Goal: Task Accomplishment & Management: Manage account settings

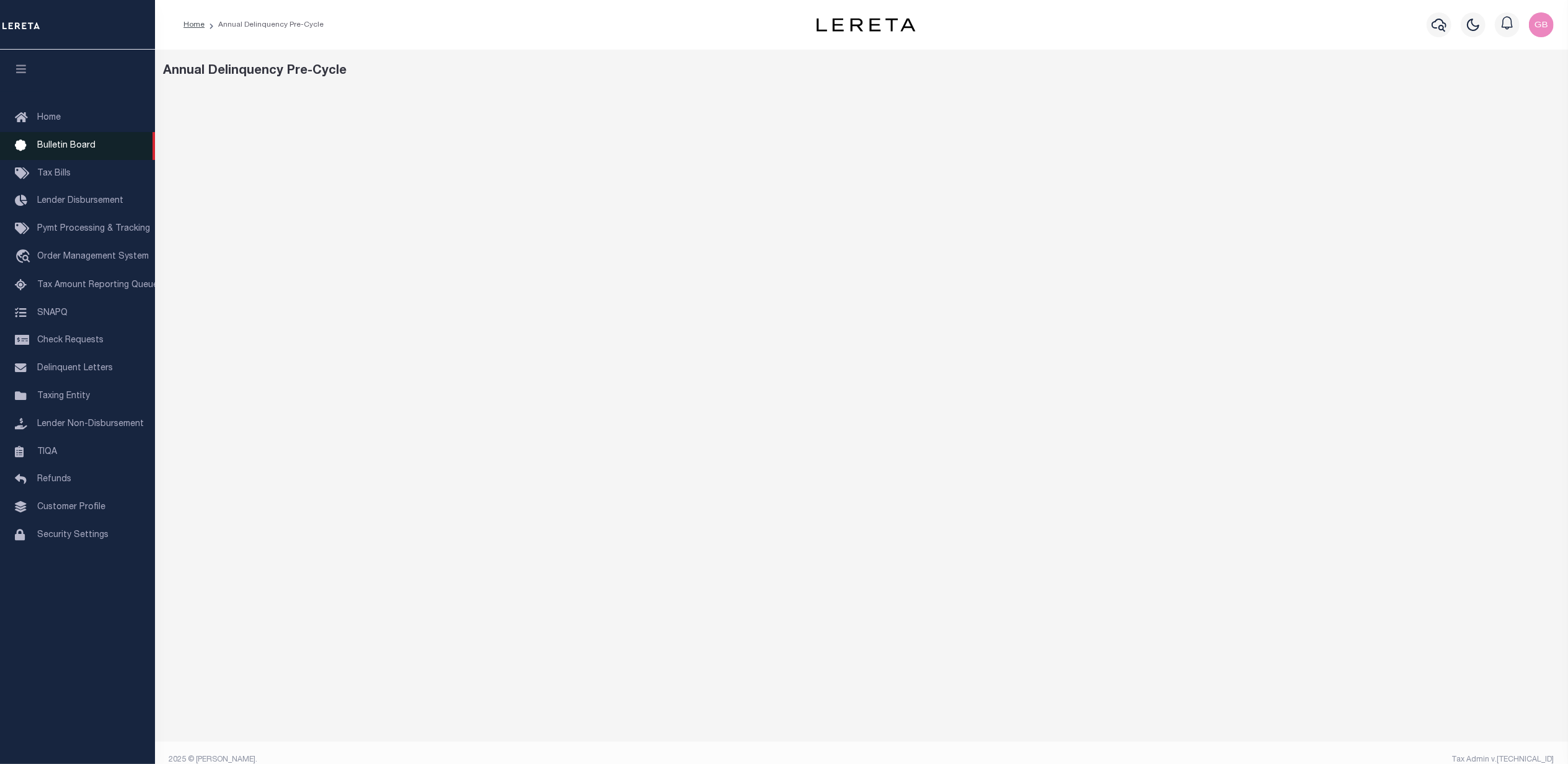
drag, startPoint x: 46, startPoint y: 120, endPoint x: 80, endPoint y: 132, distance: 36.1
click at [46, 120] on span "Home" at bounding box center [49, 118] width 23 height 9
click at [65, 289] on span "Tax Amount Reporting Queue" at bounding box center [97, 285] width 121 height 9
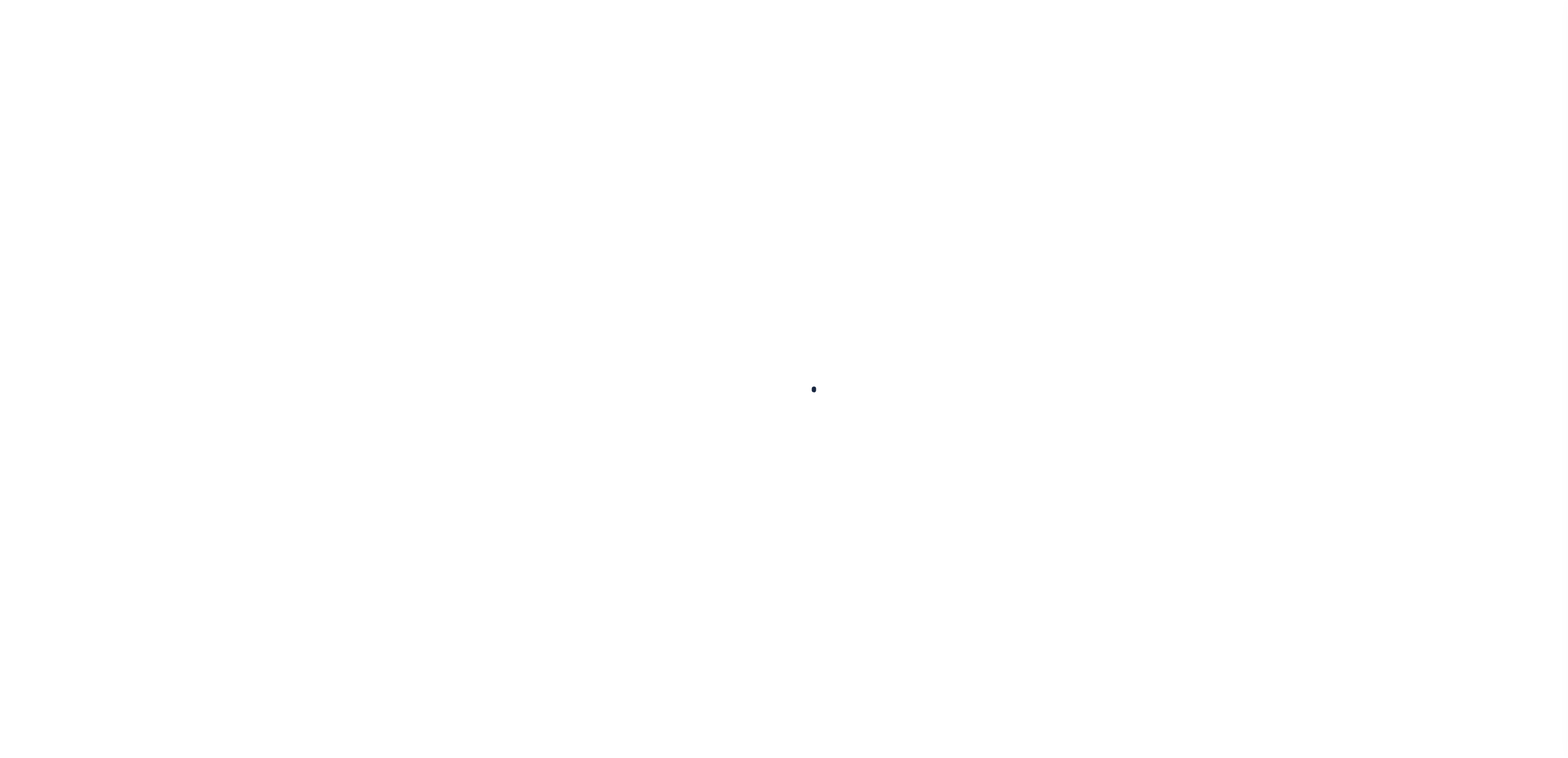
select select
select select "100"
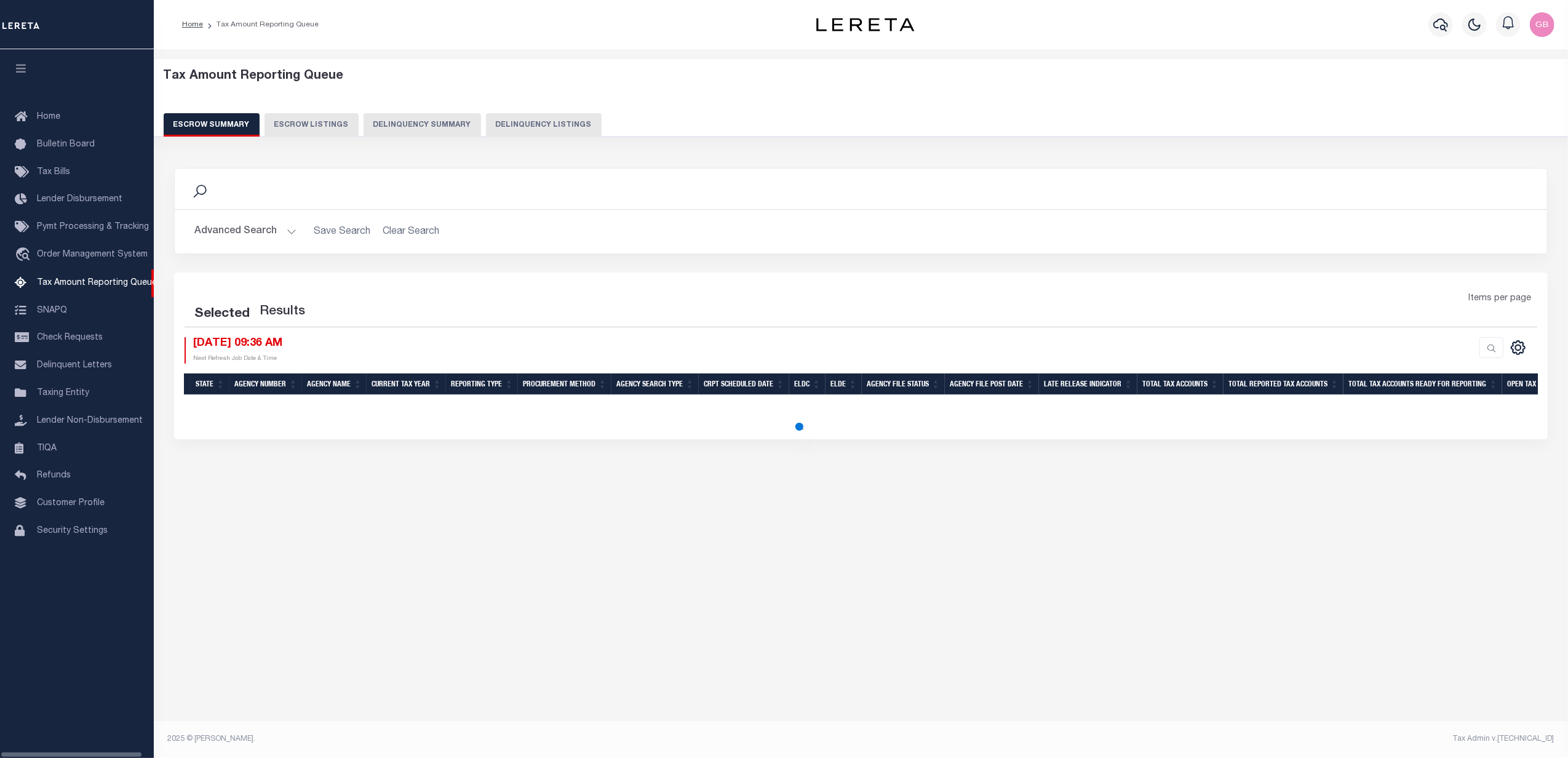
select select "100"
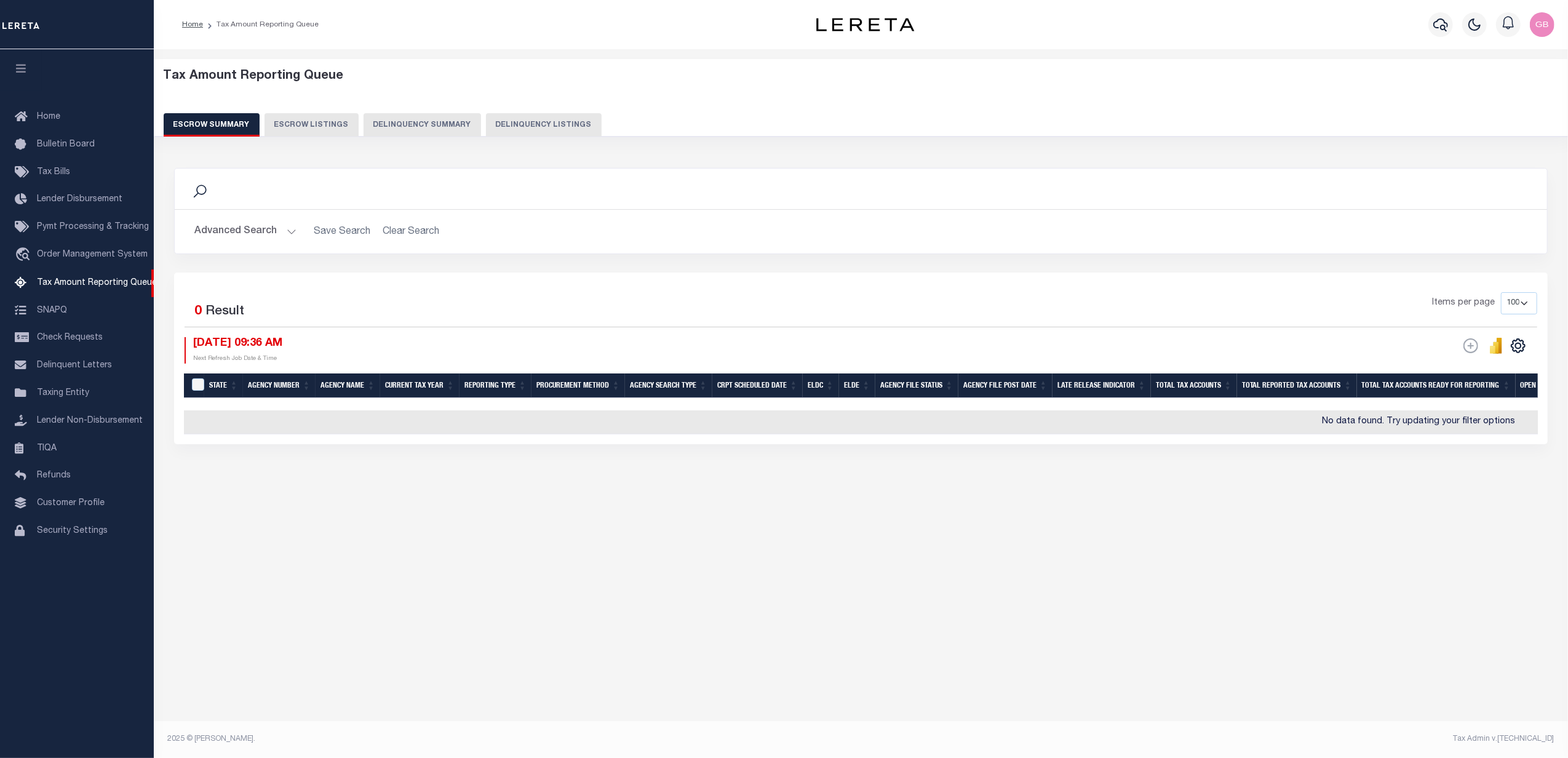
click at [293, 232] on button "Advanced Search" at bounding box center [245, 232] width 102 height 24
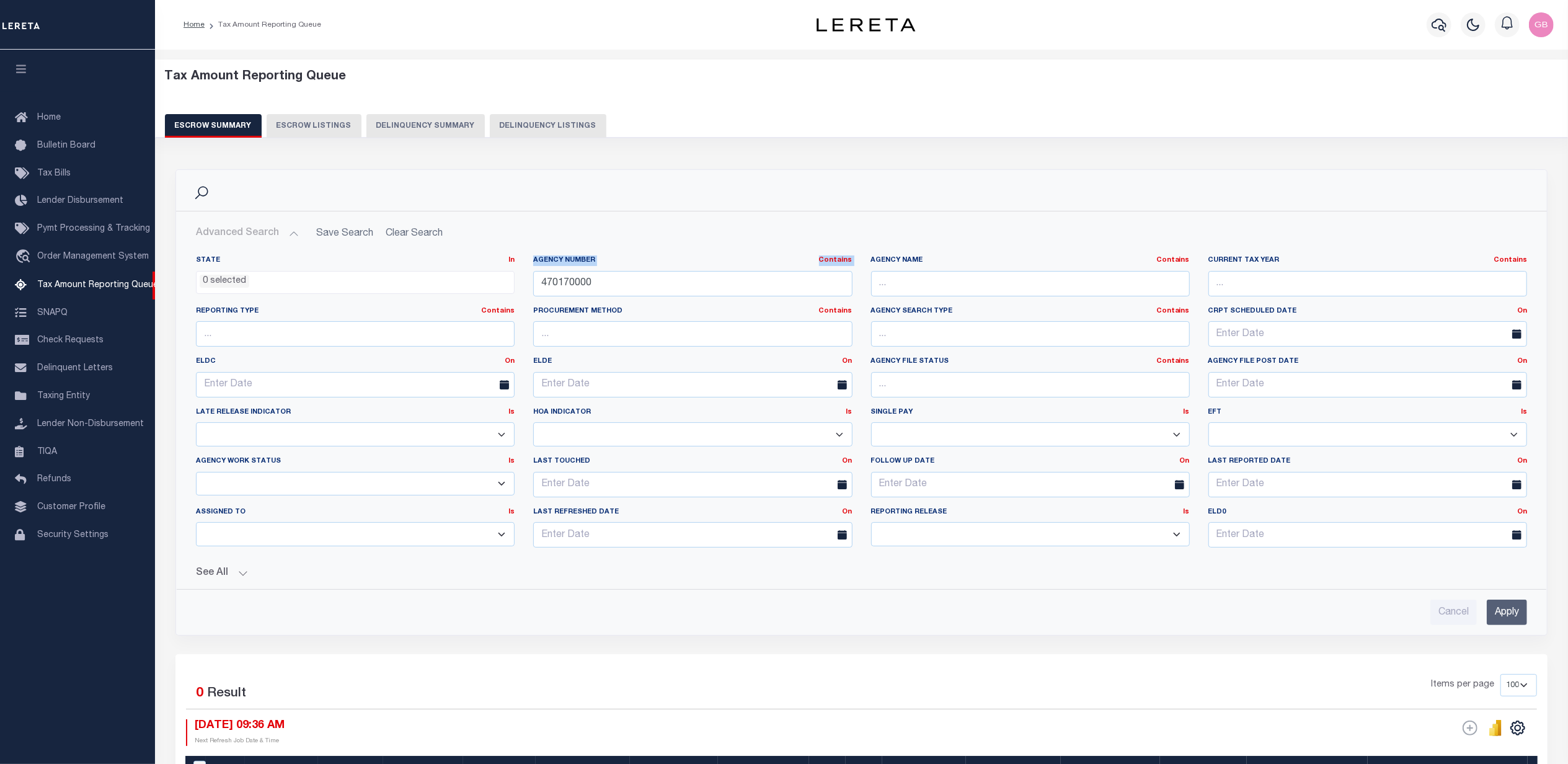
drag, startPoint x: 640, startPoint y: 266, endPoint x: 497, endPoint y: 269, distance: 143.0
click at [497, 269] on div "State In In AK AL AR AZ CA CO CT DC DE FL GA GU HI IA ID IL IN KS KY LA MA MD M…" at bounding box center [861, 406] width 1350 height 302
drag, startPoint x: 594, startPoint y: 287, endPoint x: 492, endPoint y: 269, distance: 103.6
click at [494, 283] on div "State In In AK AL AR AZ CA CO CT DC DE FL GA GU HI IA ID IL IN KS KY LA MA MD M…" at bounding box center [861, 406] width 1350 height 302
click at [1504, 625] on input "Apply" at bounding box center [1507, 613] width 40 height 25
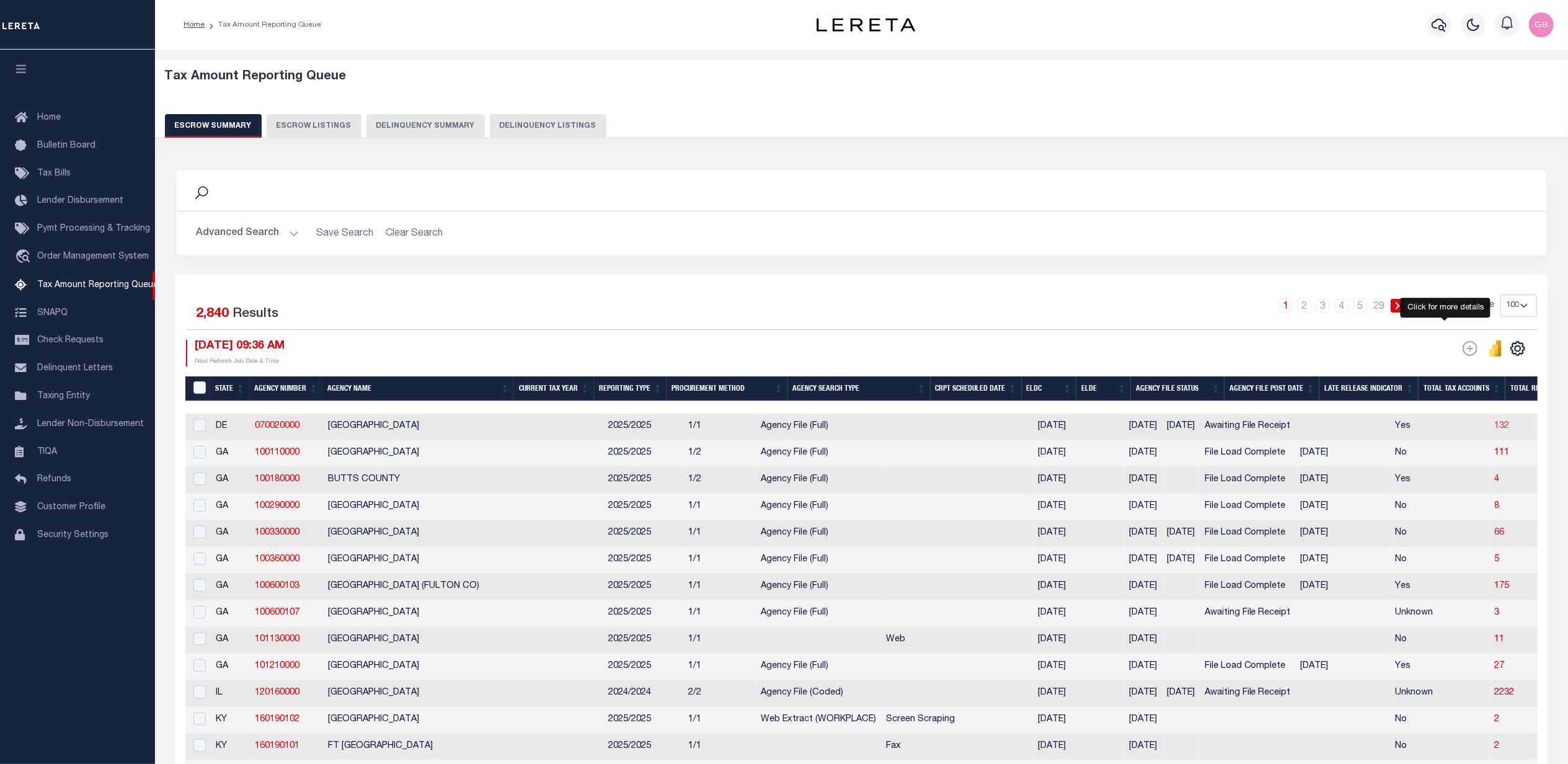
click at [1495, 425] on span "132" at bounding box center [1502, 426] width 15 height 9
select select "100"
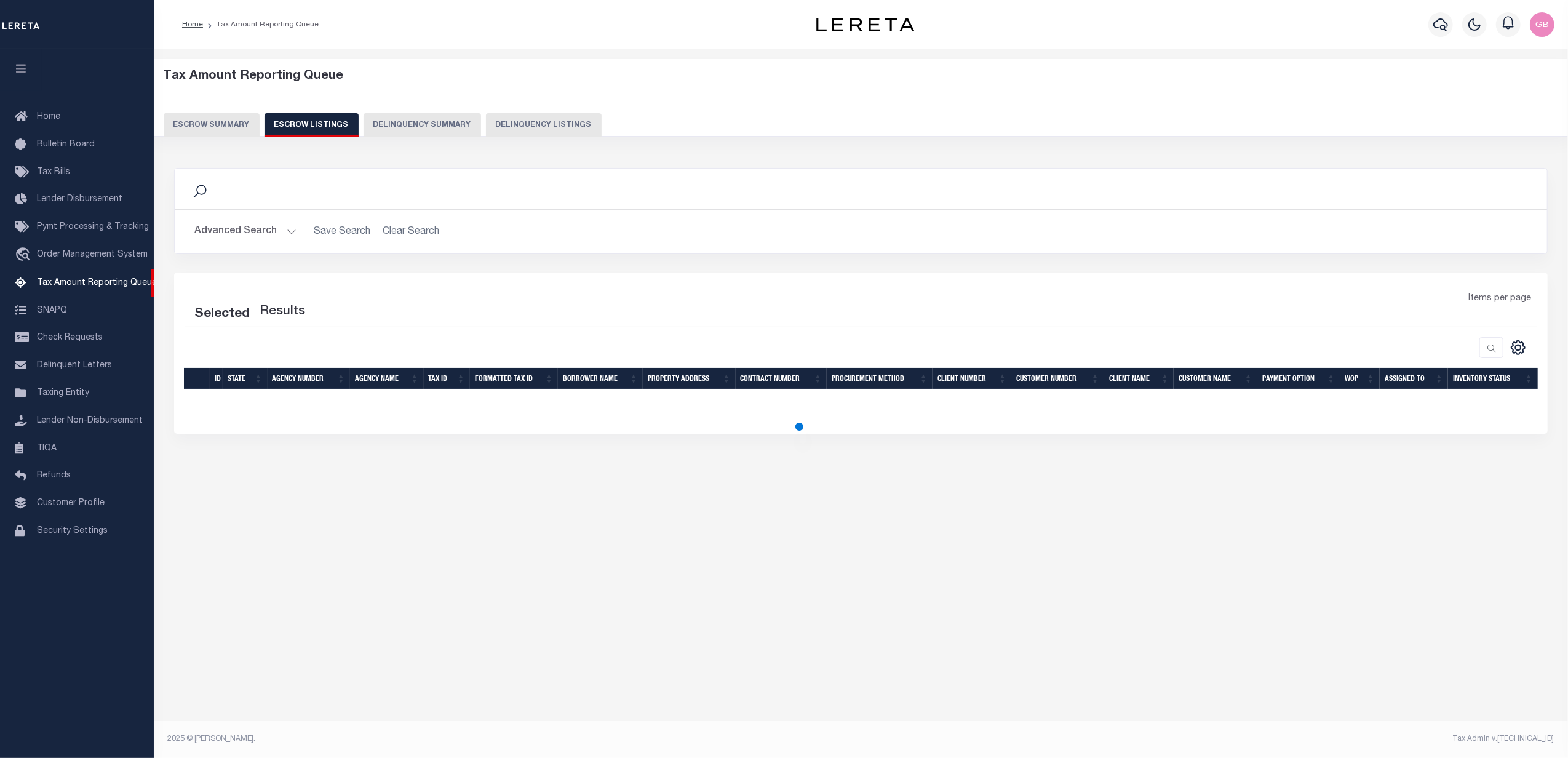
select select "100"
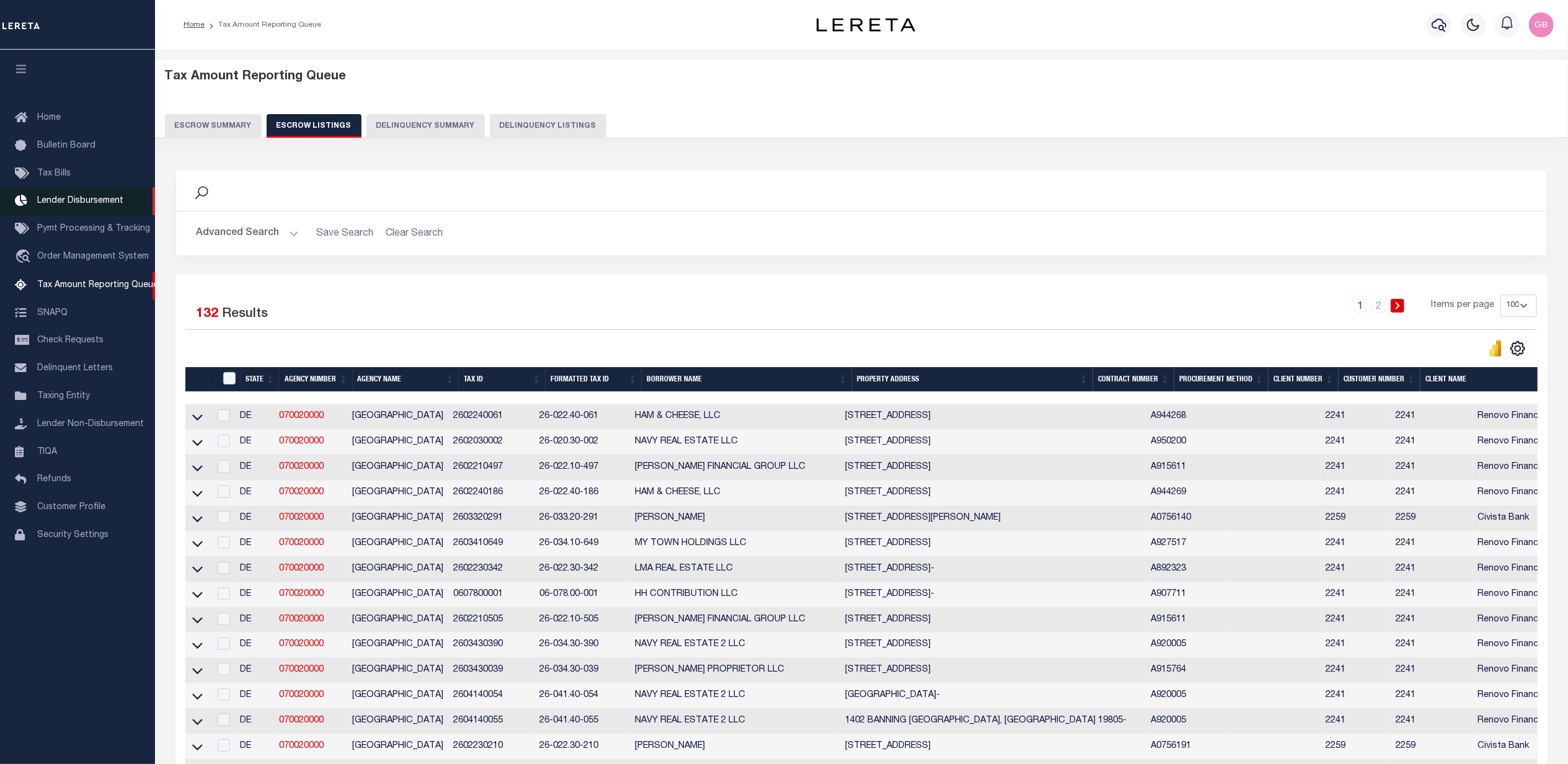
drag, startPoint x: 51, startPoint y: 175, endPoint x: 149, endPoint y: 192, distance: 99.5
click at [51, 174] on span "Tax Bills" at bounding box center [54, 173] width 34 height 9
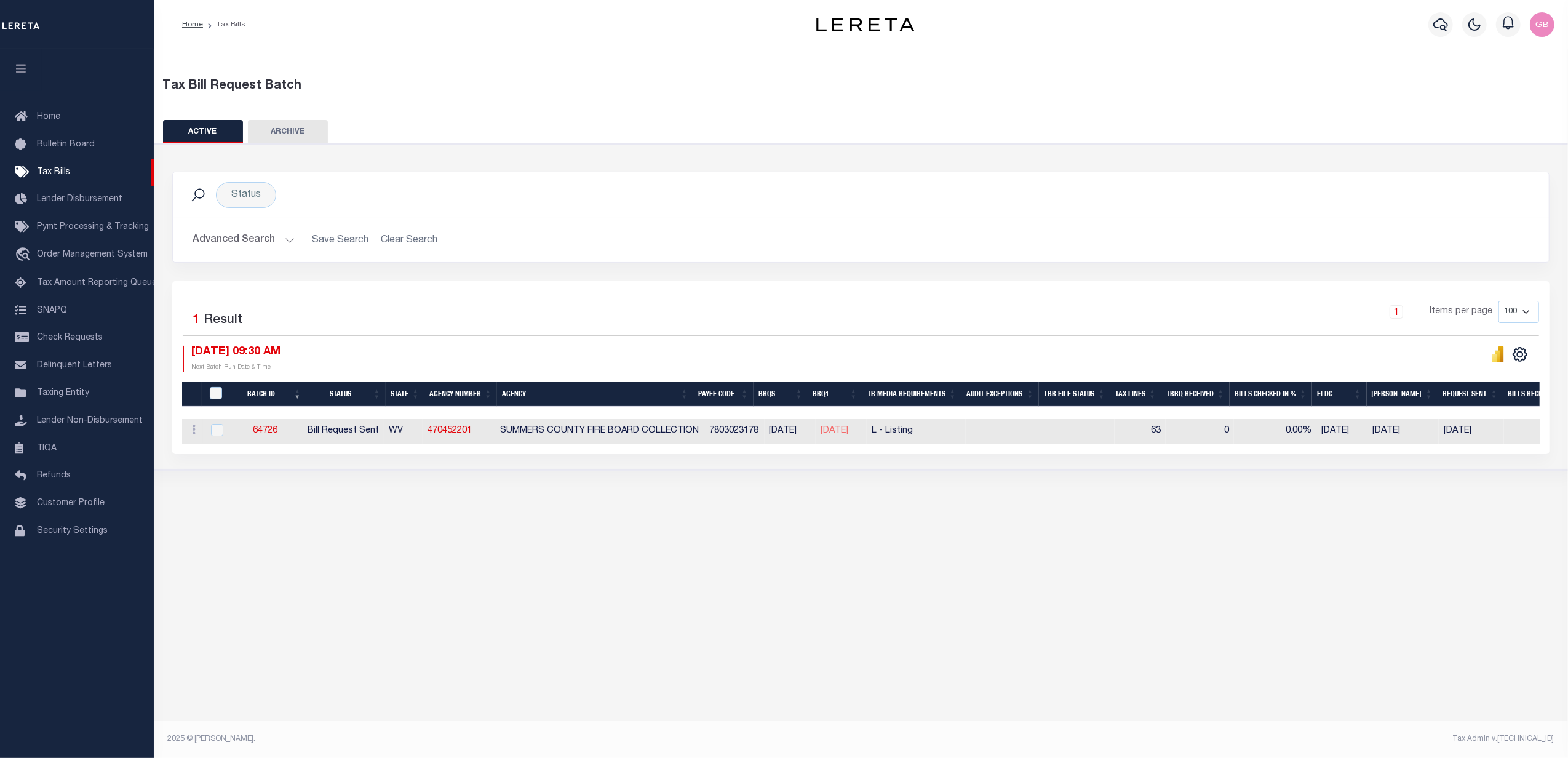
drag, startPoint x: 220, startPoint y: 247, endPoint x: 229, endPoint y: 261, distance: 16.6
click at [222, 247] on button "Advanced Search" at bounding box center [244, 241] width 102 height 24
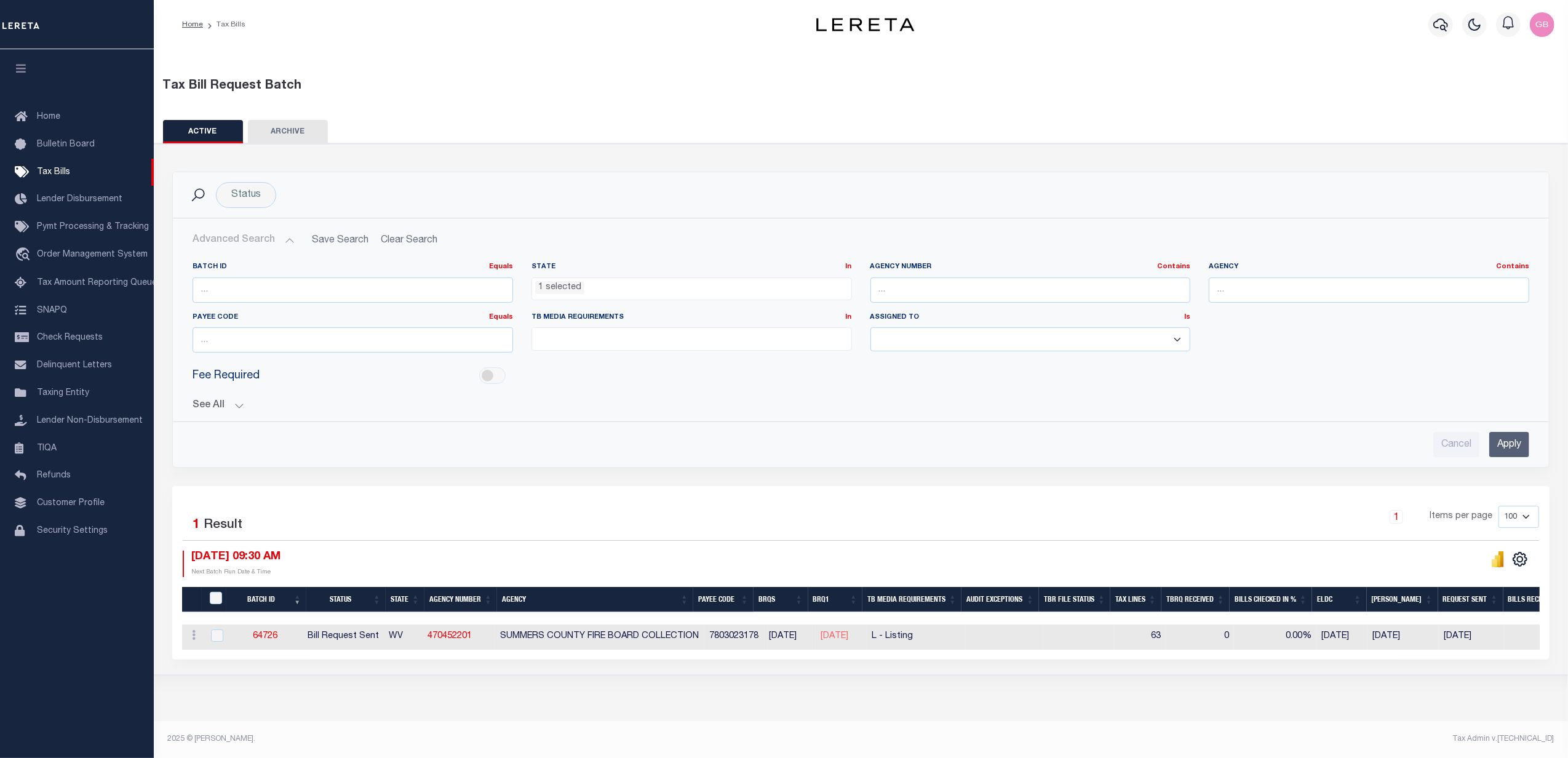
click at [630, 296] on span "1 selected" at bounding box center [692, 289] width 321 height 23
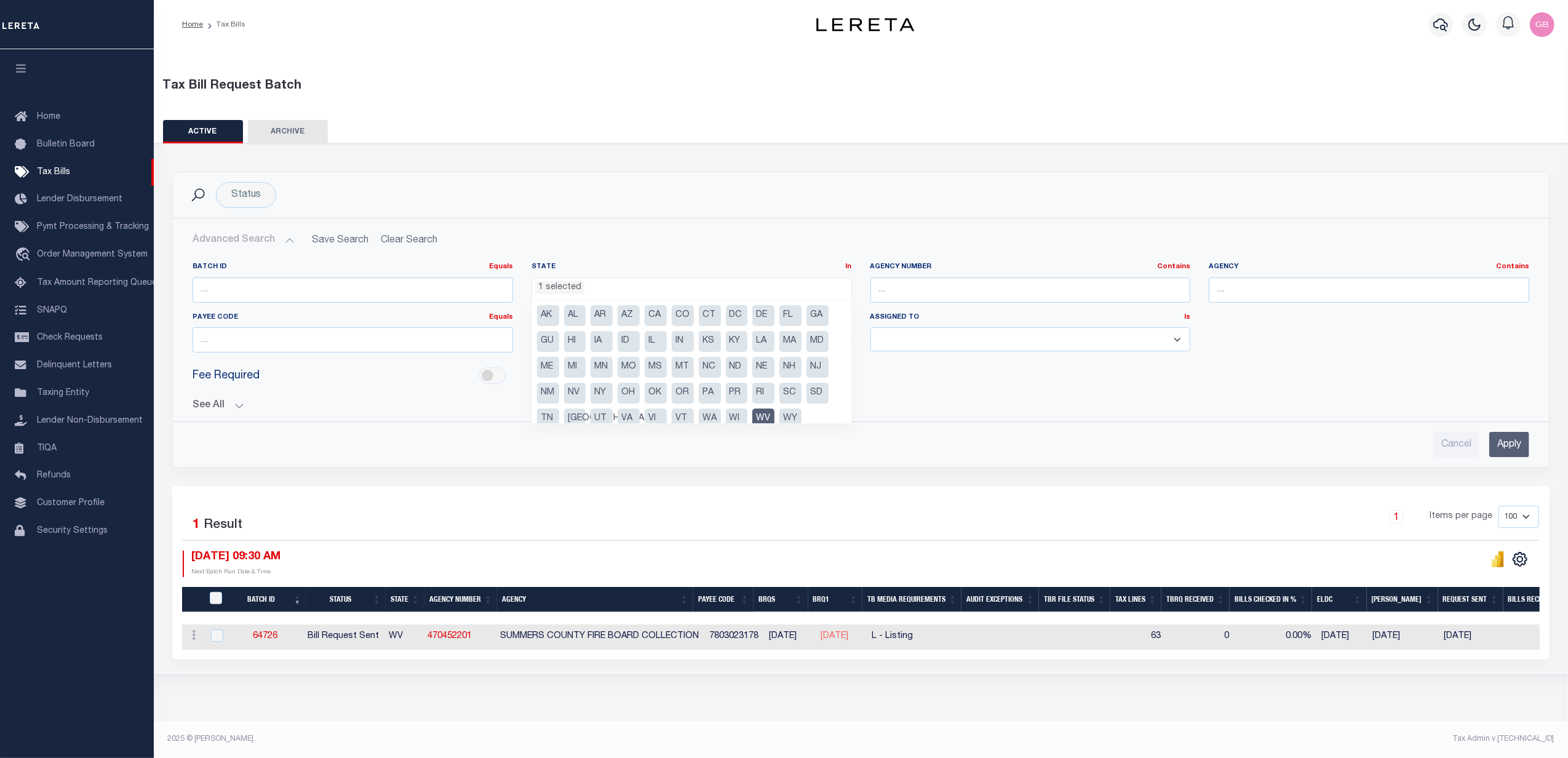
click at [761, 416] on li "WV" at bounding box center [763, 419] width 22 height 21
select select
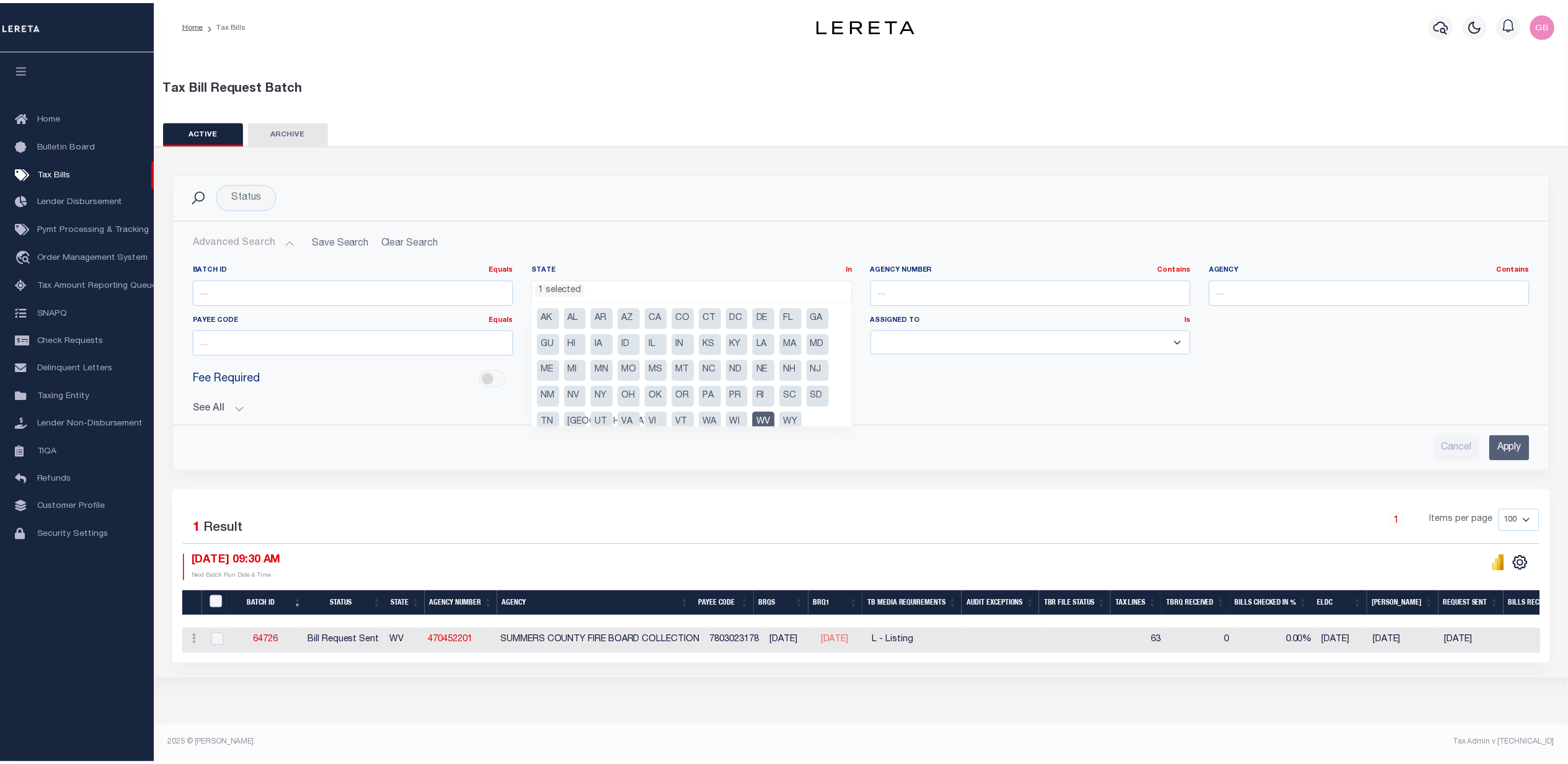
scroll to position [565, 0]
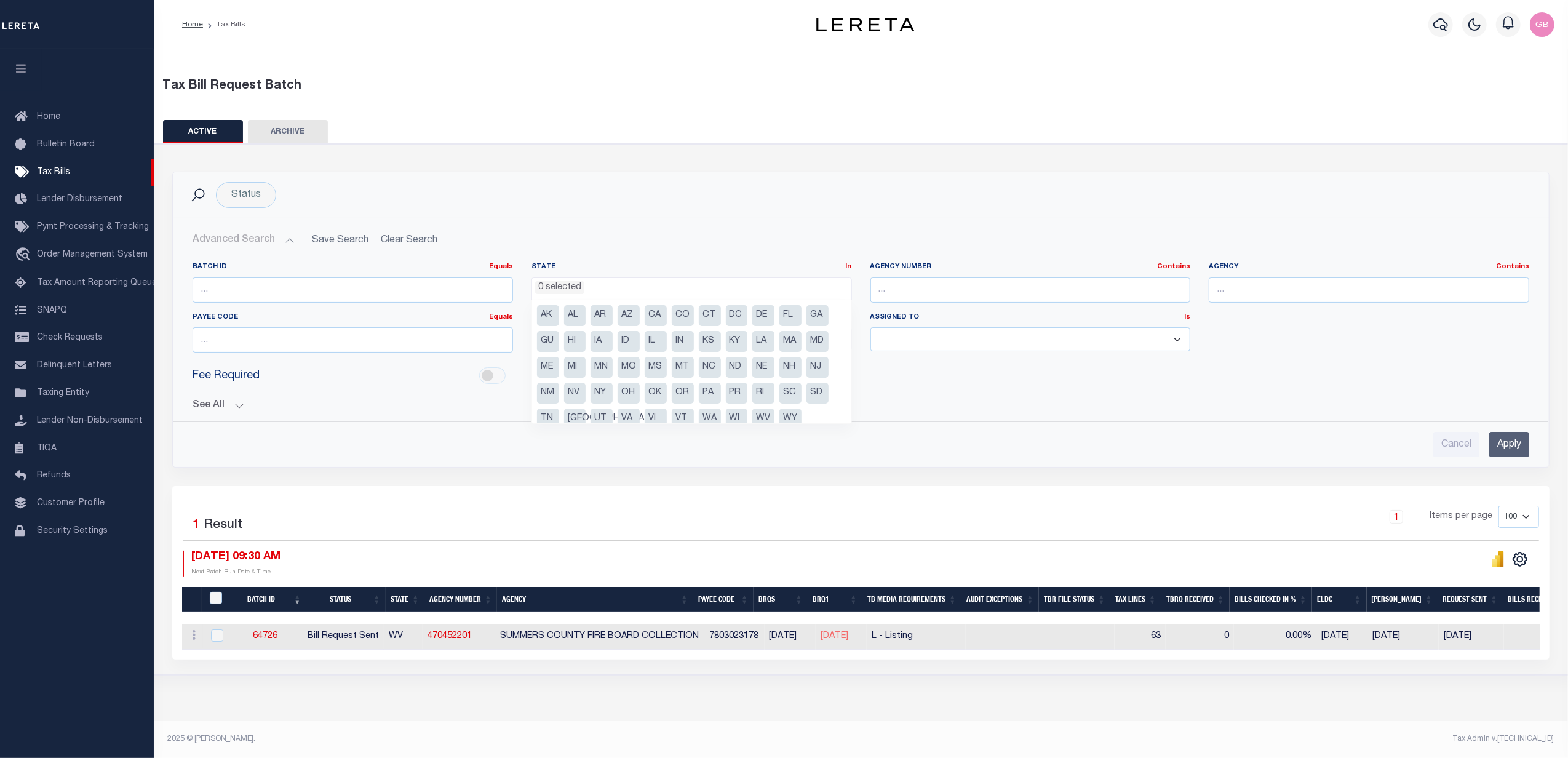
click at [1505, 449] on input "Apply" at bounding box center [1509, 445] width 40 height 25
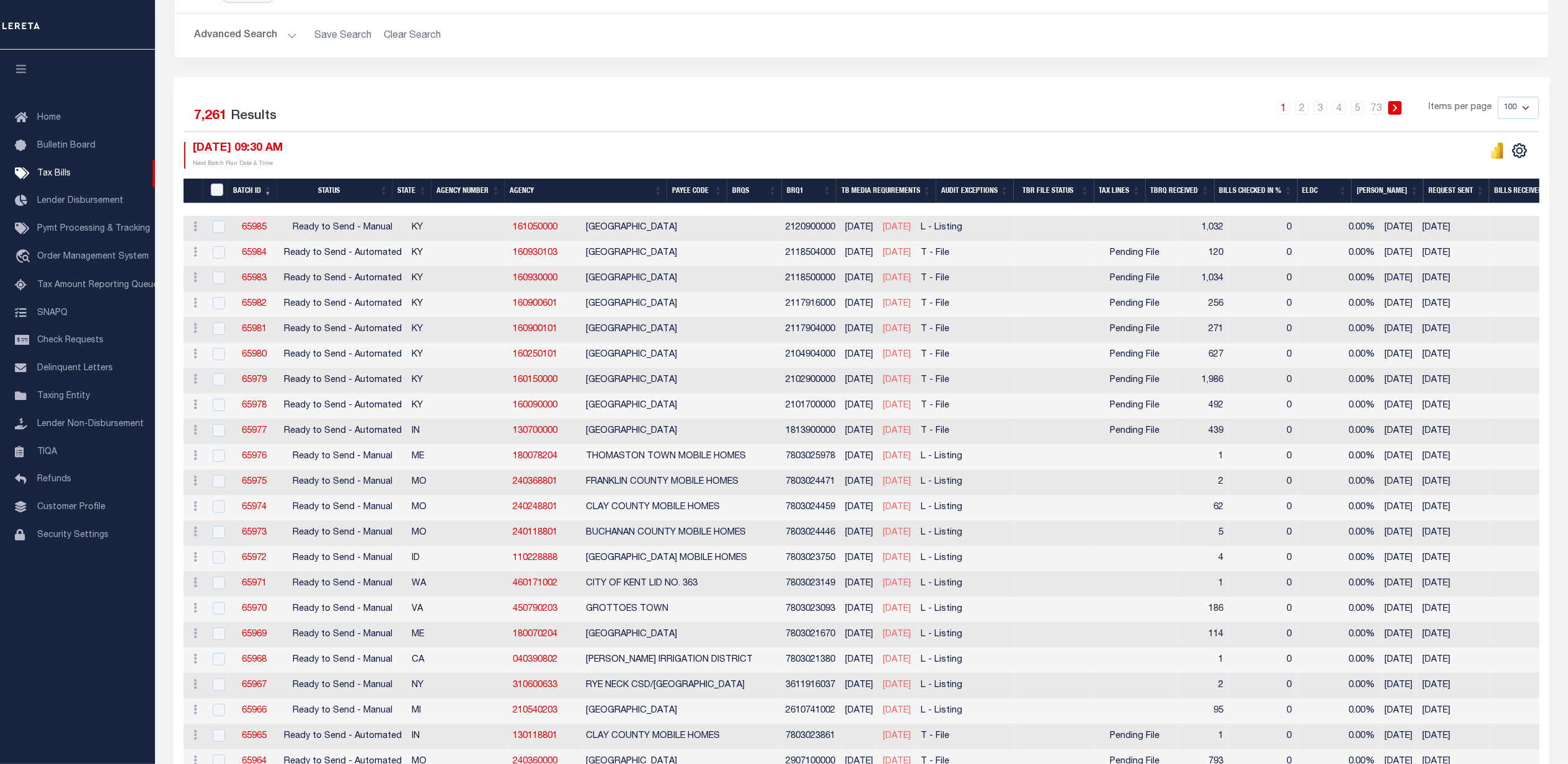
scroll to position [330, 0]
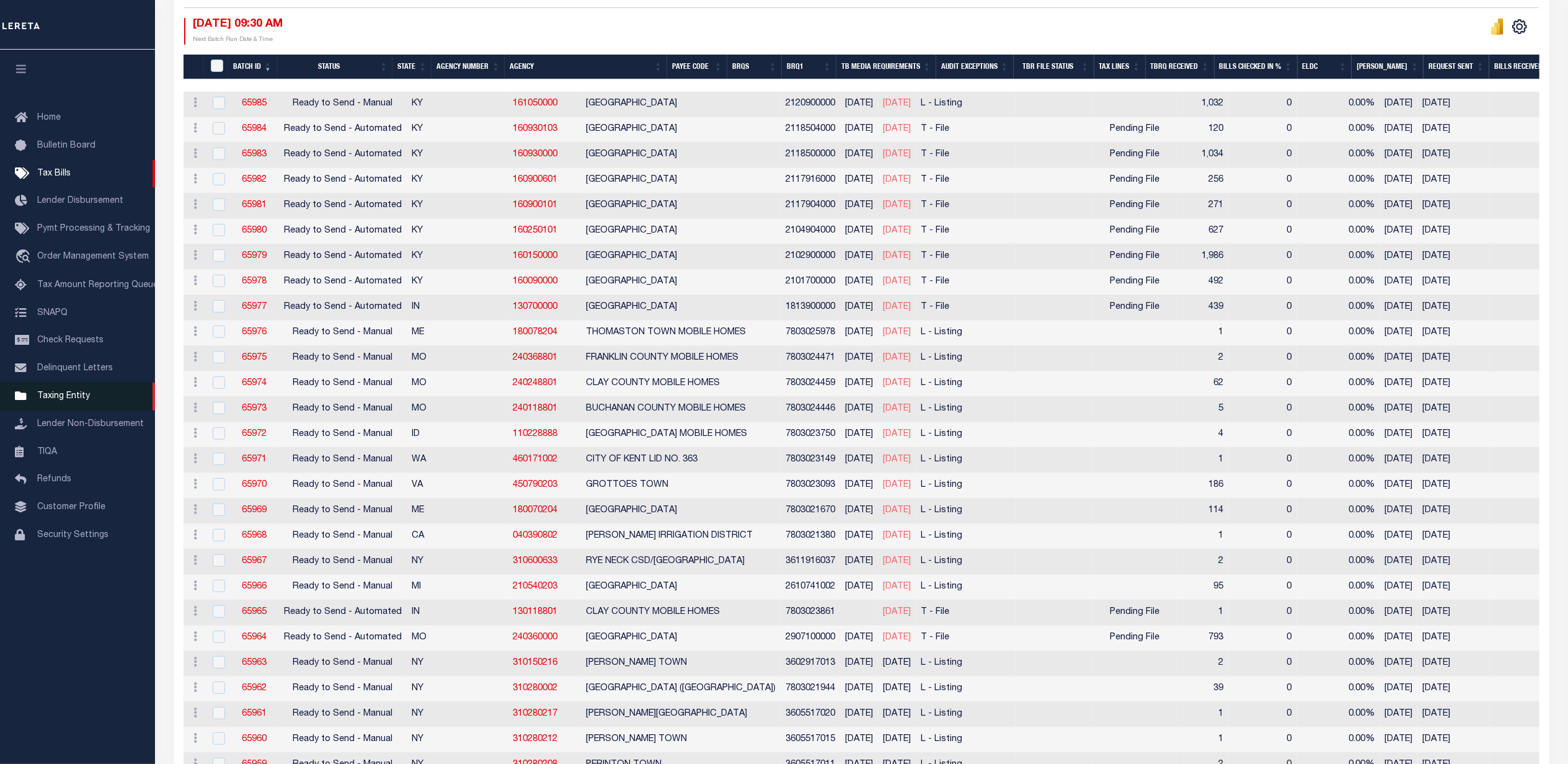
click at [68, 404] on link "Taxing Entity" at bounding box center [77, 397] width 155 height 28
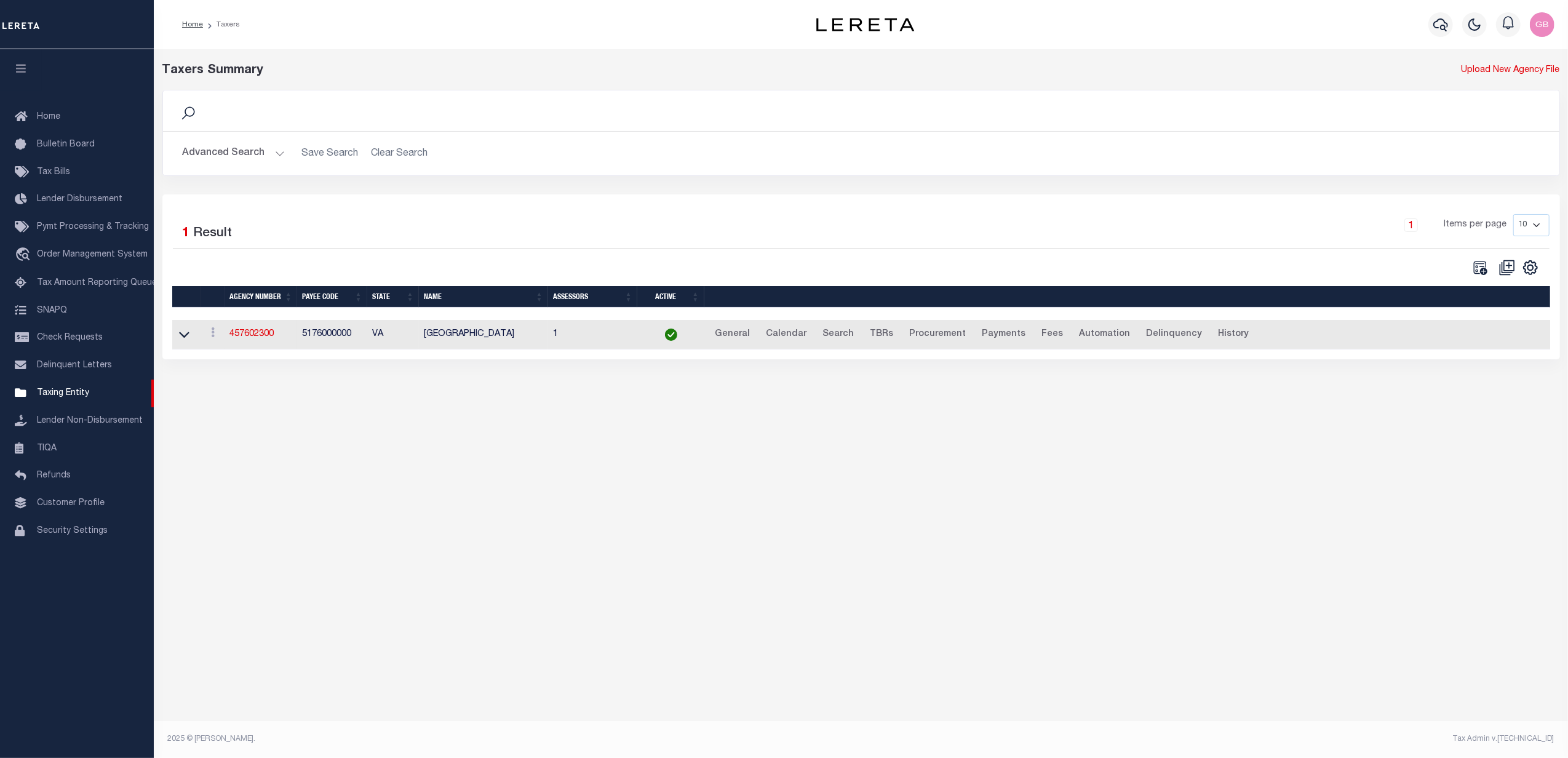
click at [242, 166] on button "Advanced Search" at bounding box center [234, 153] width 102 height 24
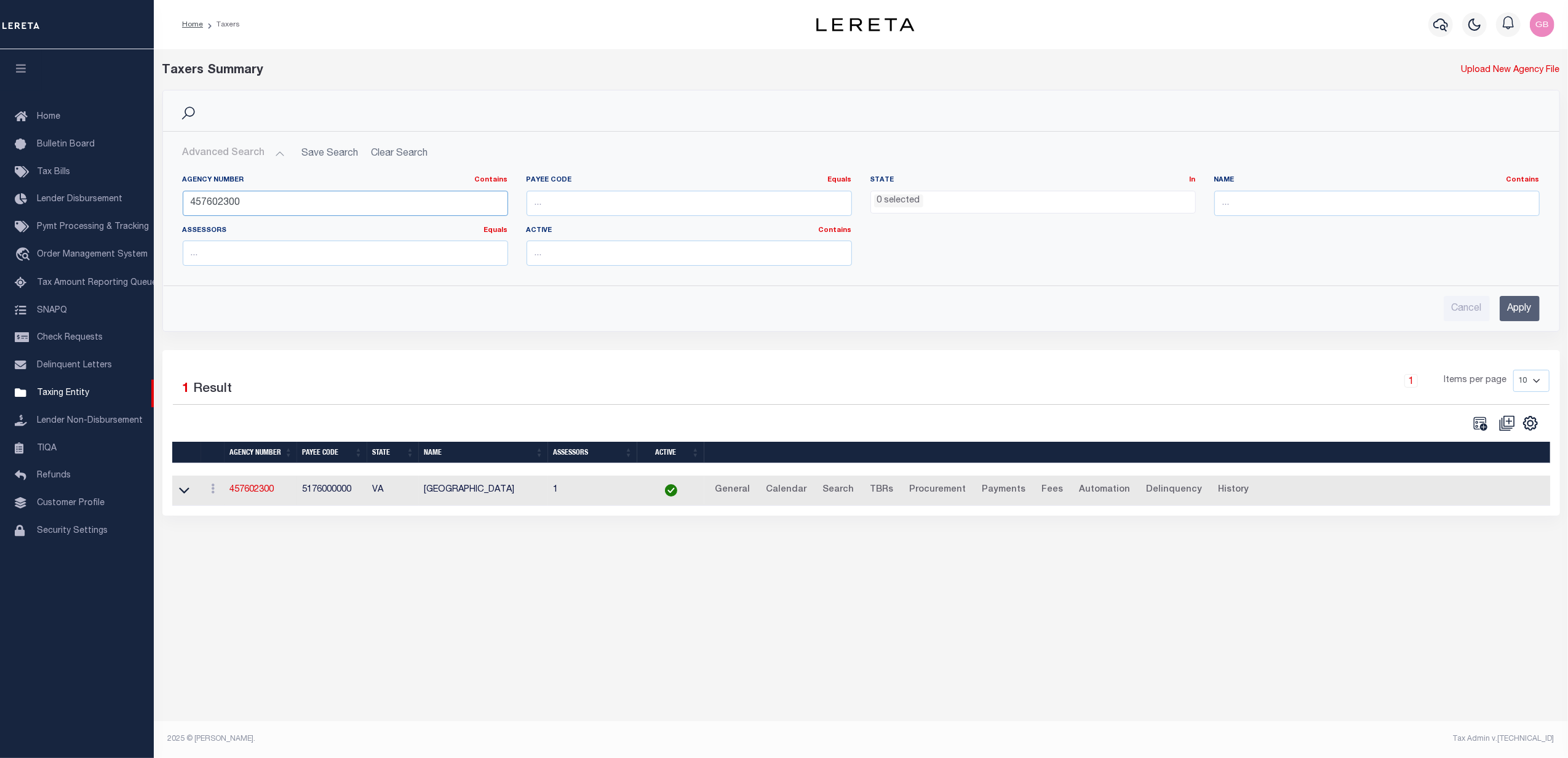
drag, startPoint x: 267, startPoint y: 200, endPoint x: 1567, endPoint y: 109, distance: 1303.2
click at [428, 219] on div "Agency Number Contains Contains Is 457602300" at bounding box center [345, 200] width 344 height 50
type input "4"
click at [1524, 306] on input "Apply" at bounding box center [1520, 308] width 40 height 25
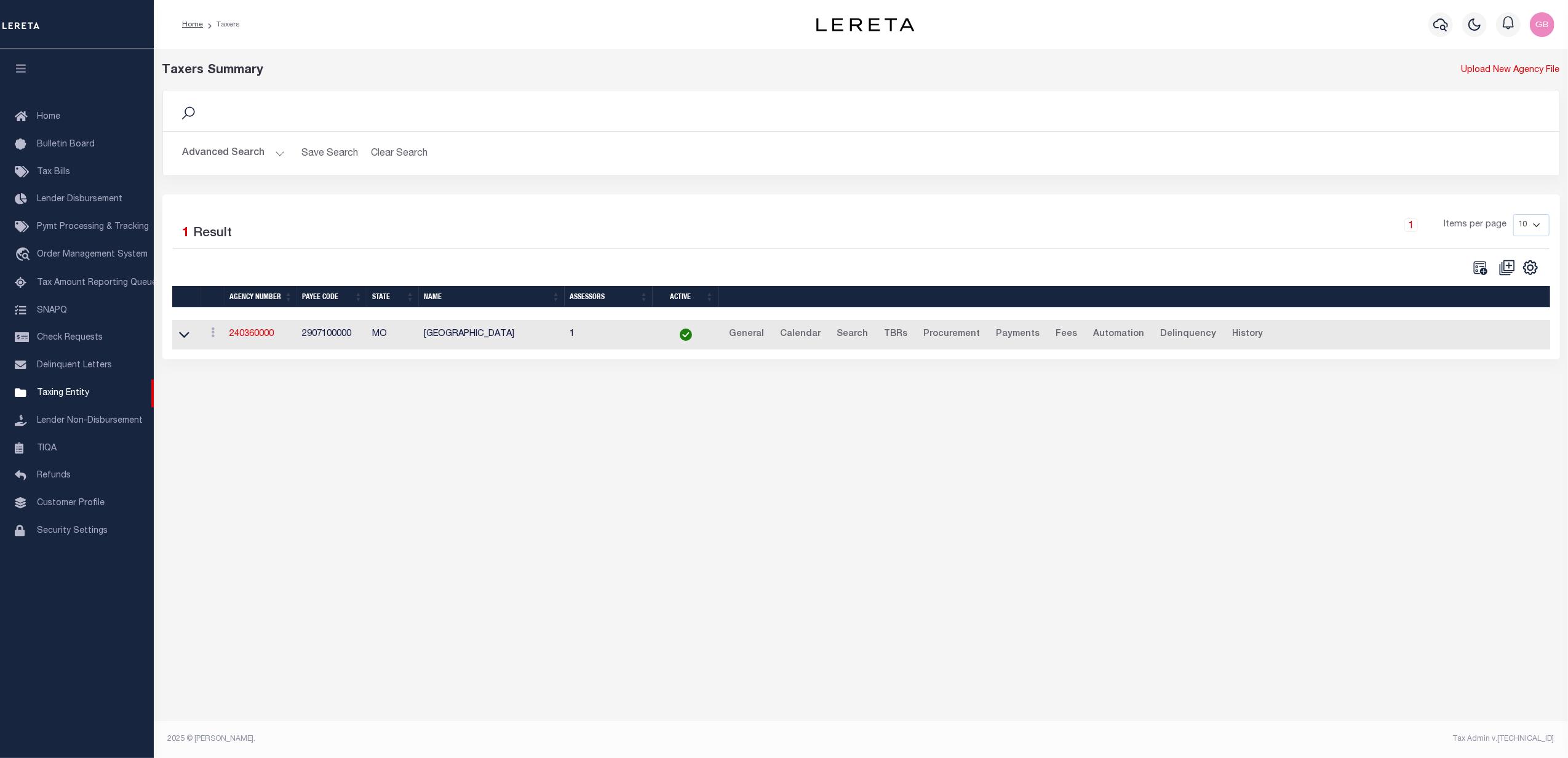
click at [259, 156] on button "Advanced Search" at bounding box center [234, 153] width 102 height 24
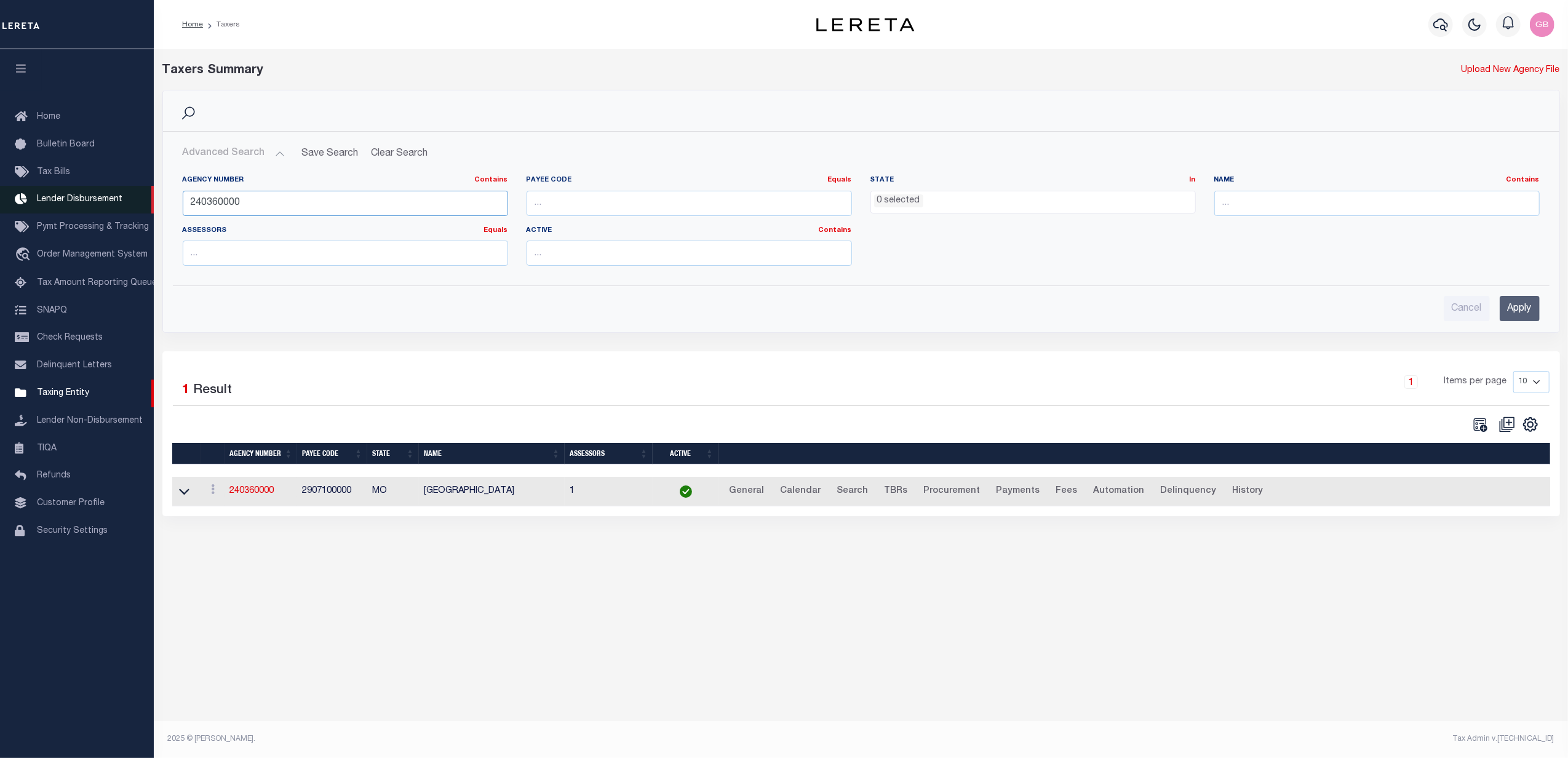
drag, startPoint x: 268, startPoint y: 198, endPoint x: 85, endPoint y: 204, distance: 183.1
click at [85, 204] on div "Home Taxers Profile" at bounding box center [784, 365] width 1568 height 732
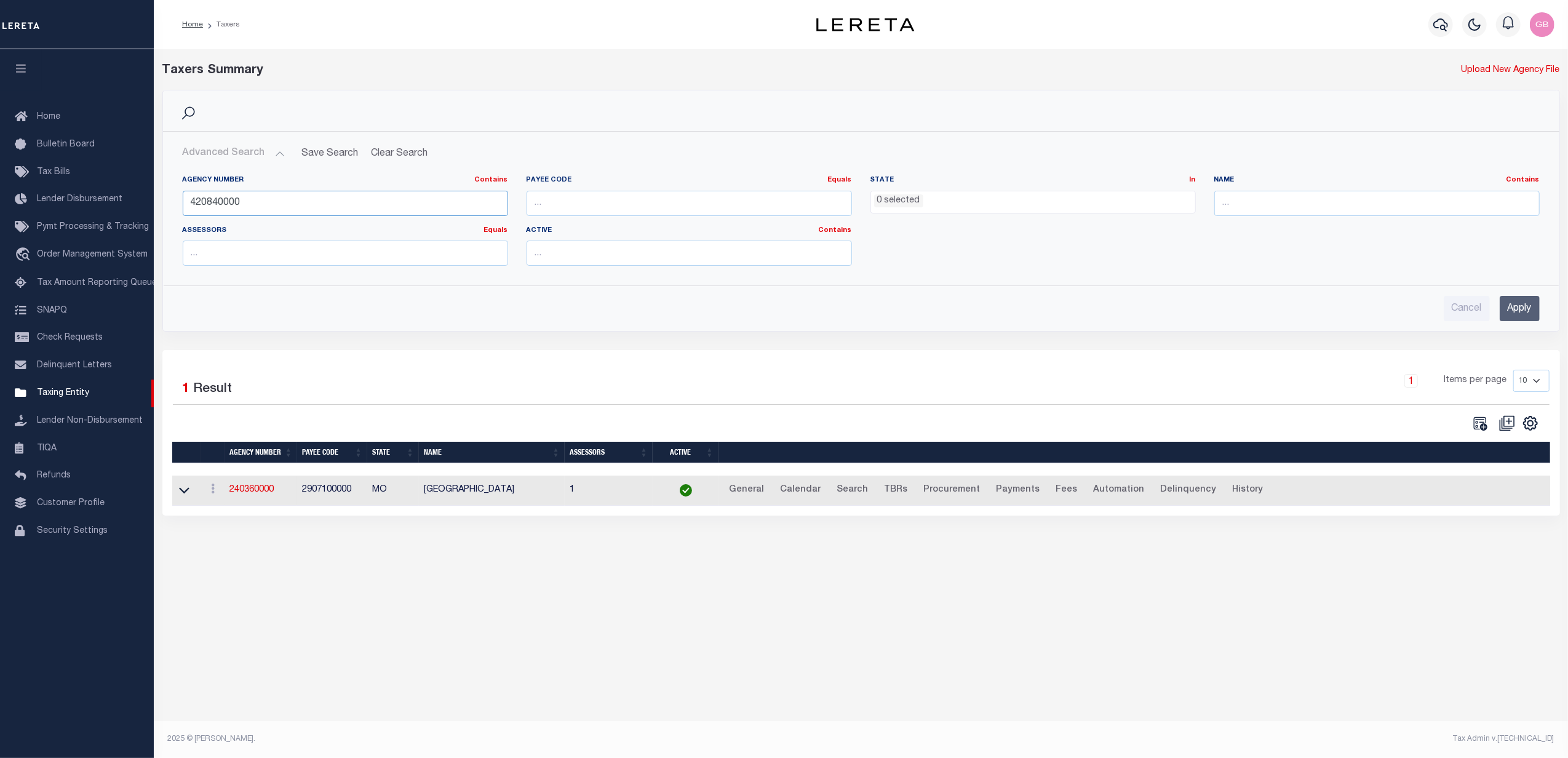
type input "420840000"
click at [1521, 313] on input "Apply" at bounding box center [1520, 308] width 40 height 25
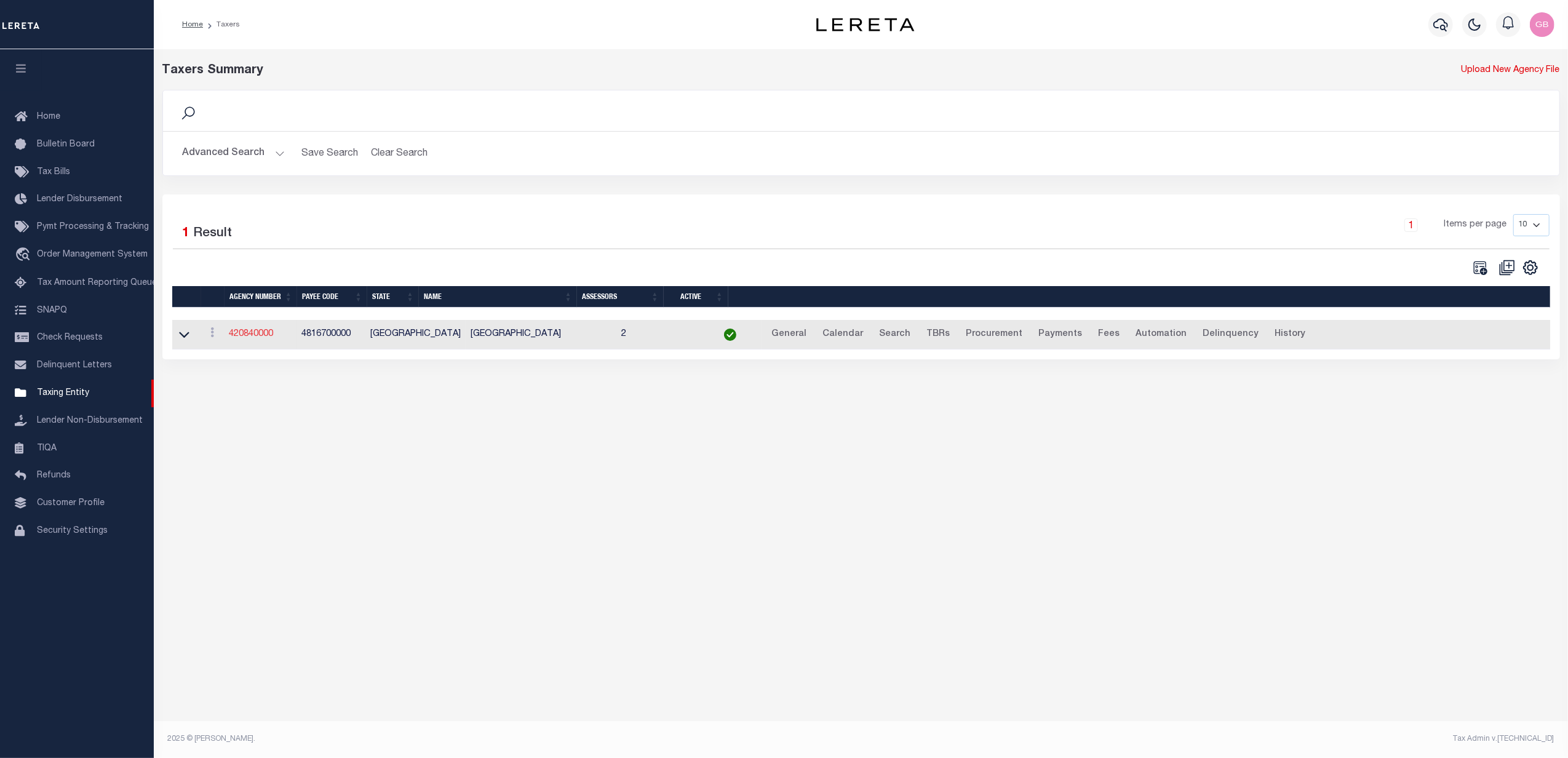
click at [240, 333] on link "420840000" at bounding box center [251, 334] width 45 height 9
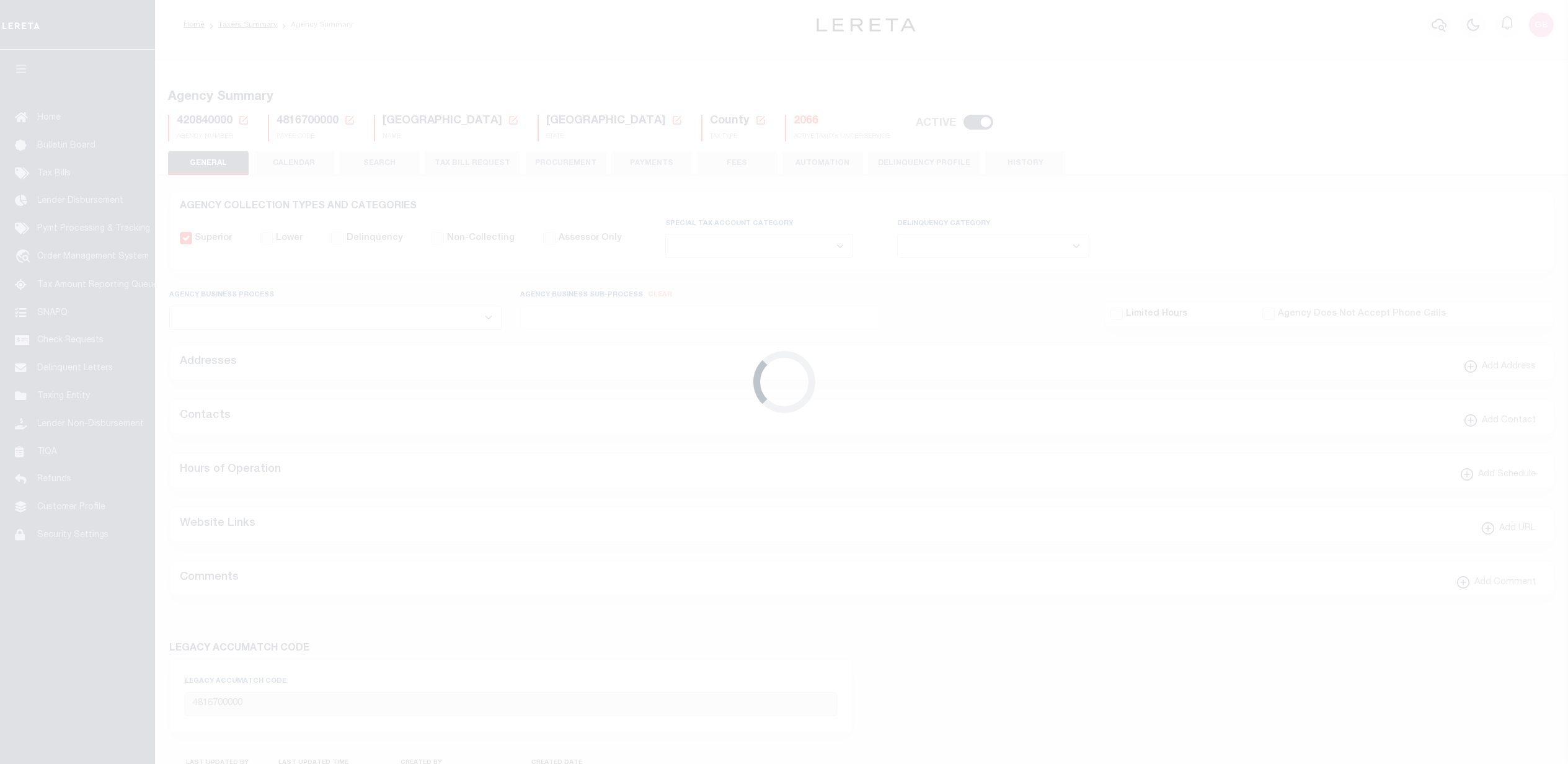
select select
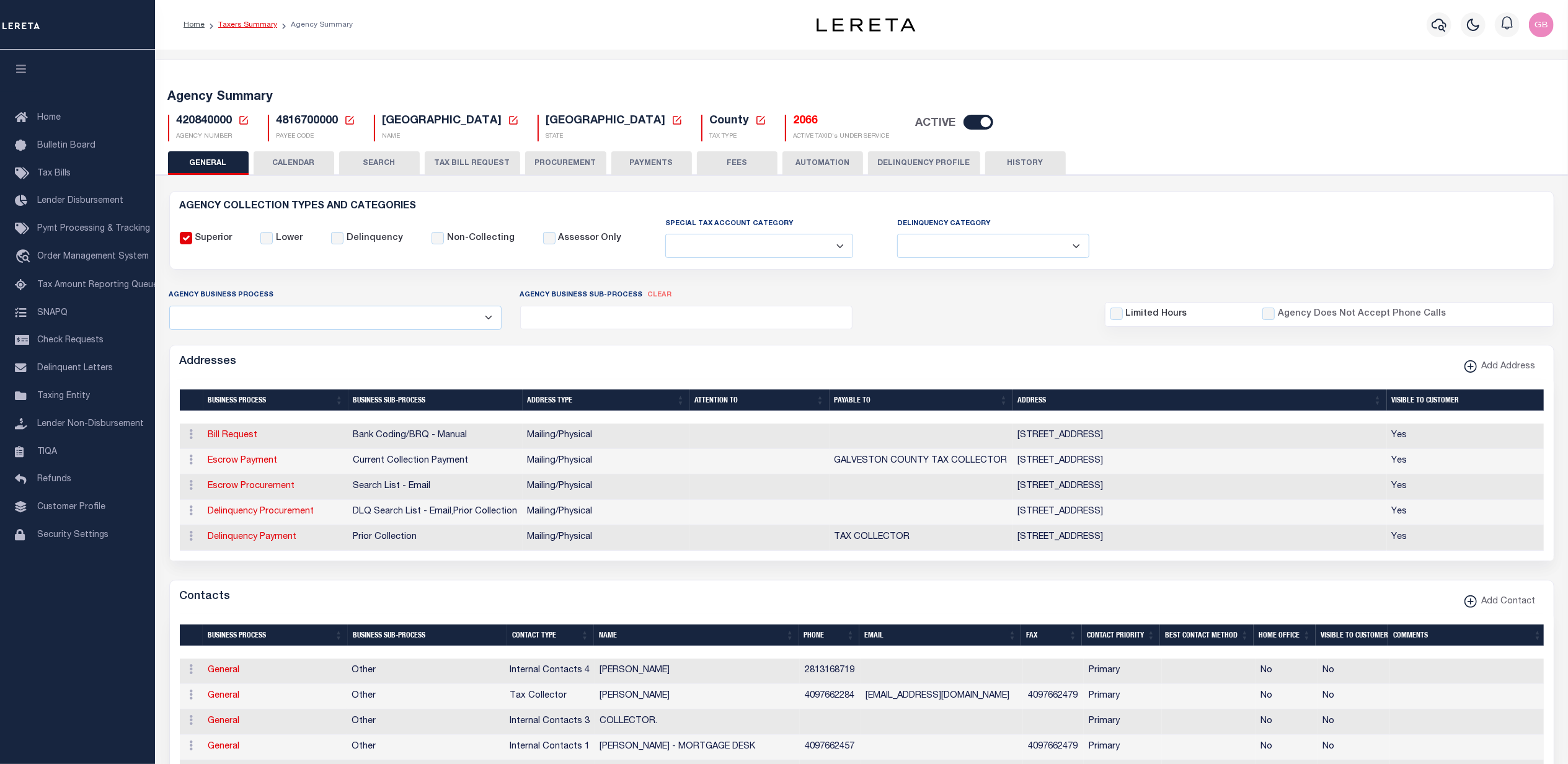
click at [252, 22] on link "Taxers Summary" at bounding box center [247, 25] width 59 height 8
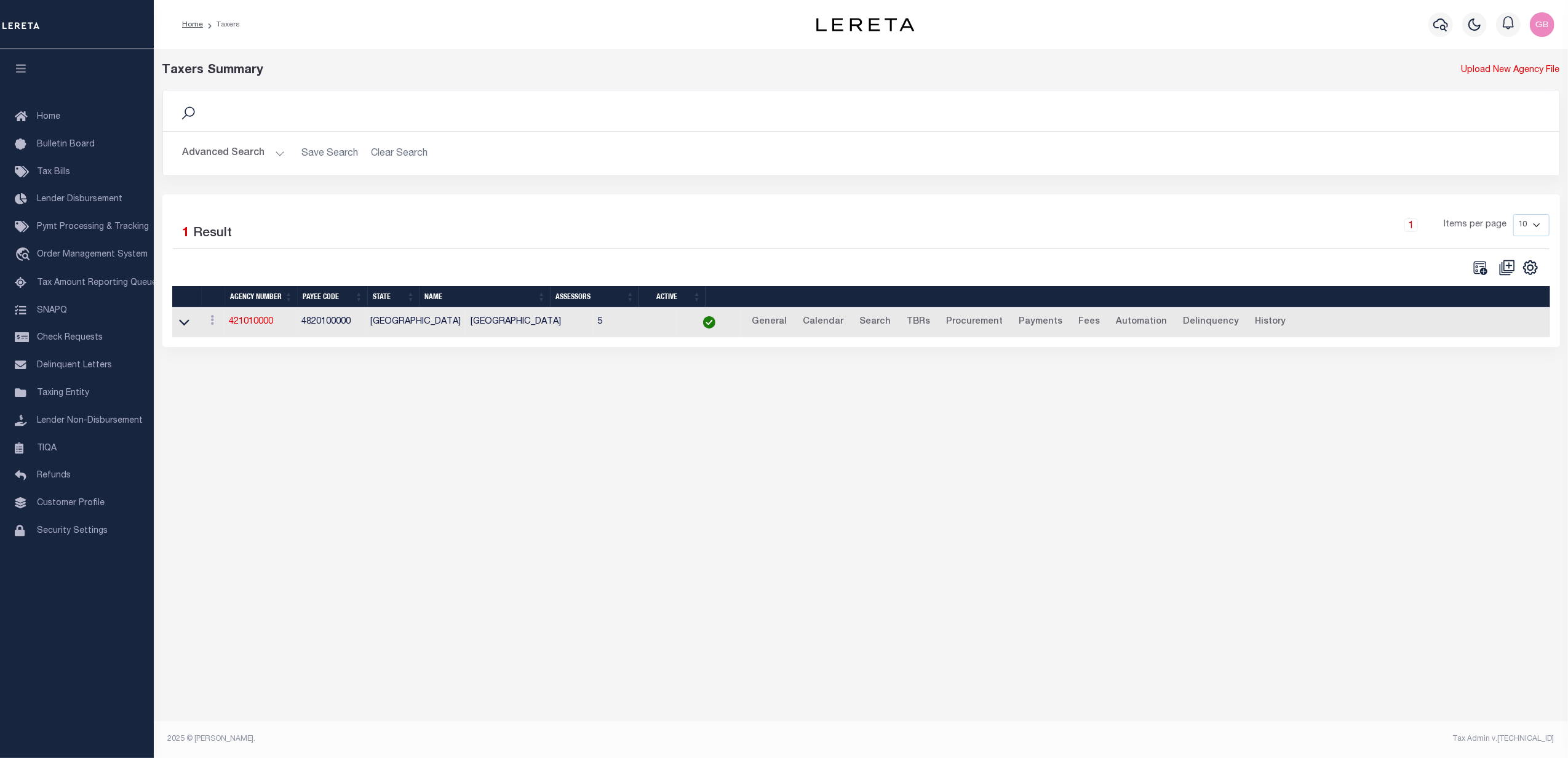
click at [267, 158] on button "Advanced Search" at bounding box center [234, 153] width 102 height 24
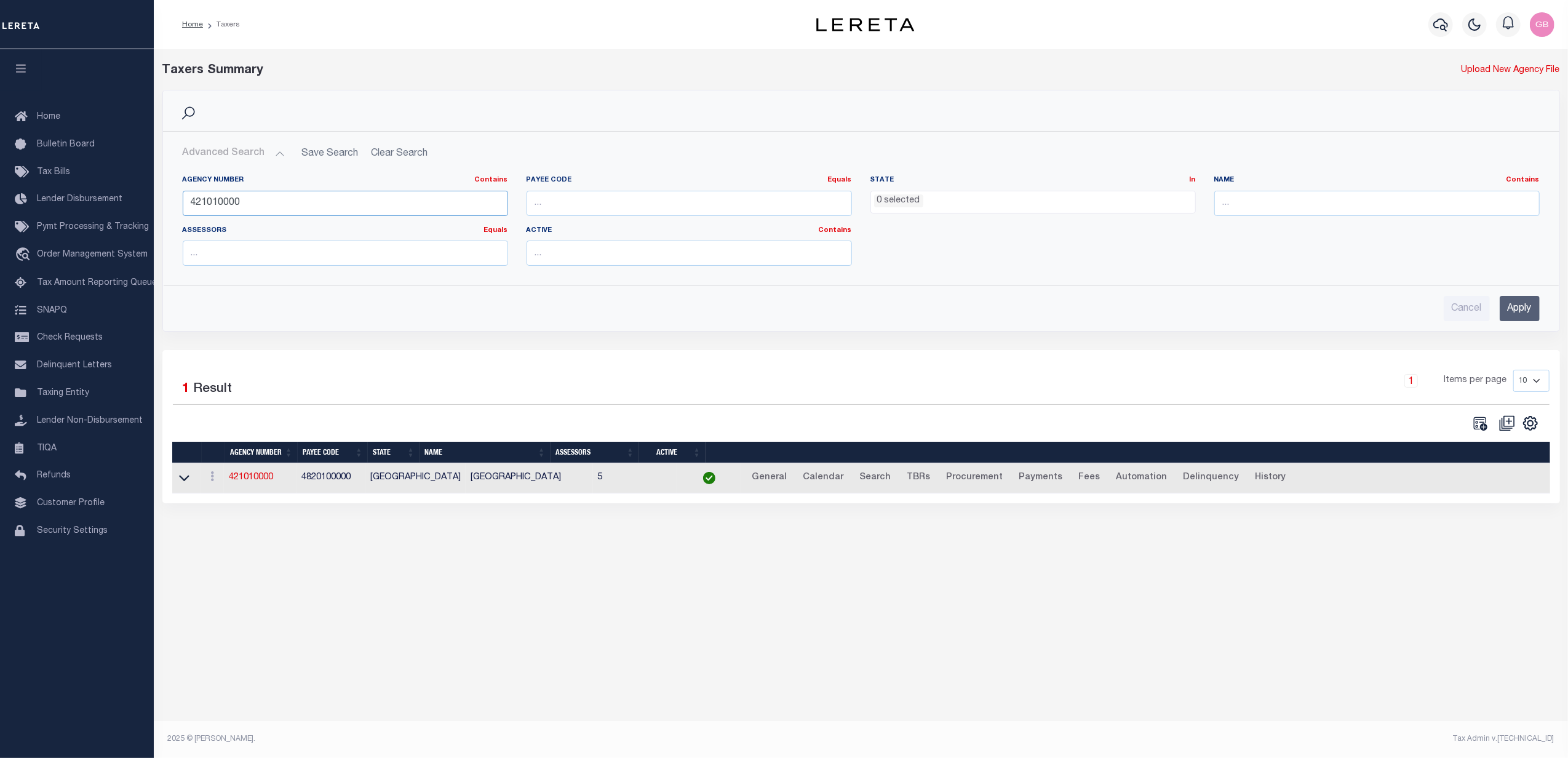
drag, startPoint x: 246, startPoint y: 202, endPoint x: 220, endPoint y: 204, distance: 26.1
click at [118, 202] on div "Home Taxers Profile" at bounding box center [784, 365] width 1568 height 732
click at [936, 196] on ul "0 selected" at bounding box center [1033, 200] width 324 height 16
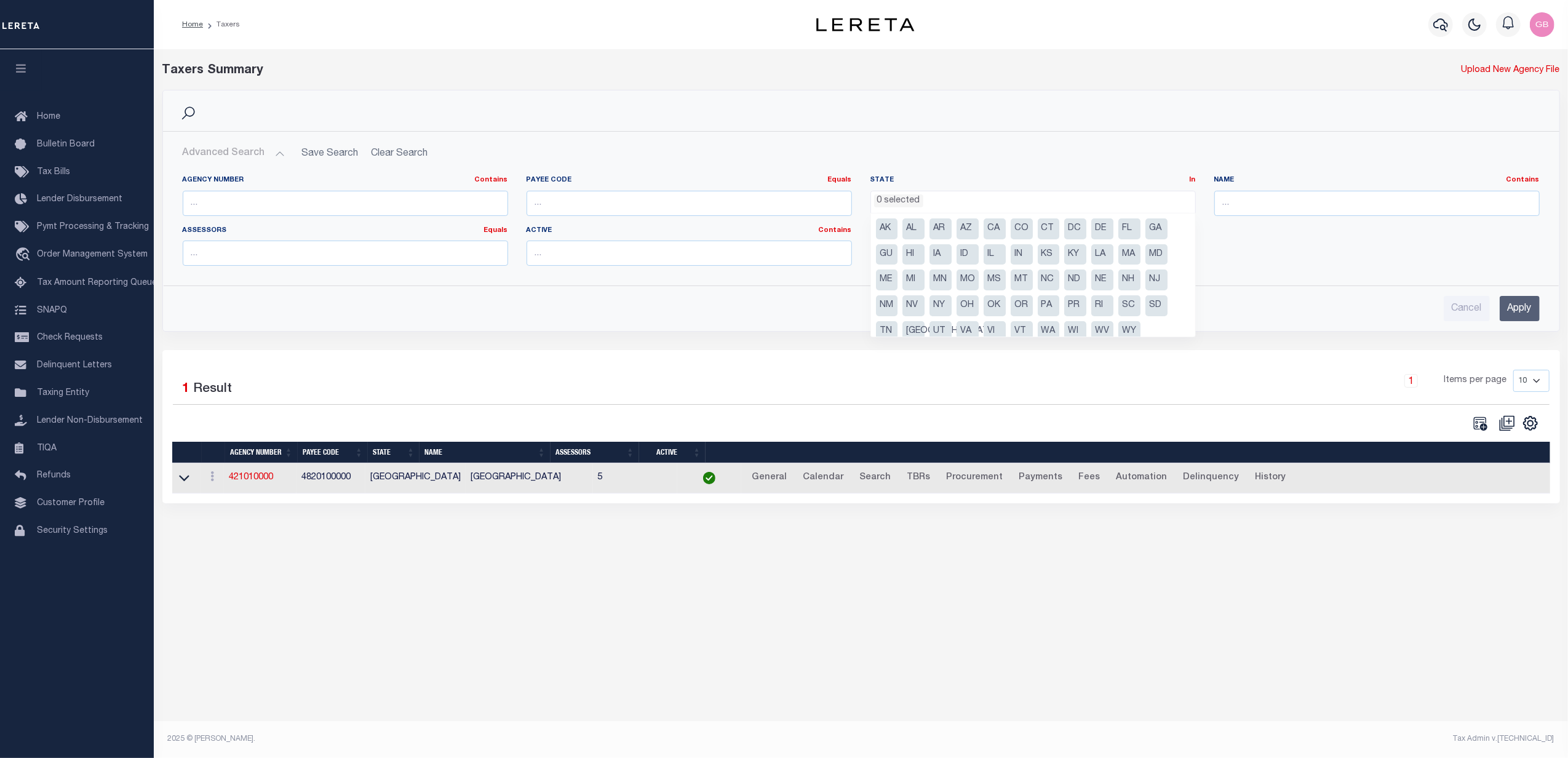
click at [988, 250] on li "IL" at bounding box center [994, 254] width 22 height 21
select select "IL"
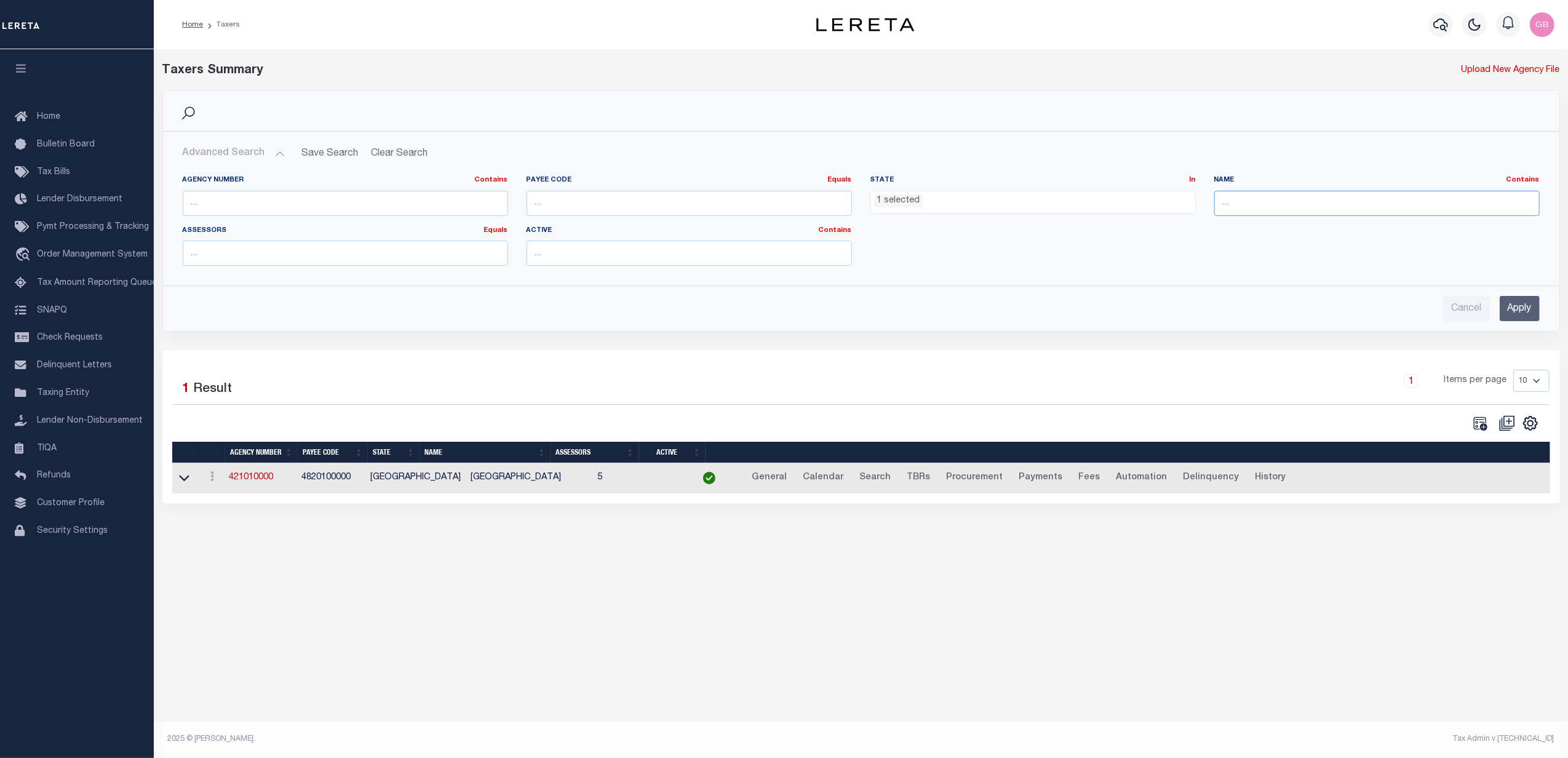
drag, startPoint x: 1235, startPoint y: 205, endPoint x: 1265, endPoint y: 207, distance: 30.1
click at [1235, 205] on input "text" at bounding box center [1377, 203] width 325 height 25
type input "willia"
click at [1521, 308] on input "Apply" at bounding box center [1520, 308] width 40 height 25
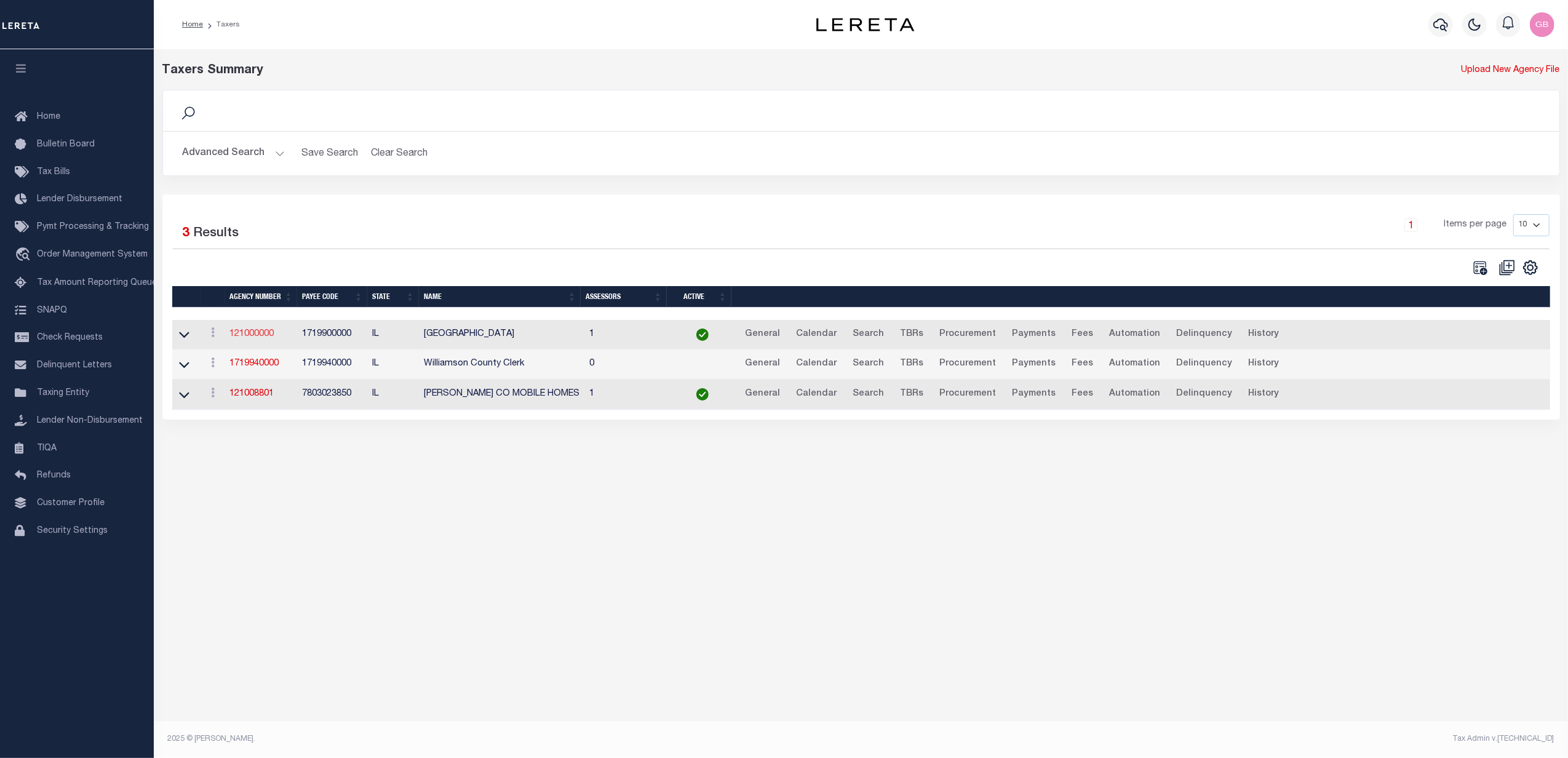
click at [256, 337] on link "121000000" at bounding box center [251, 334] width 45 height 9
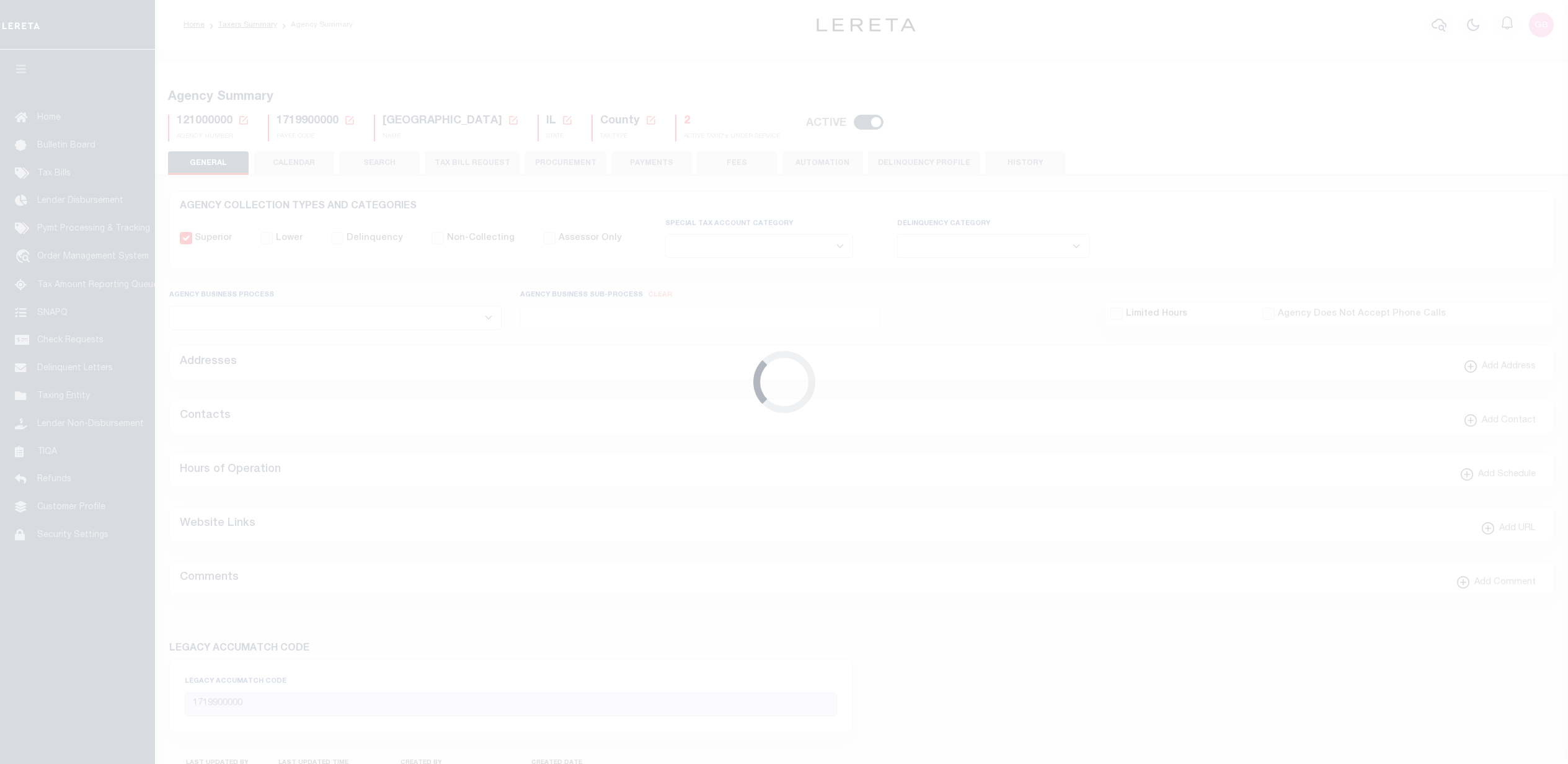
select select
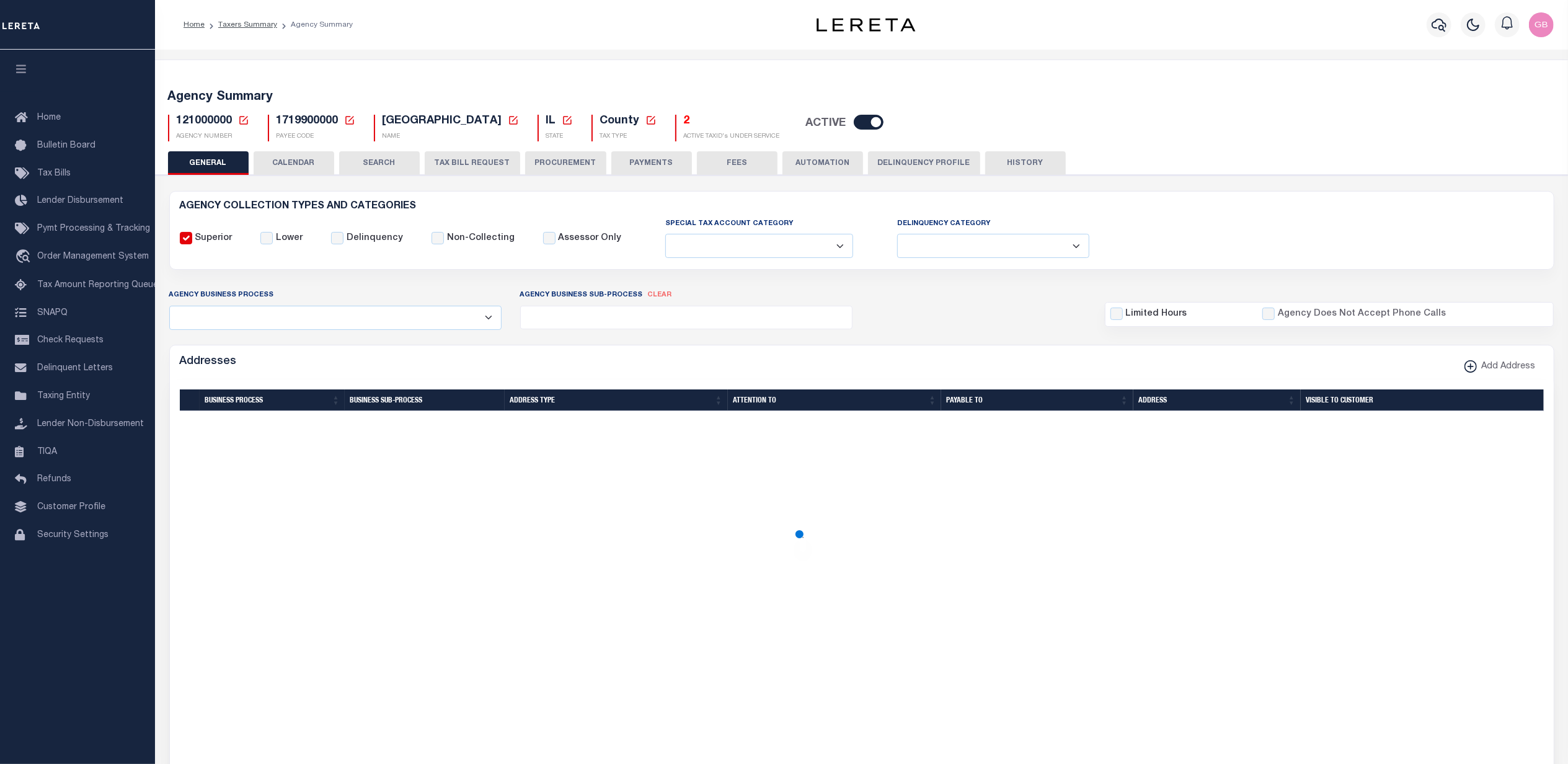
click at [283, 161] on button "CALENDAR" at bounding box center [294, 163] width 80 height 23
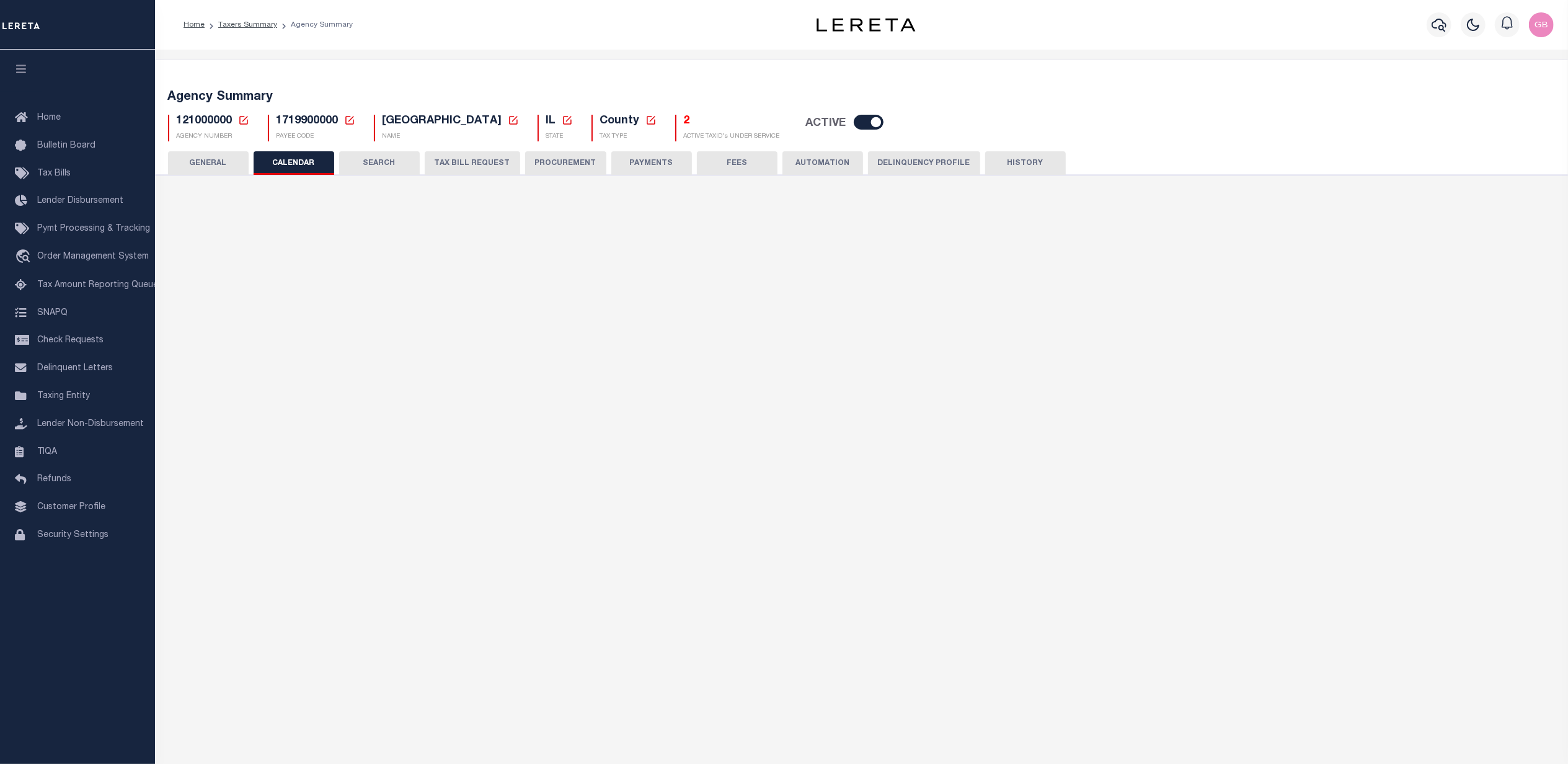
checkbox input "false"
type input "1"
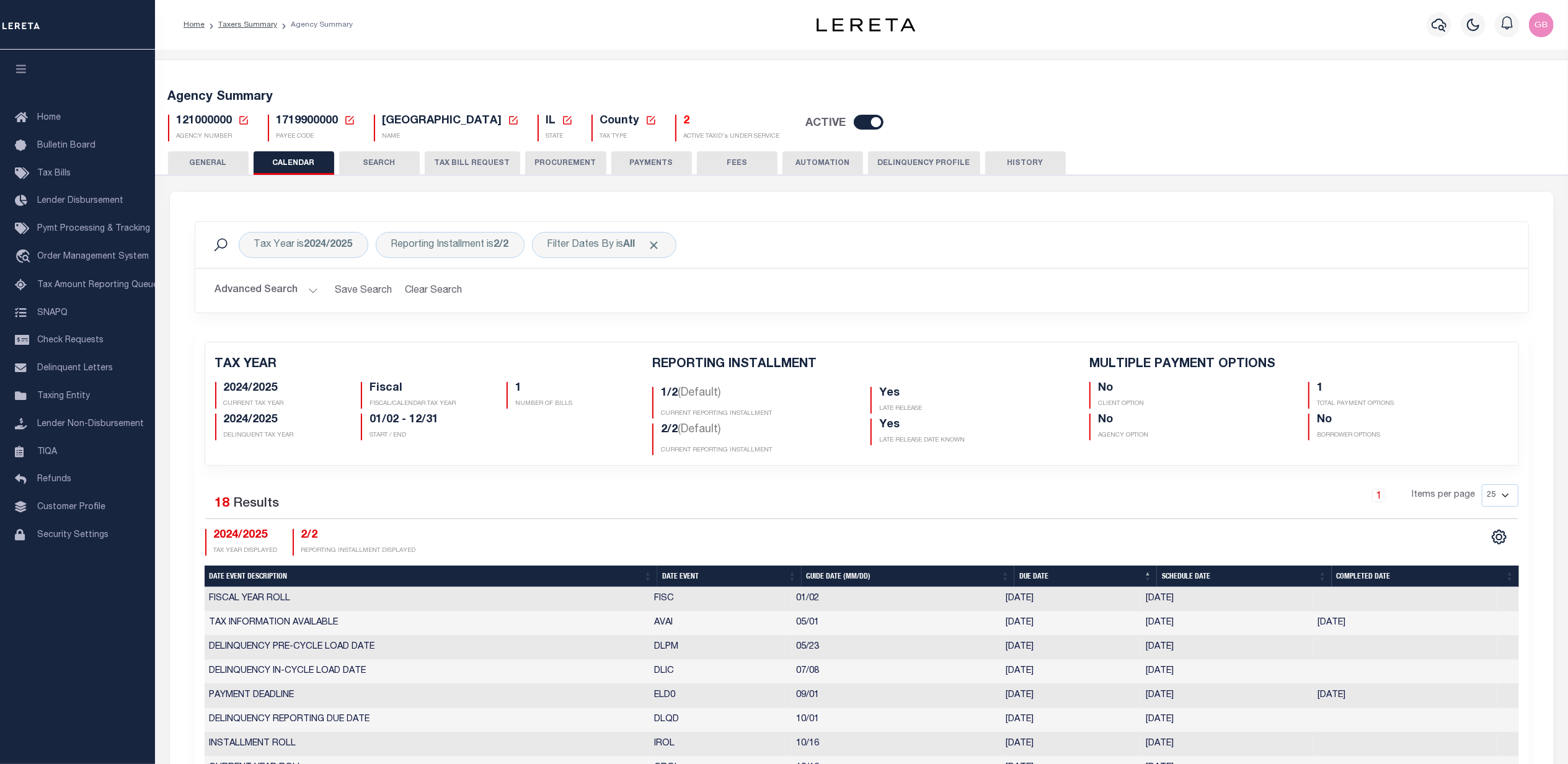
scroll to position [82, 0]
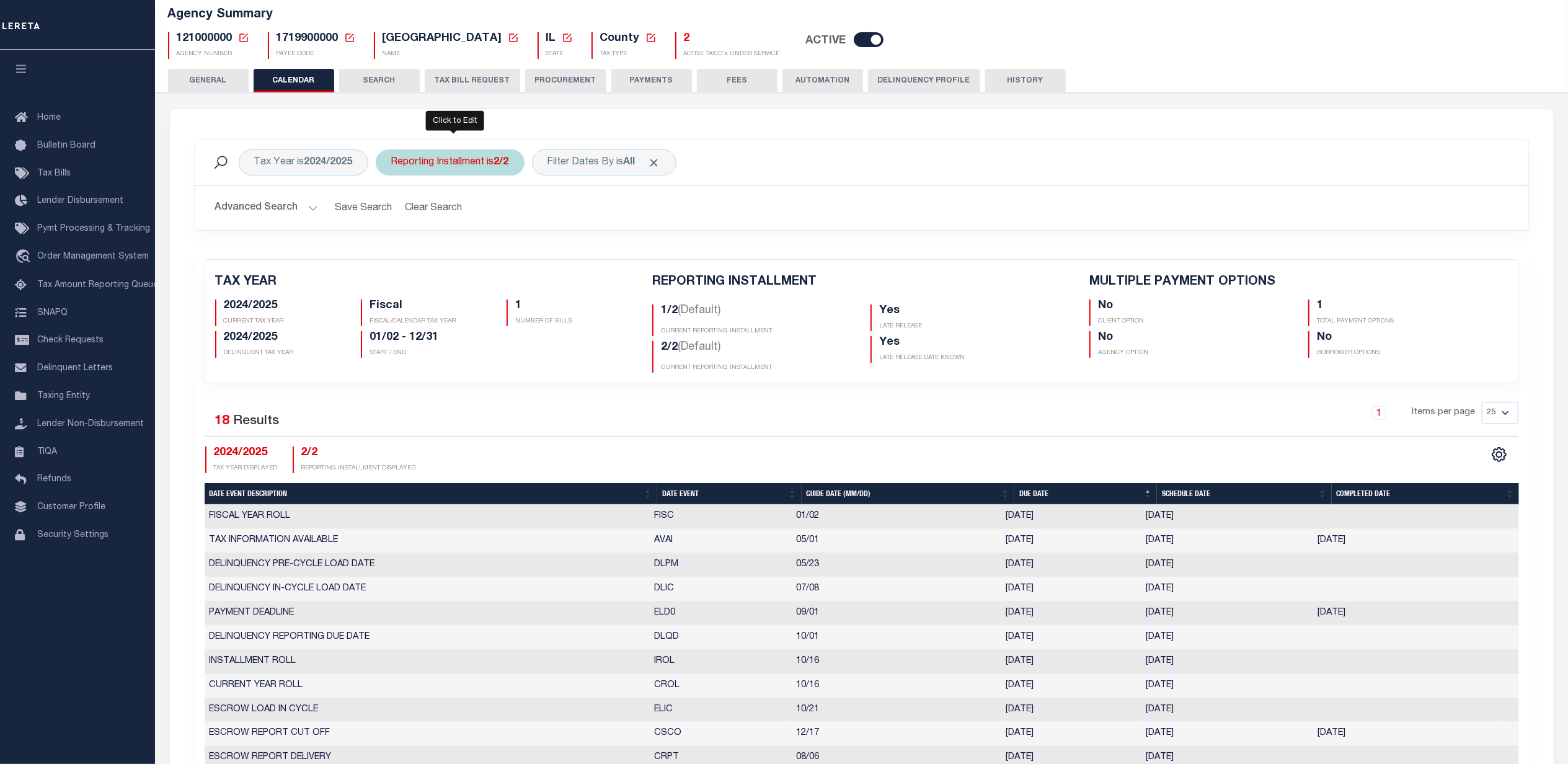
click at [475, 168] on div "Reporting Installment is 2/2" at bounding box center [450, 162] width 149 height 26
click at [454, 229] on select "1/2 2/2" at bounding box center [483, 223] width 182 height 23
select select "1/2"
click at [394, 212] on select "1/2 2/2" at bounding box center [483, 223] width 182 height 23
click at [553, 251] on input "Apply" at bounding box center [556, 250] width 37 height 20
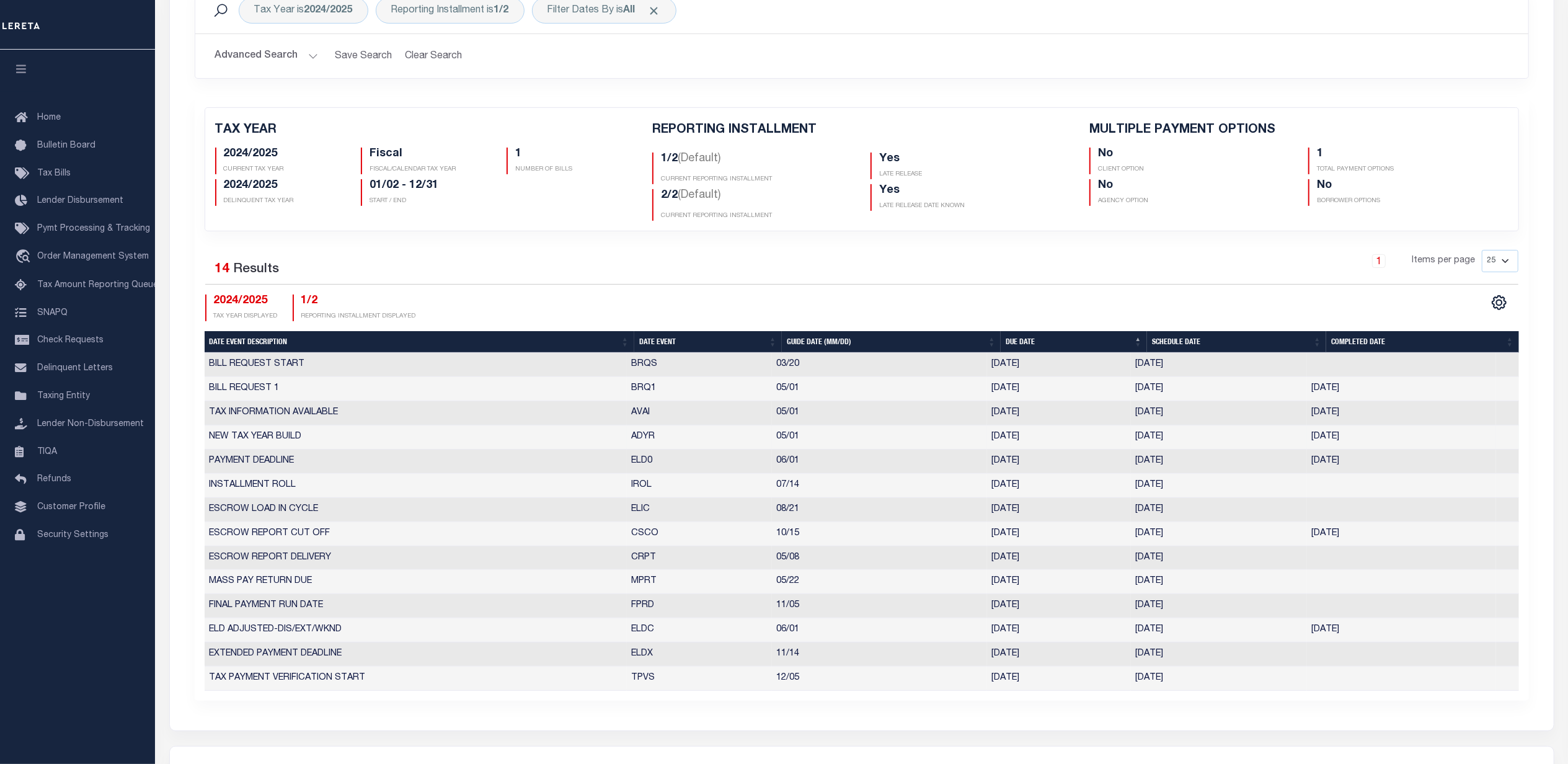
scroll to position [413, 0]
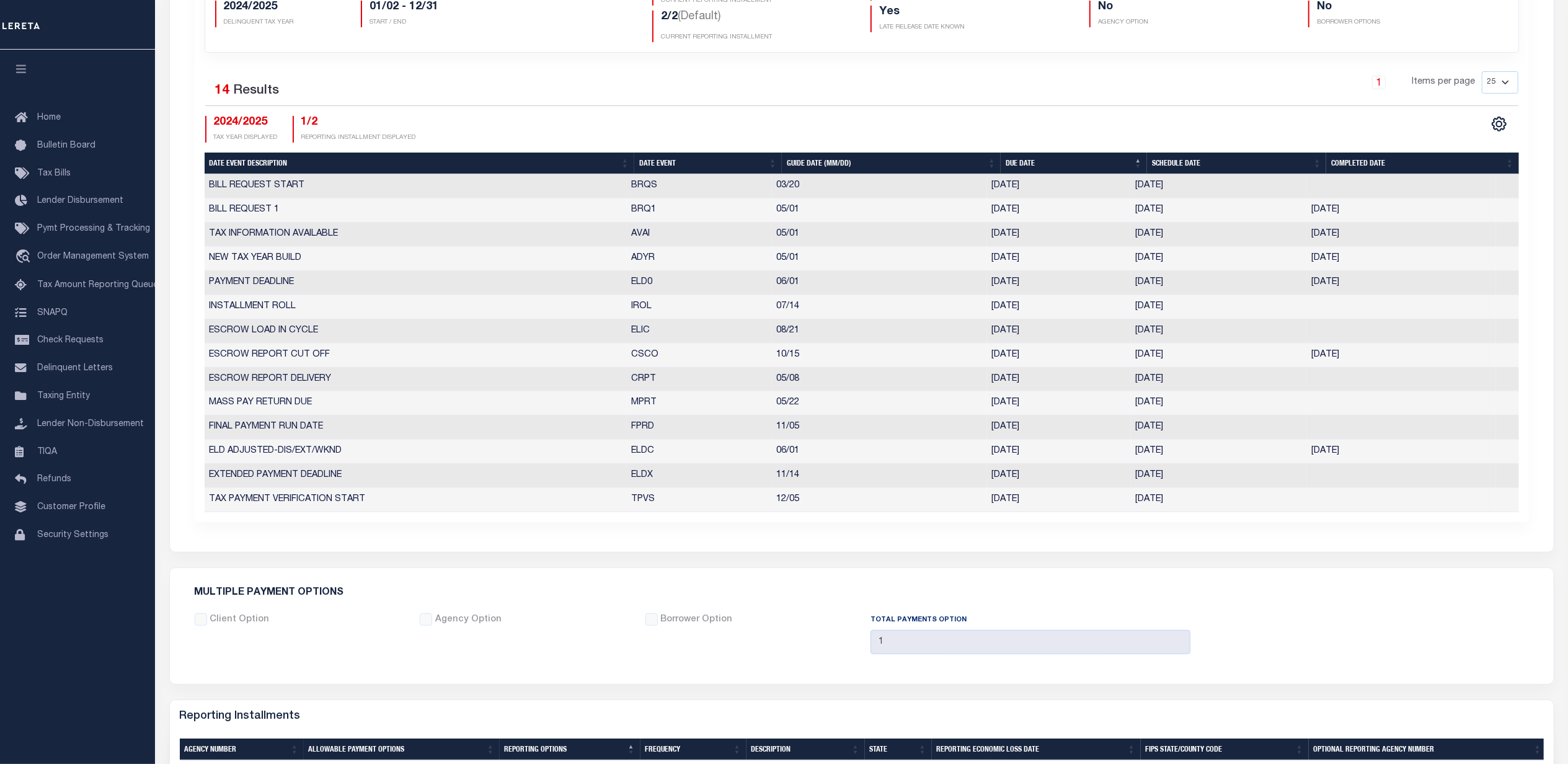
drag, startPoint x: 1429, startPoint y: 628, endPoint x: 1406, endPoint y: 645, distance: 28.6
click at [1429, 628] on div "Client Option Agency Option Borrower Option 1" at bounding box center [862, 639] width 1353 height 51
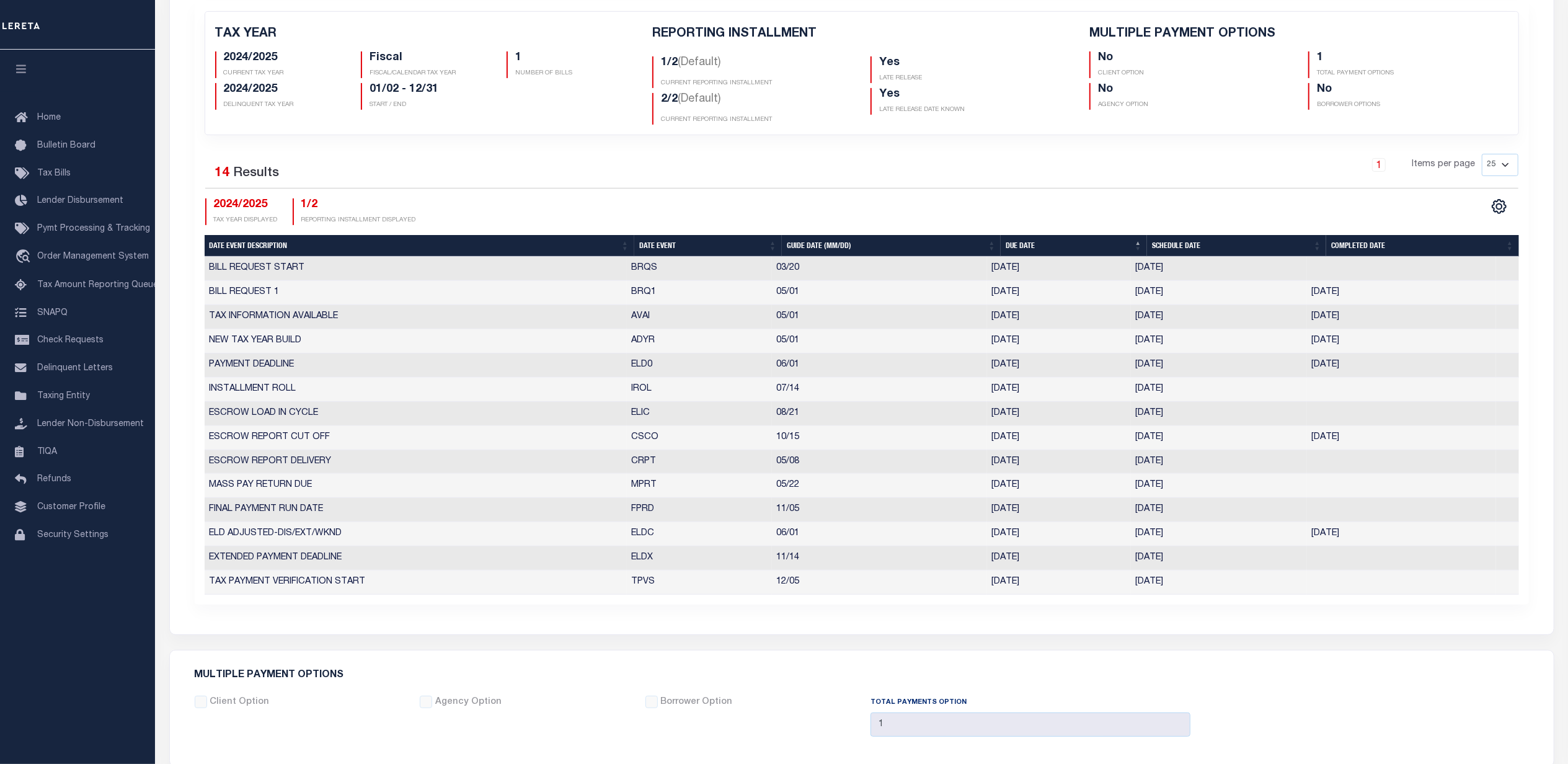
scroll to position [82, 0]
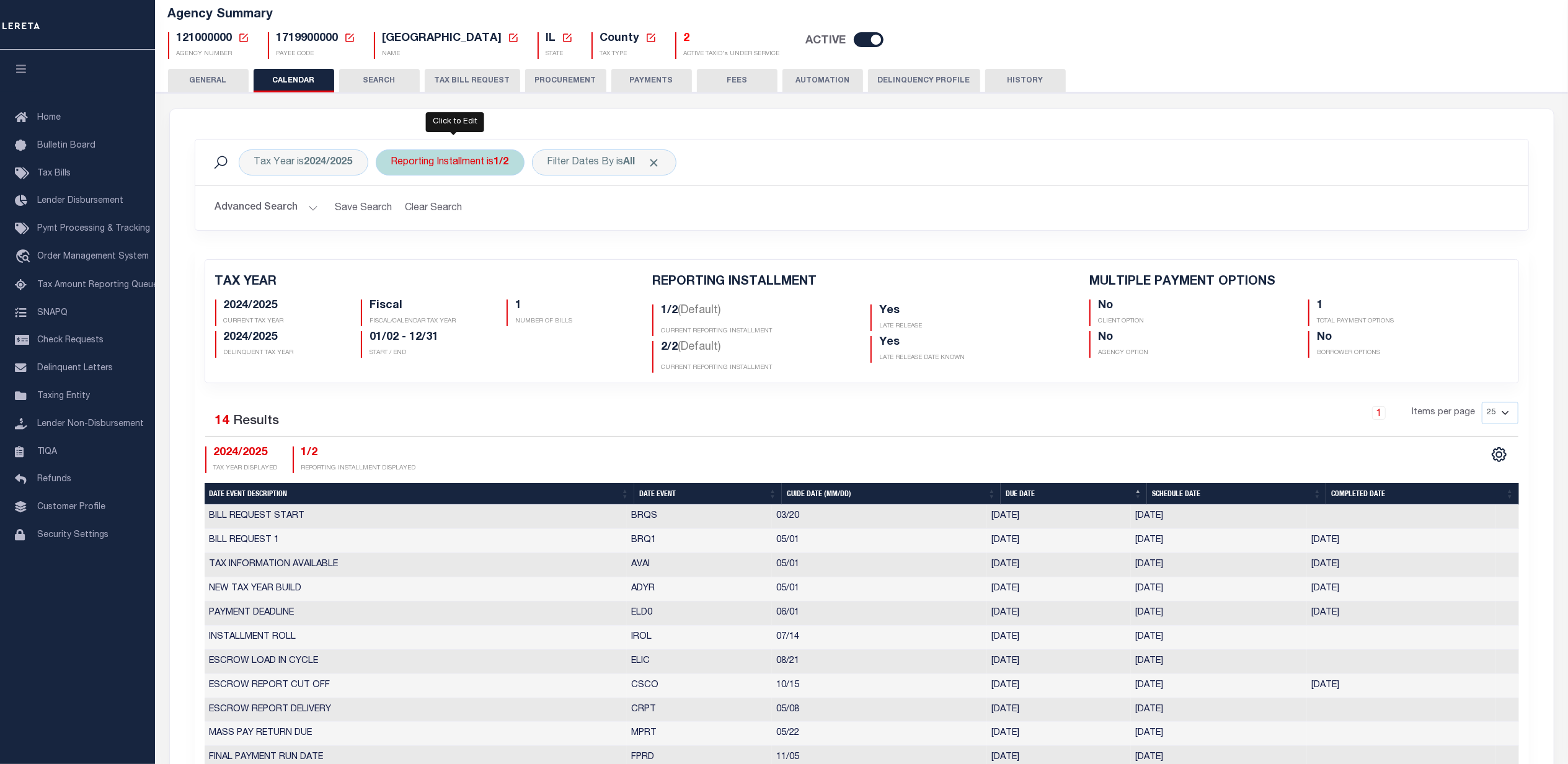
click at [444, 169] on div "Reporting Installment is 1/2" at bounding box center [450, 162] width 149 height 26
drag, startPoint x: 443, startPoint y: 227, endPoint x: 443, endPoint y: 234, distance: 7.0
click at [443, 227] on select "1/2 2/2" at bounding box center [483, 223] width 182 height 23
select select "2/2"
click at [394, 212] on select "1/2 2/2" at bounding box center [483, 223] width 182 height 23
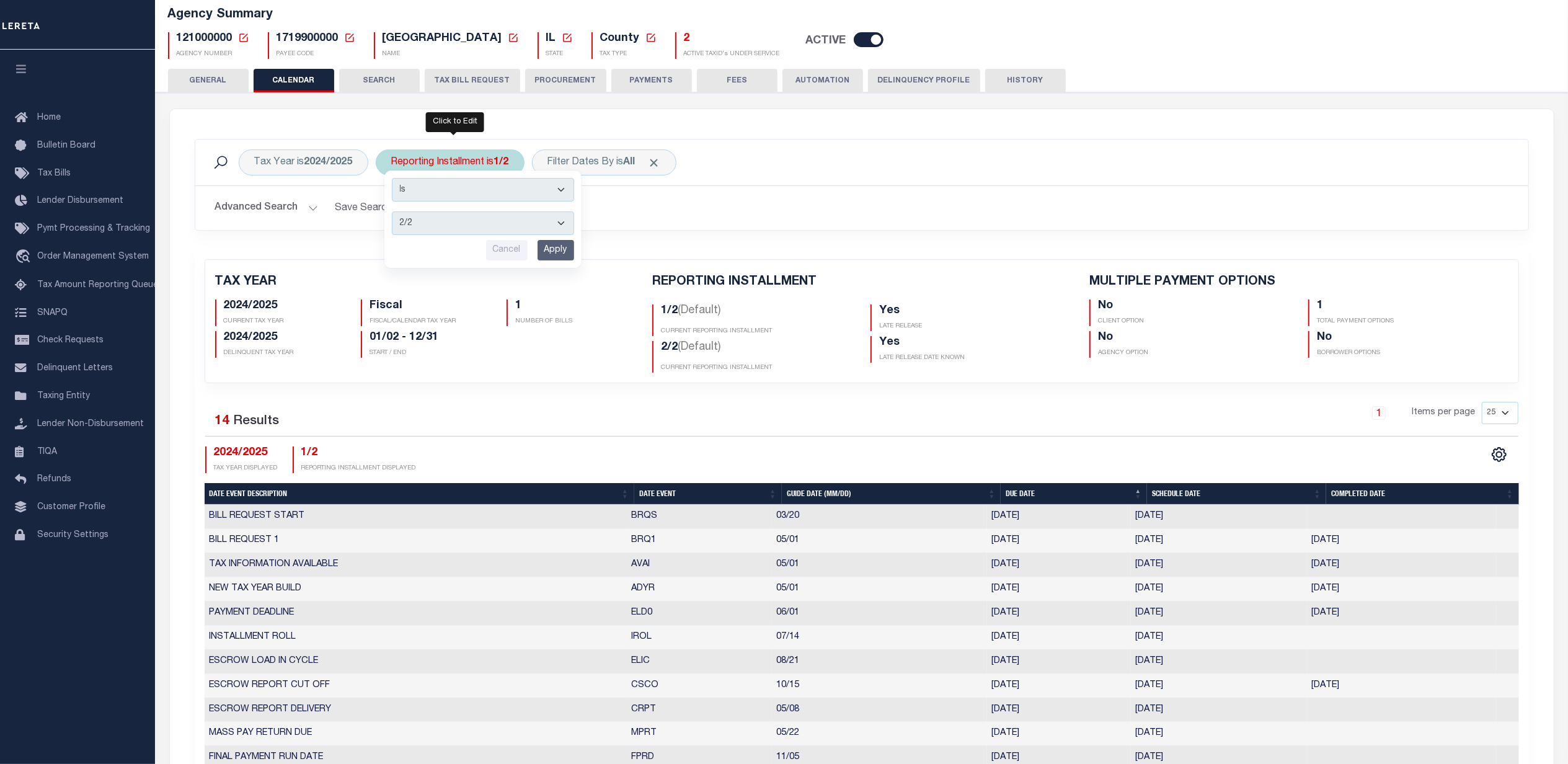
click at [544, 251] on input "Apply" at bounding box center [556, 250] width 37 height 20
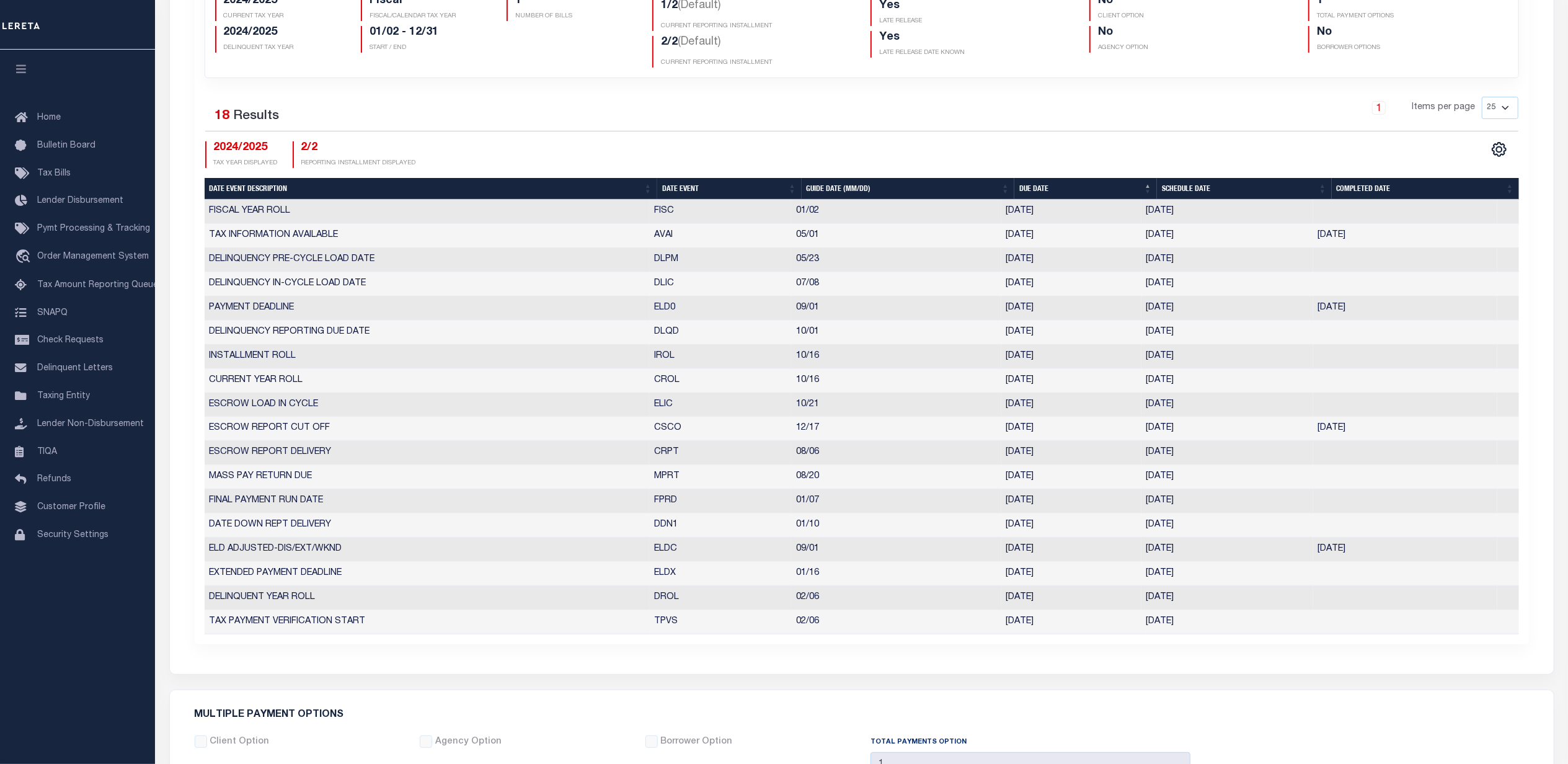
scroll to position [413, 0]
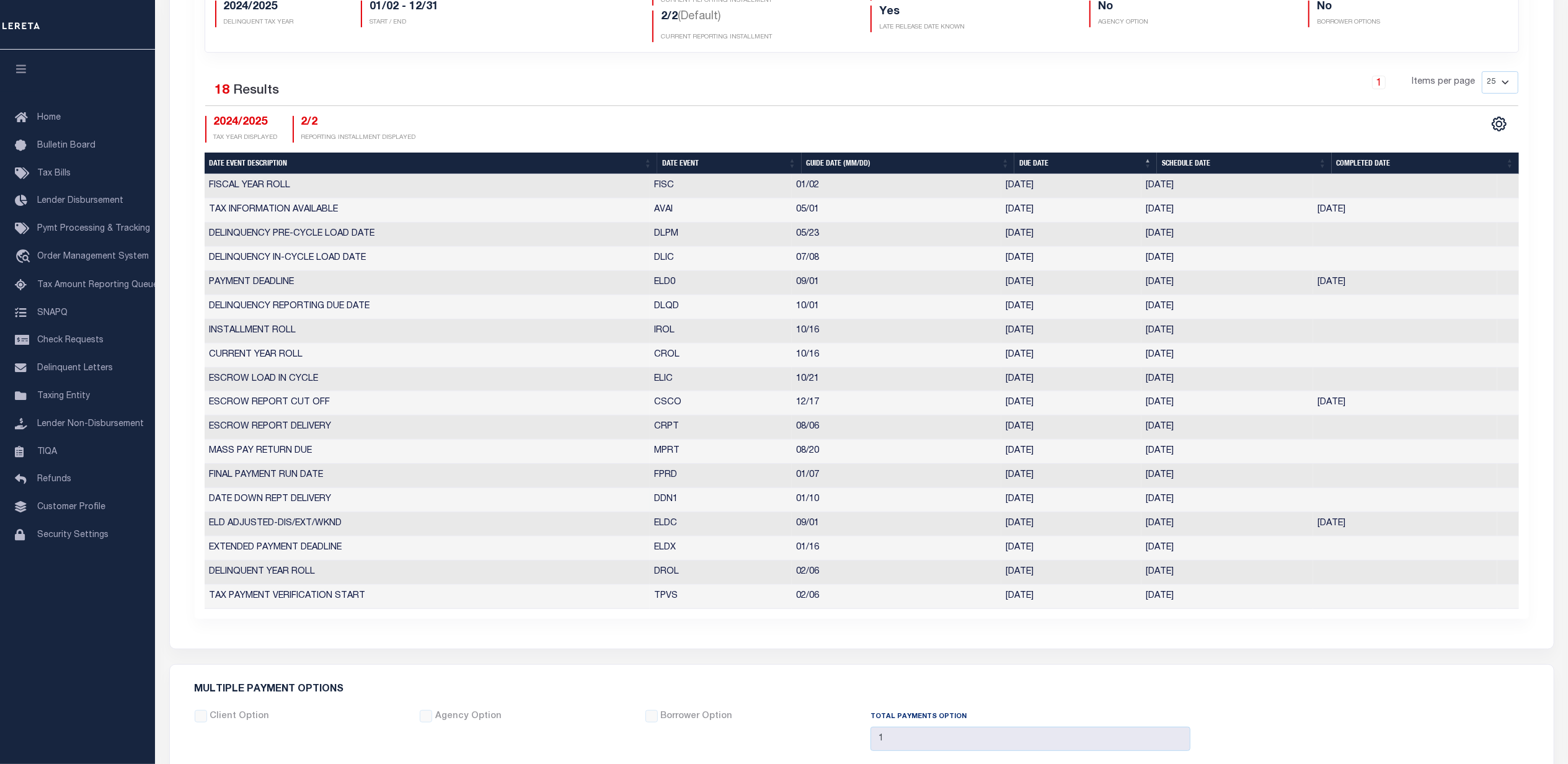
click at [1486, 487] on td at bounding box center [1405, 476] width 184 height 24
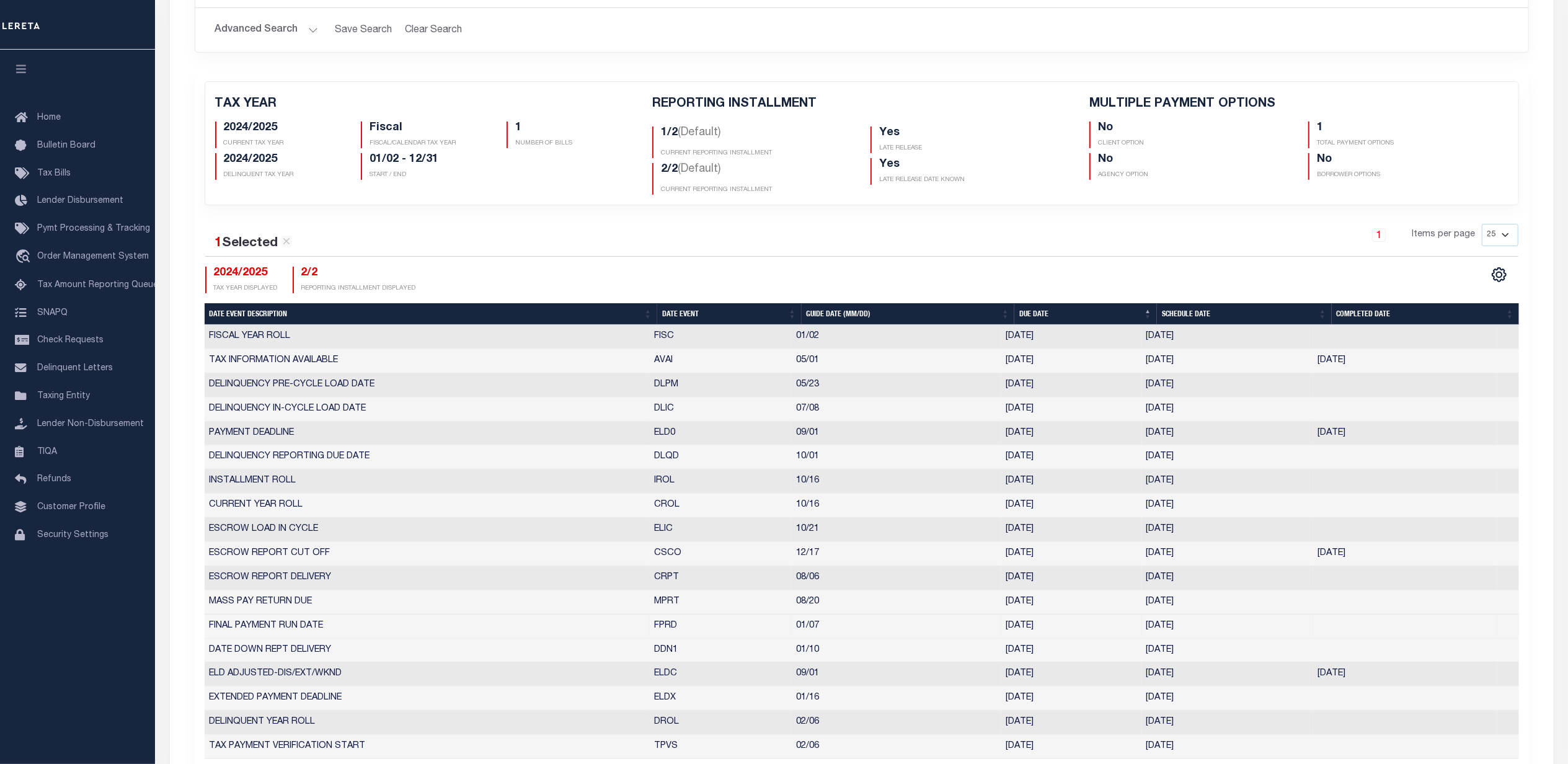
scroll to position [165, 0]
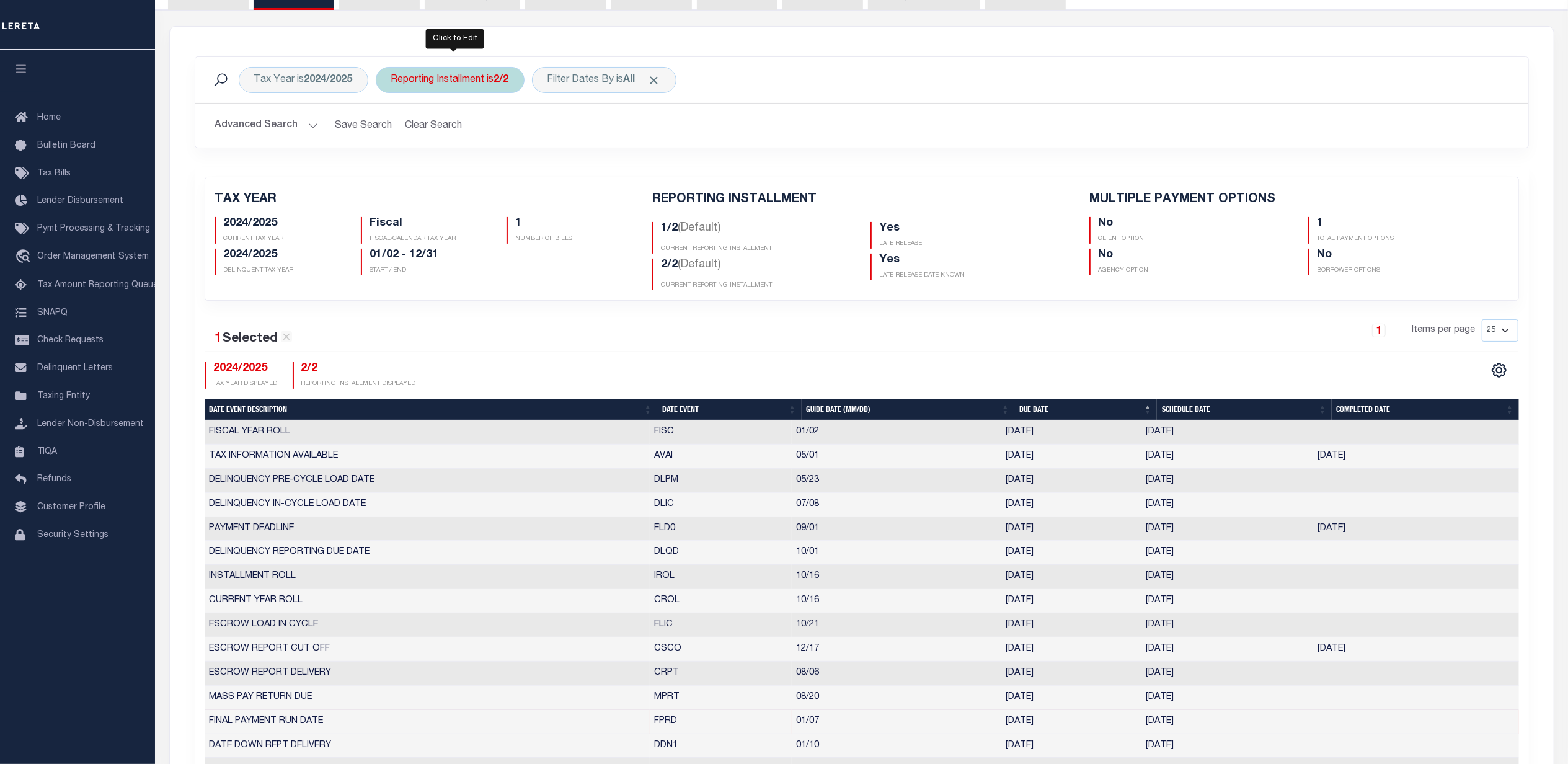
click at [473, 87] on div "Reporting Installment is 2/2" at bounding box center [450, 80] width 149 height 26
click at [465, 139] on select "1/2 2/2" at bounding box center [483, 141] width 182 height 23
select select "1/2"
click at [394, 130] on select "1/2 2/2" at bounding box center [483, 141] width 182 height 23
click at [556, 169] on input "Apply" at bounding box center [556, 168] width 37 height 20
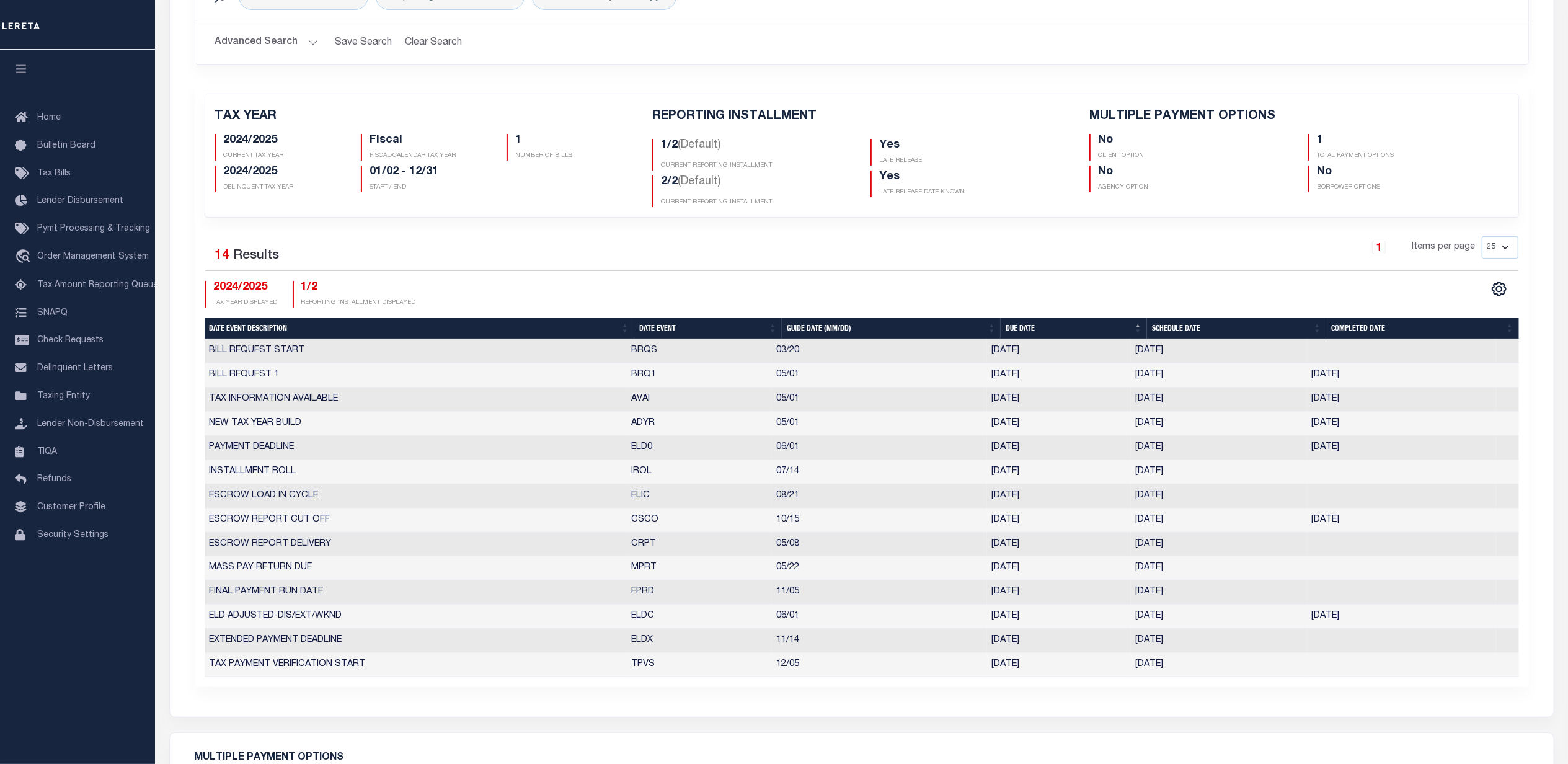
scroll to position [0, 0]
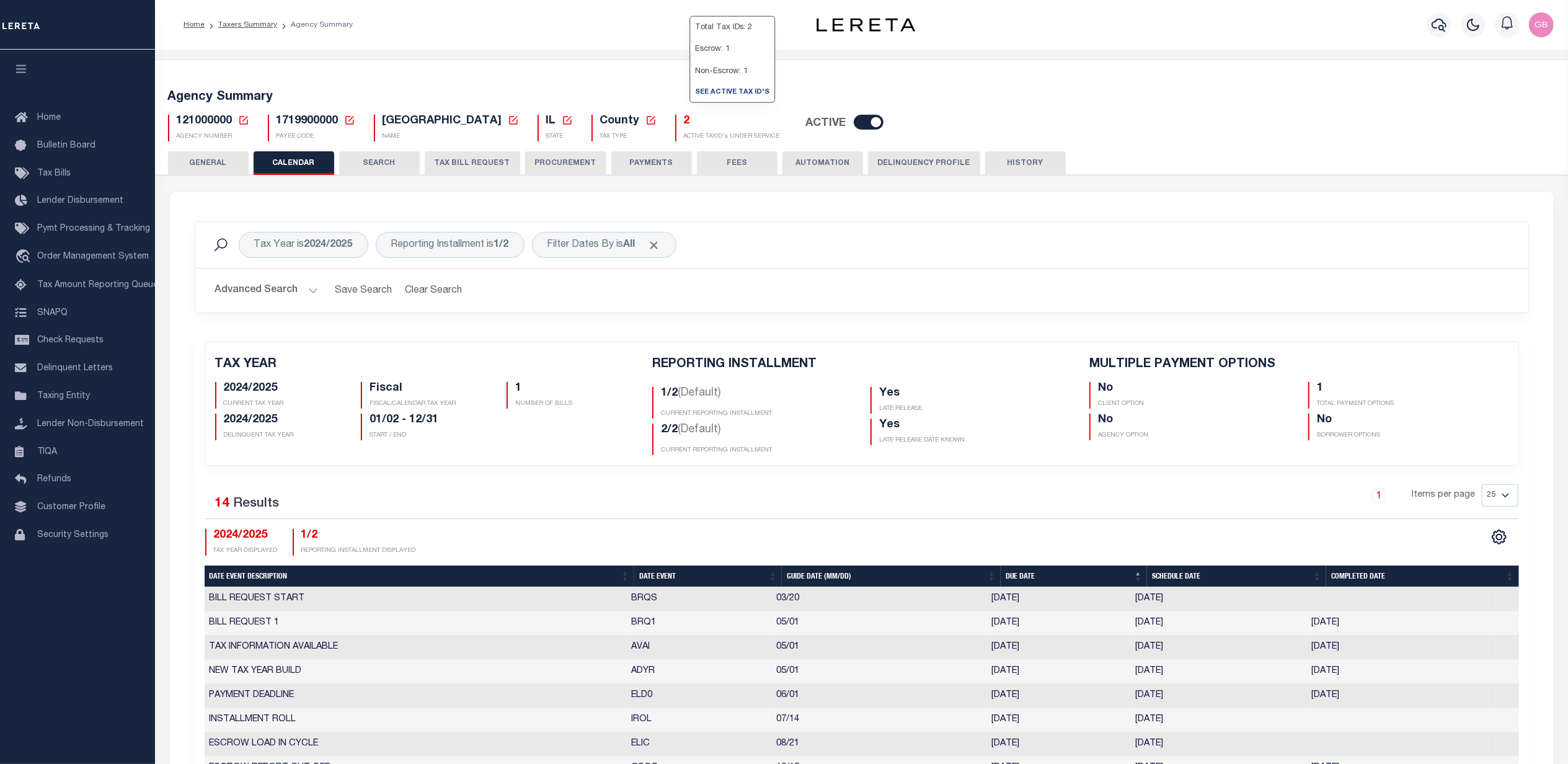
click at [688, 122] on h5 "2" at bounding box center [732, 122] width 96 height 14
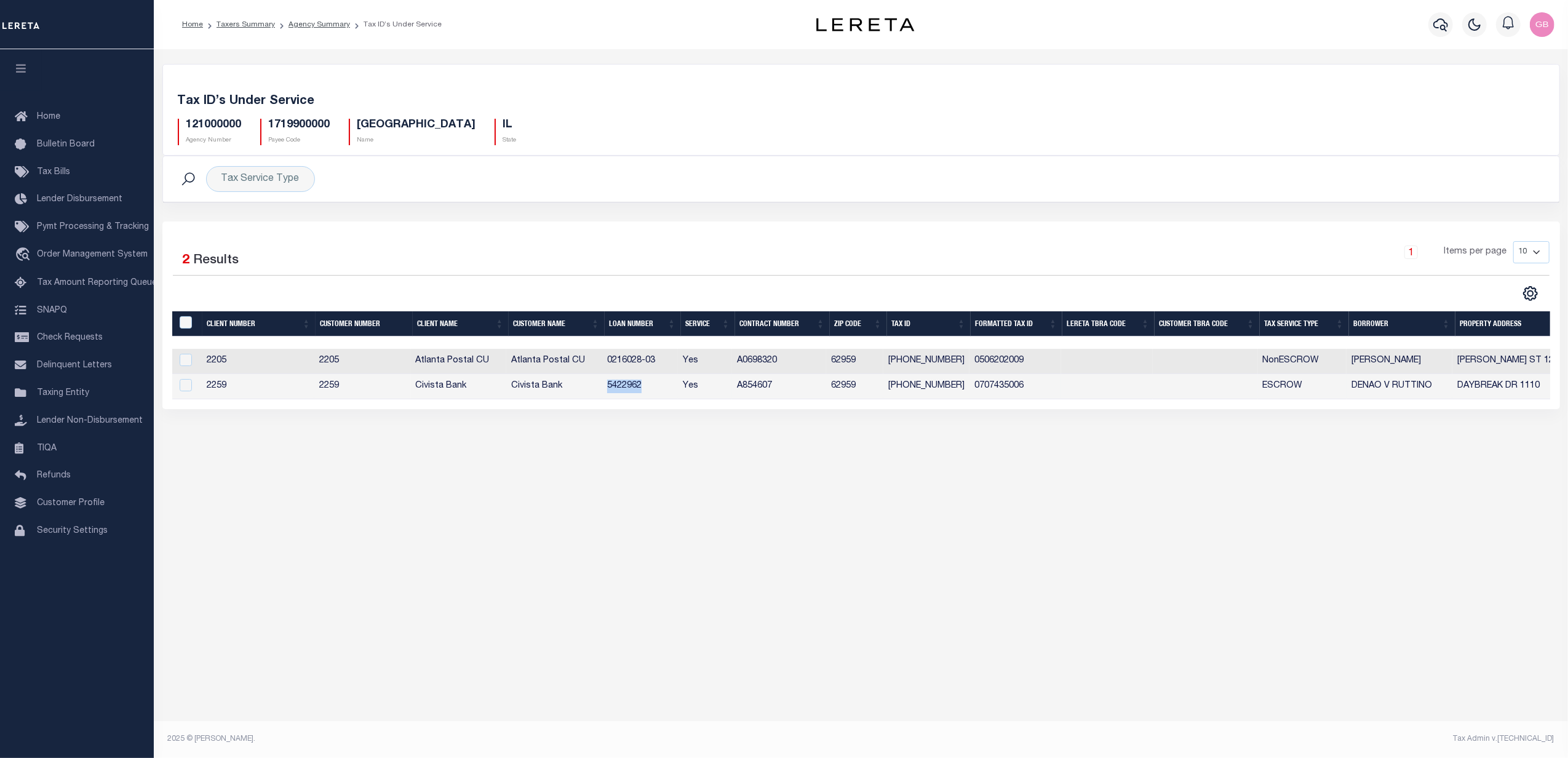
drag, startPoint x: 606, startPoint y: 386, endPoint x: 648, endPoint y: 385, distance: 42.0
click at [648, 385] on td "5422962" at bounding box center [640, 387] width 77 height 25
checkbox input "true"
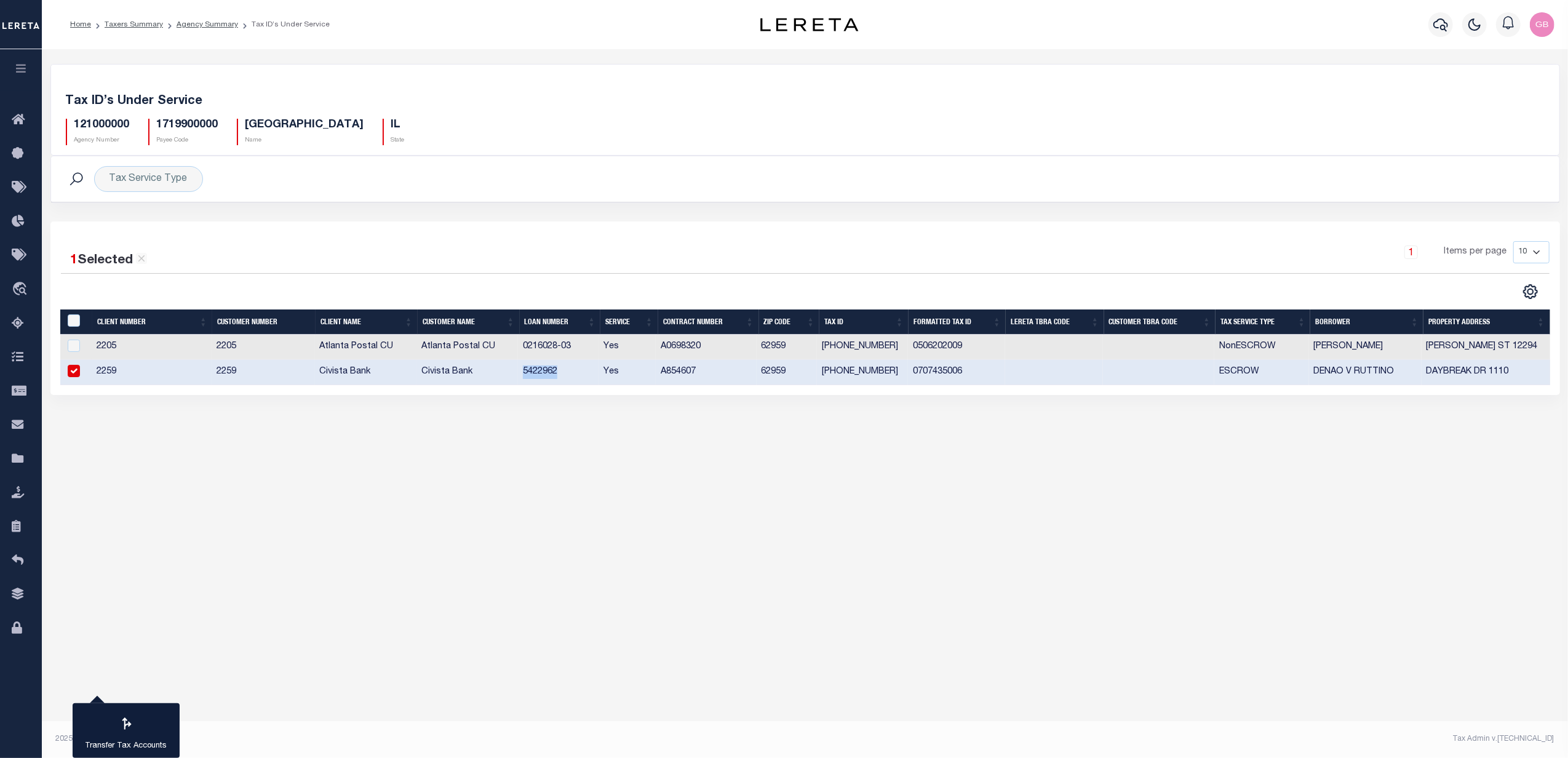
copy td "5422962"
click at [1442, 25] on icon "button" at bounding box center [1441, 24] width 15 height 13
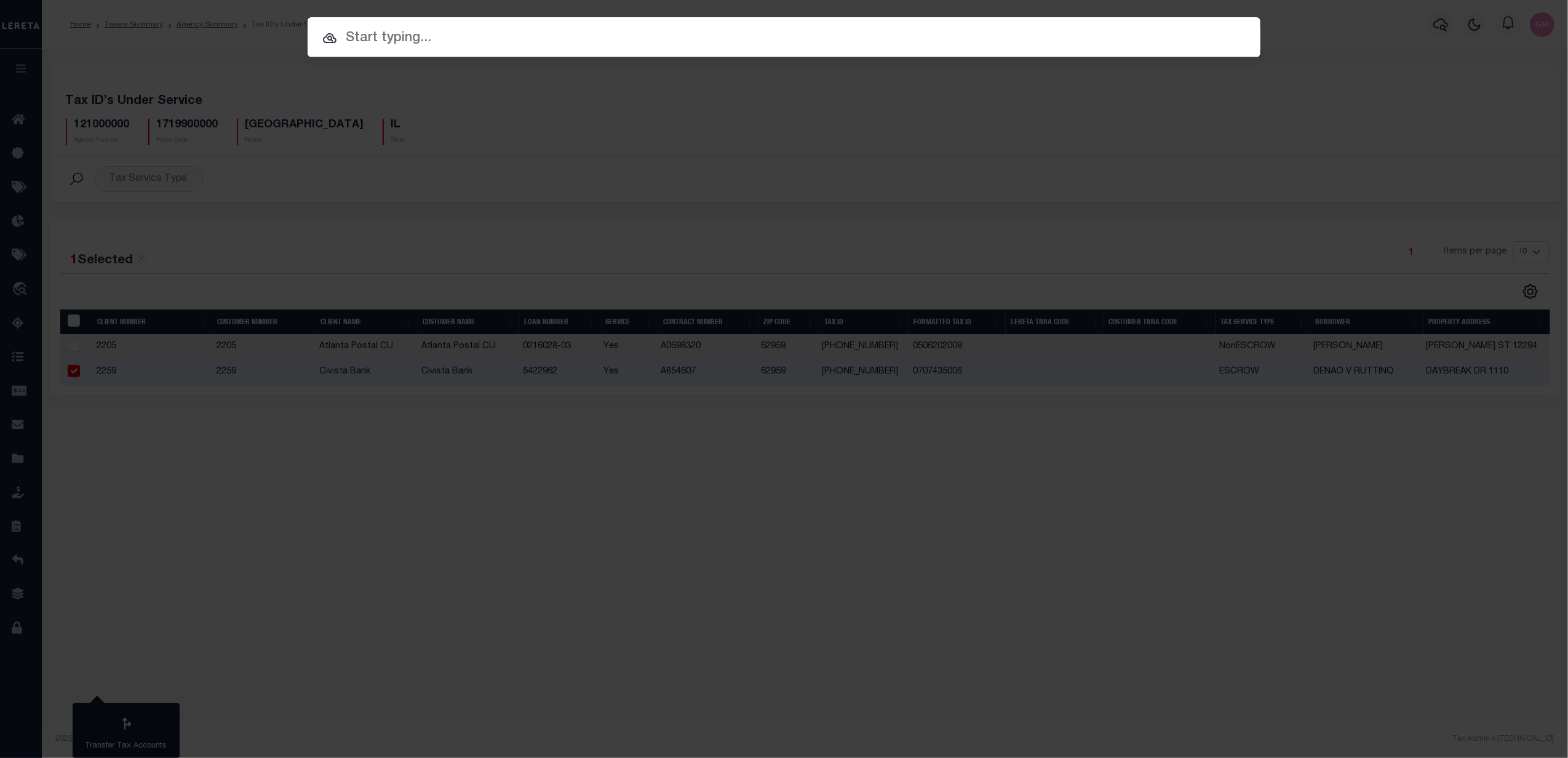
paste input "5422962"
type input "5422962"
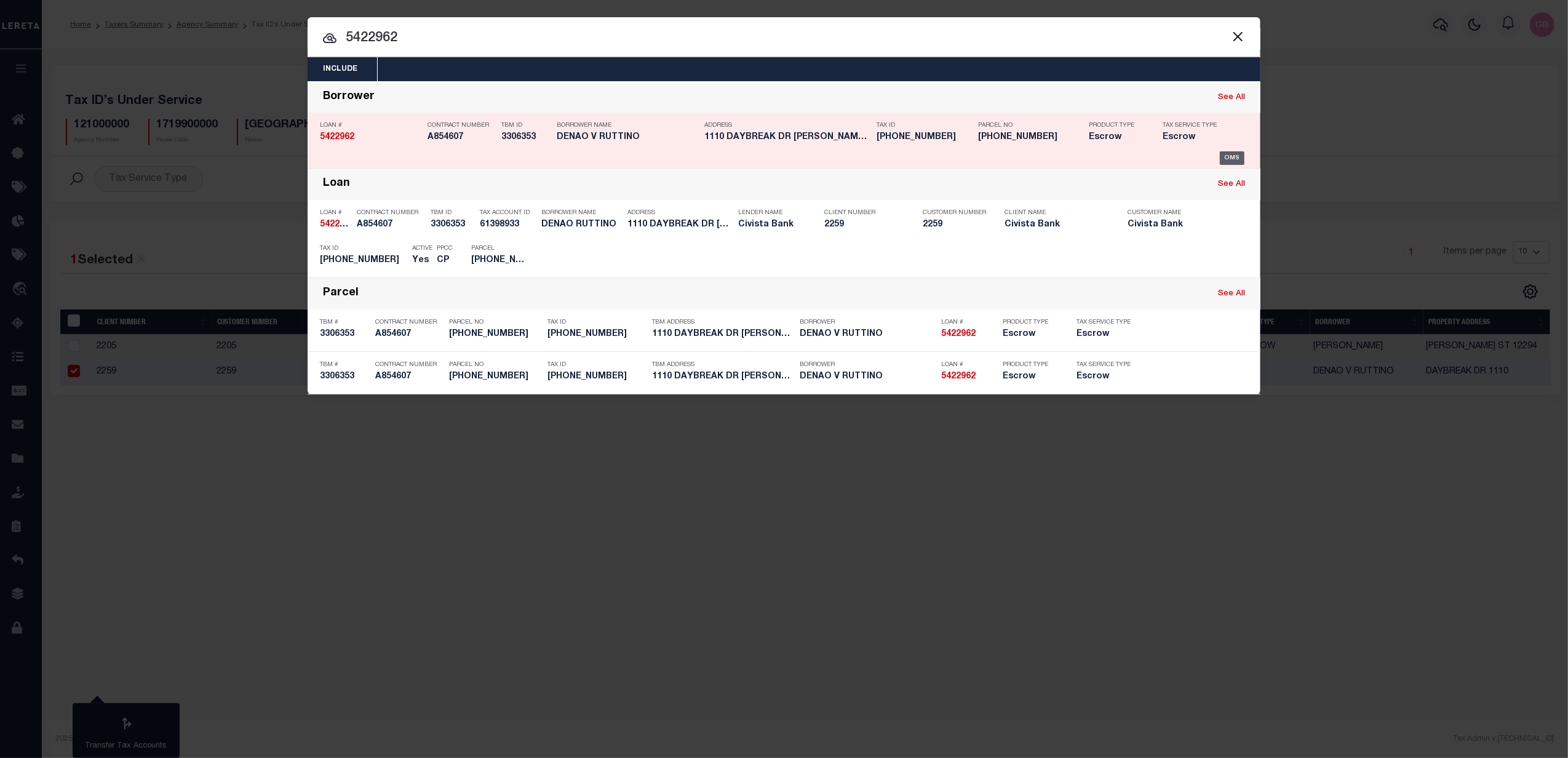
click at [1228, 153] on div "OMS" at bounding box center [1232, 158] width 25 height 14
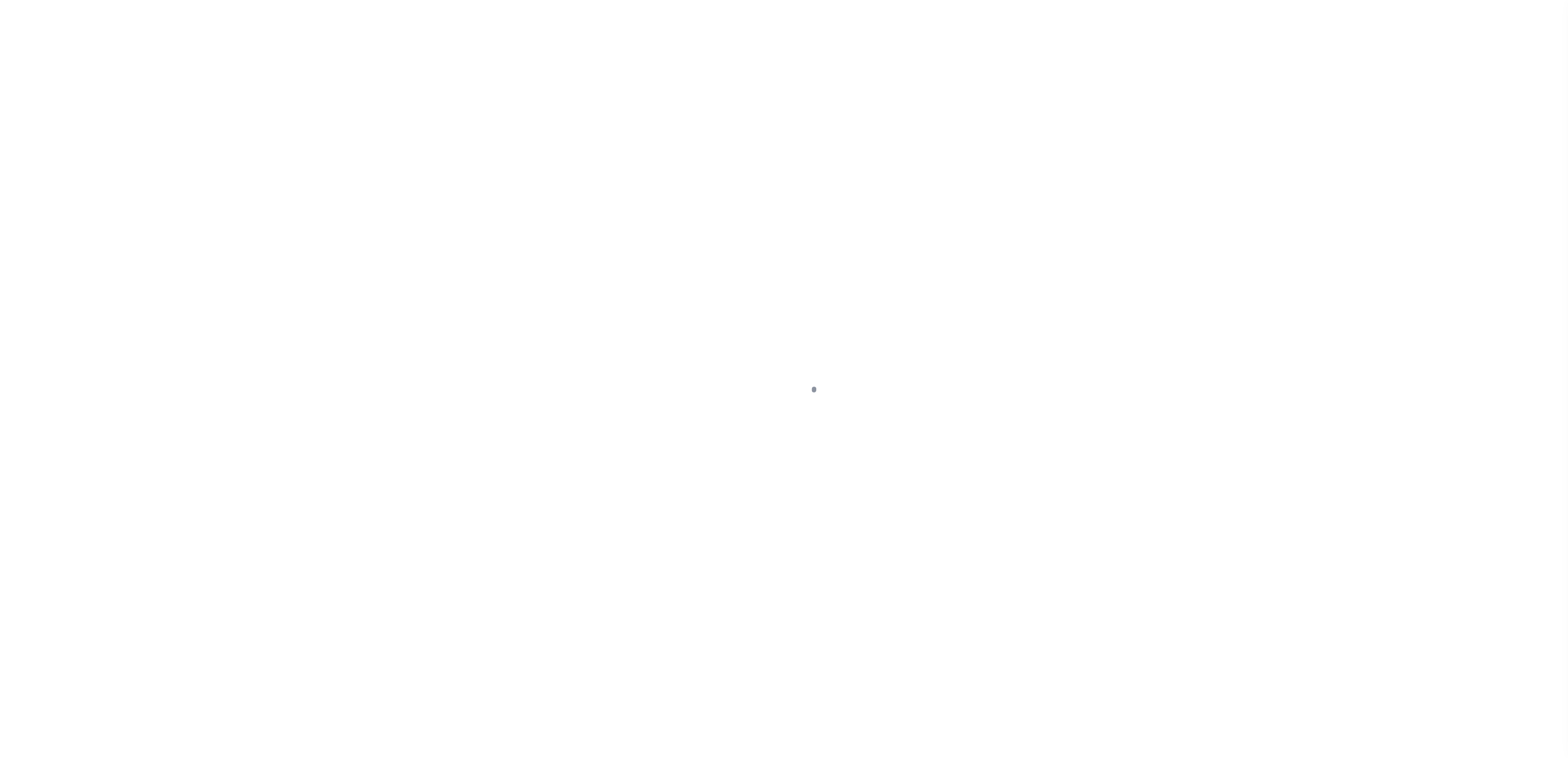
type input "5422962"
type input "DENAO V RUTTINO"
select select
type input "1110 DAYBREAK DR"
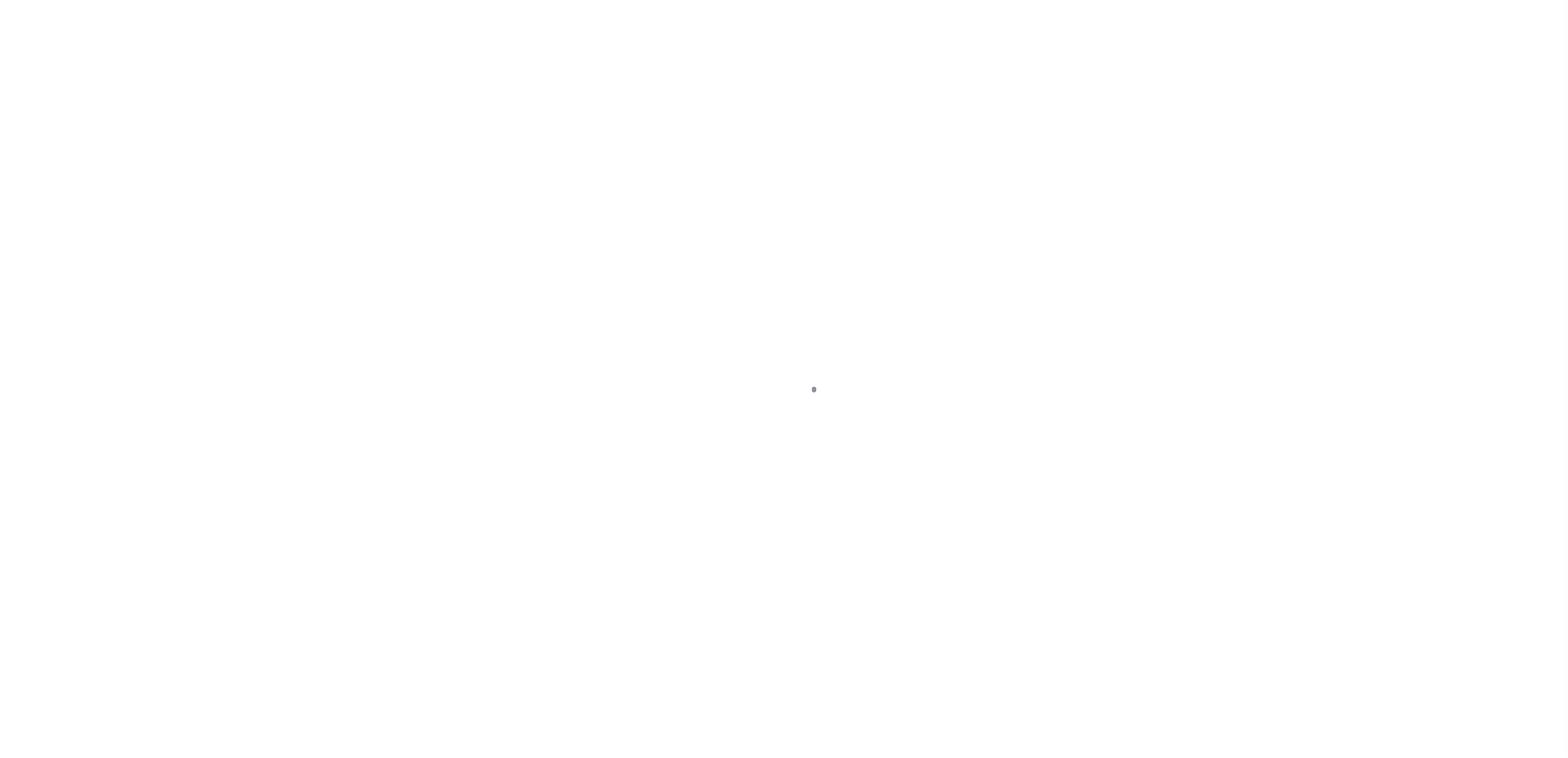
type input "MARION IL 62959-3791"
select select "10"
select select "Escrow"
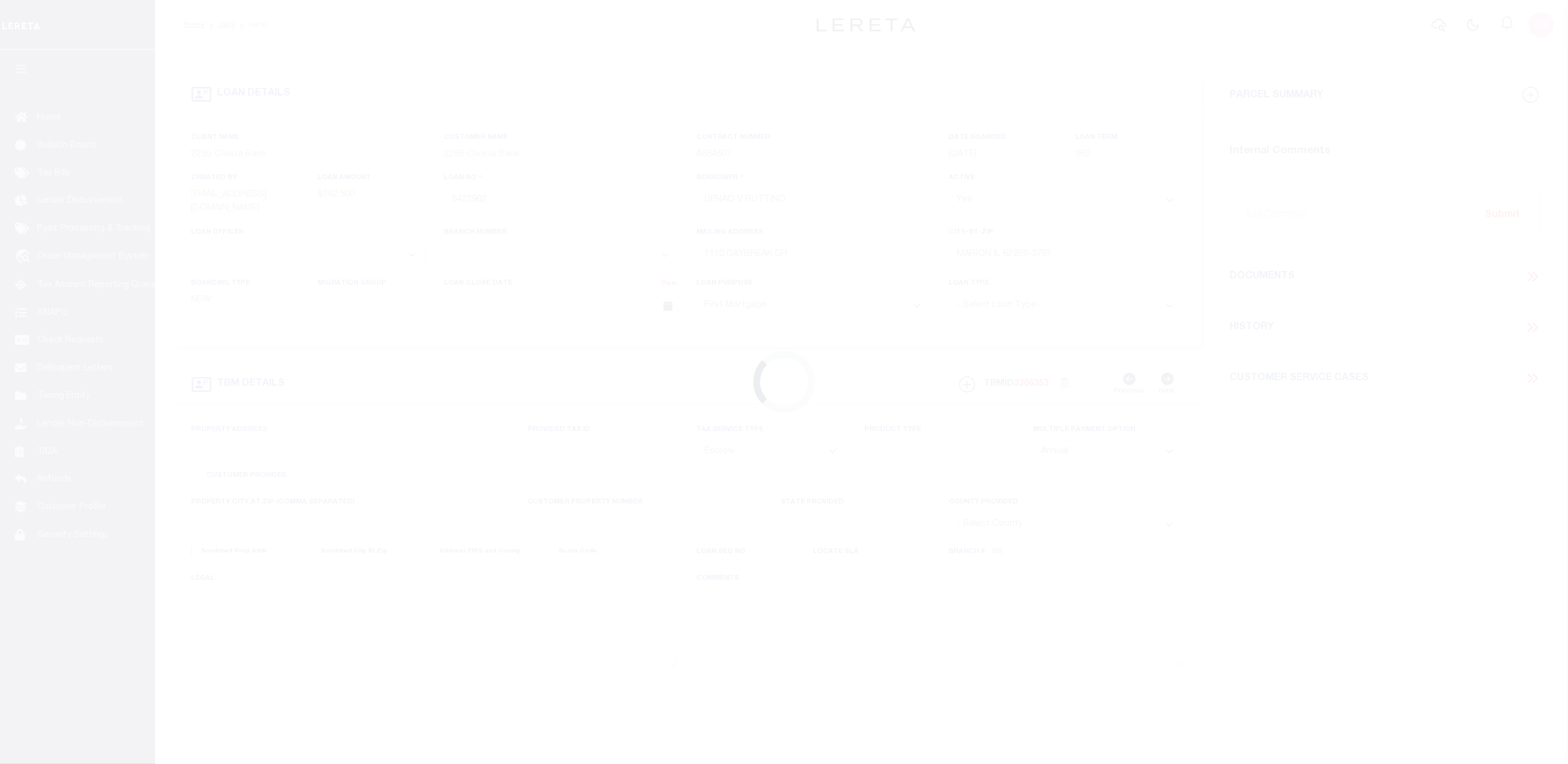
select select "20761"
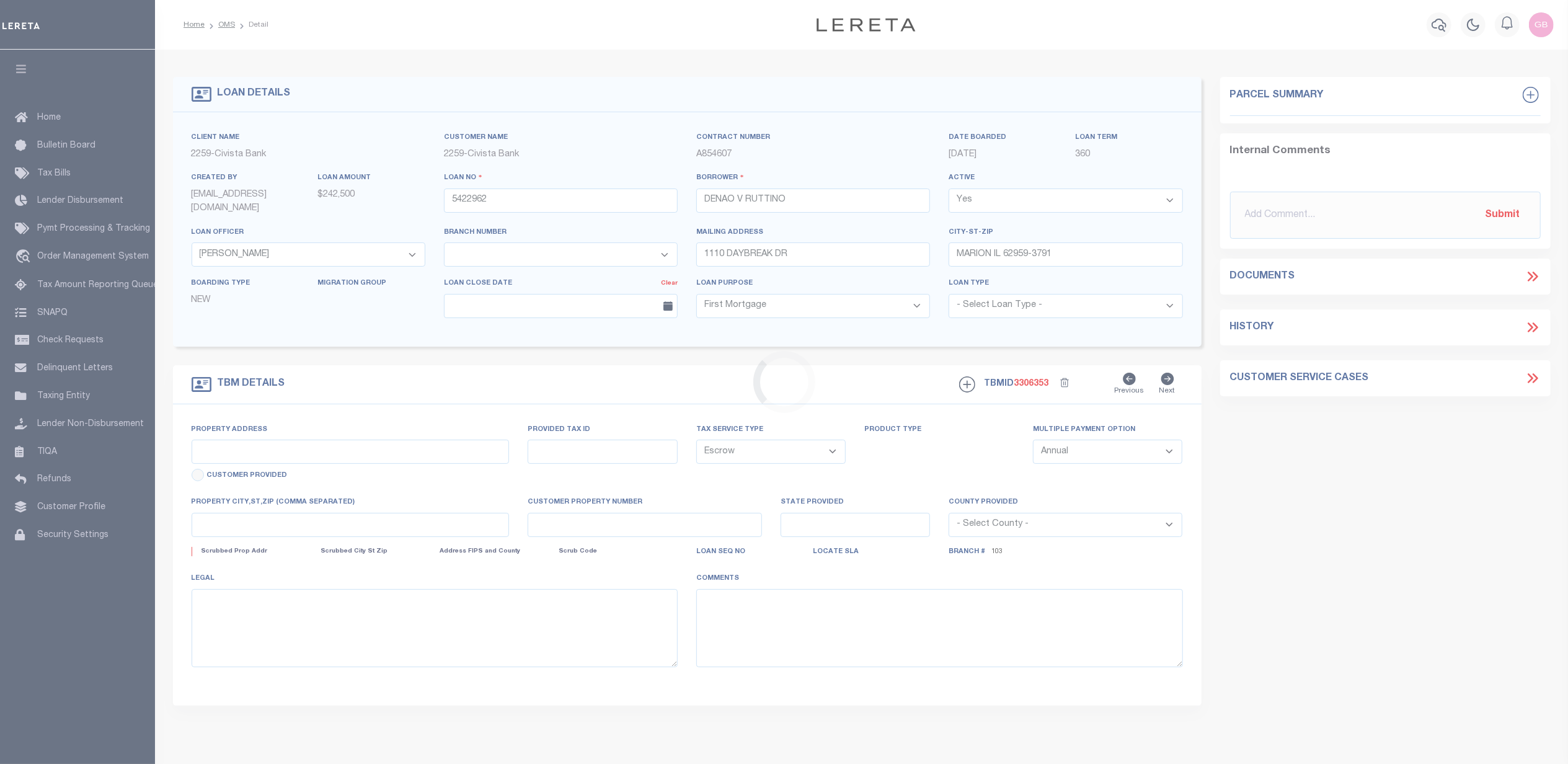
select select "7615"
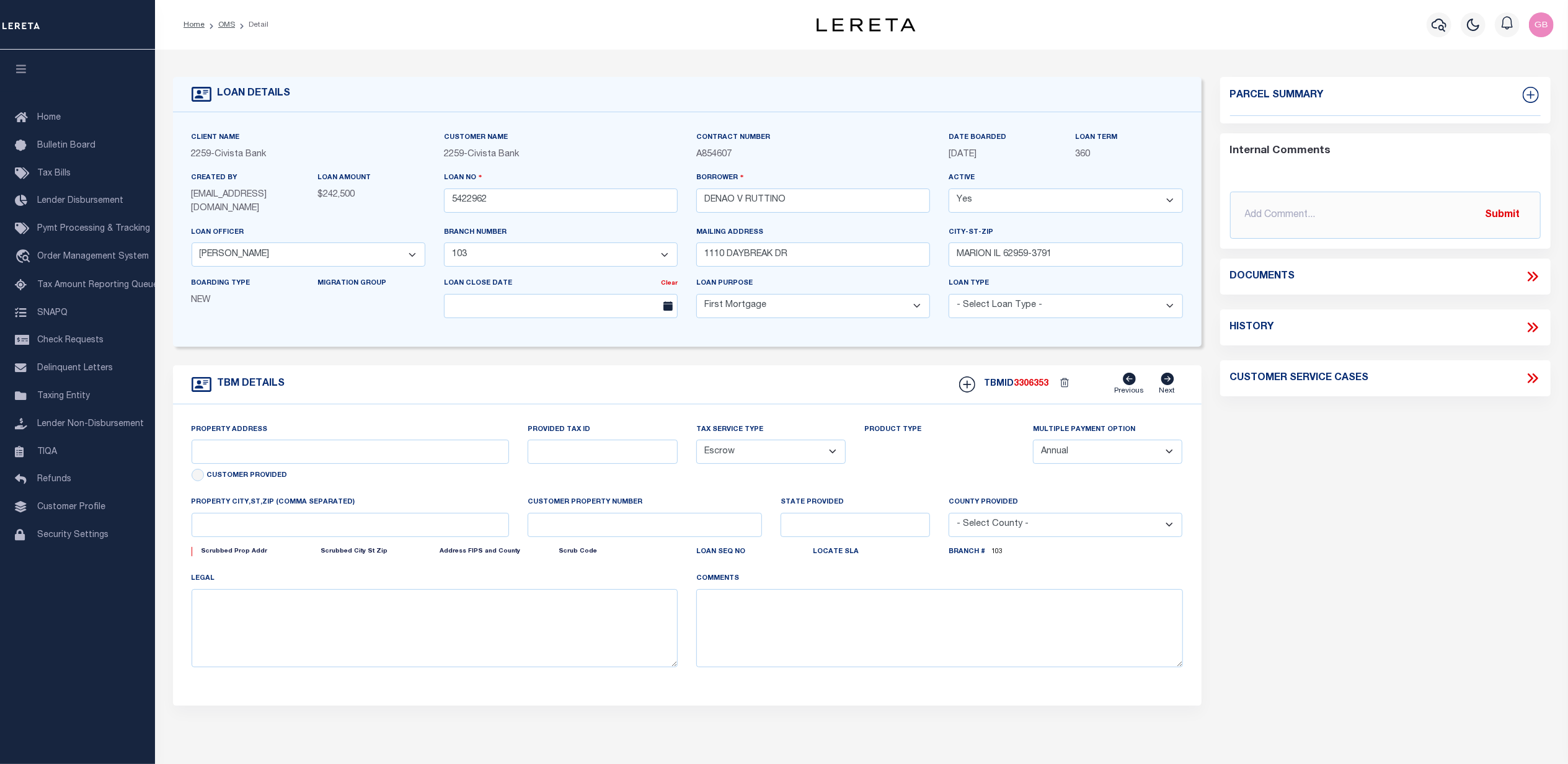
type input "1110 DAYBREAK DR"
type input "[PHONE_NUMBER]"
select select
type input "MARION IL 62959"
type input "R"
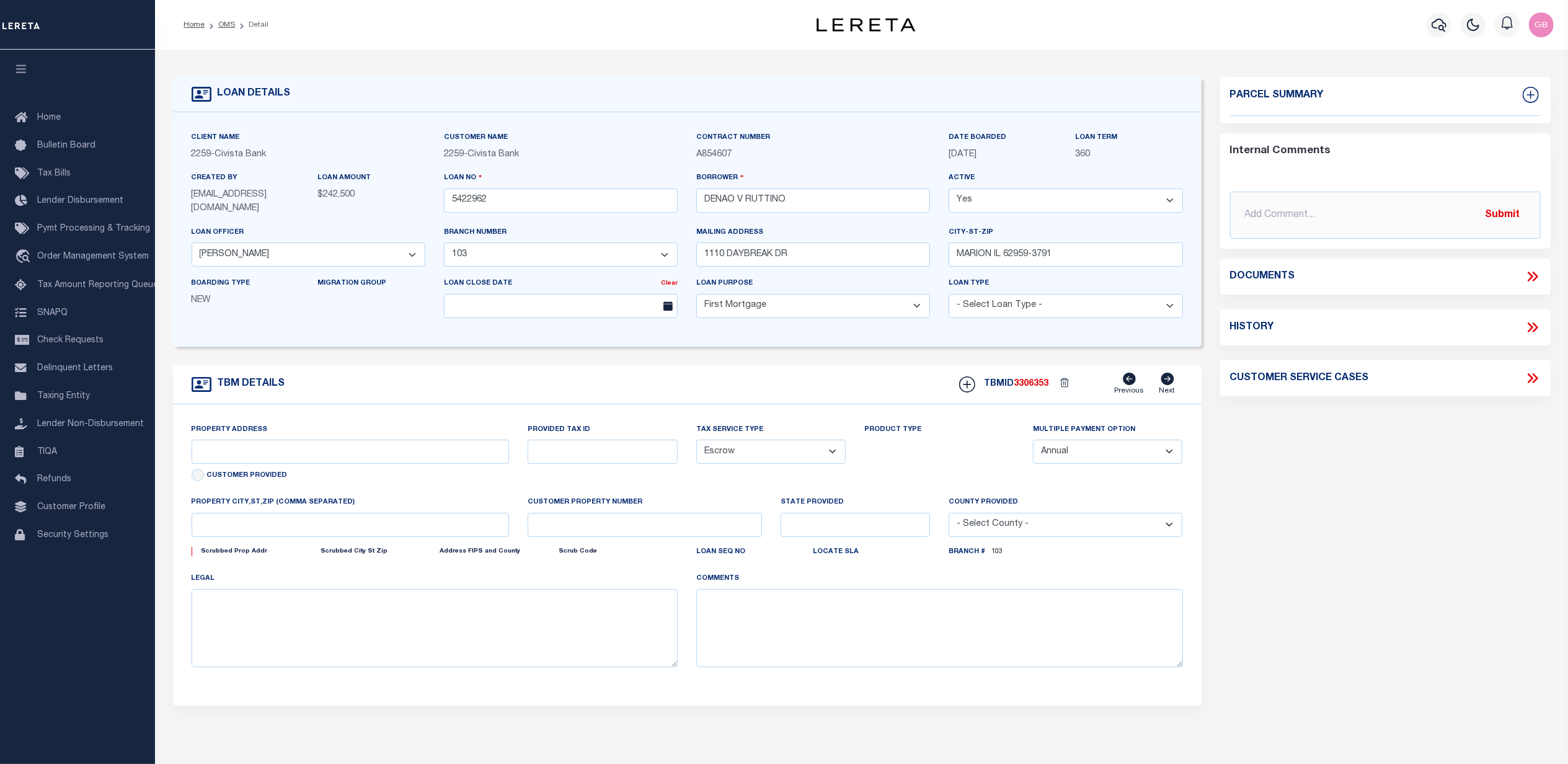
type input "IL"
select select
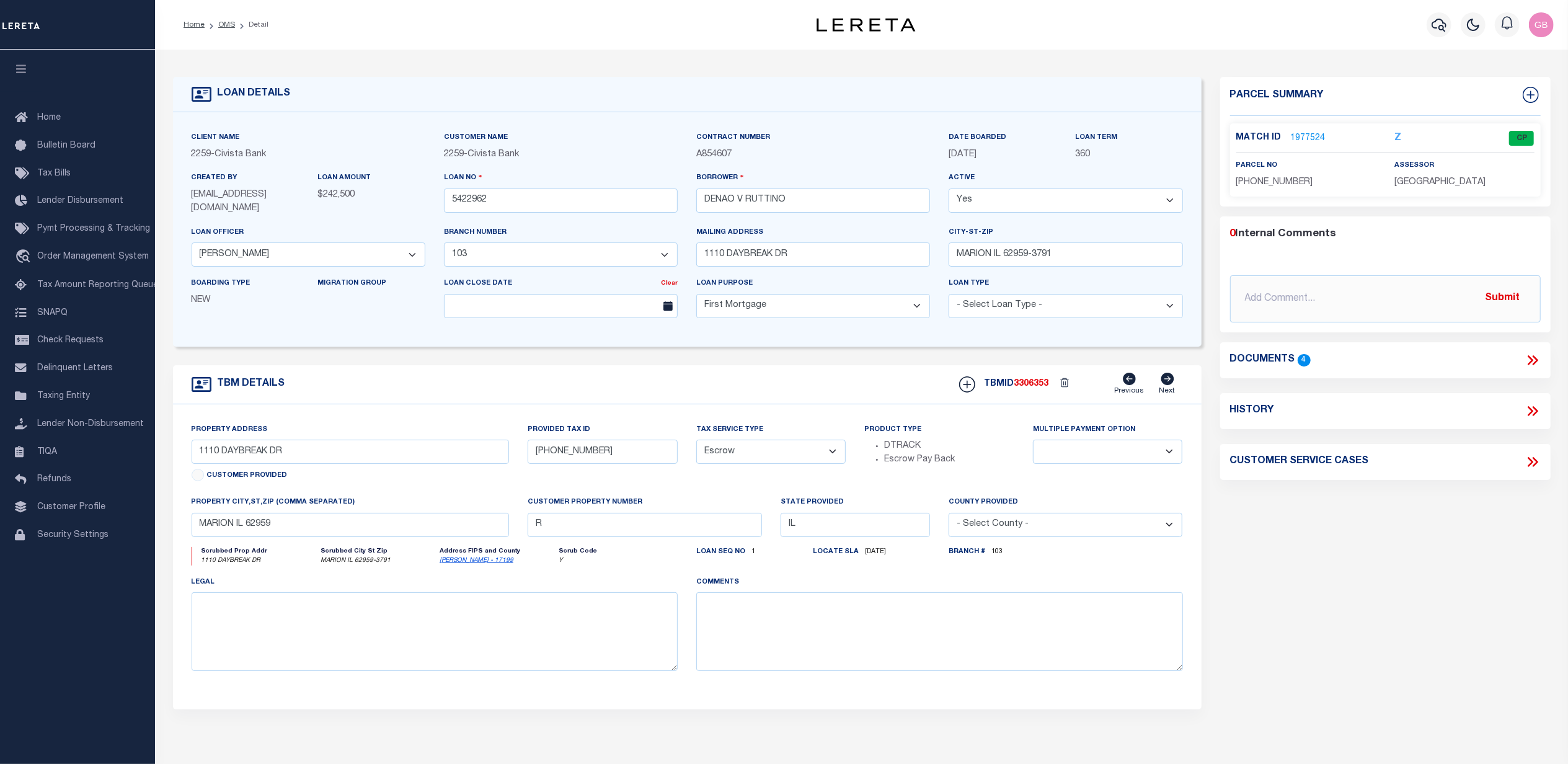
click at [1309, 132] on link "1977524" at bounding box center [1308, 139] width 35 height 13
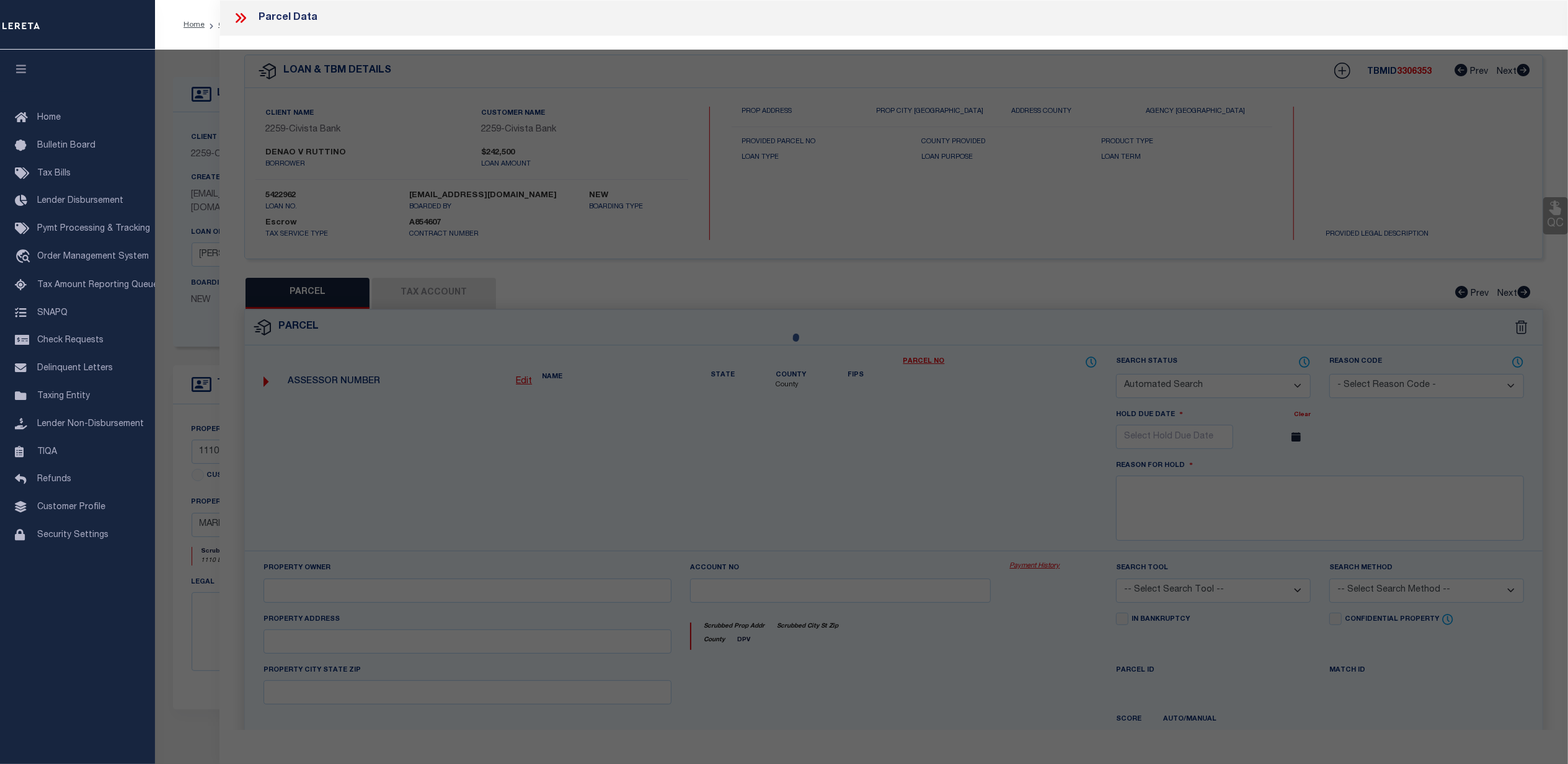
checkbox input "false"
select select "CP"
type input "RUTTINO, [PERSON_NAME] & [PERSON_NAME]"
select select "AGW"
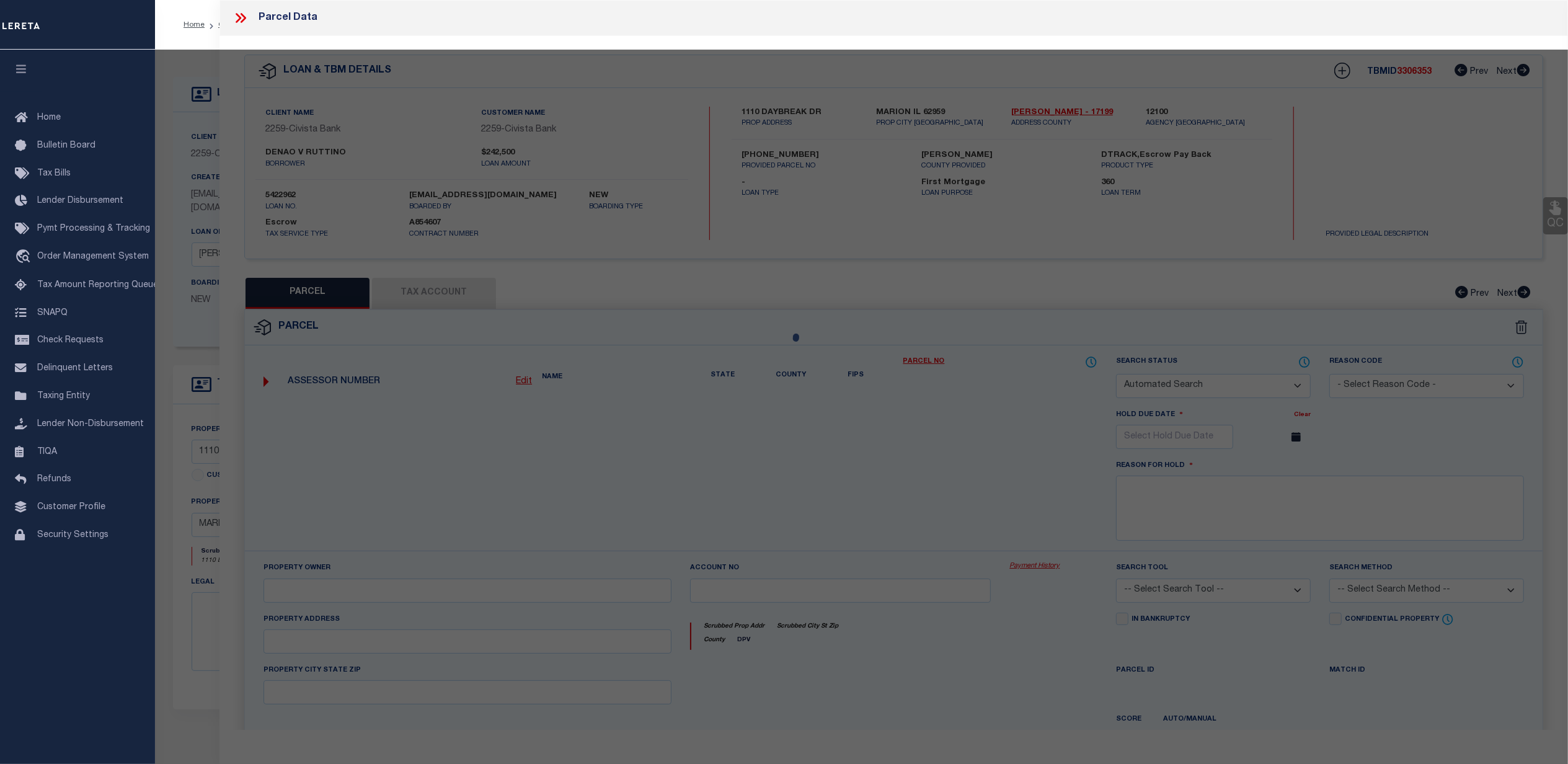
select select
type input "1110 DAYBREAK DR"
checkbox input "false"
type input "MARION IL 62959"
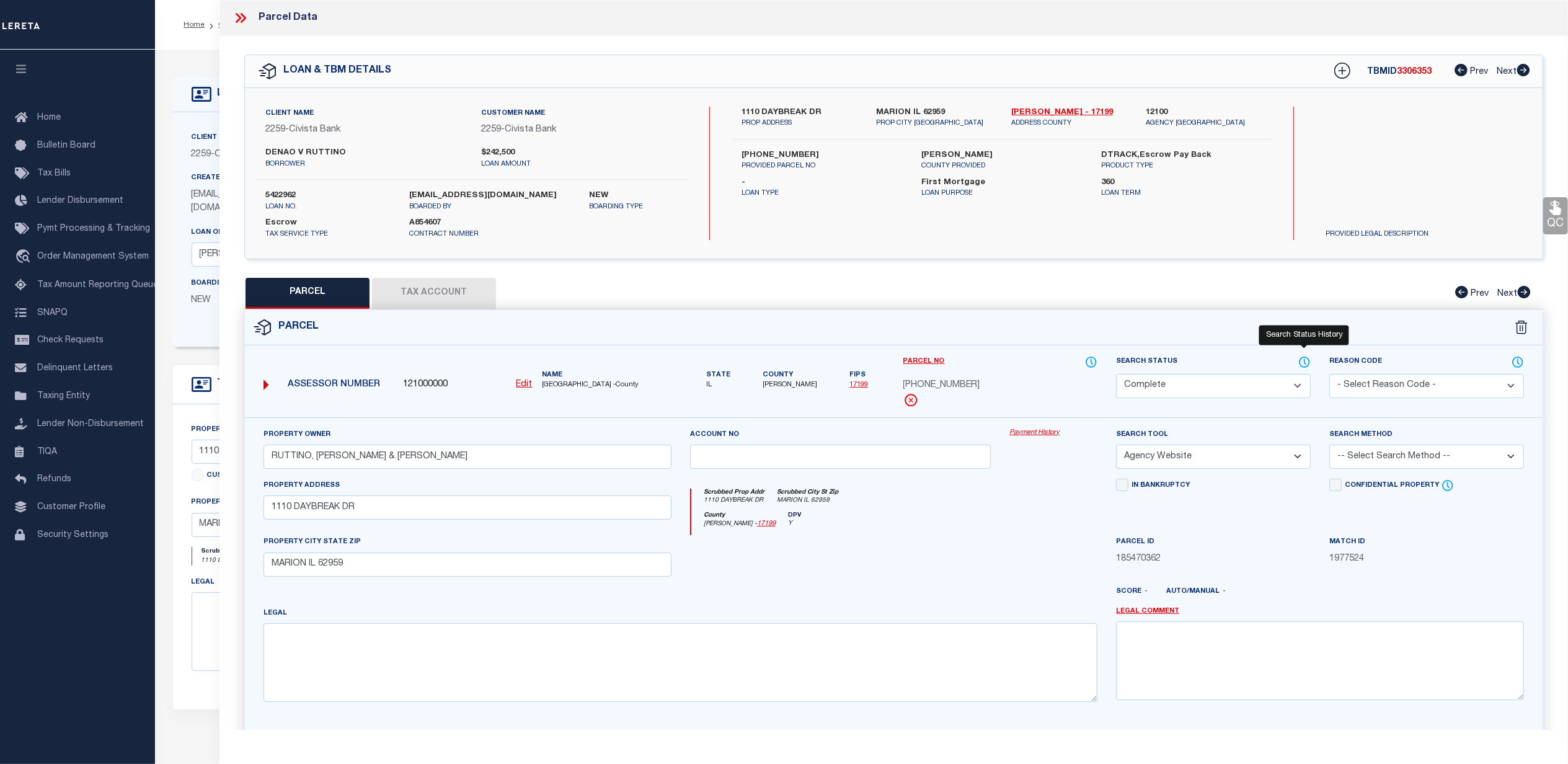
click at [1305, 360] on icon at bounding box center [1305, 362] width 13 height 14
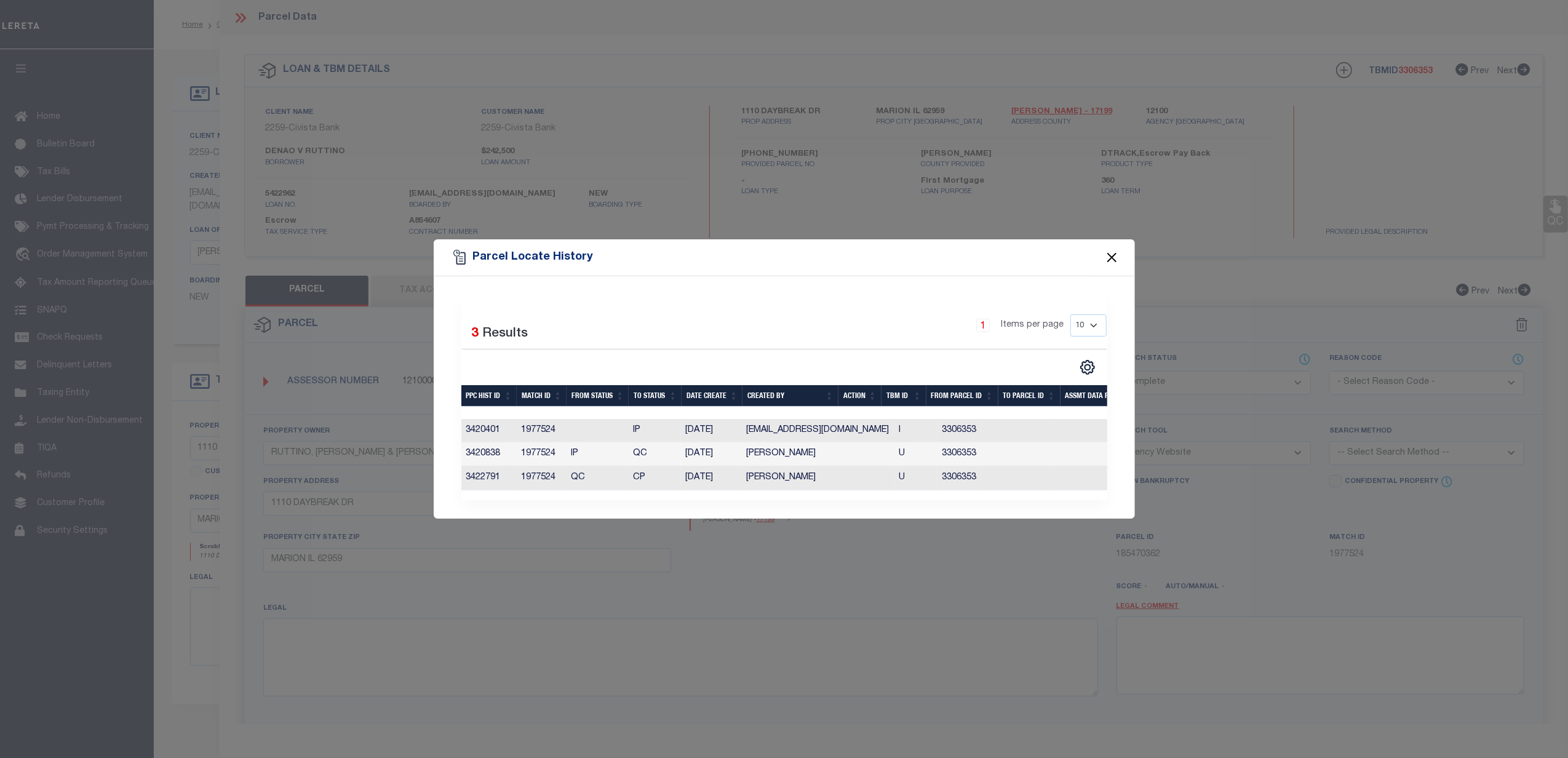
click at [1108, 251] on button "Close" at bounding box center [1111, 257] width 16 height 16
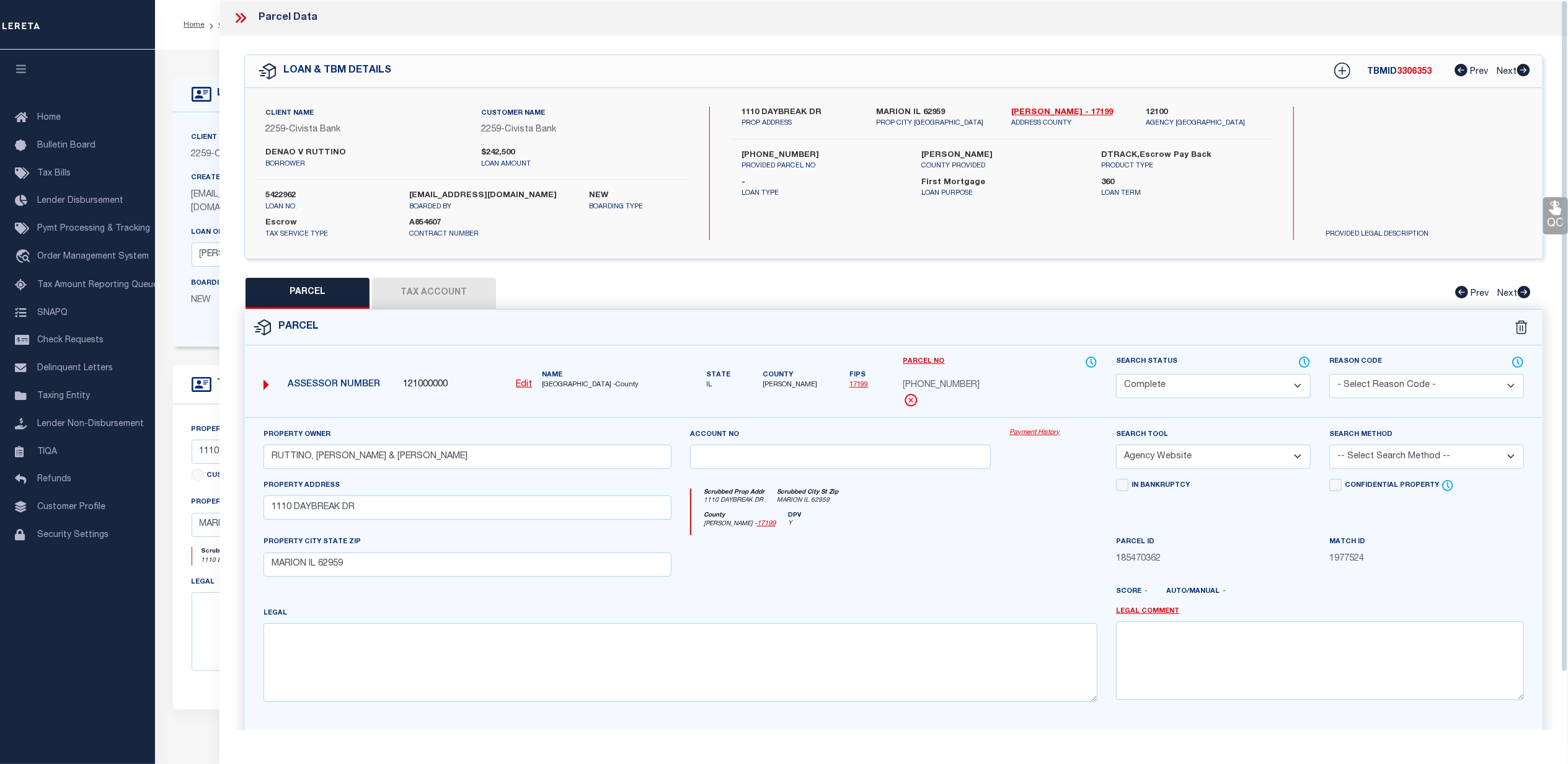
click at [1036, 432] on link "Payment History" at bounding box center [1053, 433] width 88 height 11
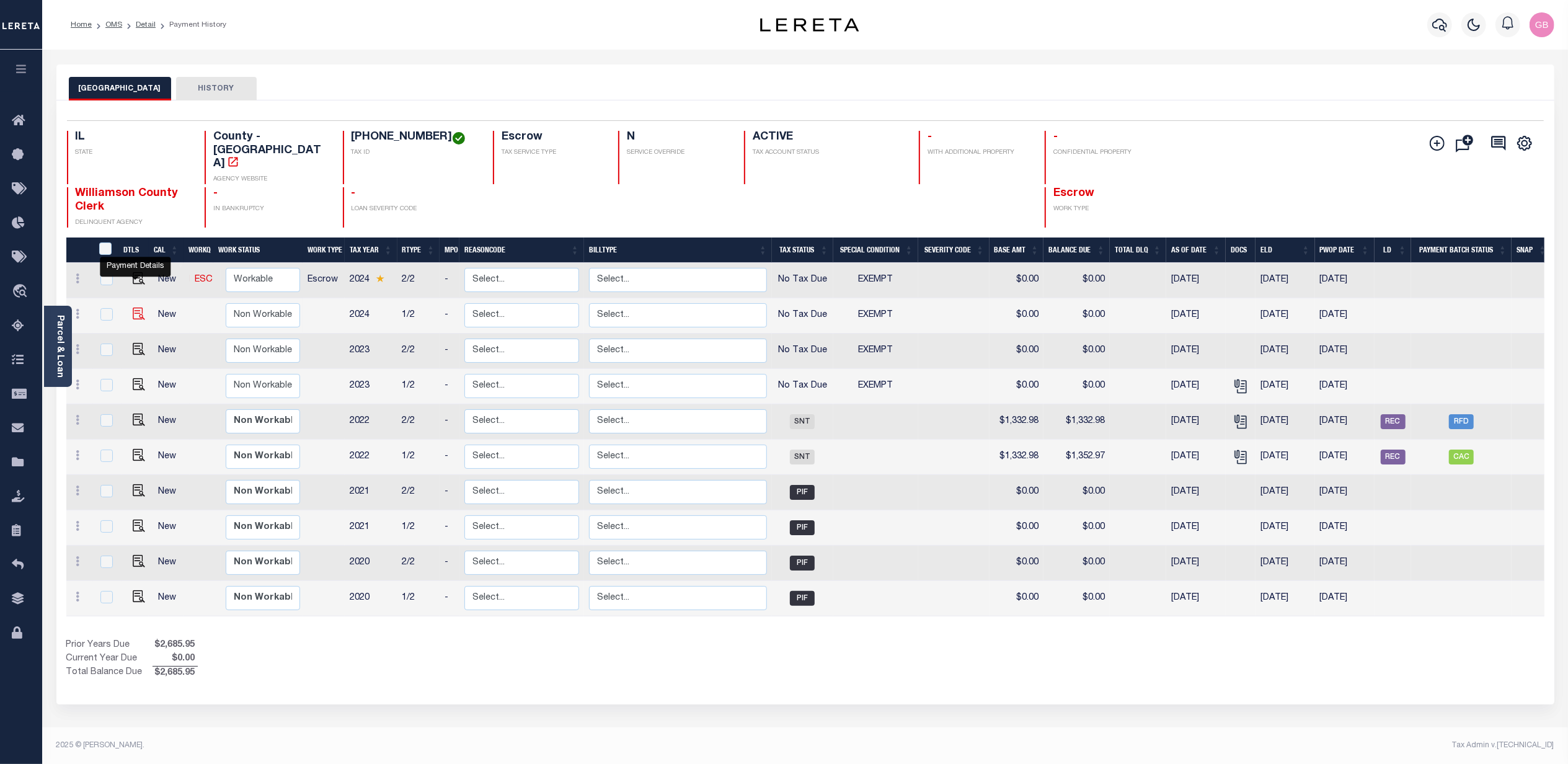
click at [133, 308] on img "" at bounding box center [139, 314] width 13 height 13
checkbox input "true"
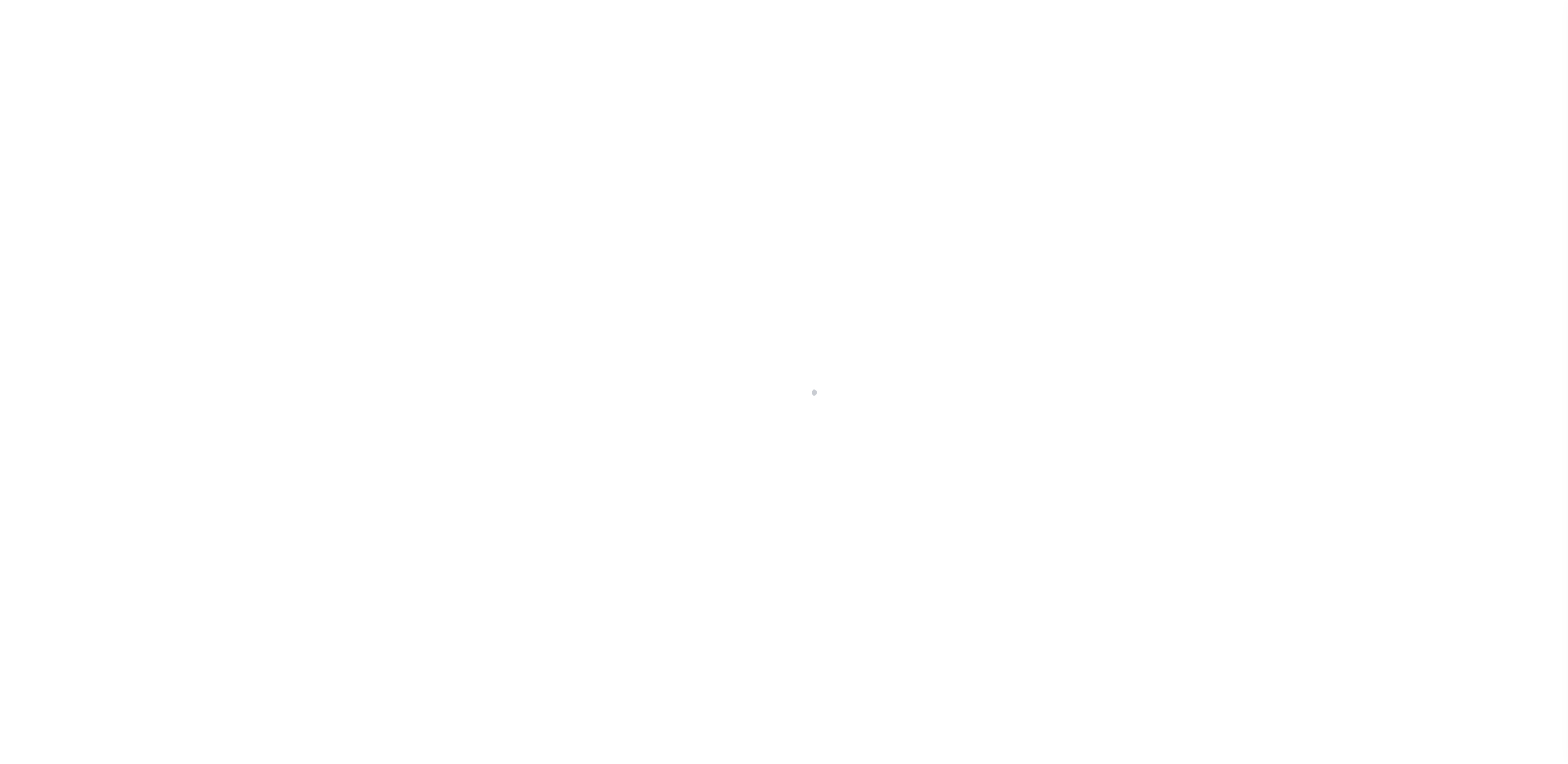
select select "NTX"
select select "5"
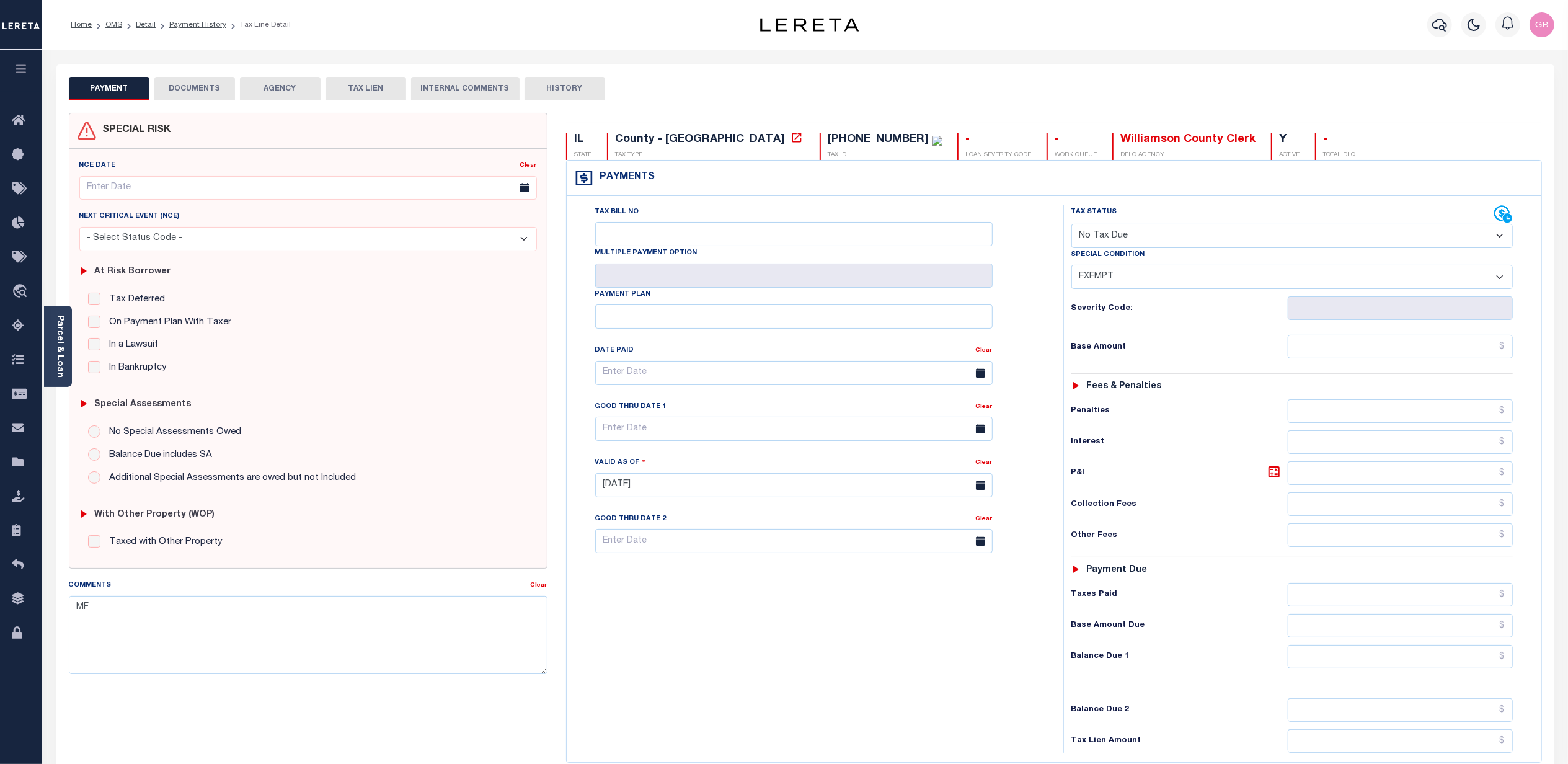
drag, startPoint x: 553, startPoint y: 87, endPoint x: 564, endPoint y: 115, distance: 30.1
click at [554, 87] on button "HISTORY" at bounding box center [564, 89] width 80 height 23
select select "50"
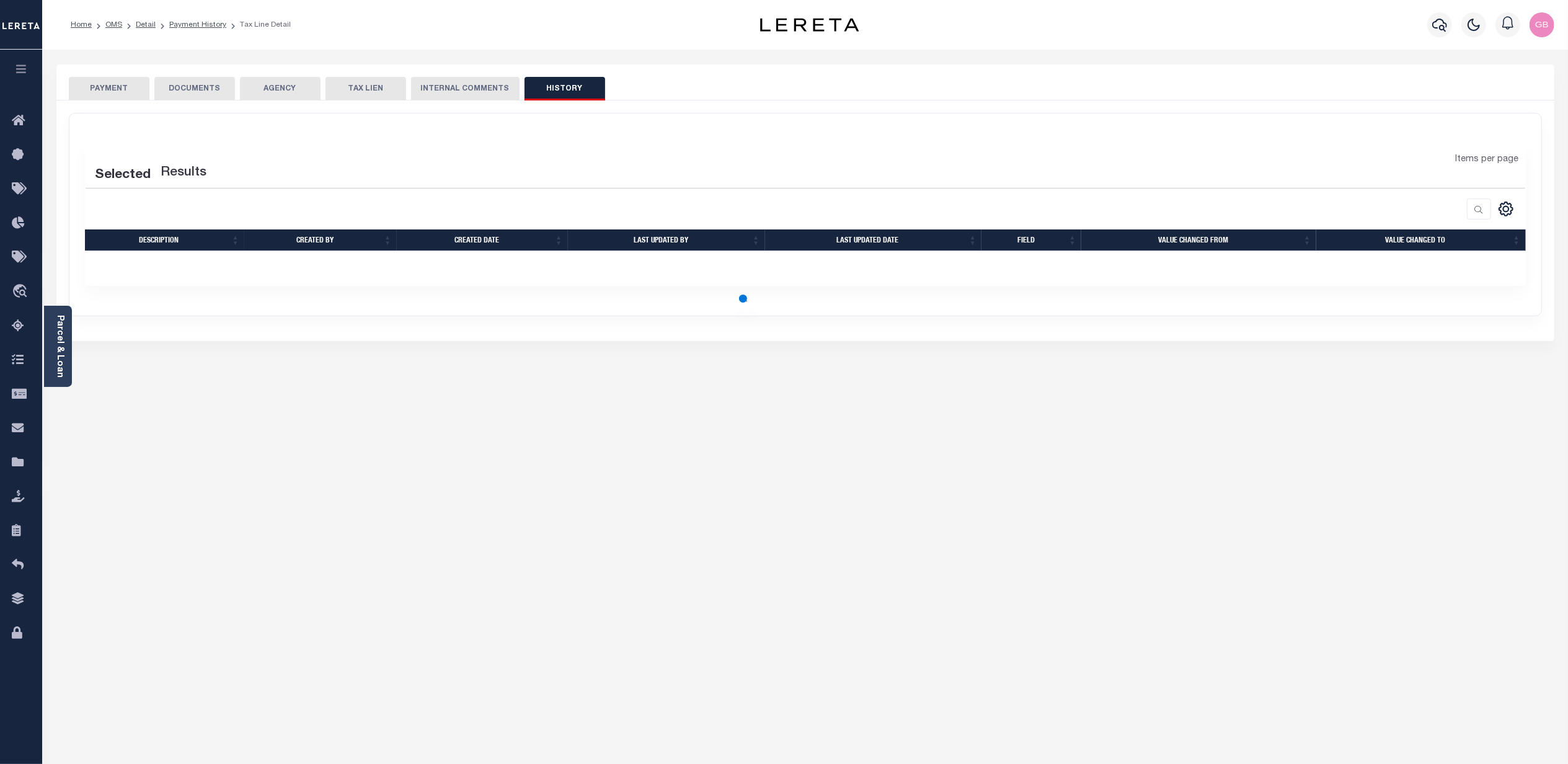
select select "50"
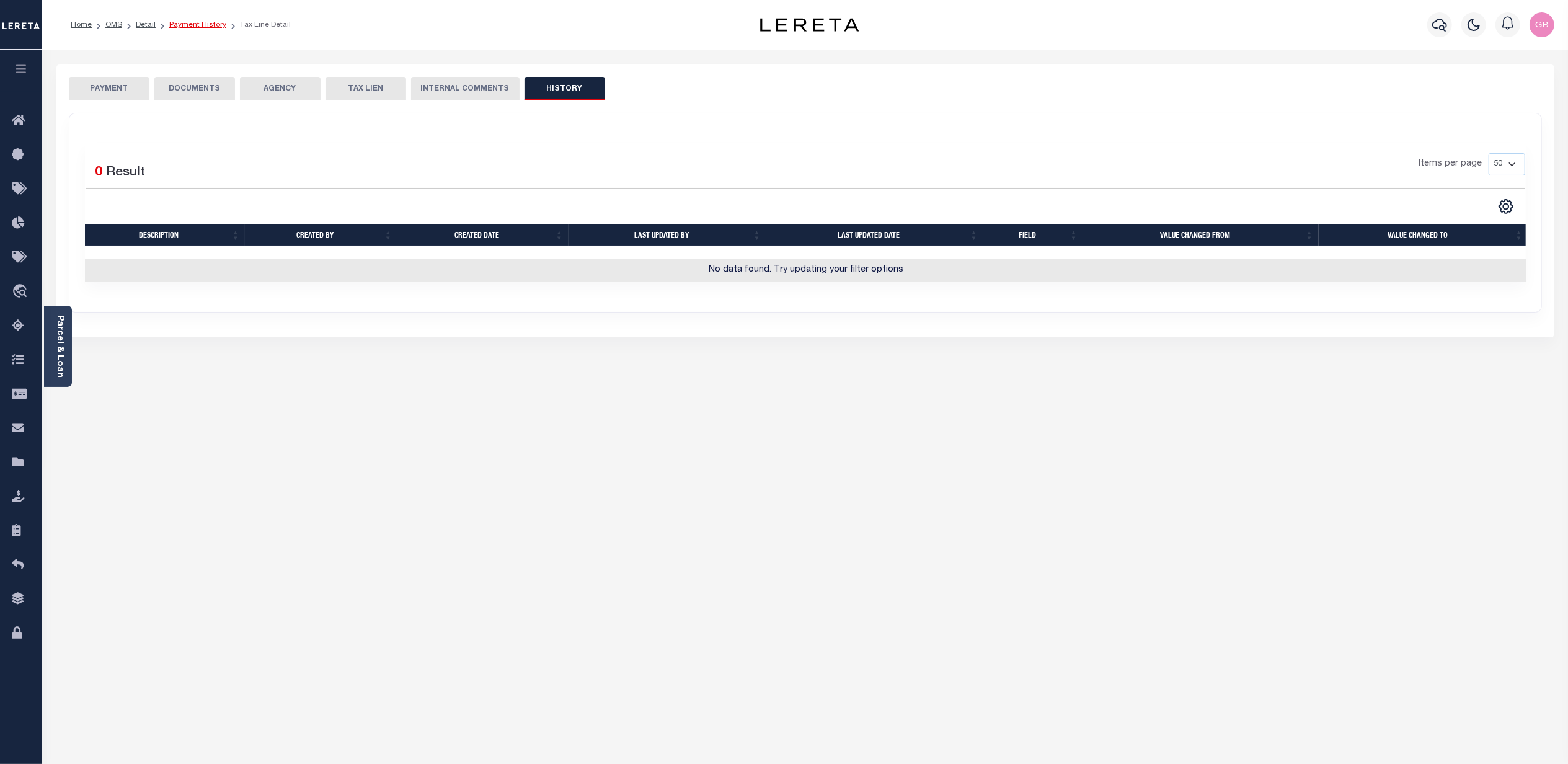
click at [197, 22] on link "Payment History" at bounding box center [197, 25] width 57 height 8
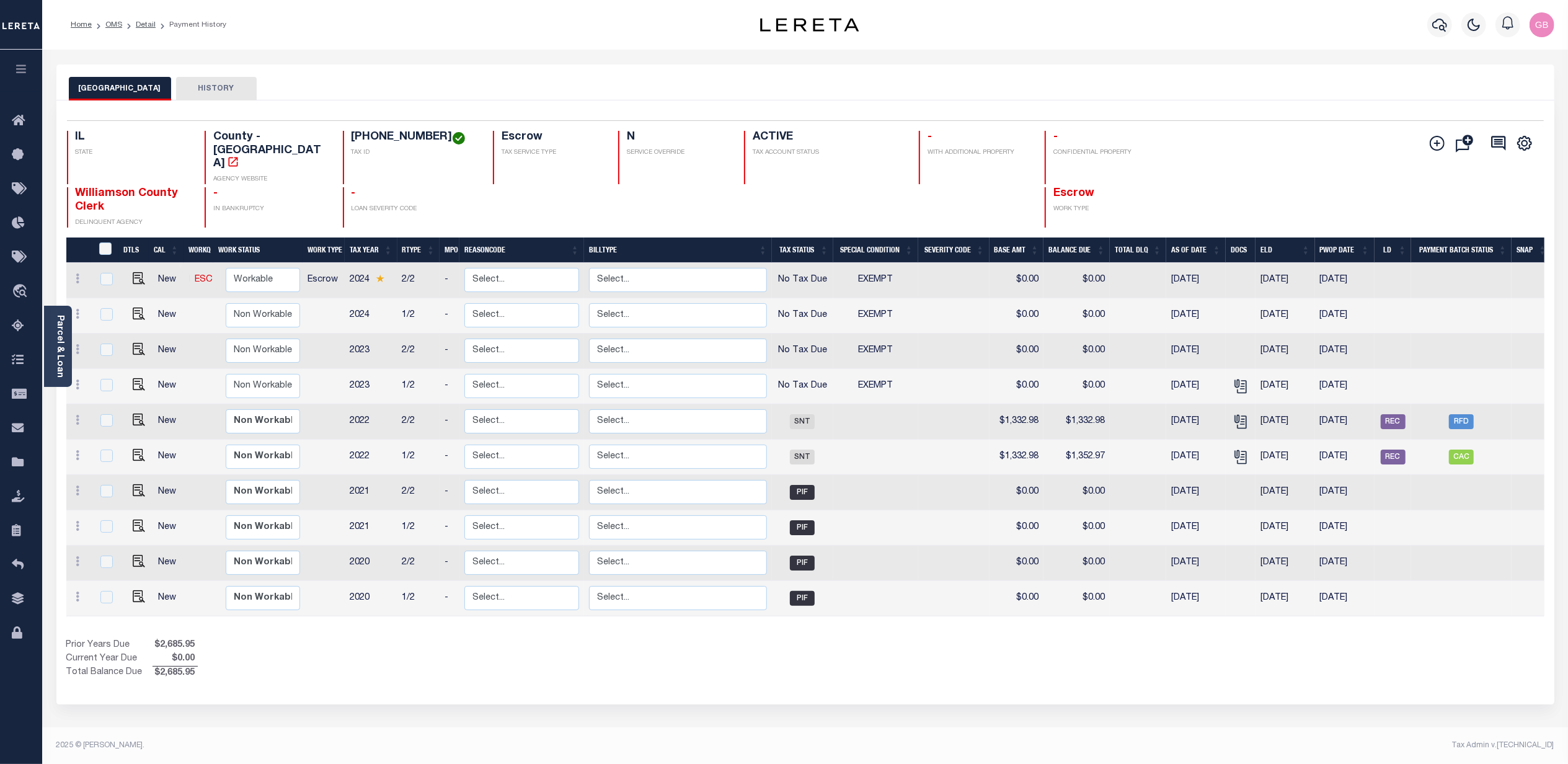
click at [227, 97] on button "HISTORY" at bounding box center [216, 89] width 80 height 23
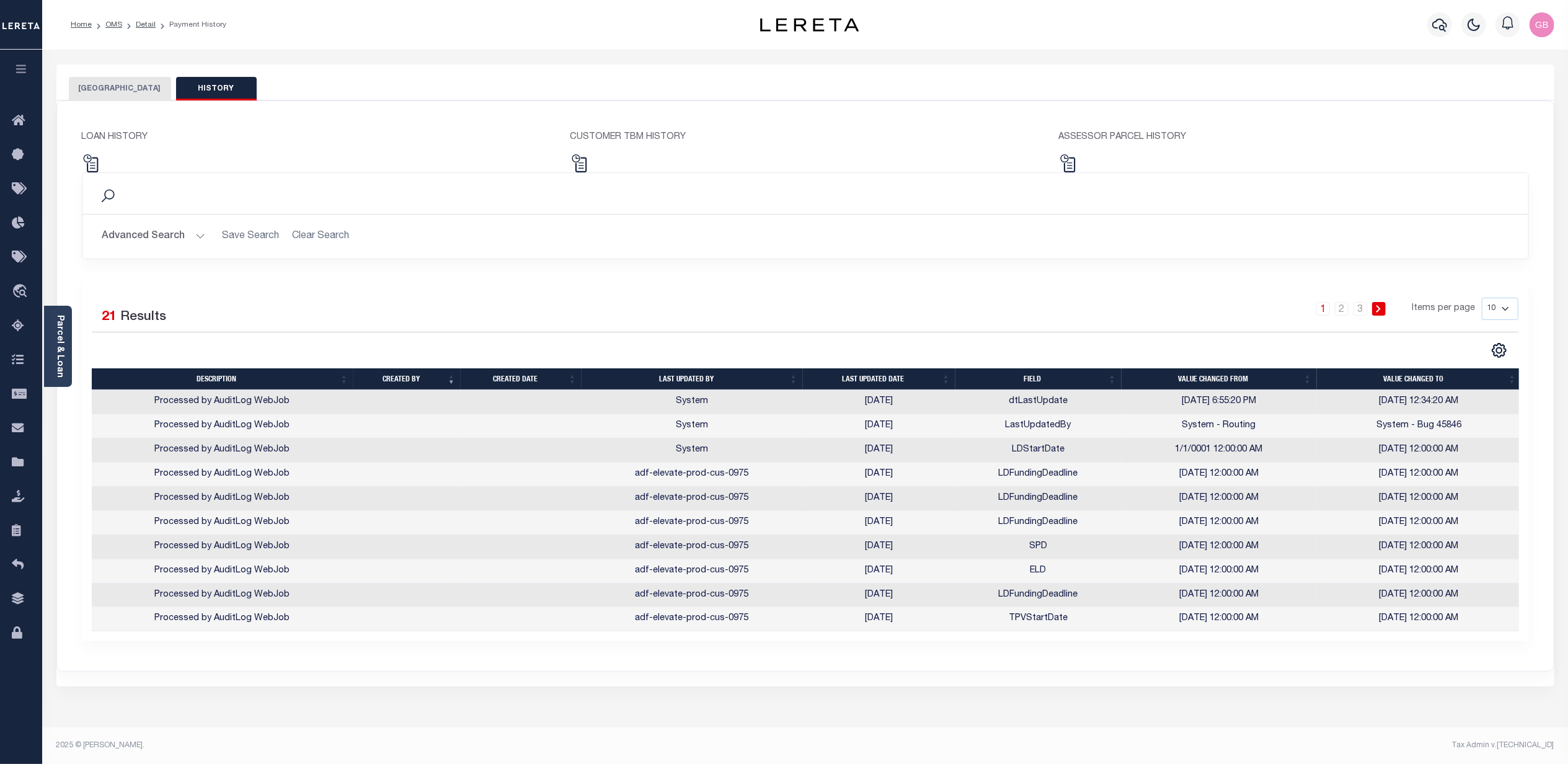
click at [873, 378] on th "Last updated date" at bounding box center [879, 379] width 152 height 22
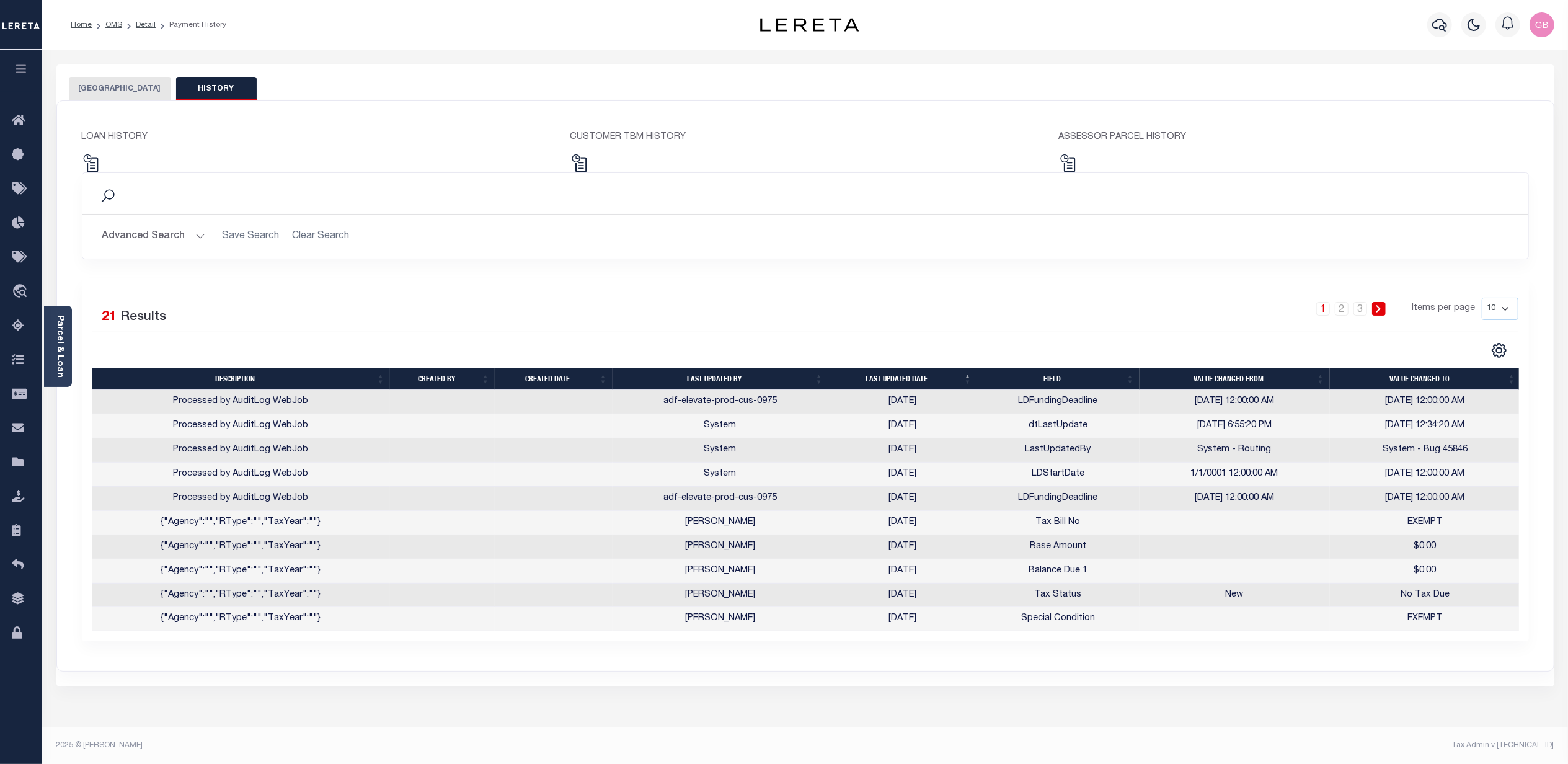
drag, startPoint x: 1508, startPoint y: 311, endPoint x: 1503, endPoint y: 323, distance: 13.0
click at [1507, 311] on select "10 25 50 100" at bounding box center [1500, 308] width 37 height 22
select select "100"
click at [1482, 298] on select "10 25 50 100" at bounding box center [1500, 308] width 37 height 22
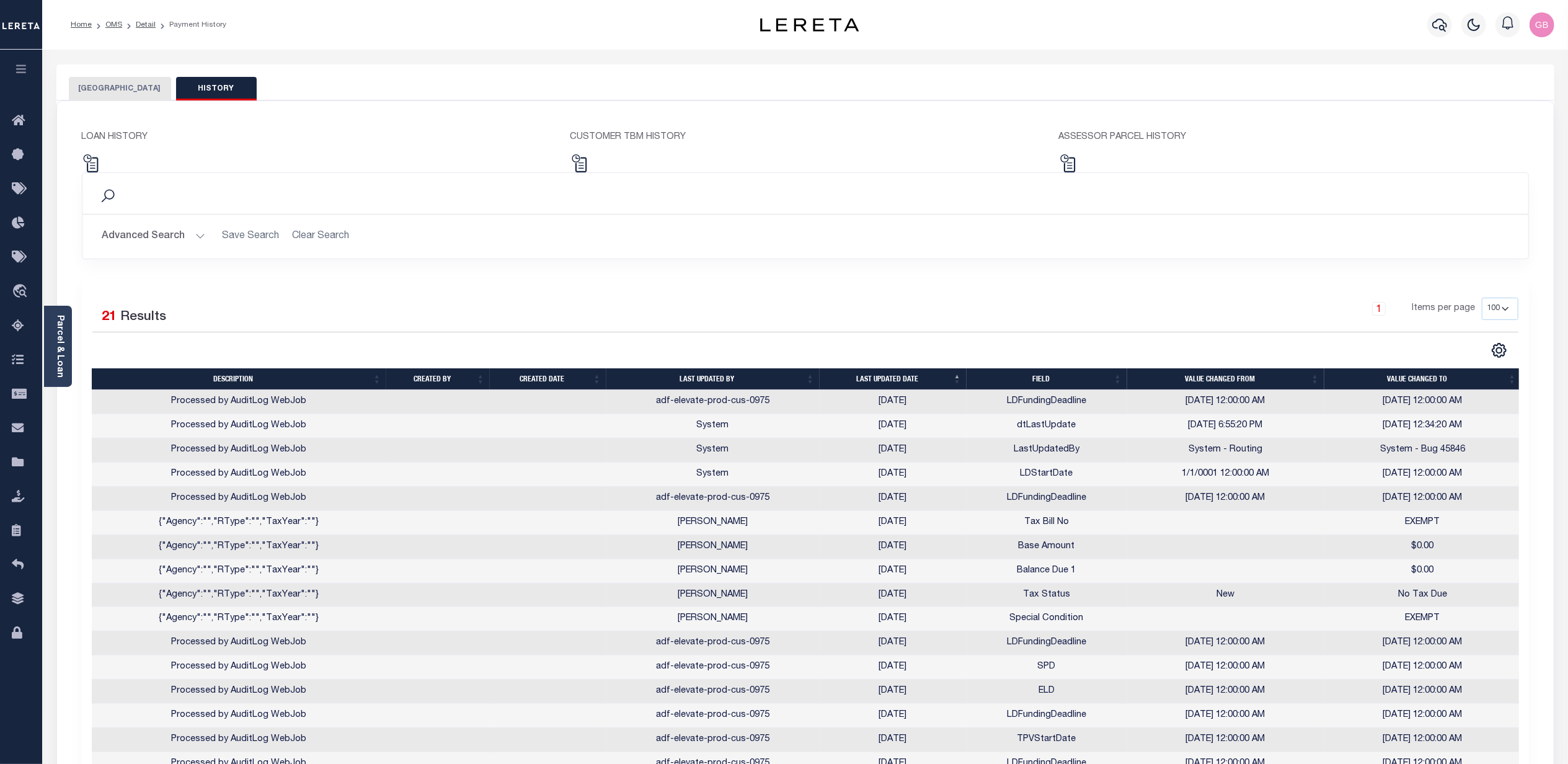
click at [905, 373] on th "Last updated date" at bounding box center [893, 379] width 147 height 22
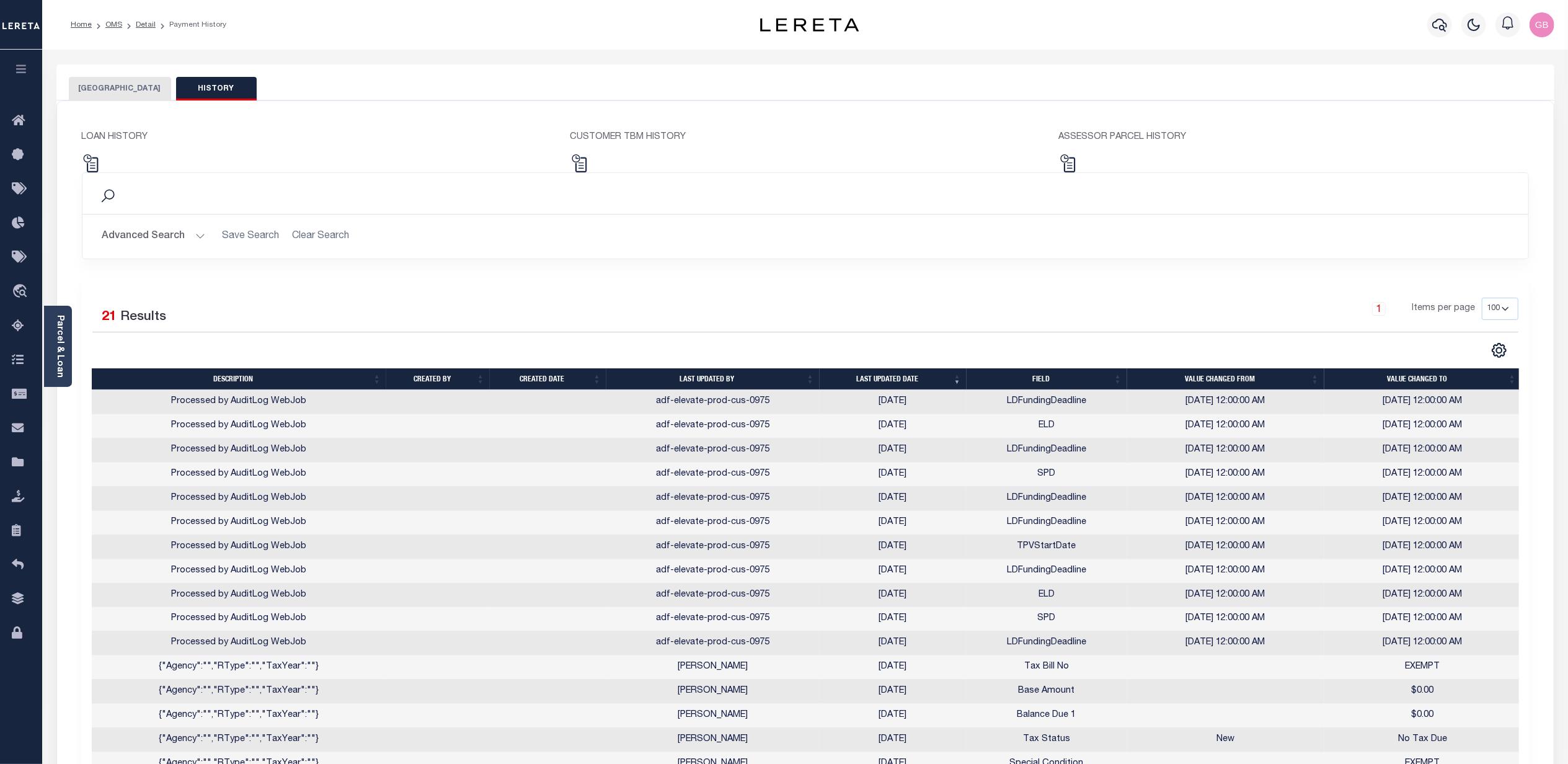
click at [119, 87] on button "[GEOGRAPHIC_DATA]" at bounding box center [120, 89] width 103 height 23
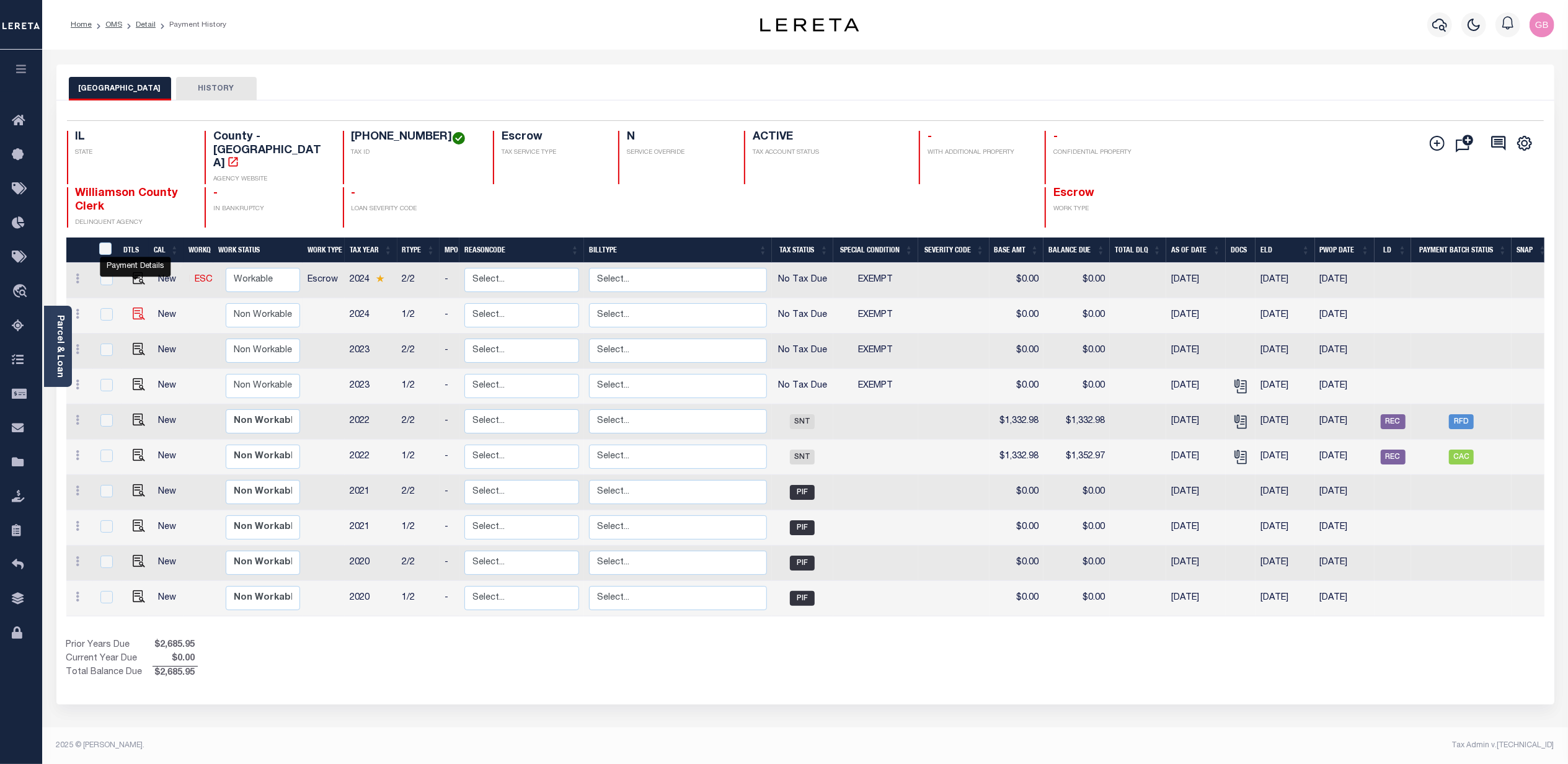
click at [137, 308] on img "" at bounding box center [139, 314] width 13 height 13
checkbox input "true"
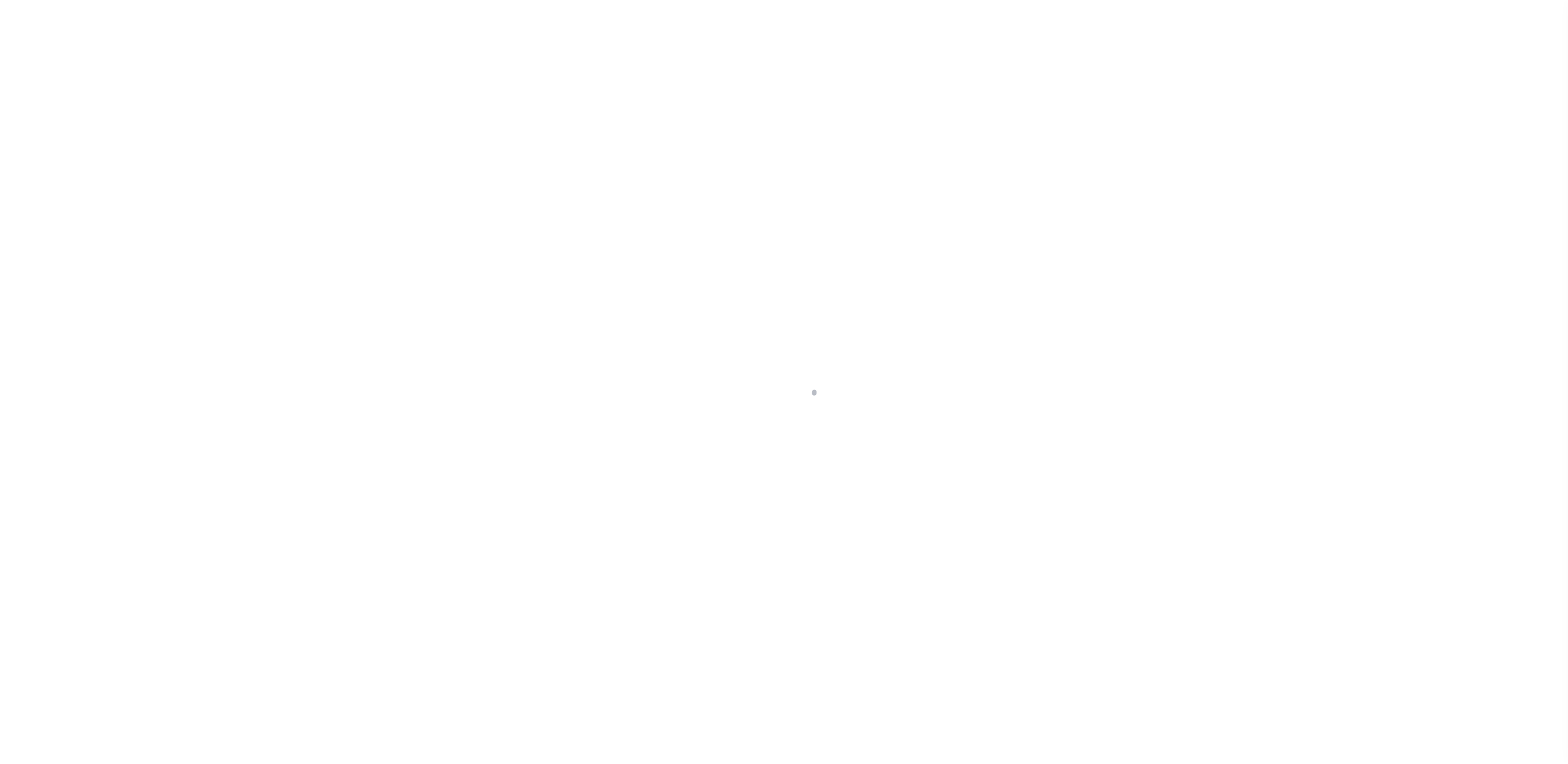
select select "NTX"
select select "5"
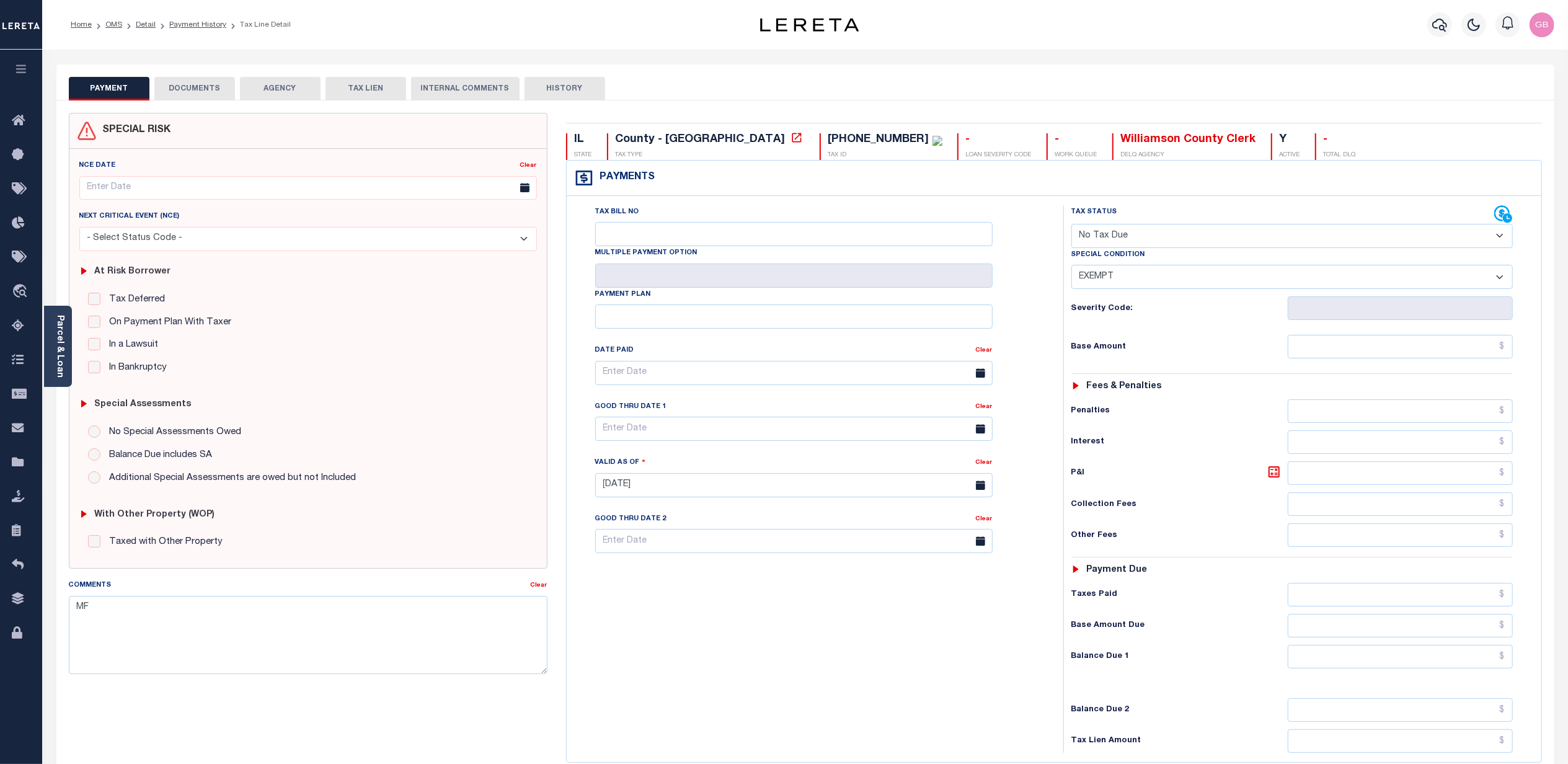
click at [561, 92] on button "HISTORY" at bounding box center [564, 89] width 80 height 23
select select "50"
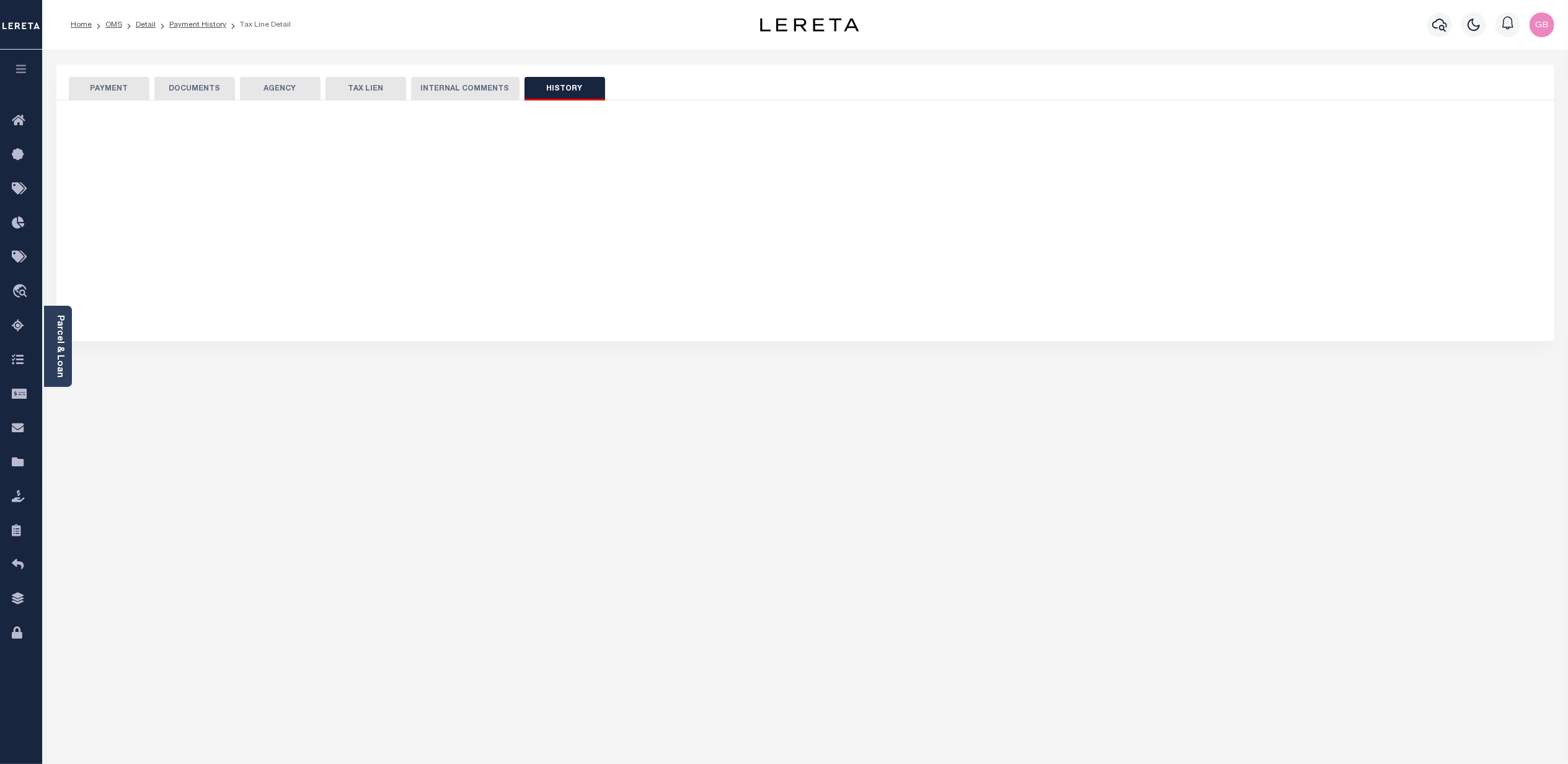
select select "50"
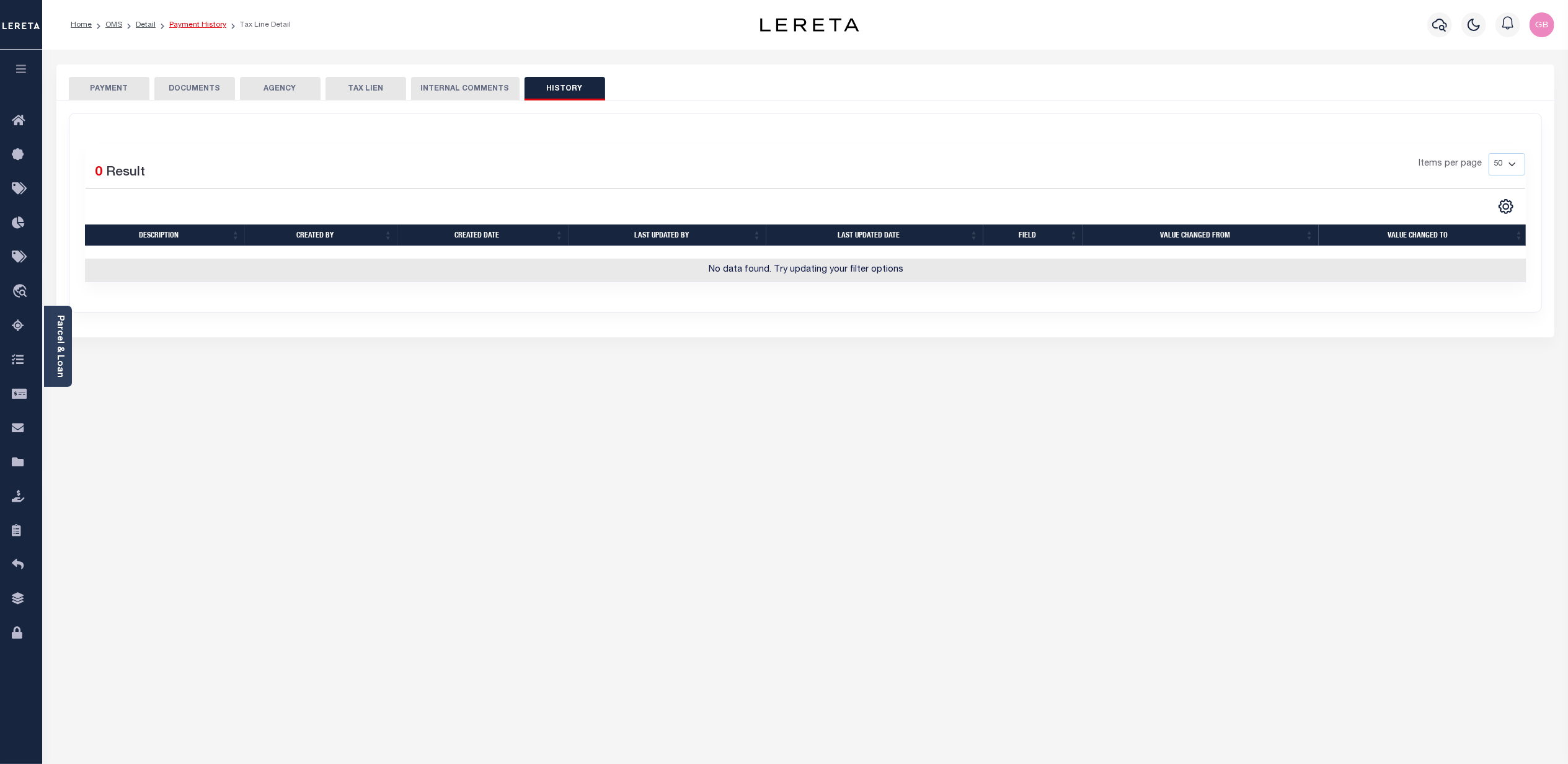
click at [209, 23] on link "Payment History" at bounding box center [197, 25] width 57 height 8
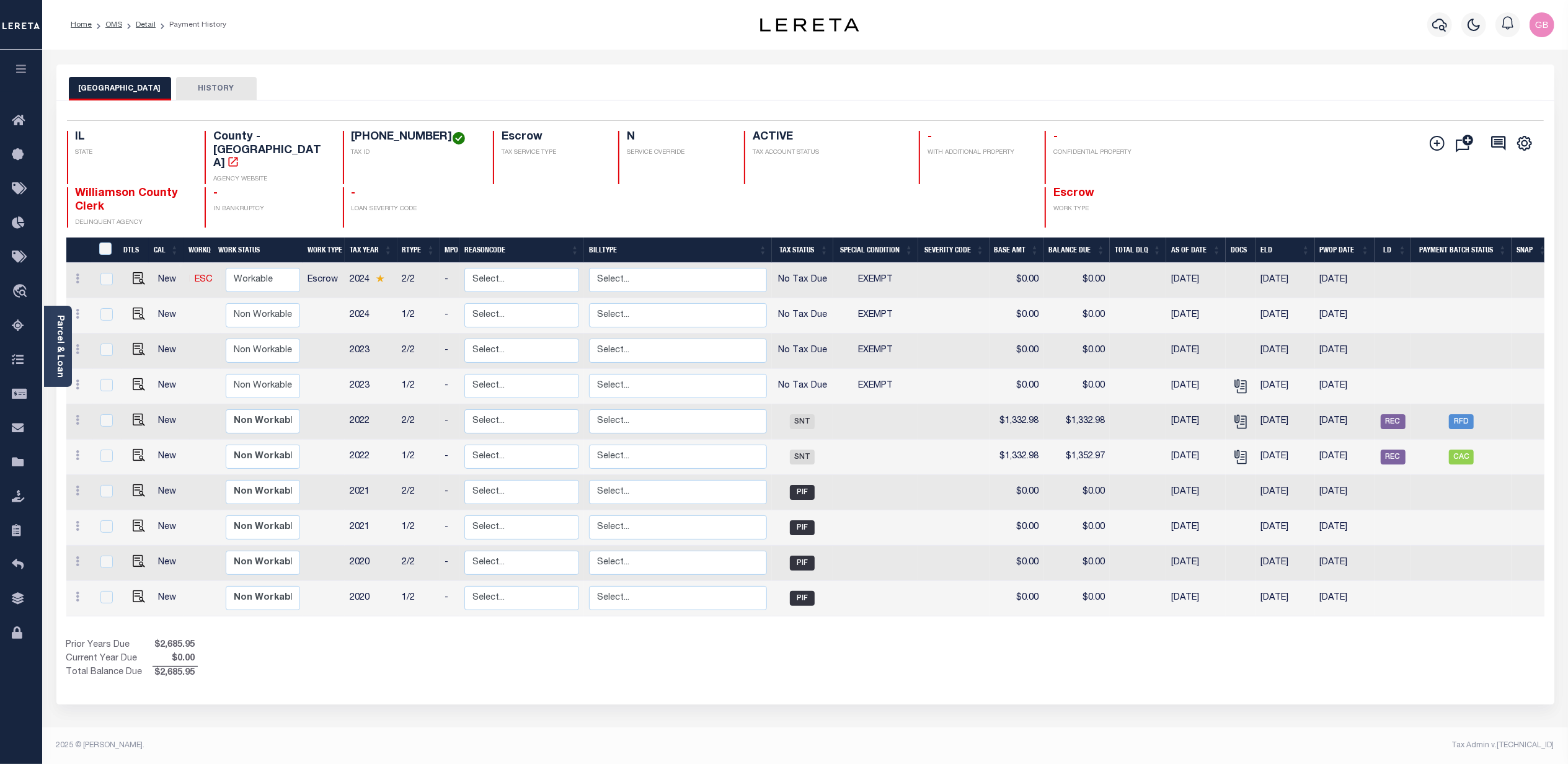
click at [222, 83] on button "HISTORY" at bounding box center [216, 89] width 80 height 23
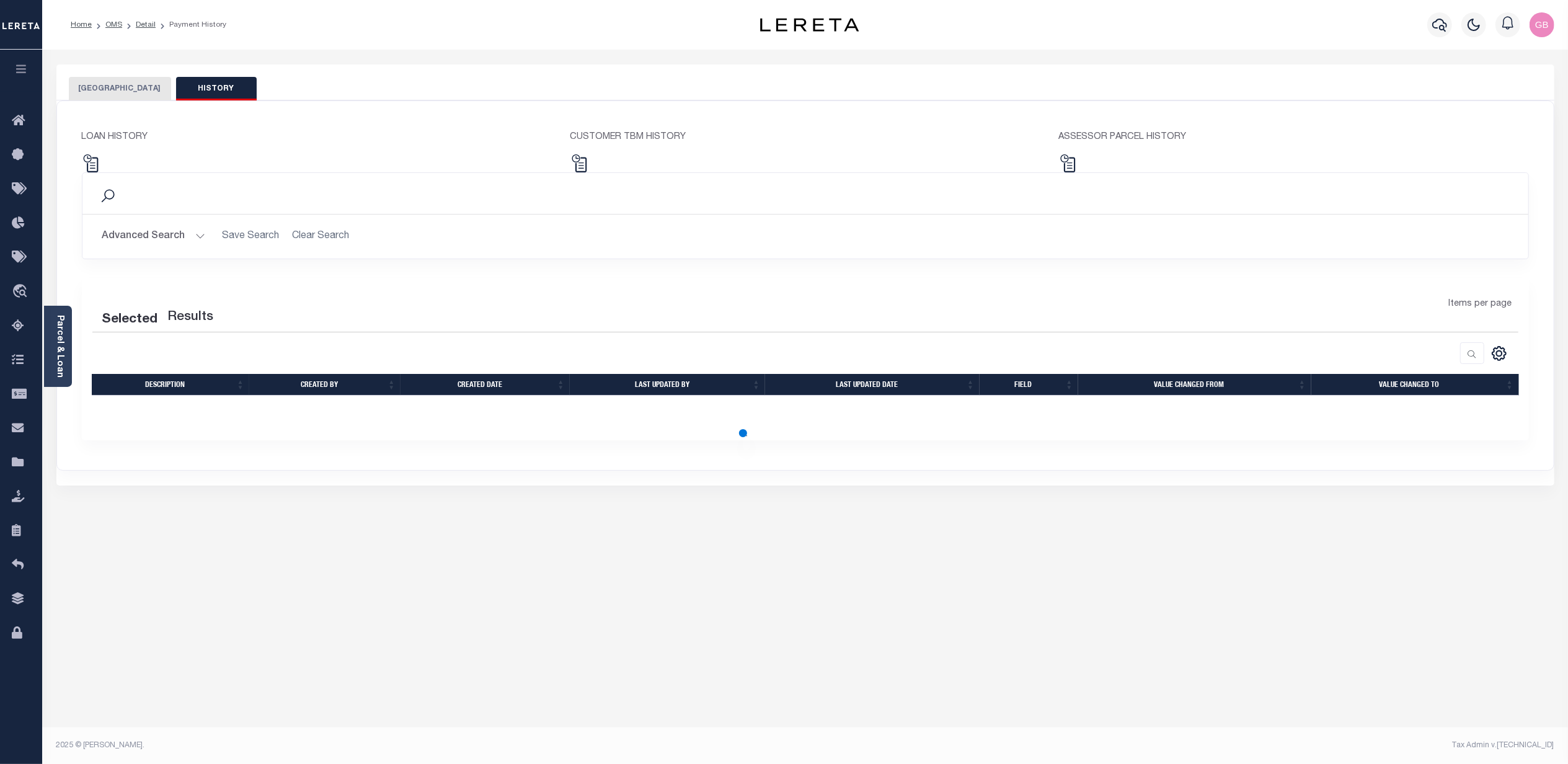
select select "100"
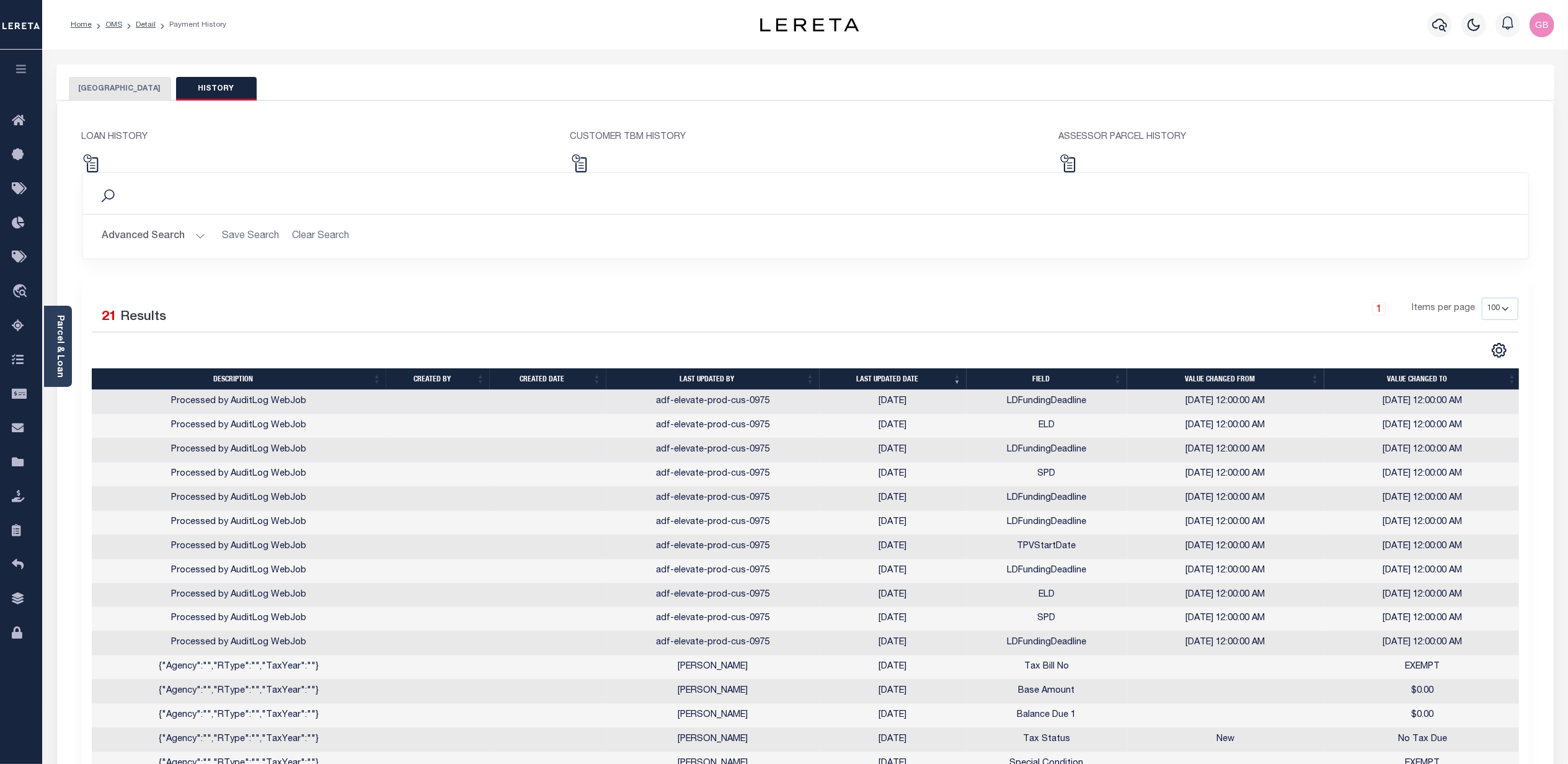
click at [139, 85] on button "[GEOGRAPHIC_DATA]" at bounding box center [120, 89] width 103 height 23
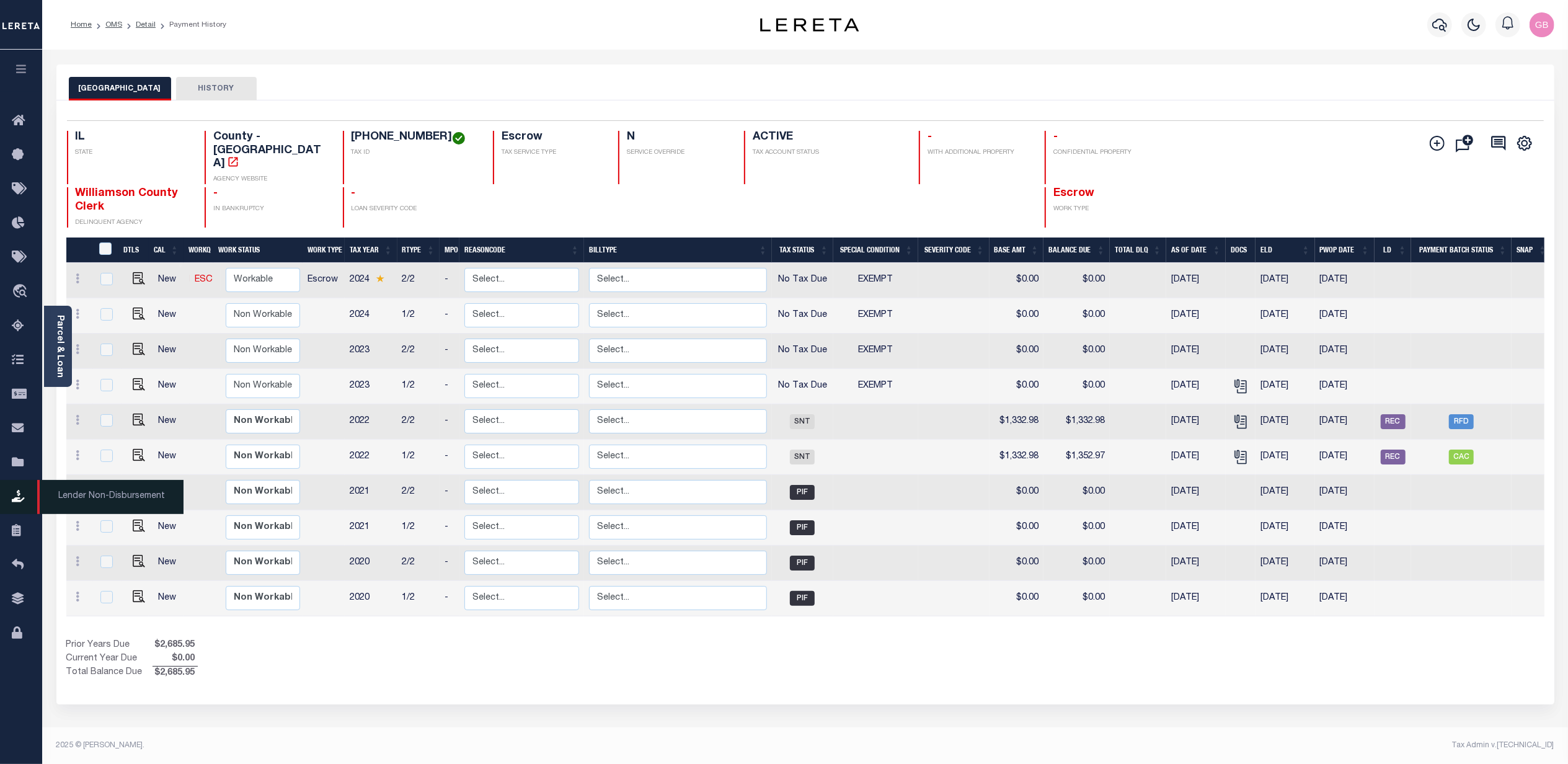
click at [14, 503] on icon at bounding box center [22, 497] width 20 height 15
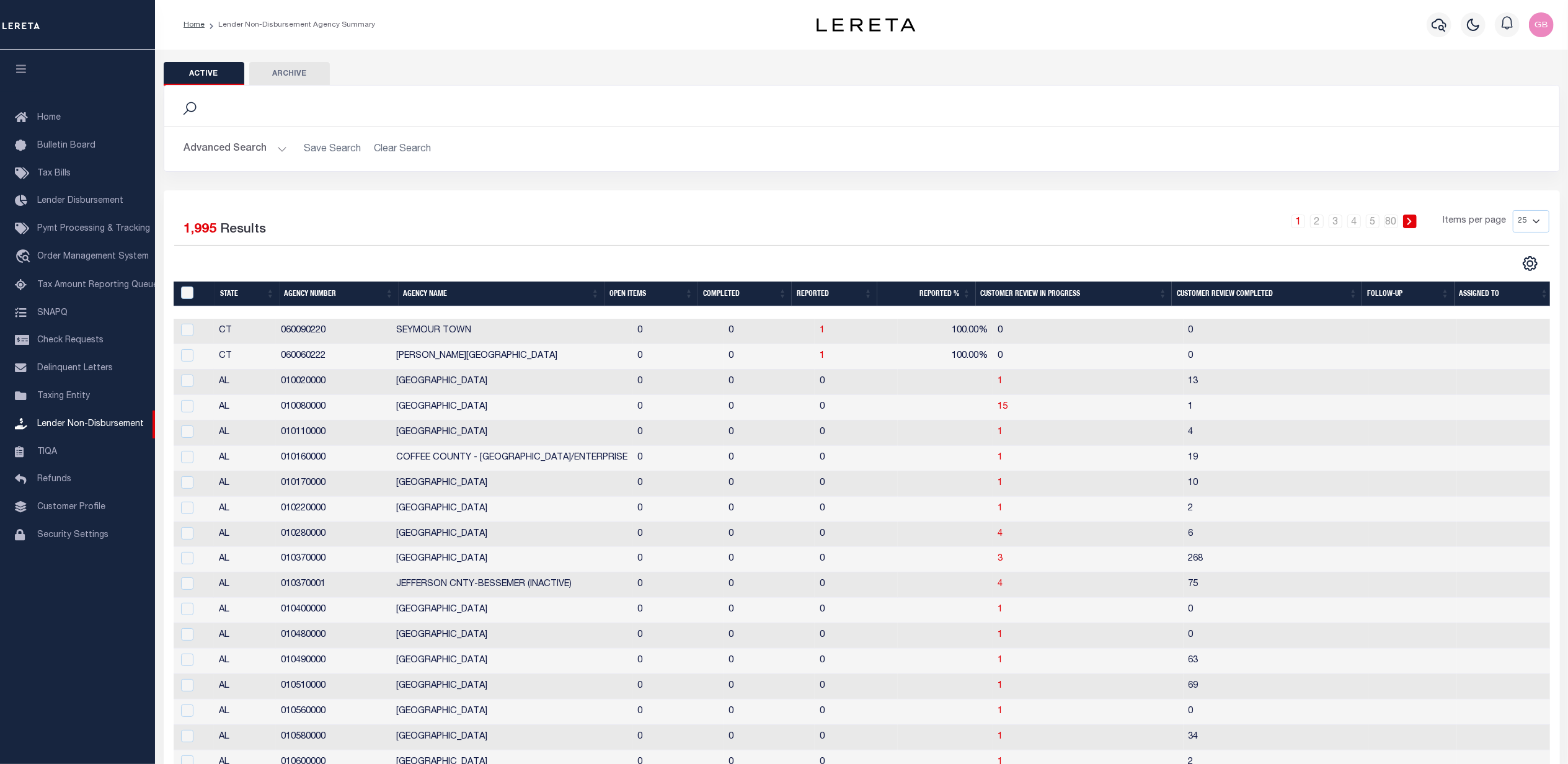
click at [278, 149] on button "Advanced Search" at bounding box center [235, 149] width 103 height 24
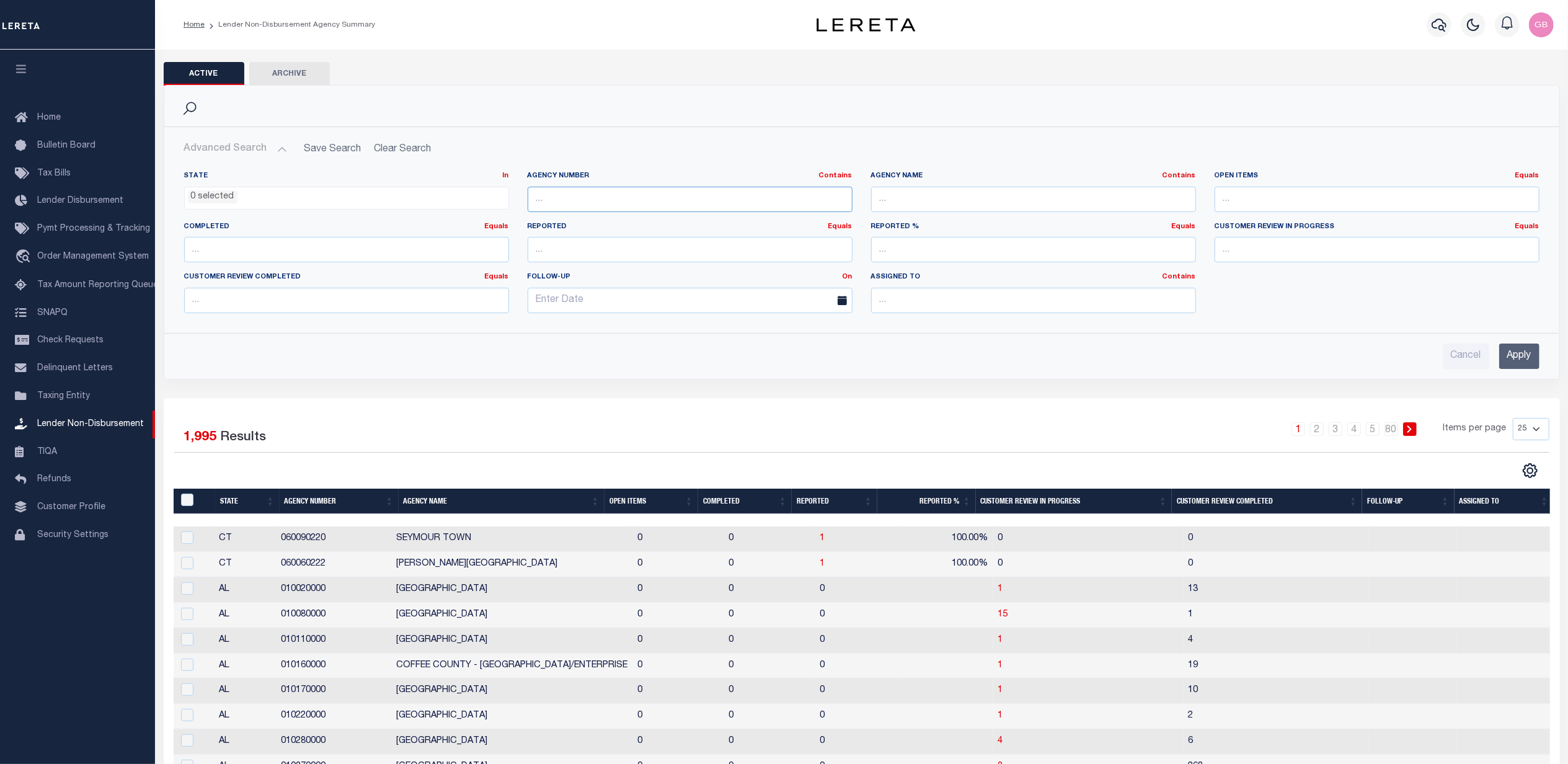
click at [609, 199] on input "text" at bounding box center [690, 199] width 325 height 25
type input "121000000"
click at [1523, 361] on input "Apply" at bounding box center [1519, 356] width 40 height 25
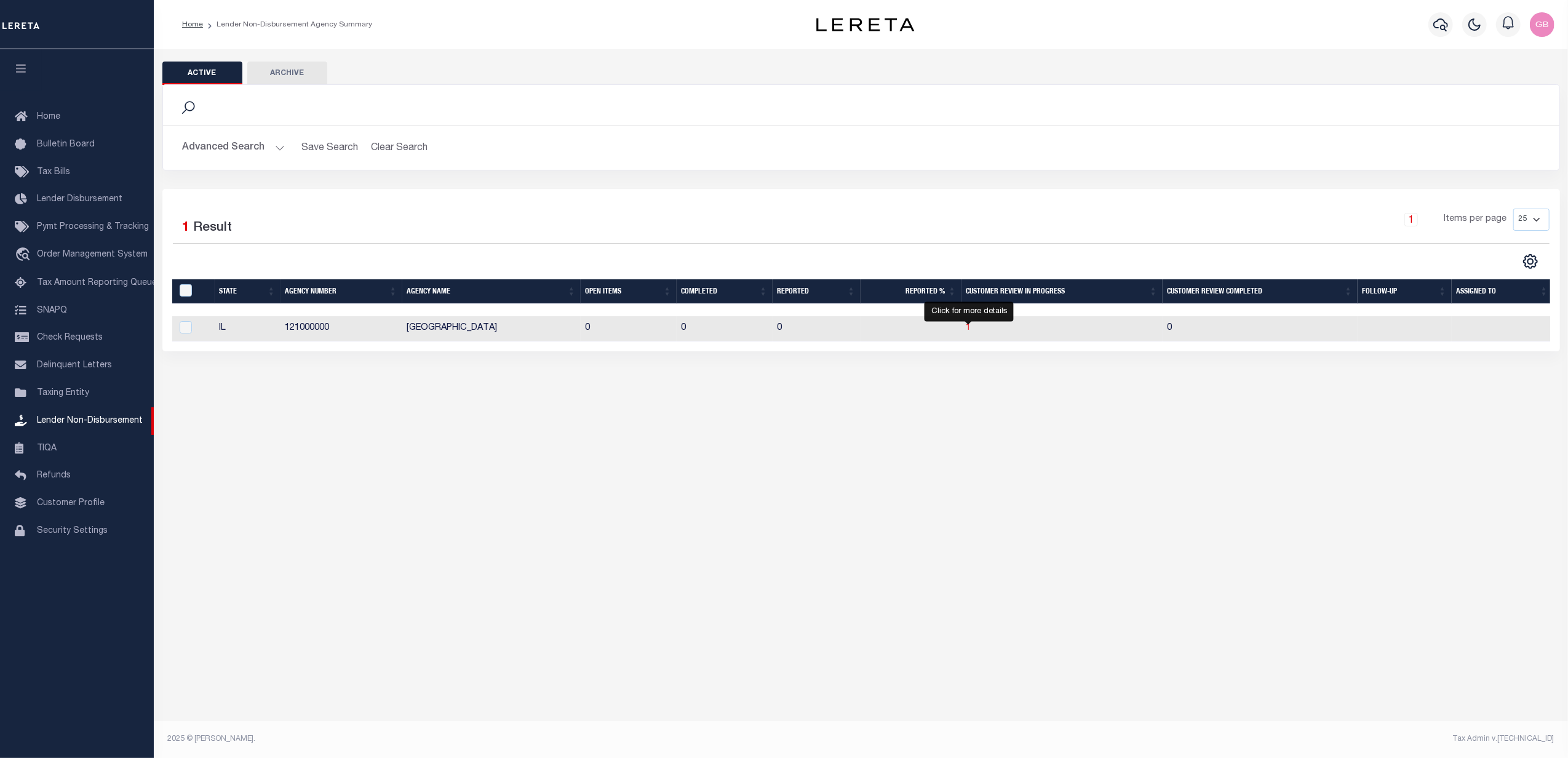
click at [967, 330] on span "1" at bounding box center [969, 328] width 5 height 9
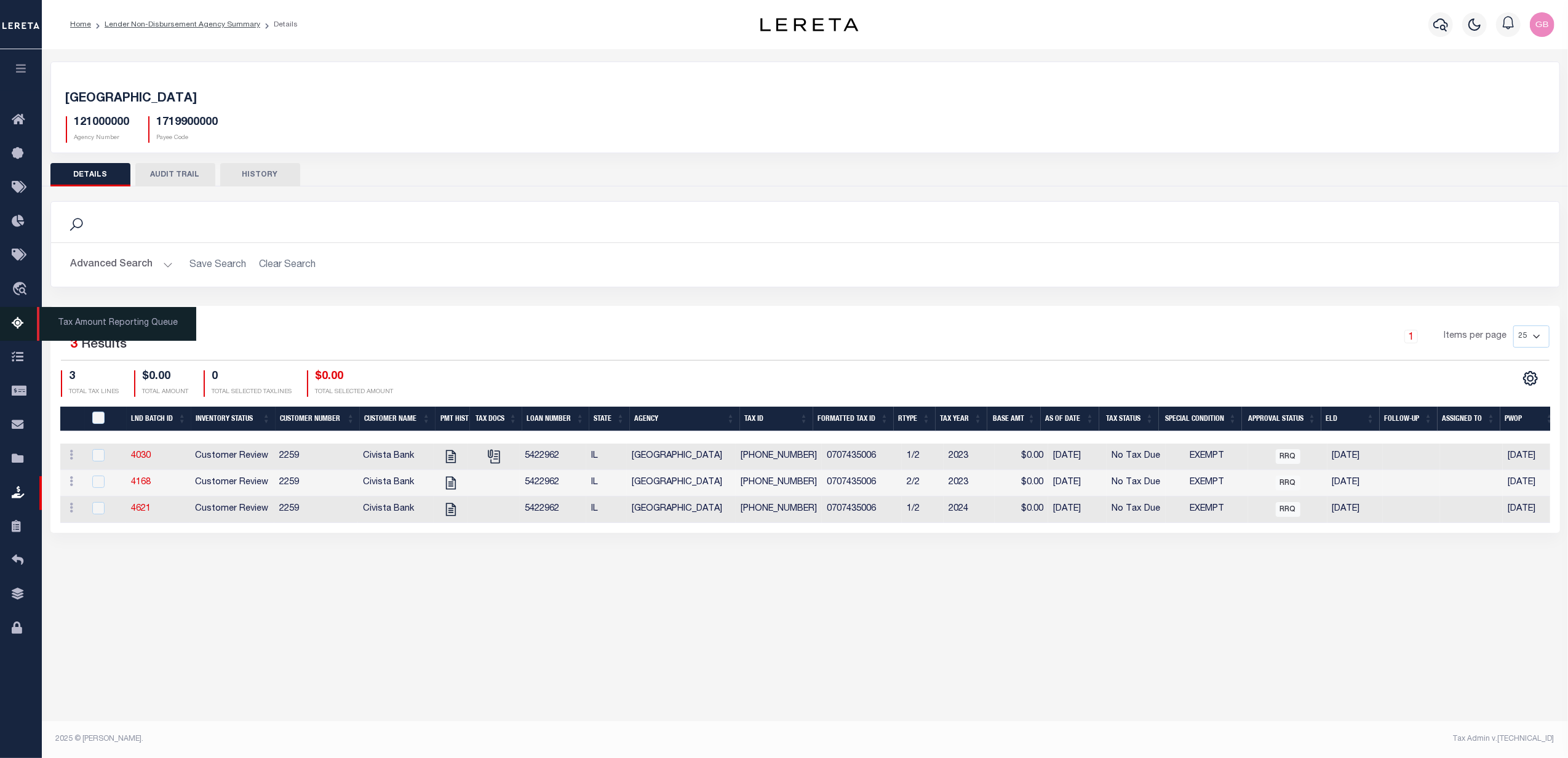
drag, startPoint x: 18, startPoint y: 325, endPoint x: 32, endPoint y: 330, distance: 14.9
click at [18, 325] on icon at bounding box center [21, 324] width 19 height 15
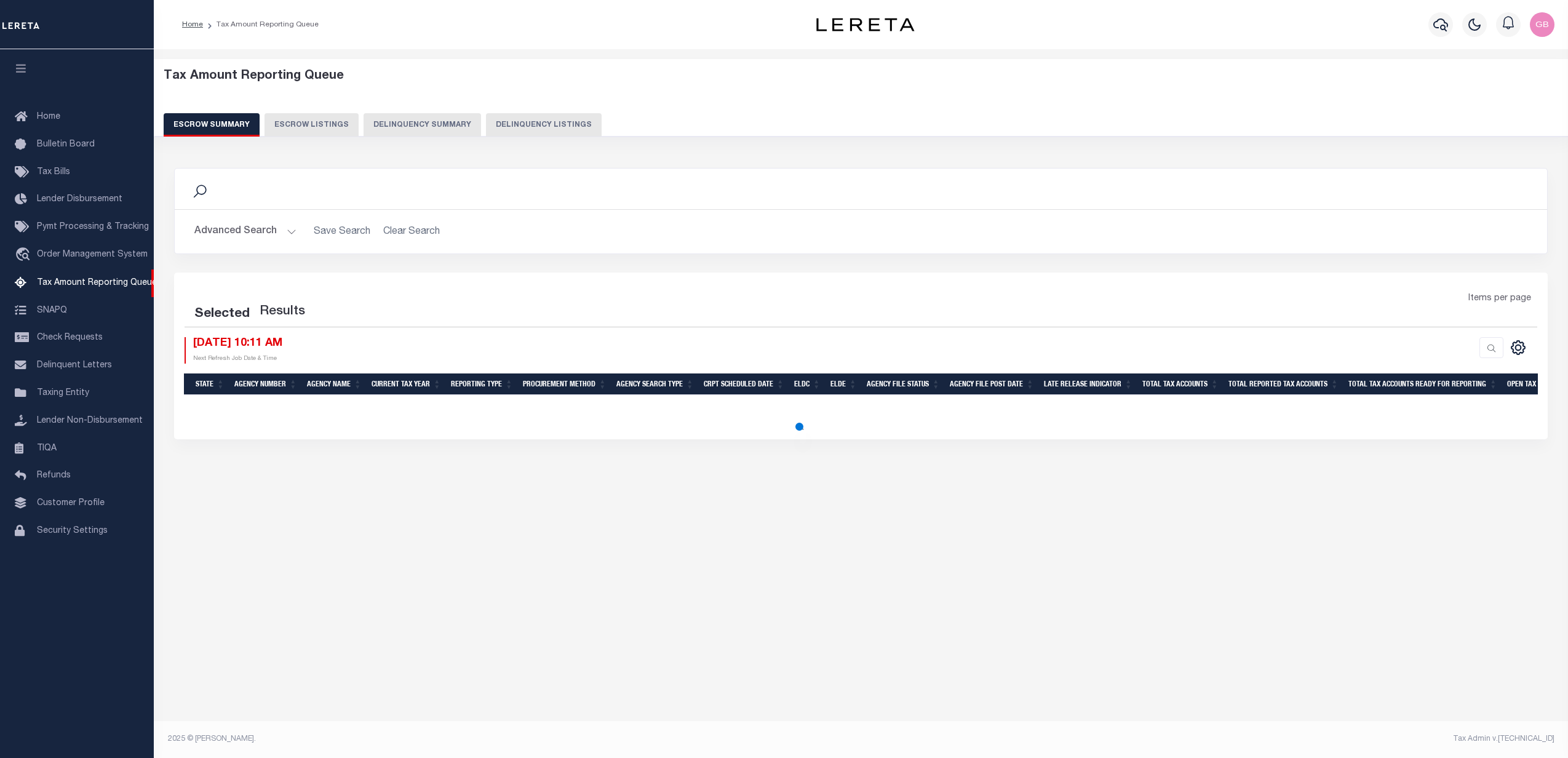
select select
select select "100"
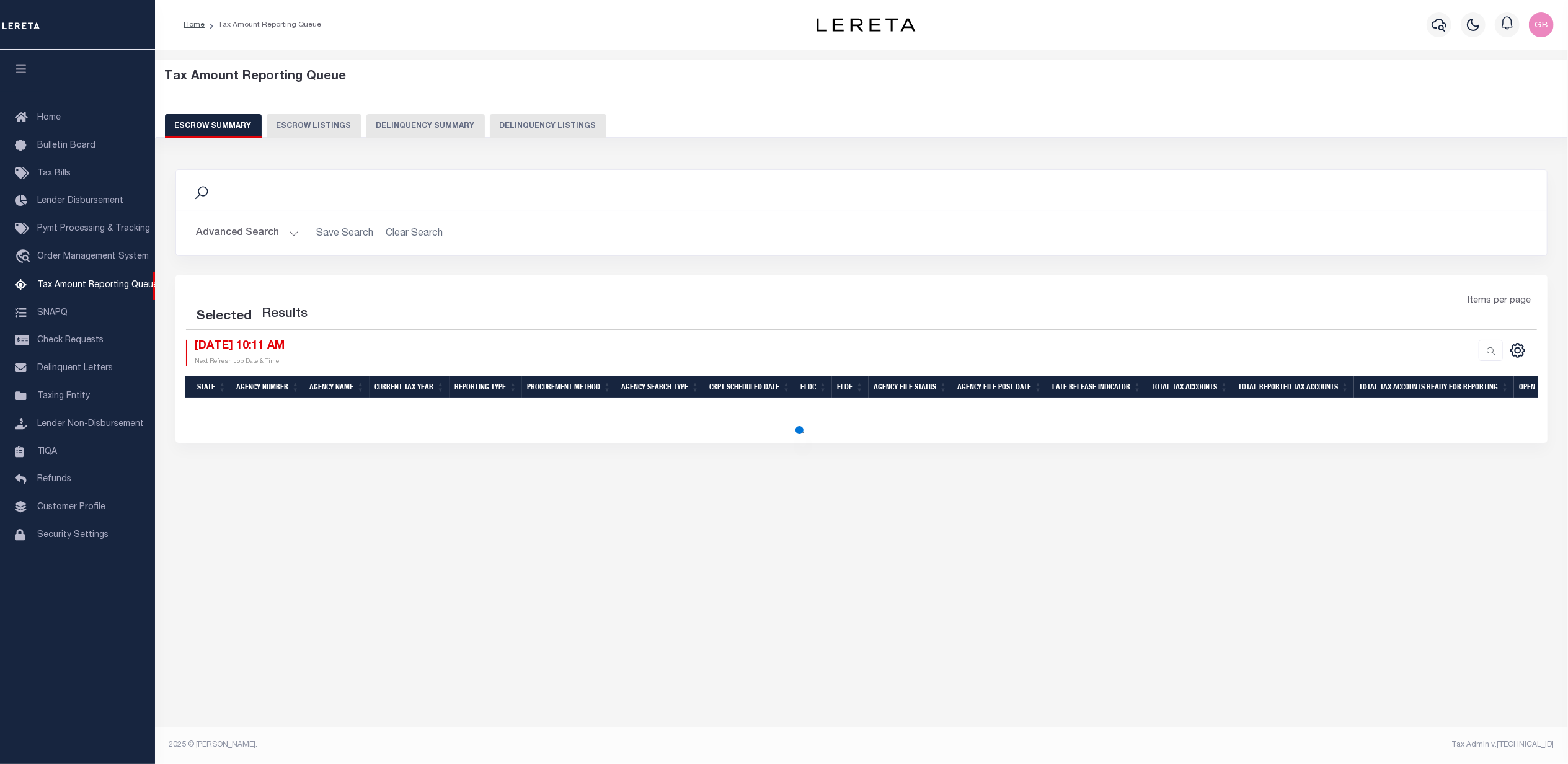
select select "100"
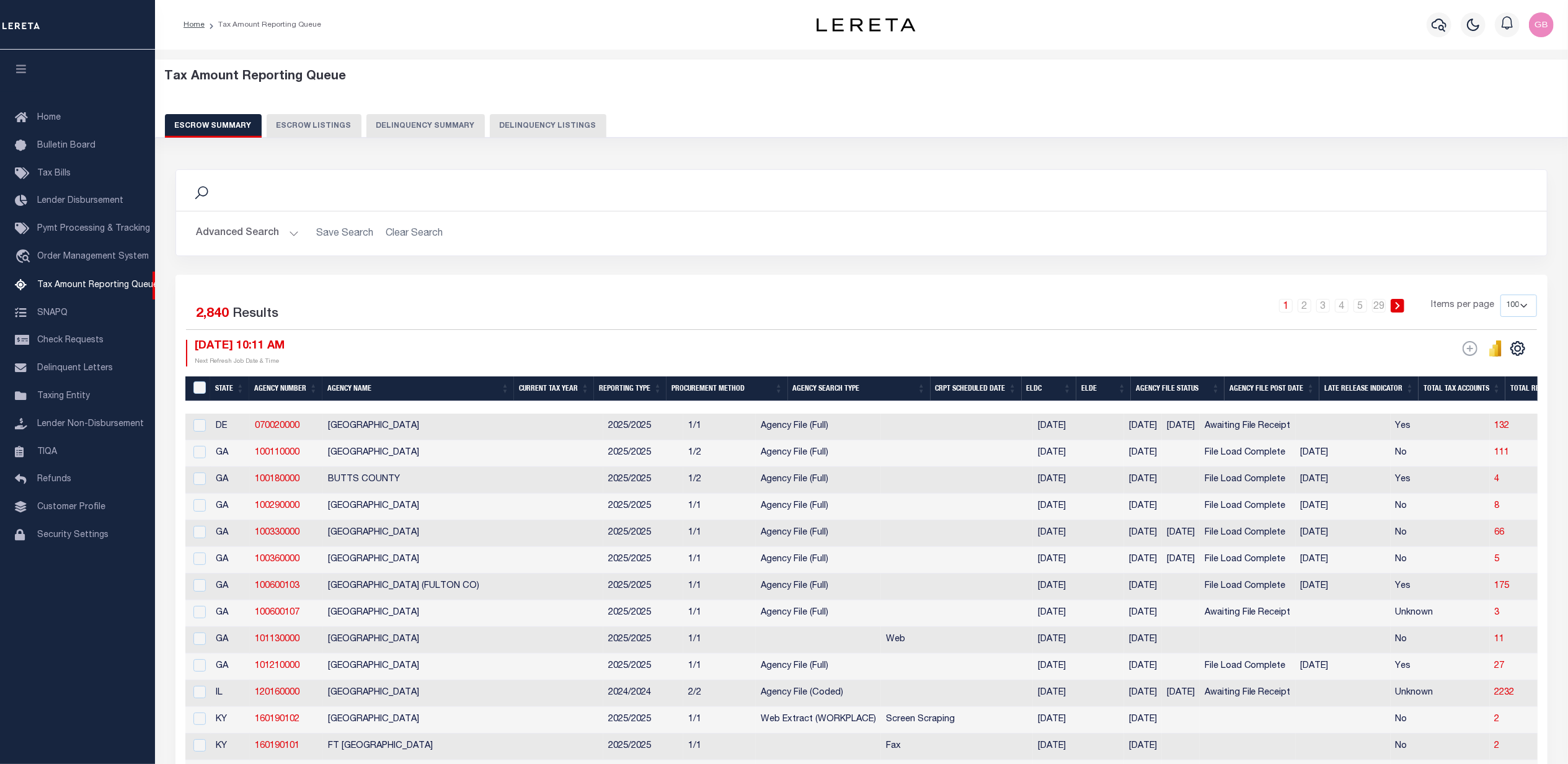
click at [275, 234] on button "Advanced Search" at bounding box center [247, 234] width 103 height 24
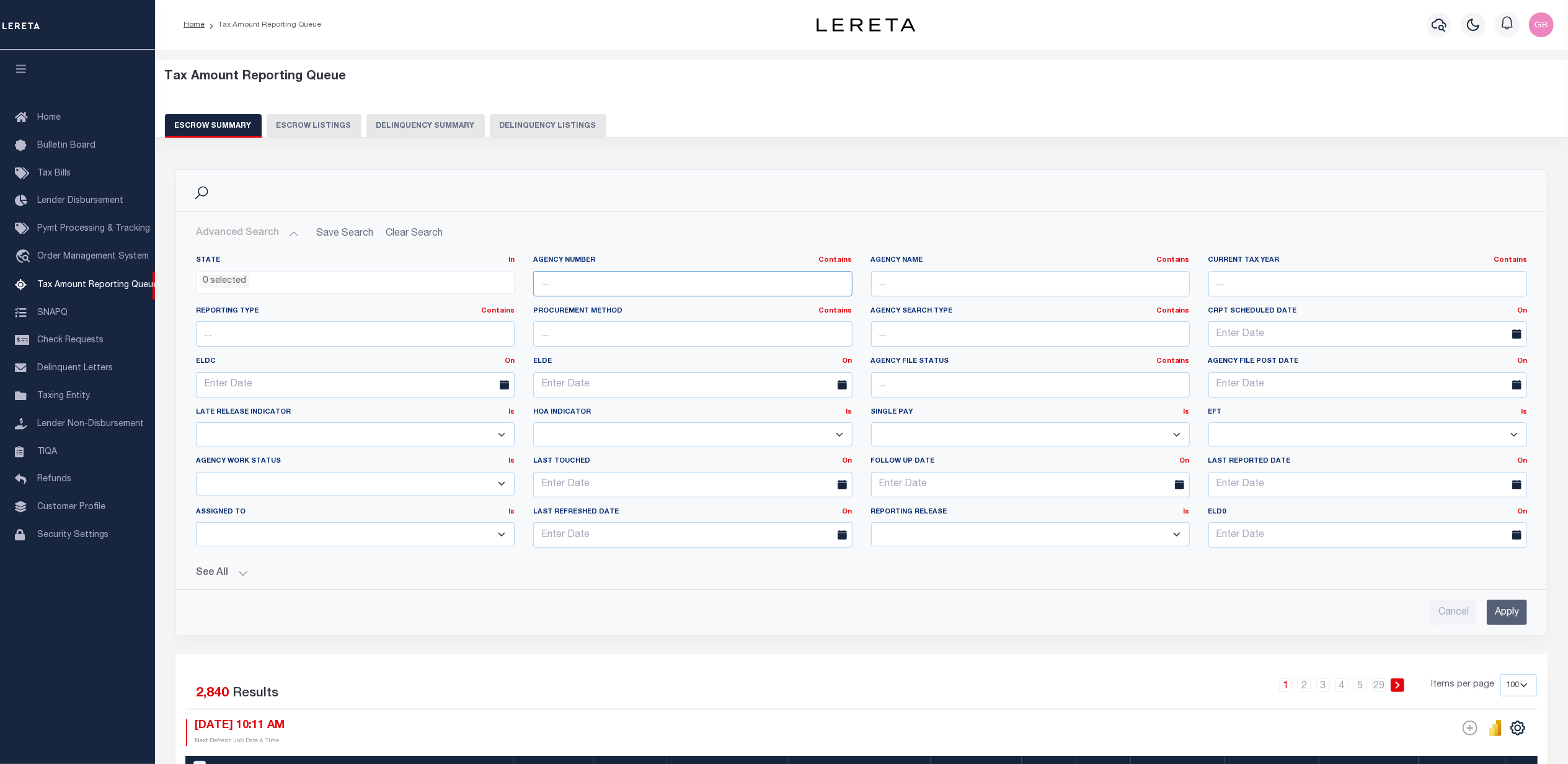
click at [752, 284] on input "text" at bounding box center [693, 284] width 319 height 25
type input "121000000"
click at [1511, 615] on input "Apply" at bounding box center [1507, 613] width 40 height 25
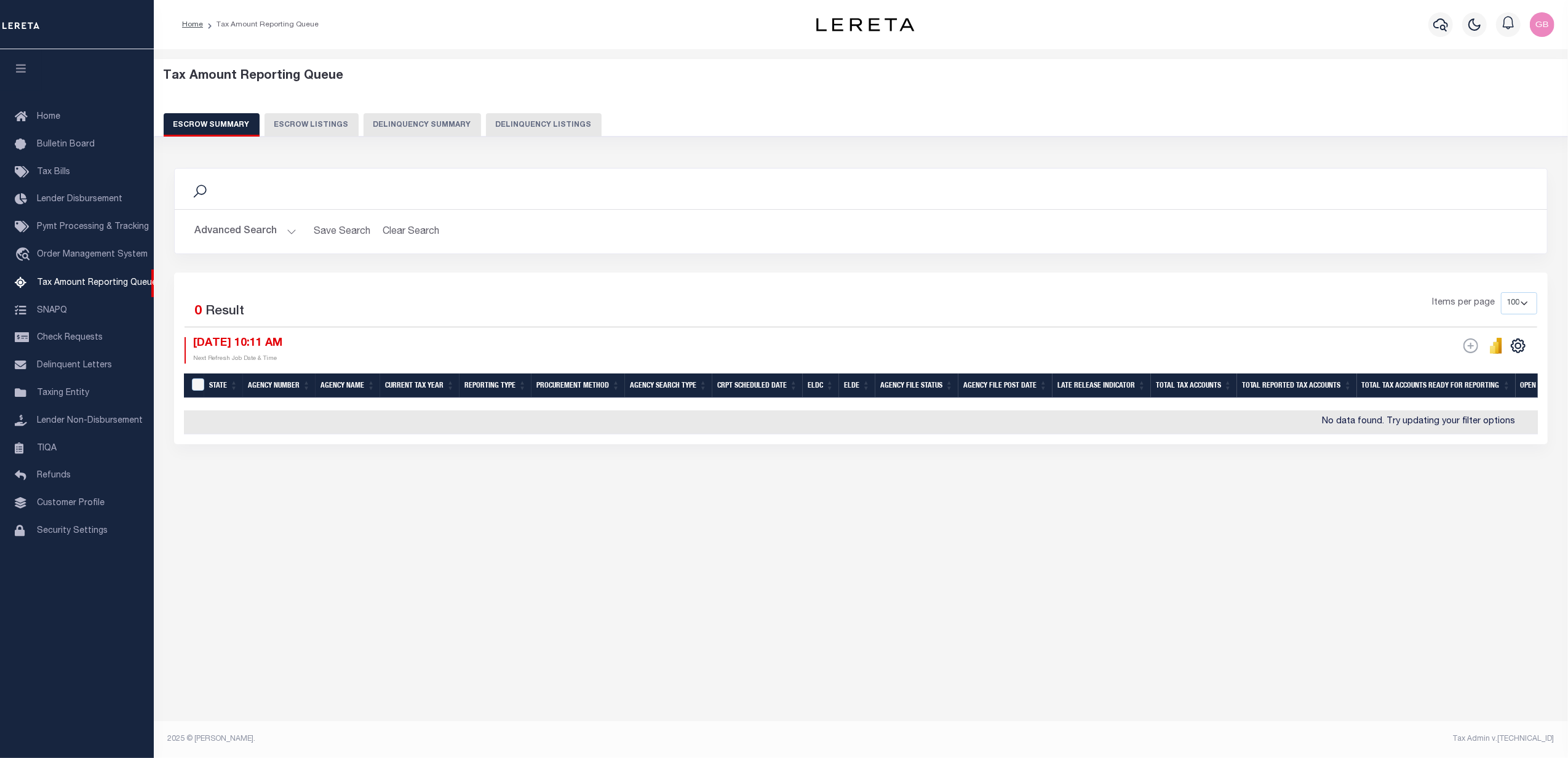
drag, startPoint x: 276, startPoint y: 239, endPoint x: 293, endPoint y: 241, distance: 17.1
click at [277, 239] on button "Advanced Search" at bounding box center [245, 232] width 102 height 24
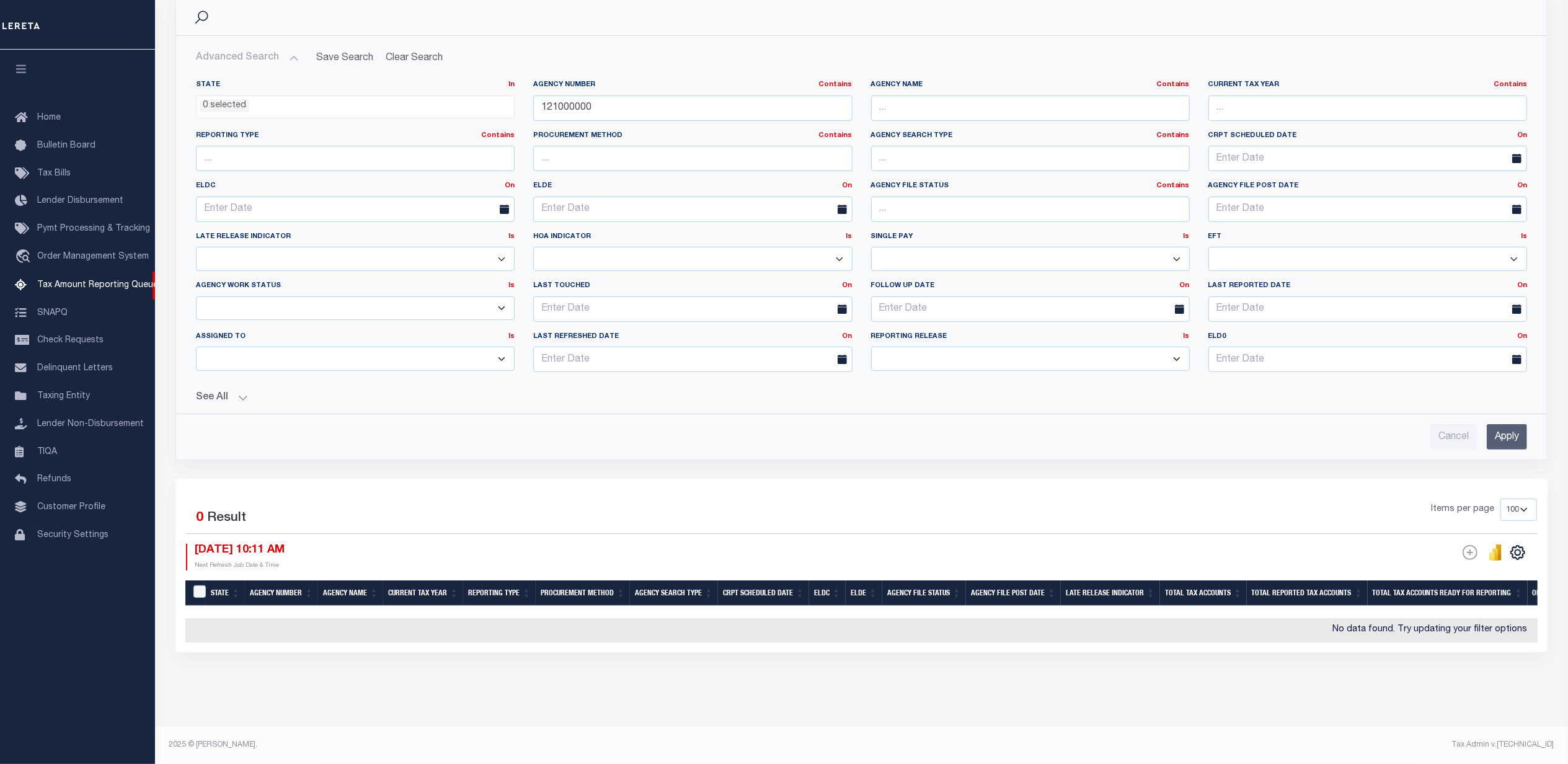
scroll to position [22, 0]
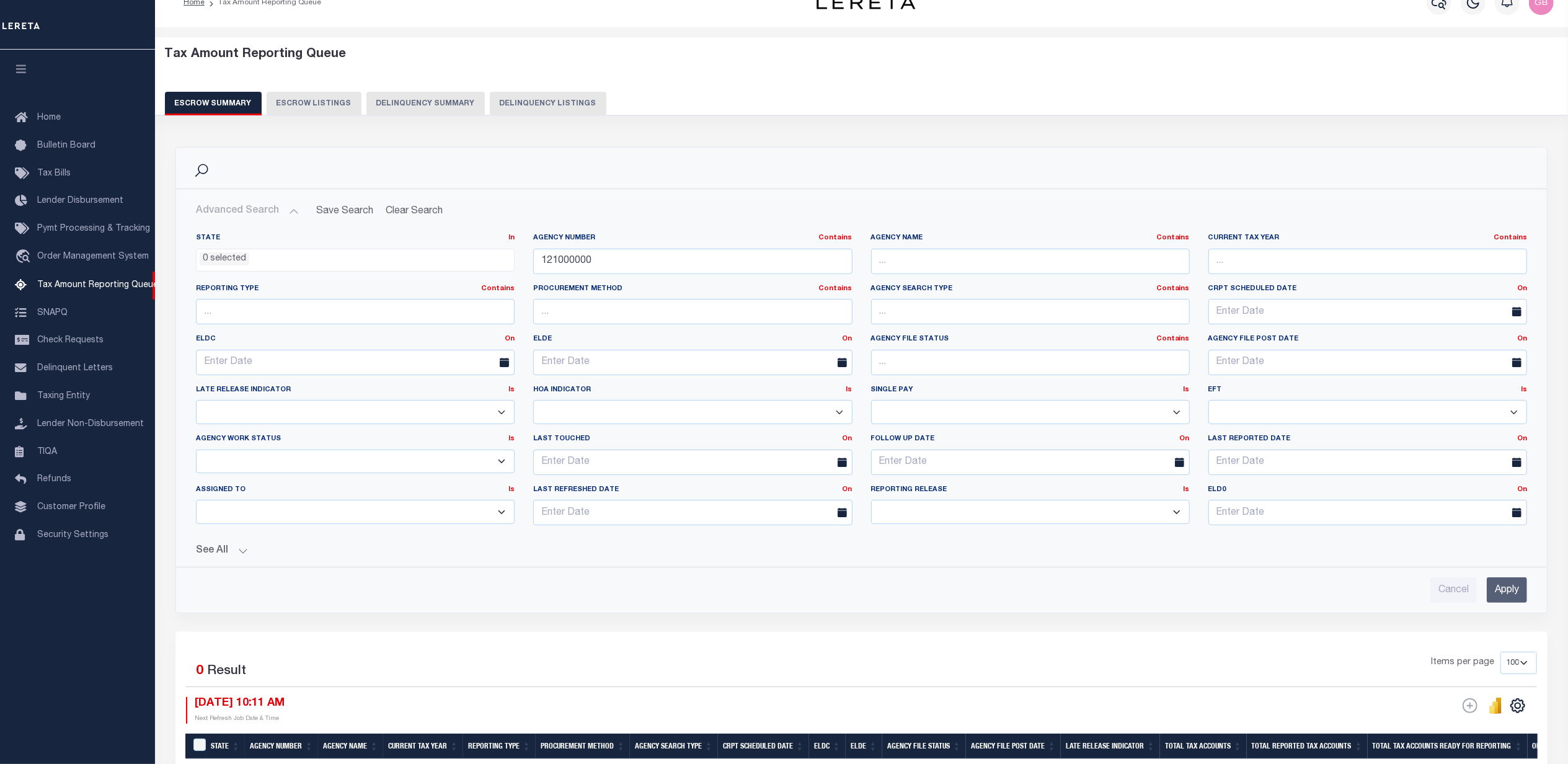
click at [313, 103] on button "Escrow Listings" at bounding box center [314, 103] width 95 height 23
select select
select select "100"
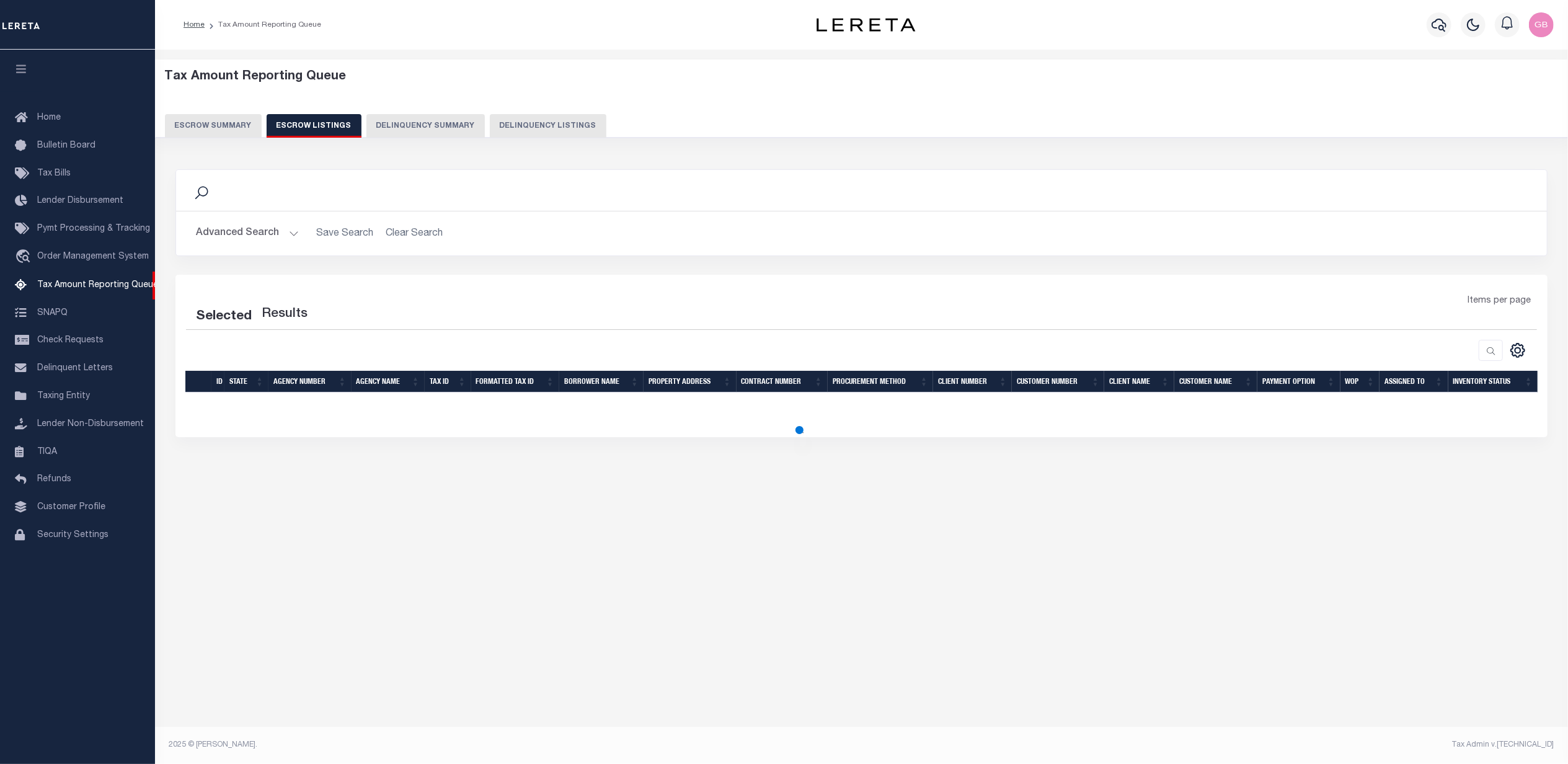
scroll to position [0, 0]
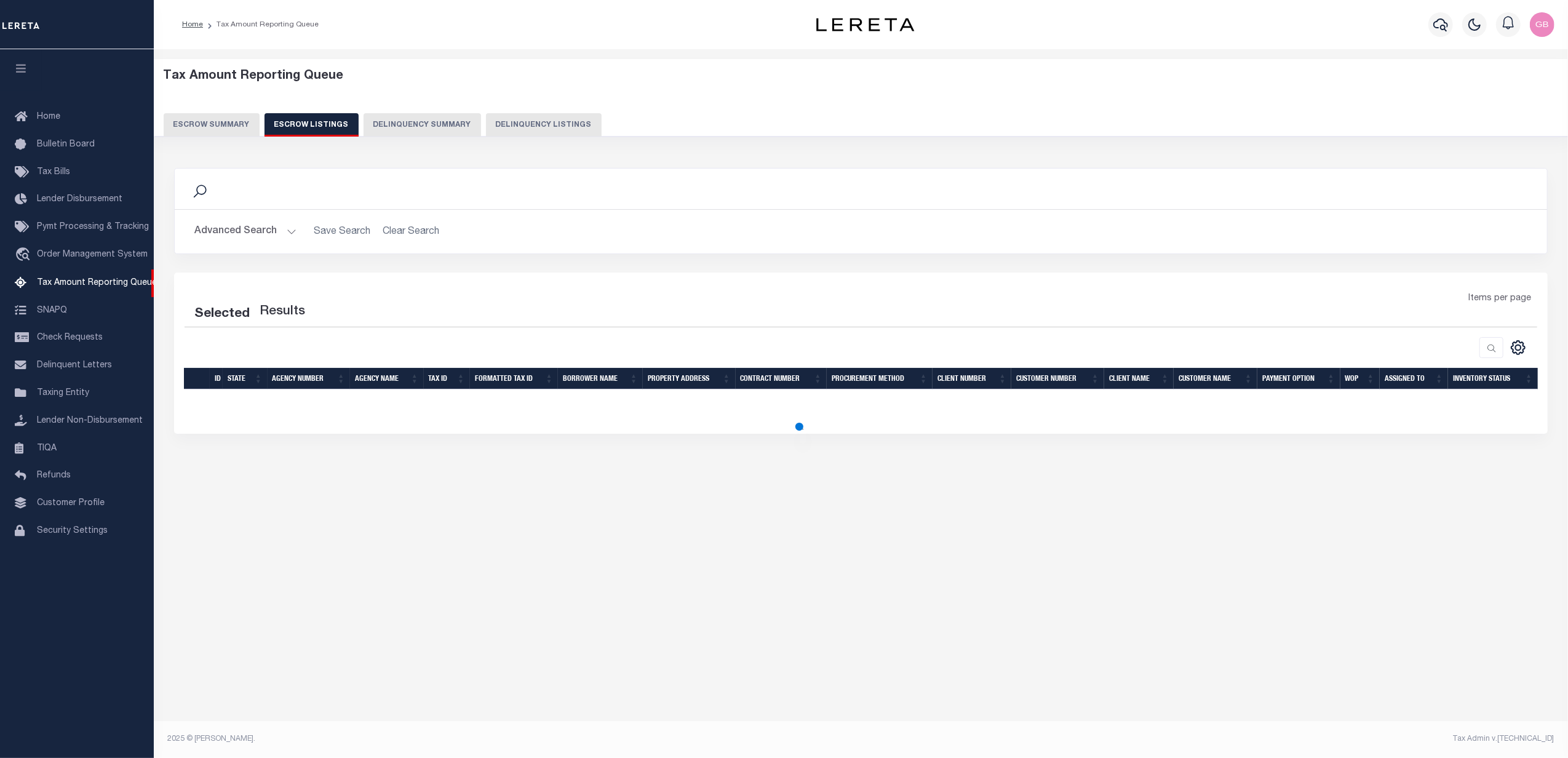
select select "100"
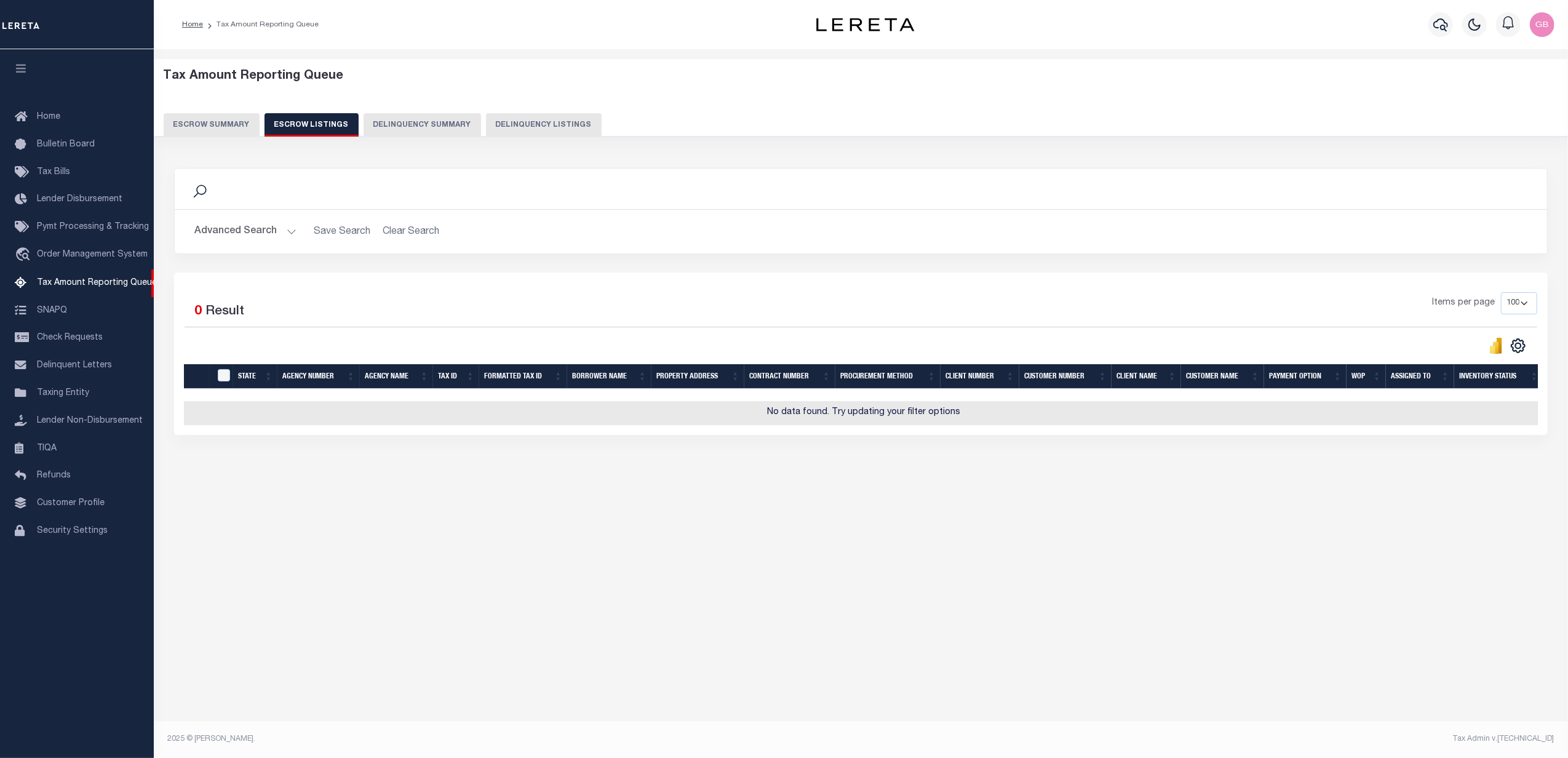
click at [267, 232] on button "Advanced Search" at bounding box center [245, 232] width 102 height 24
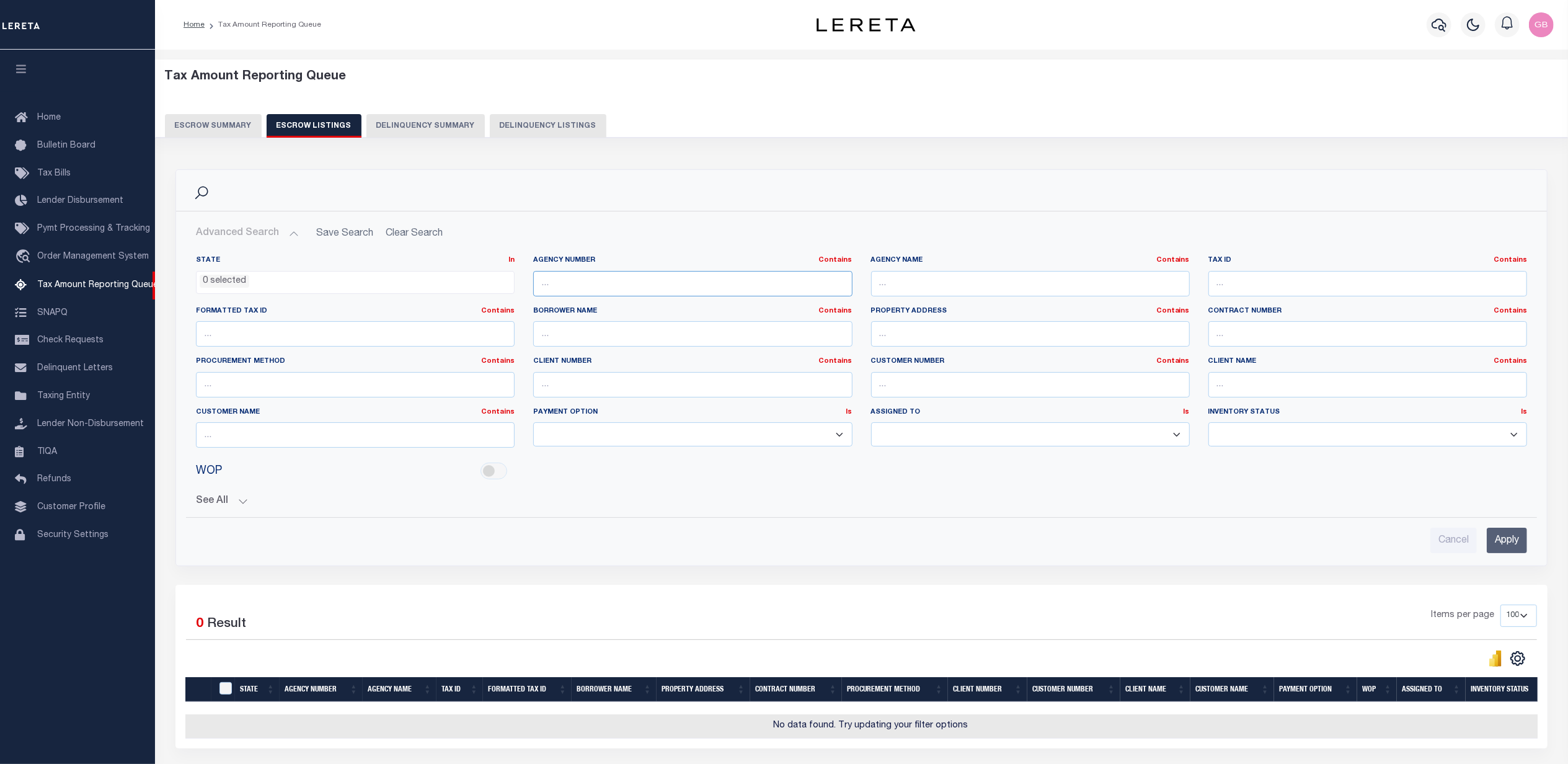
click at [590, 278] on input "text" at bounding box center [693, 284] width 319 height 25
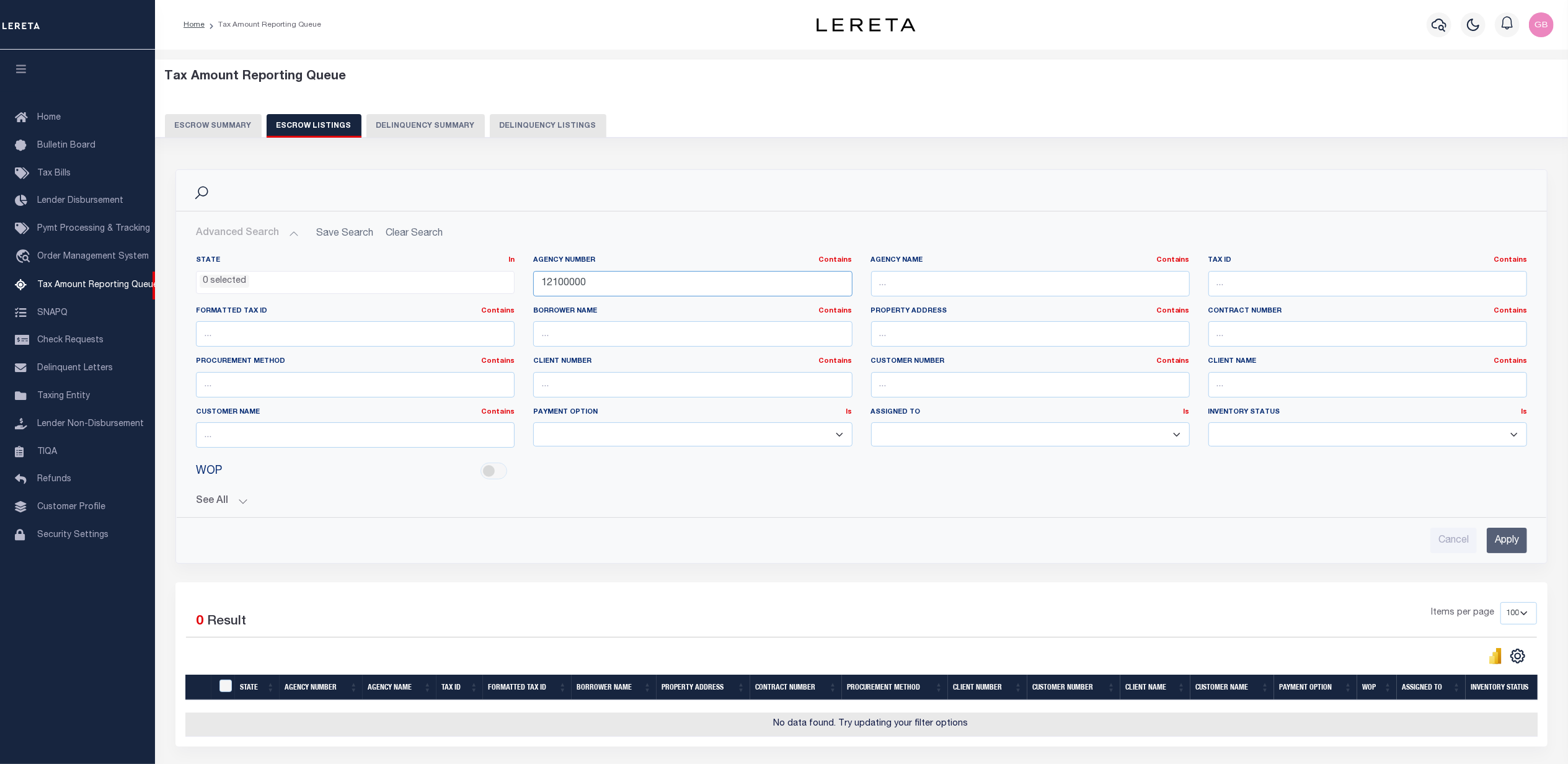
type input "121000000"
click at [1512, 546] on input "Apply" at bounding box center [1507, 541] width 40 height 25
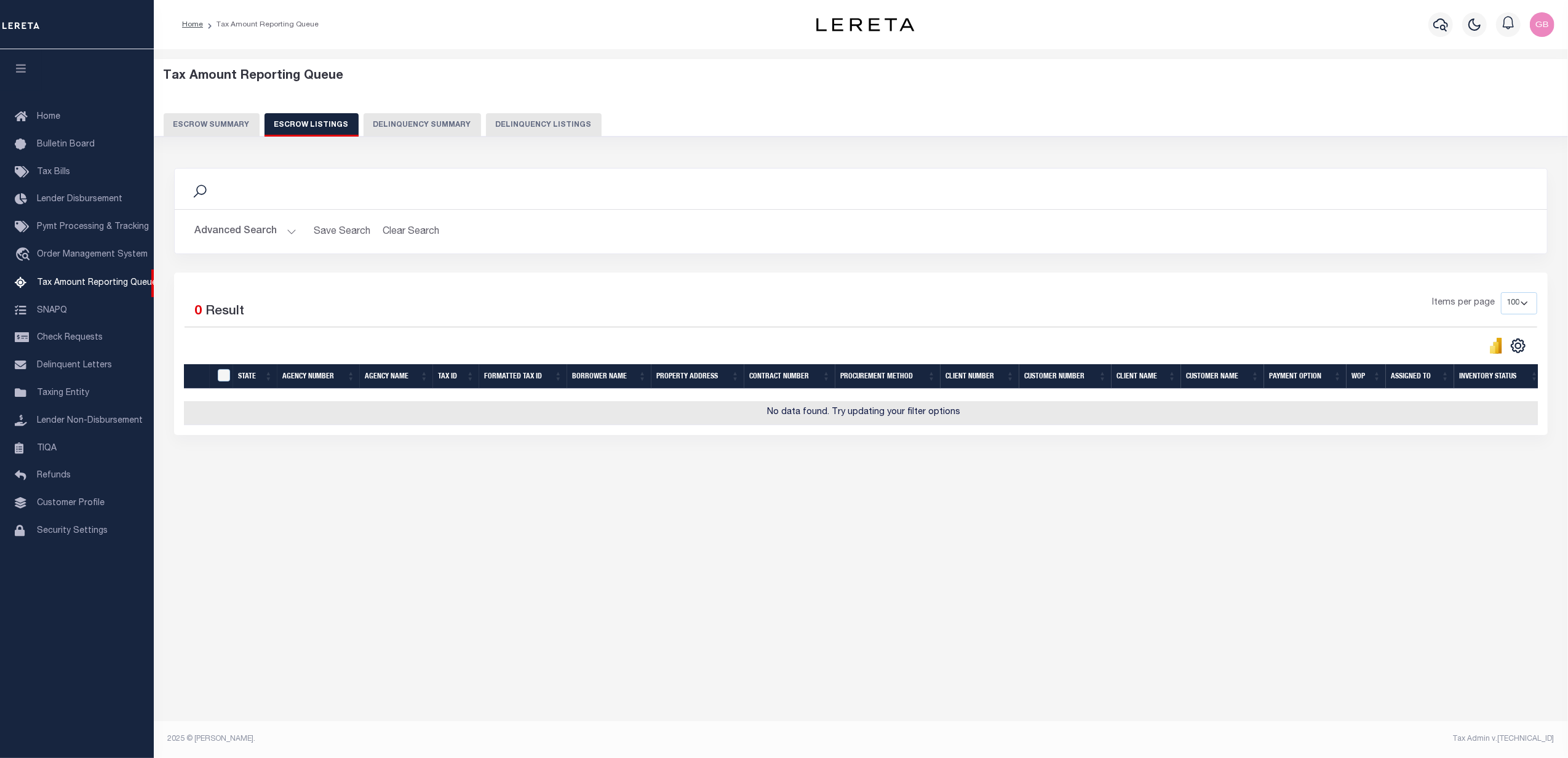
click at [215, 117] on button "Escrow Summary" at bounding box center [212, 124] width 96 height 23
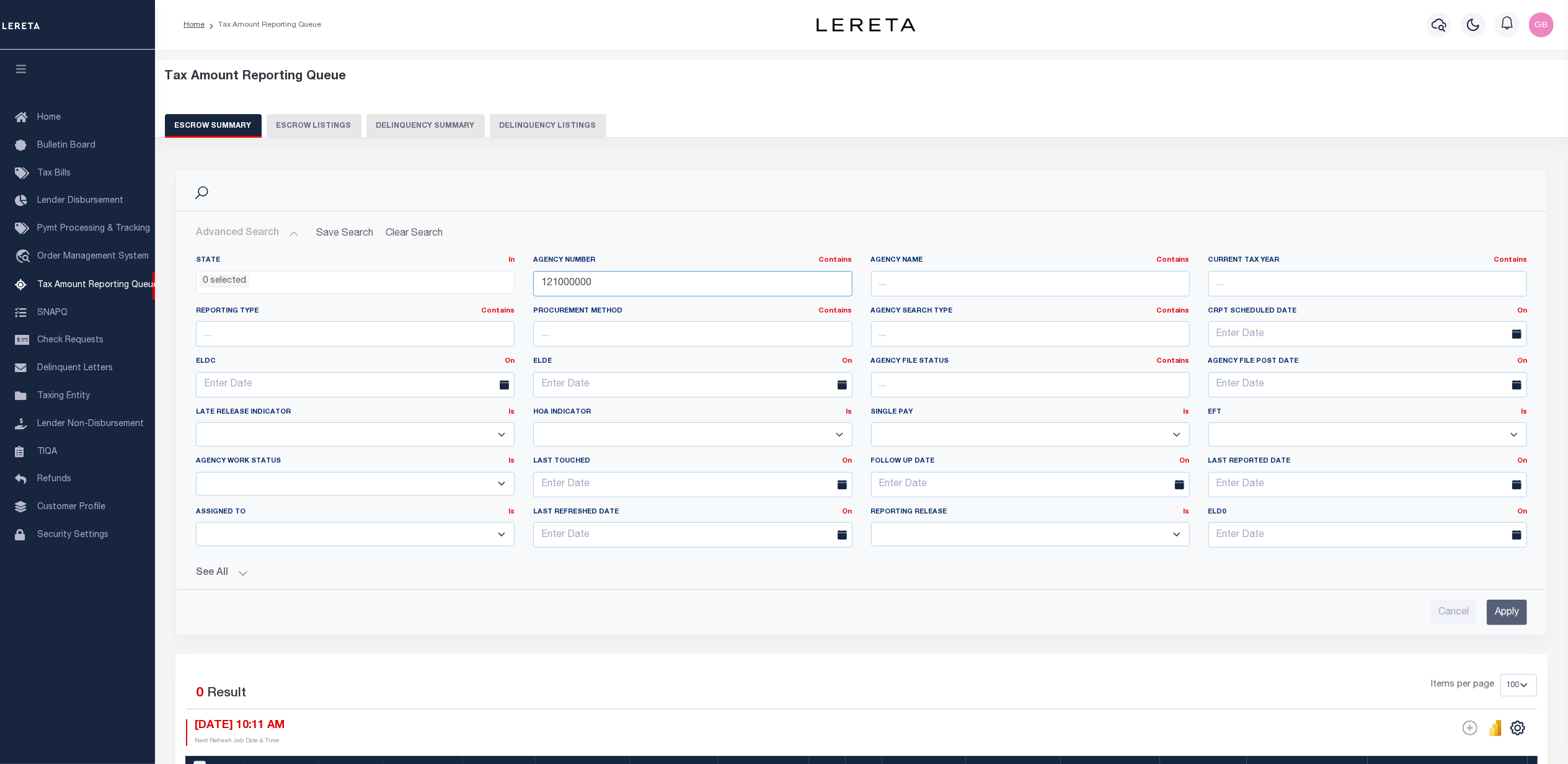
drag, startPoint x: 610, startPoint y: 287, endPoint x: 504, endPoint y: 296, distance: 106.4
click at [504, 296] on div "State In In AK AL AR AZ CA CO CT DC DE FL GA GU HI IA ID IL IN KS KY LA MA MD M…" at bounding box center [861, 406] width 1350 height 302
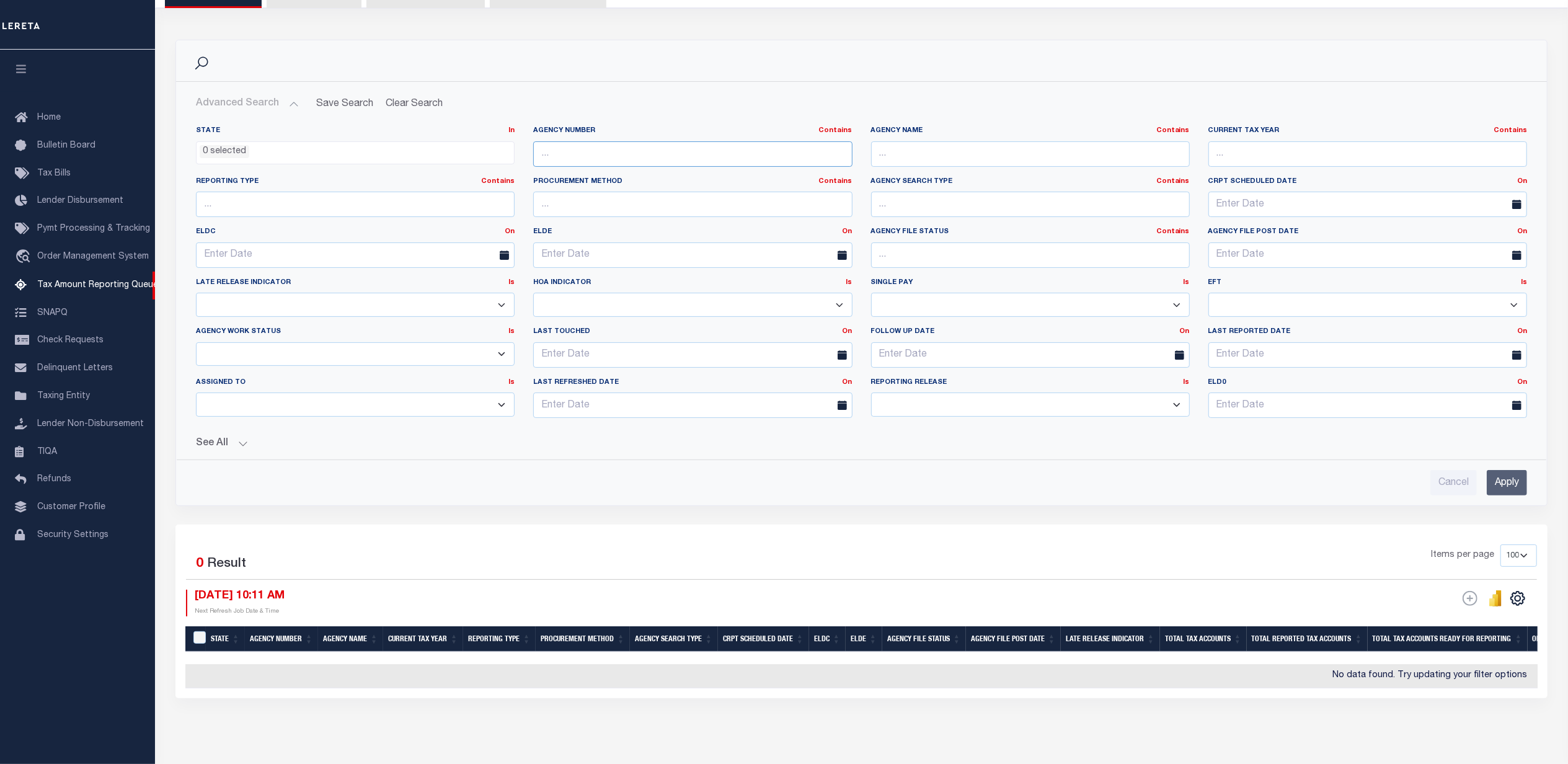
scroll to position [105, 0]
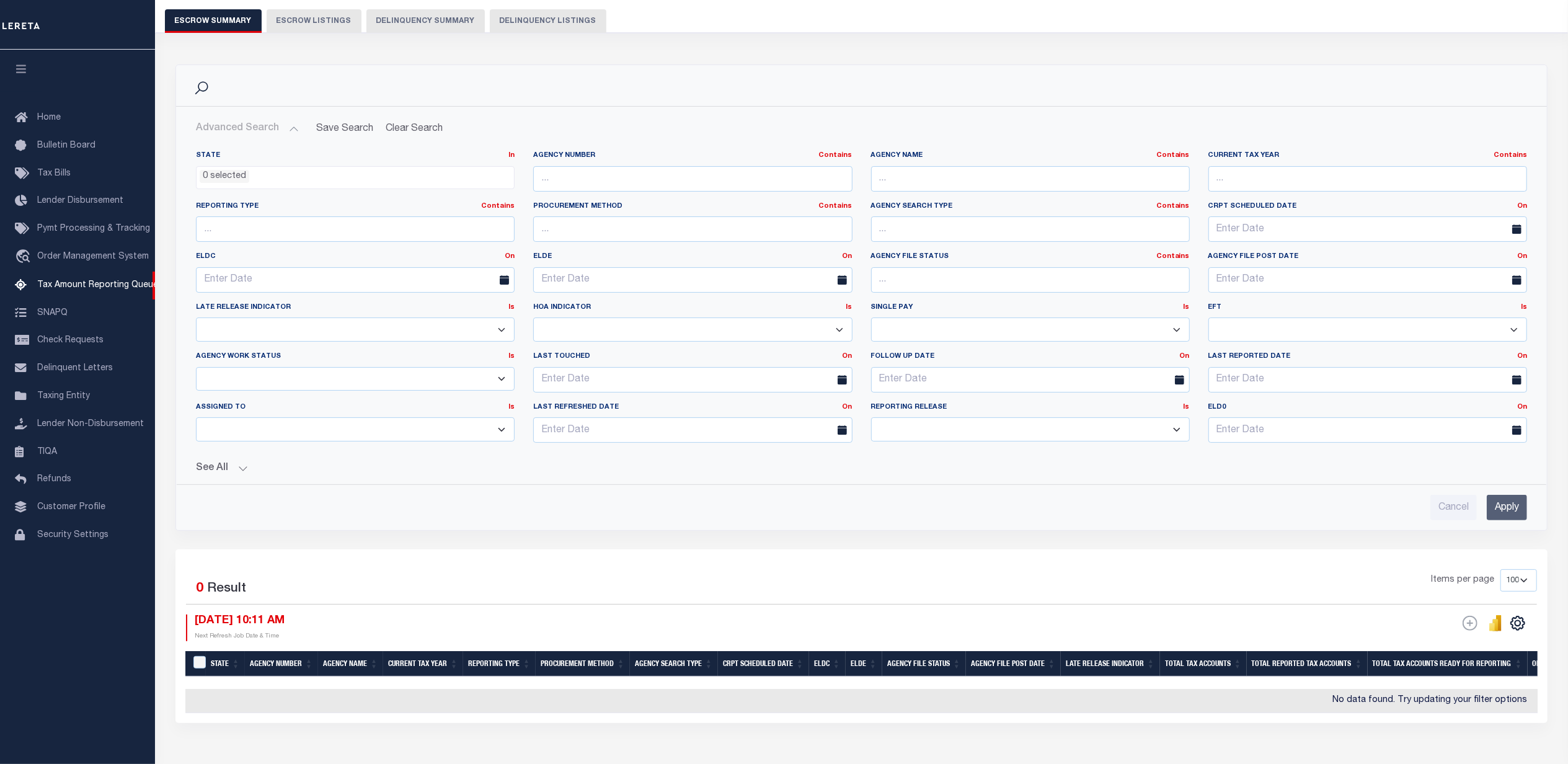
click at [1505, 511] on input "Apply" at bounding box center [1507, 508] width 40 height 25
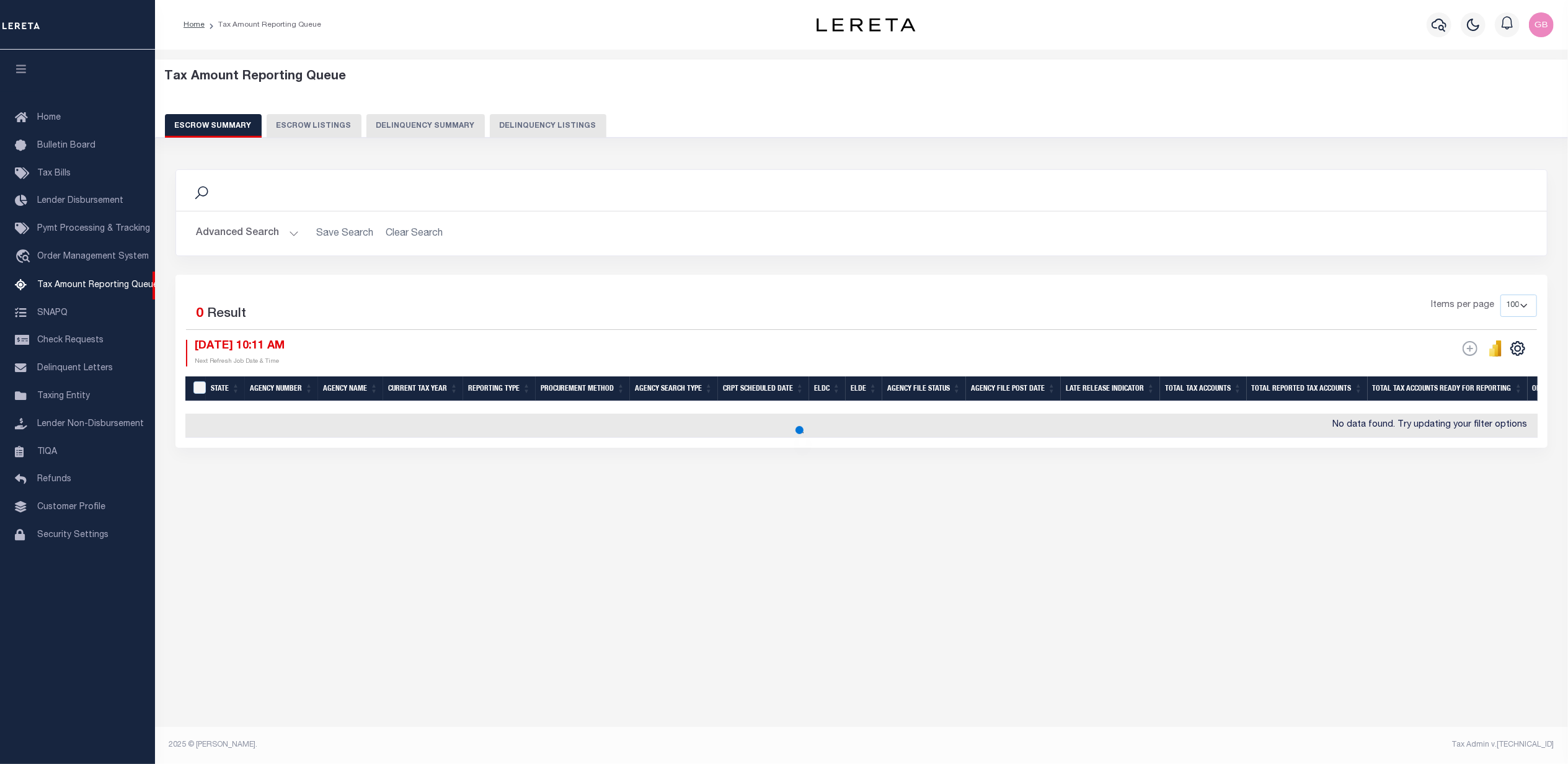
scroll to position [0, 0]
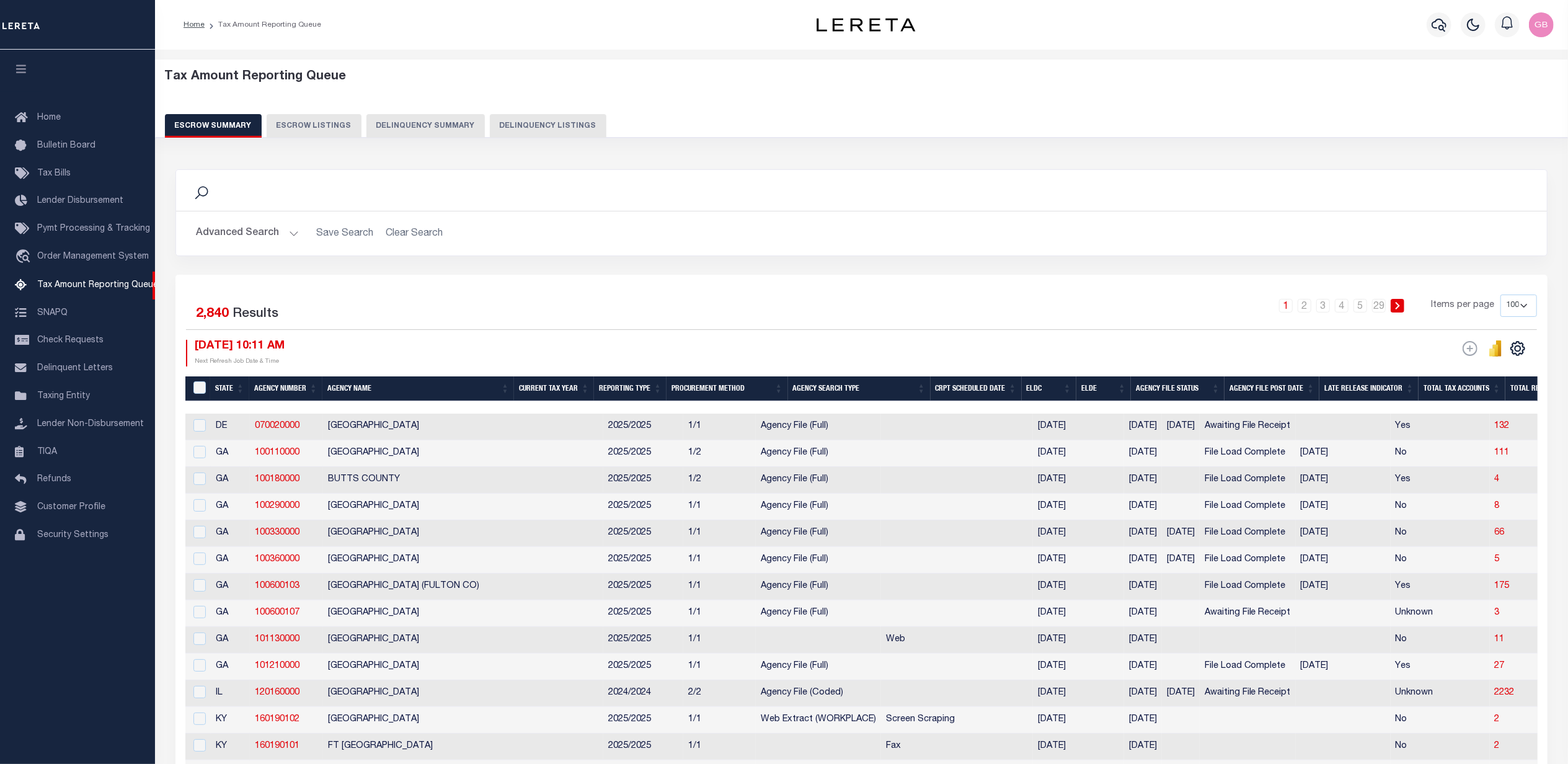
click at [279, 390] on th "Agency Number" at bounding box center [286, 389] width 73 height 25
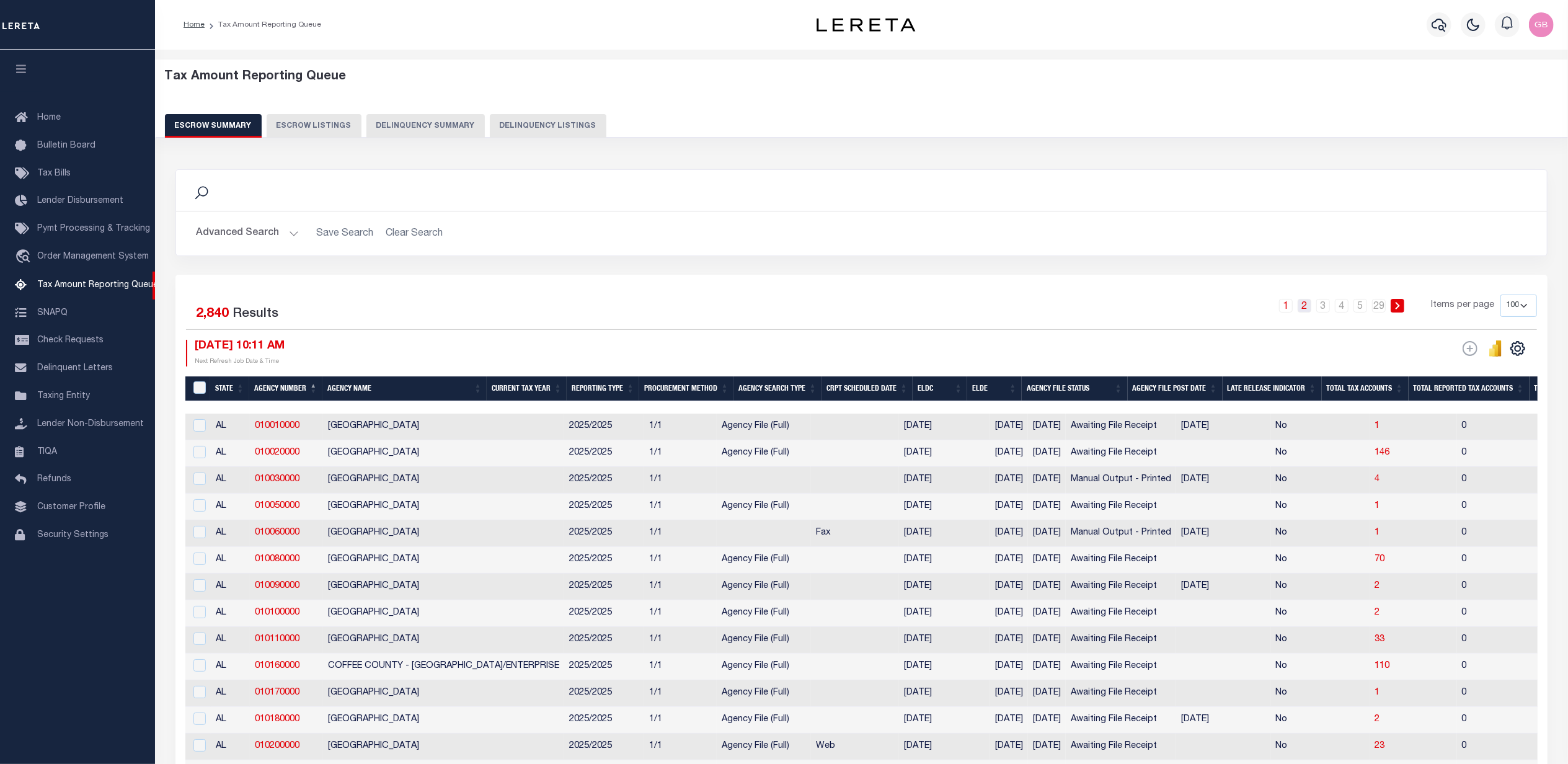
click at [1310, 303] on link "2" at bounding box center [1305, 306] width 14 height 14
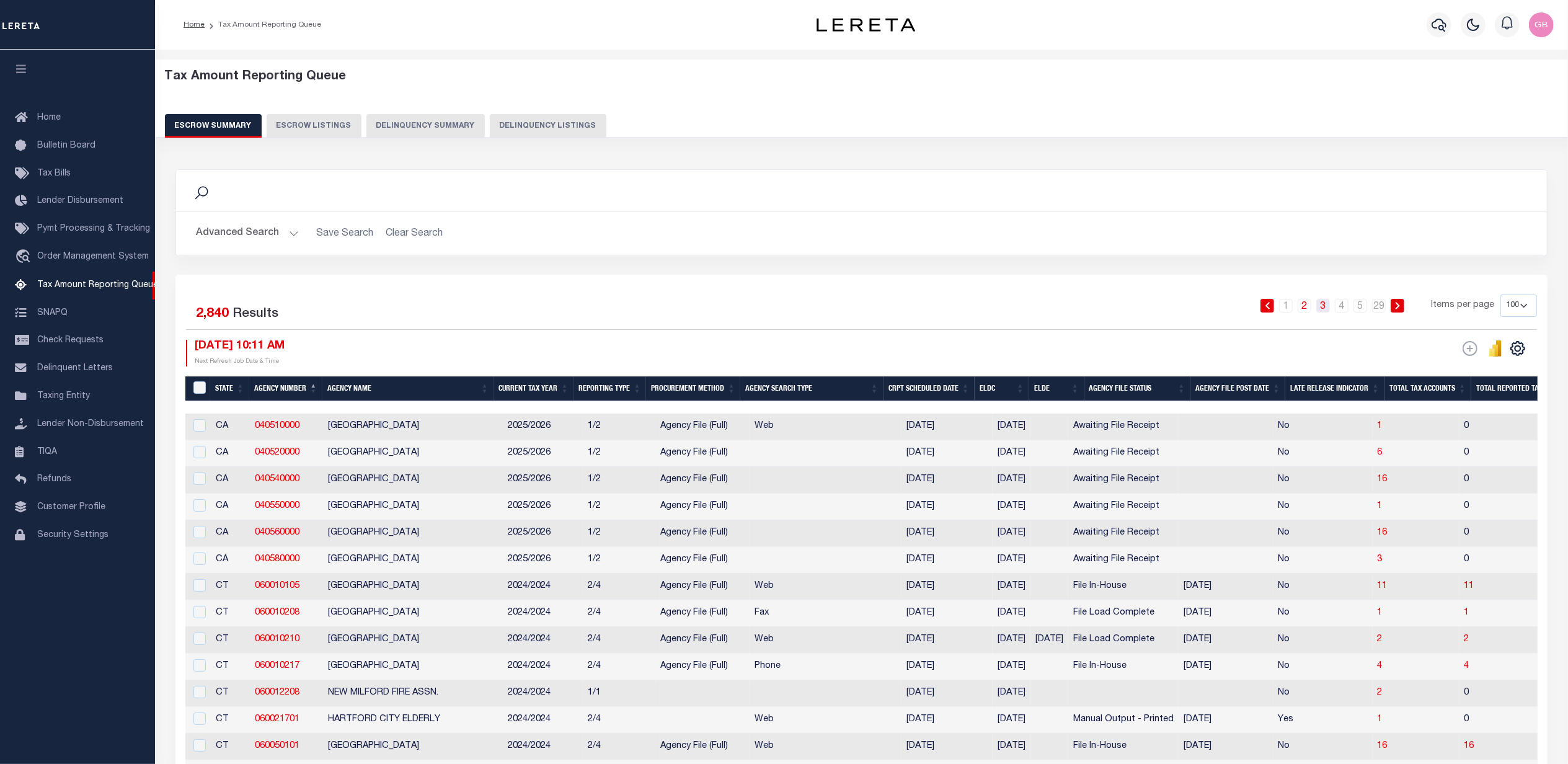
click at [1329, 308] on link "3" at bounding box center [1323, 306] width 14 height 14
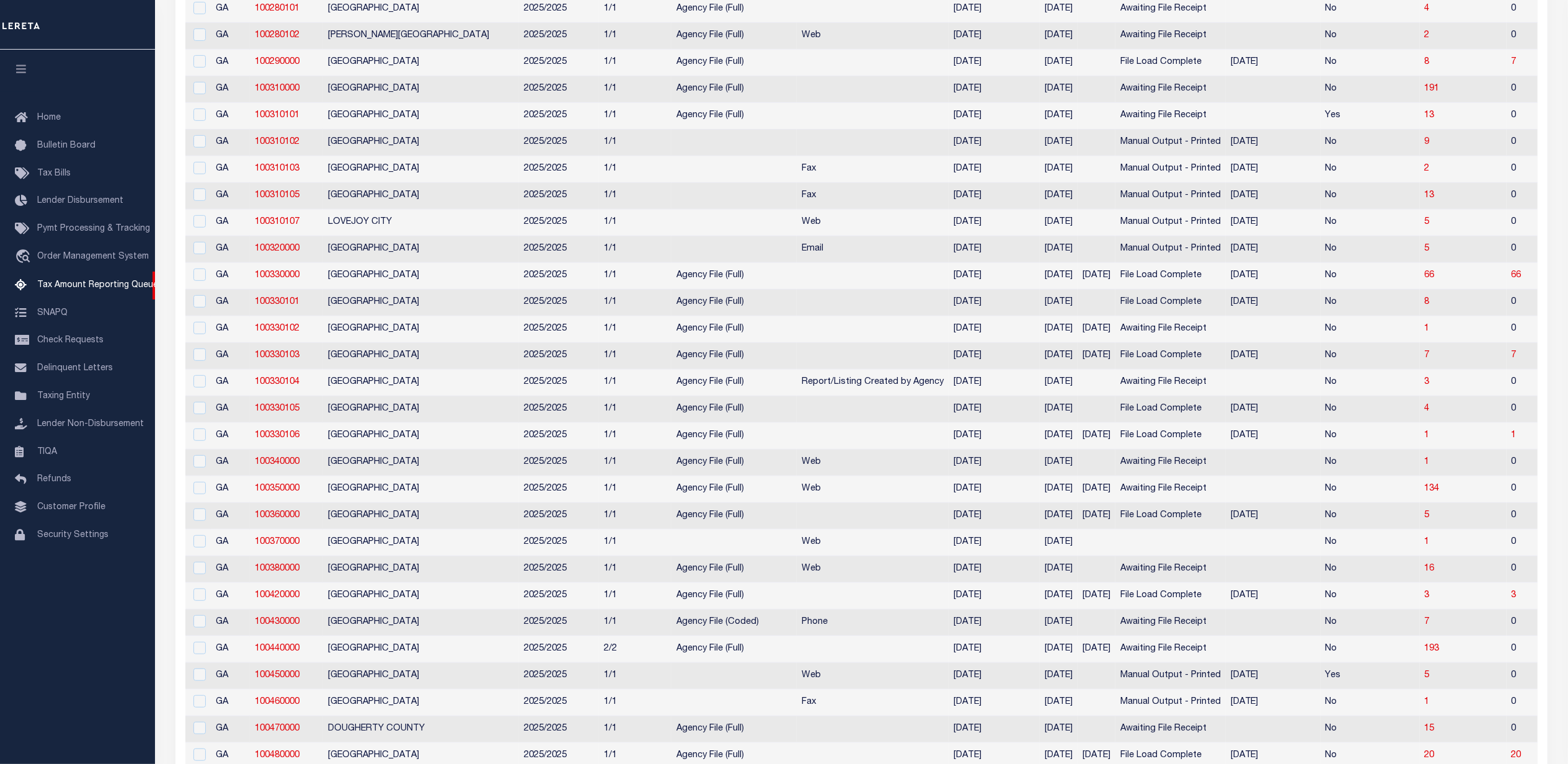
scroll to position [130, 0]
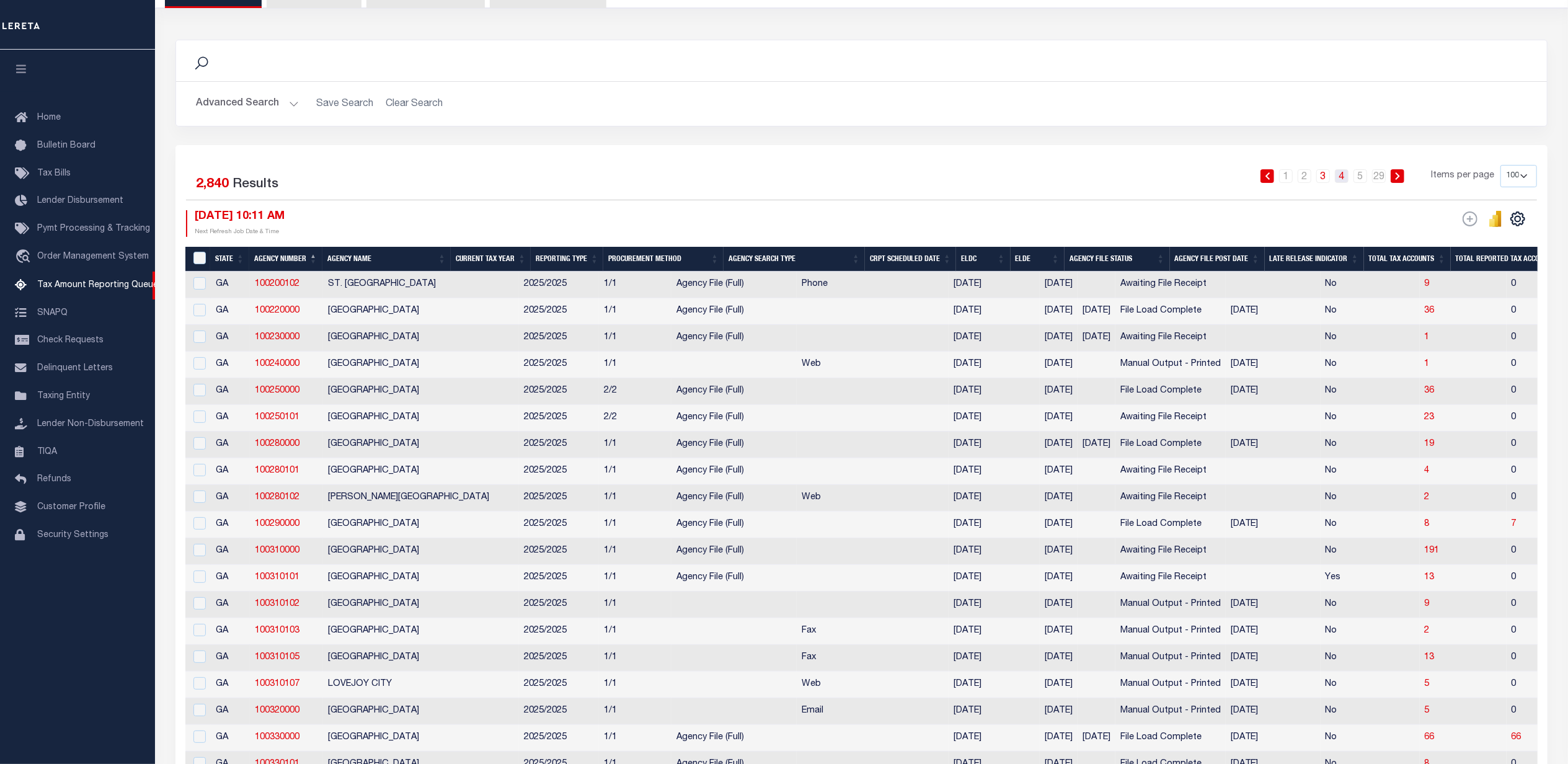
click at [1347, 176] on link "4" at bounding box center [1342, 176] width 14 height 14
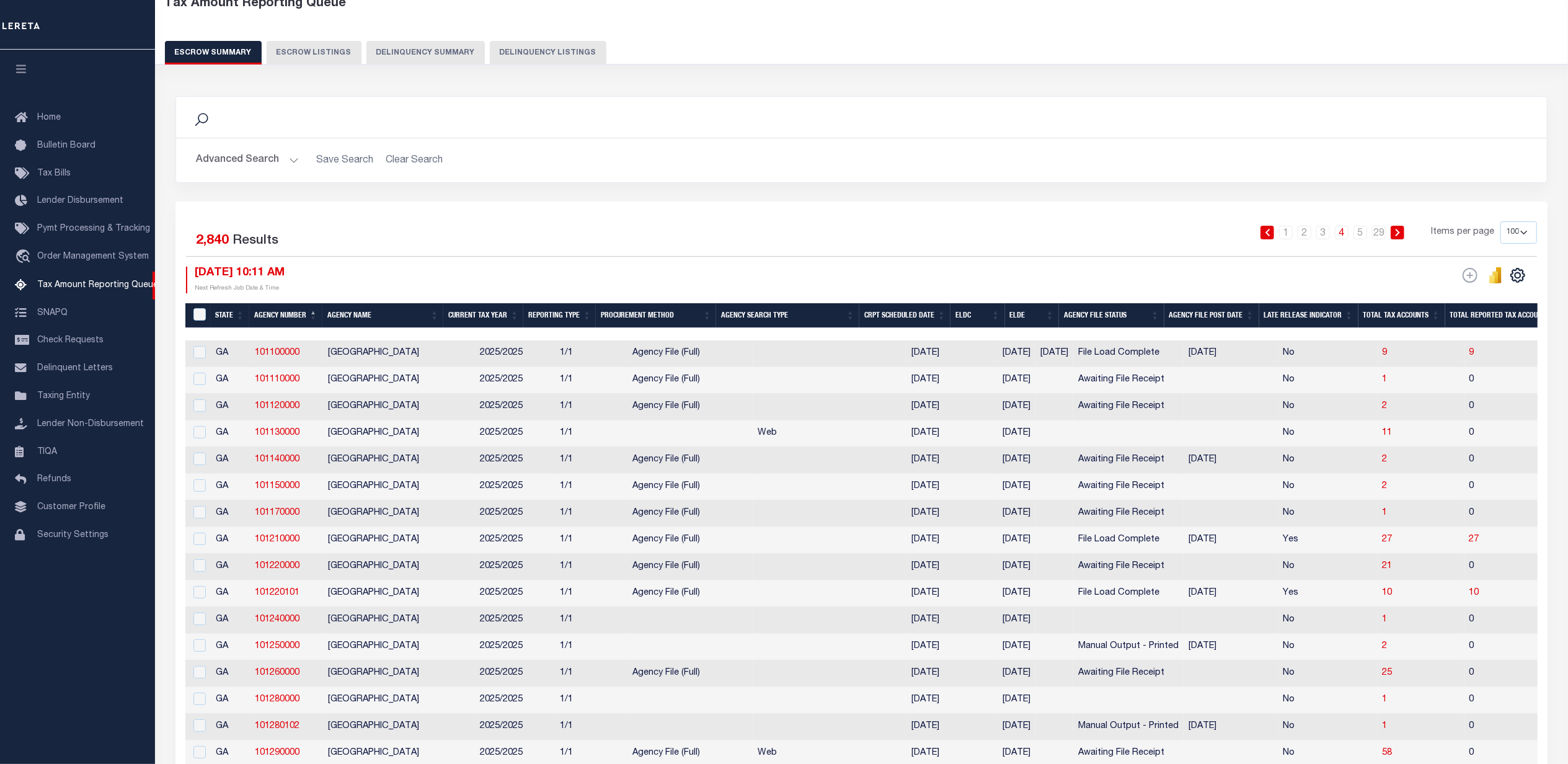
scroll to position [0, 0]
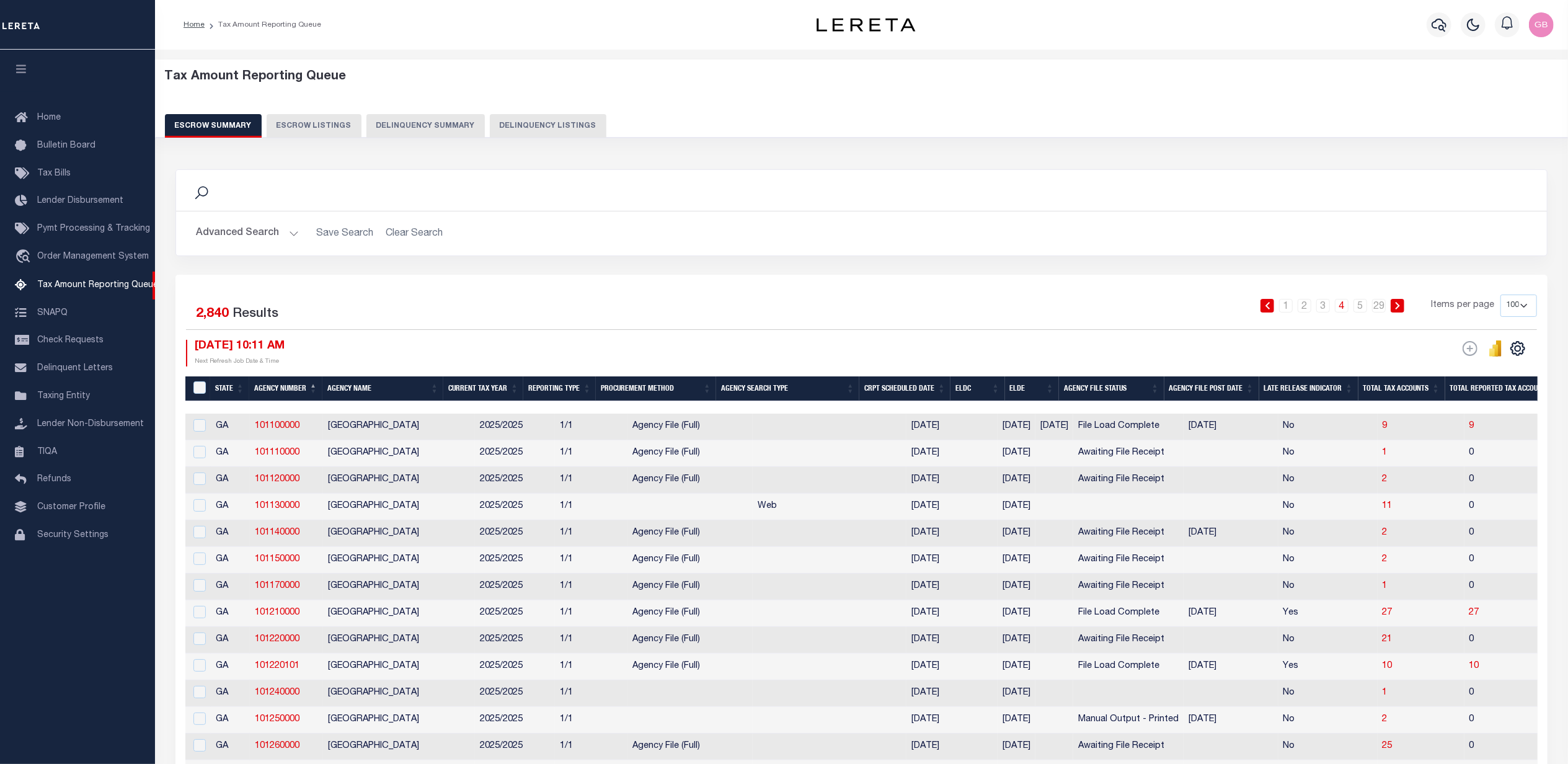
click at [283, 237] on button "Advanced Search" at bounding box center [247, 234] width 103 height 24
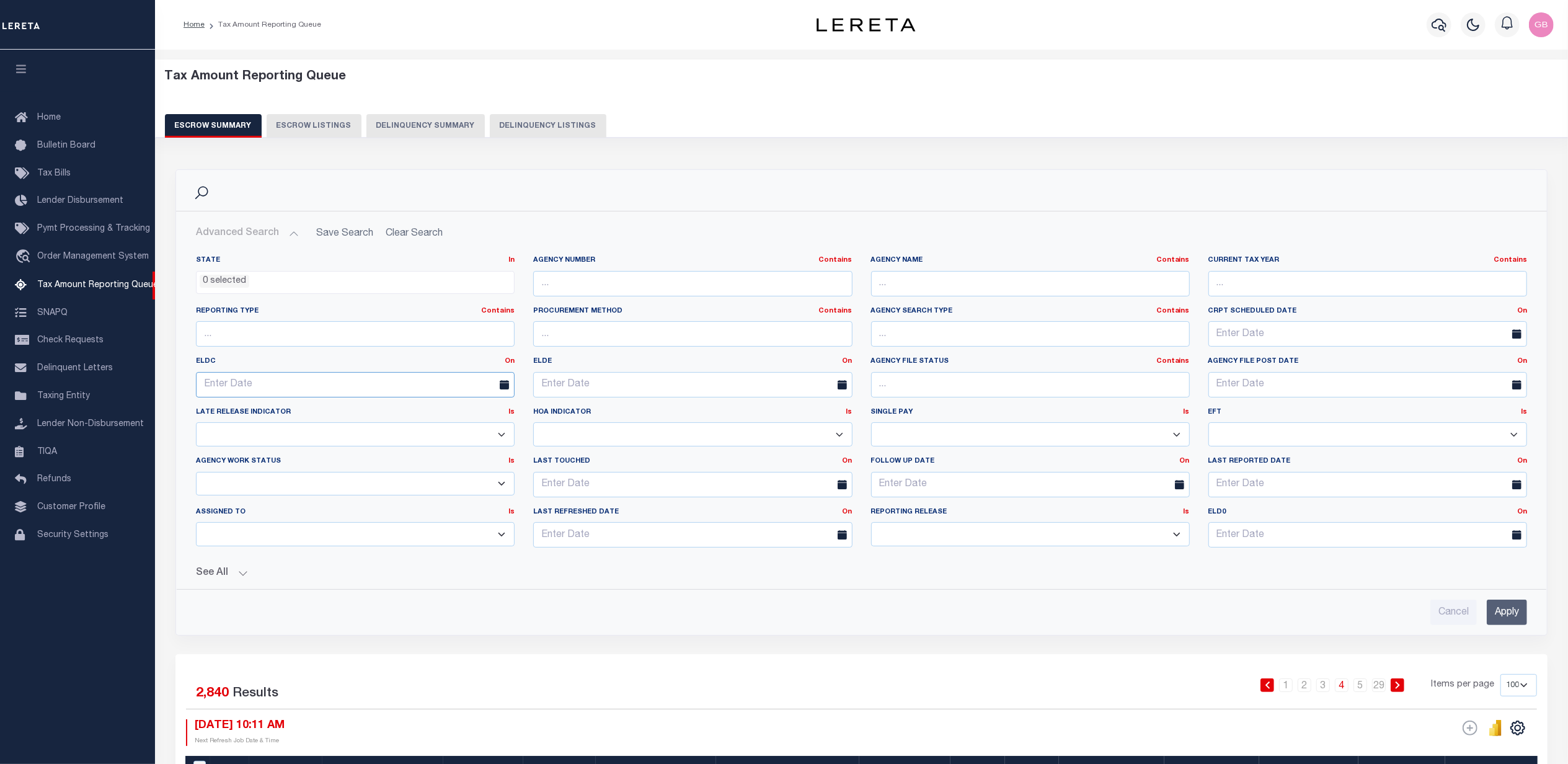
click at [393, 380] on input "text" at bounding box center [356, 385] width 319 height 25
click at [271, 415] on select "January February March April May June July August September October November De…" at bounding box center [271, 413] width 76 height 13
select select "7"
click at [233, 406] on select "January February March April May June July August September October November De…" at bounding box center [271, 413] width 76 height 13
click at [344, 554] on span "29" at bounding box center [346, 553] width 24 height 24
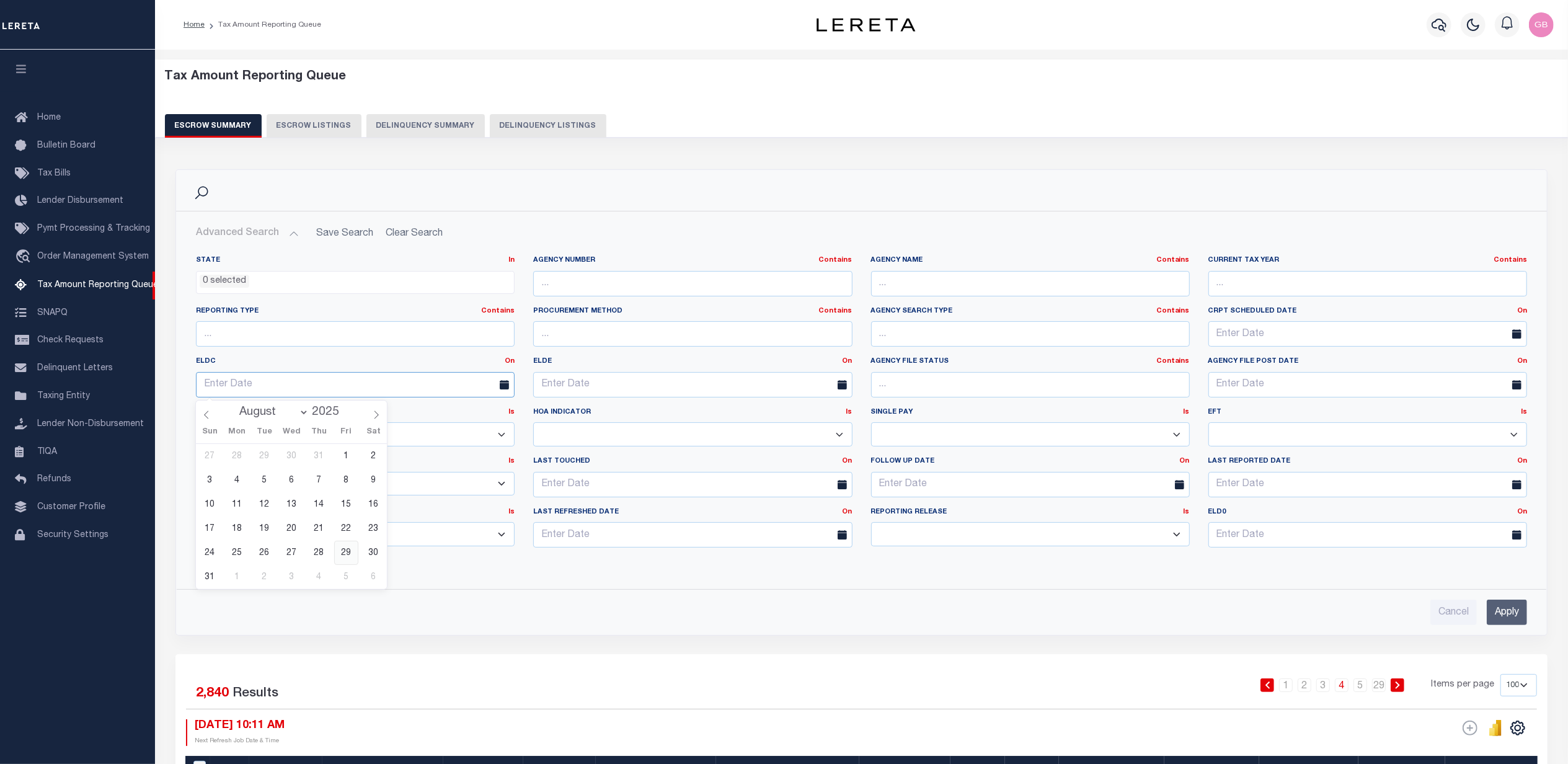
type input "08-29-2025"
click at [1503, 621] on input "Apply" at bounding box center [1507, 613] width 40 height 25
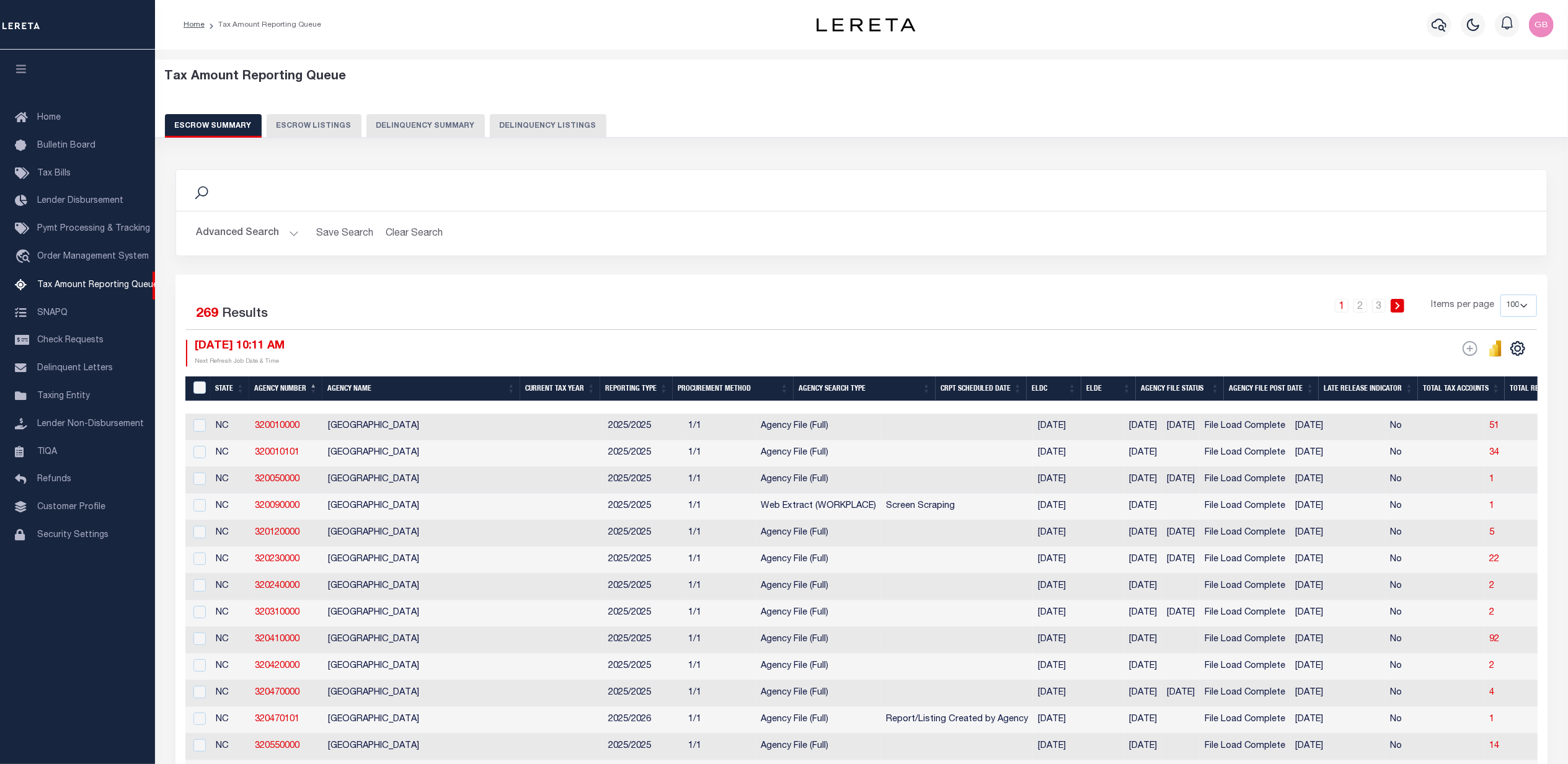
click at [289, 231] on button "Advanced Search" at bounding box center [247, 234] width 103 height 24
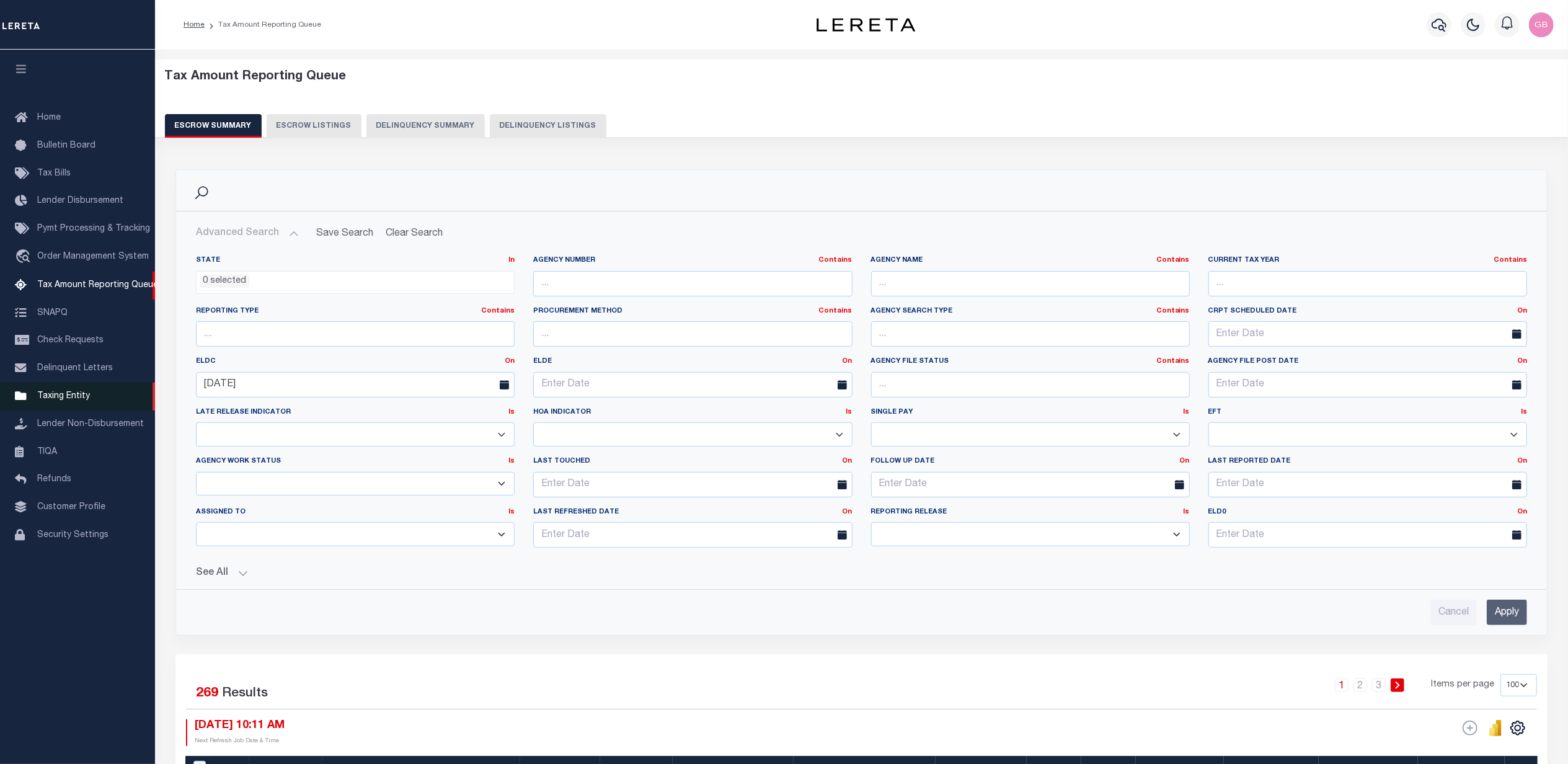
click at [41, 397] on span "Taxing Entity" at bounding box center [63, 396] width 53 height 9
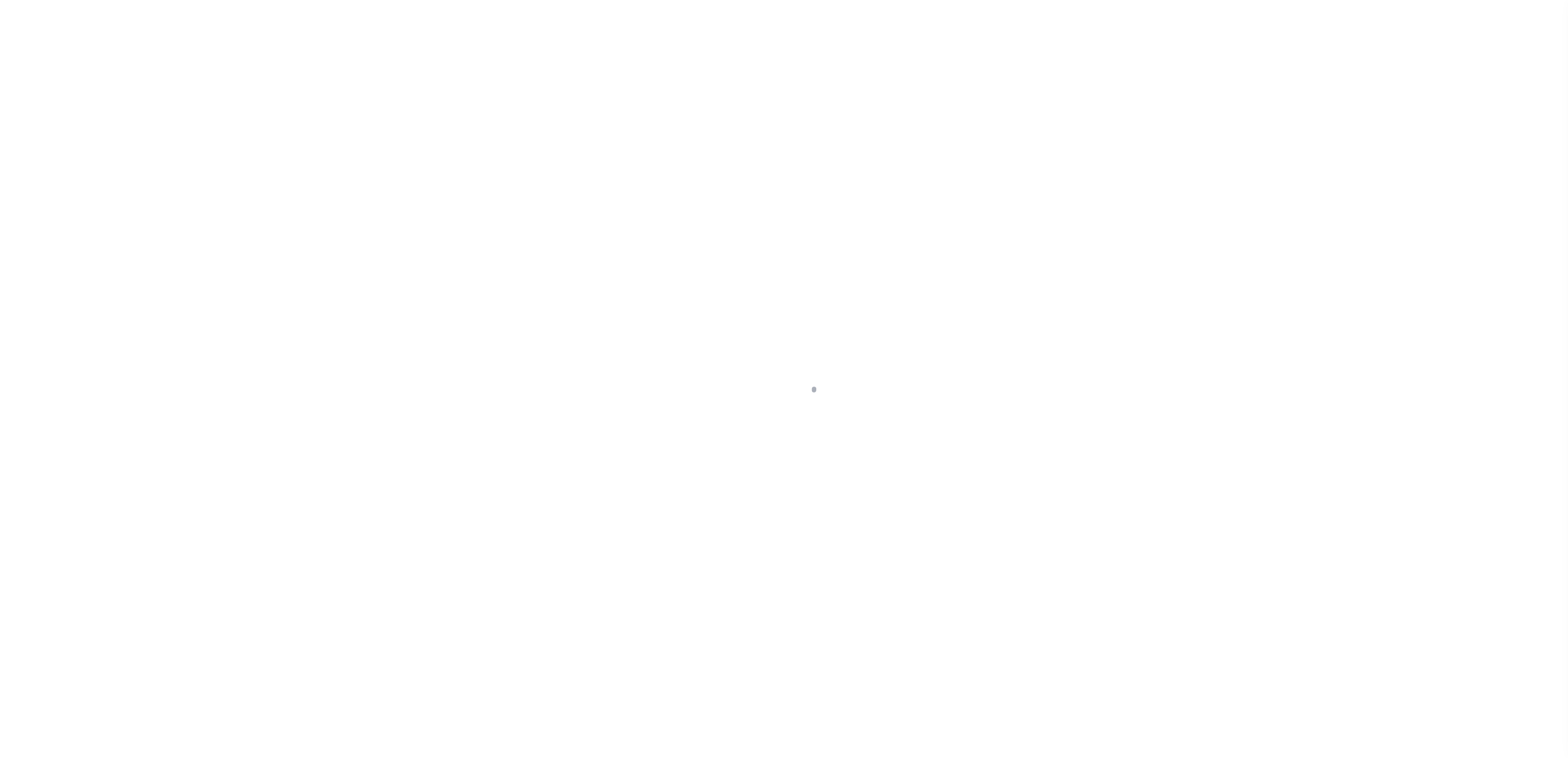
select select
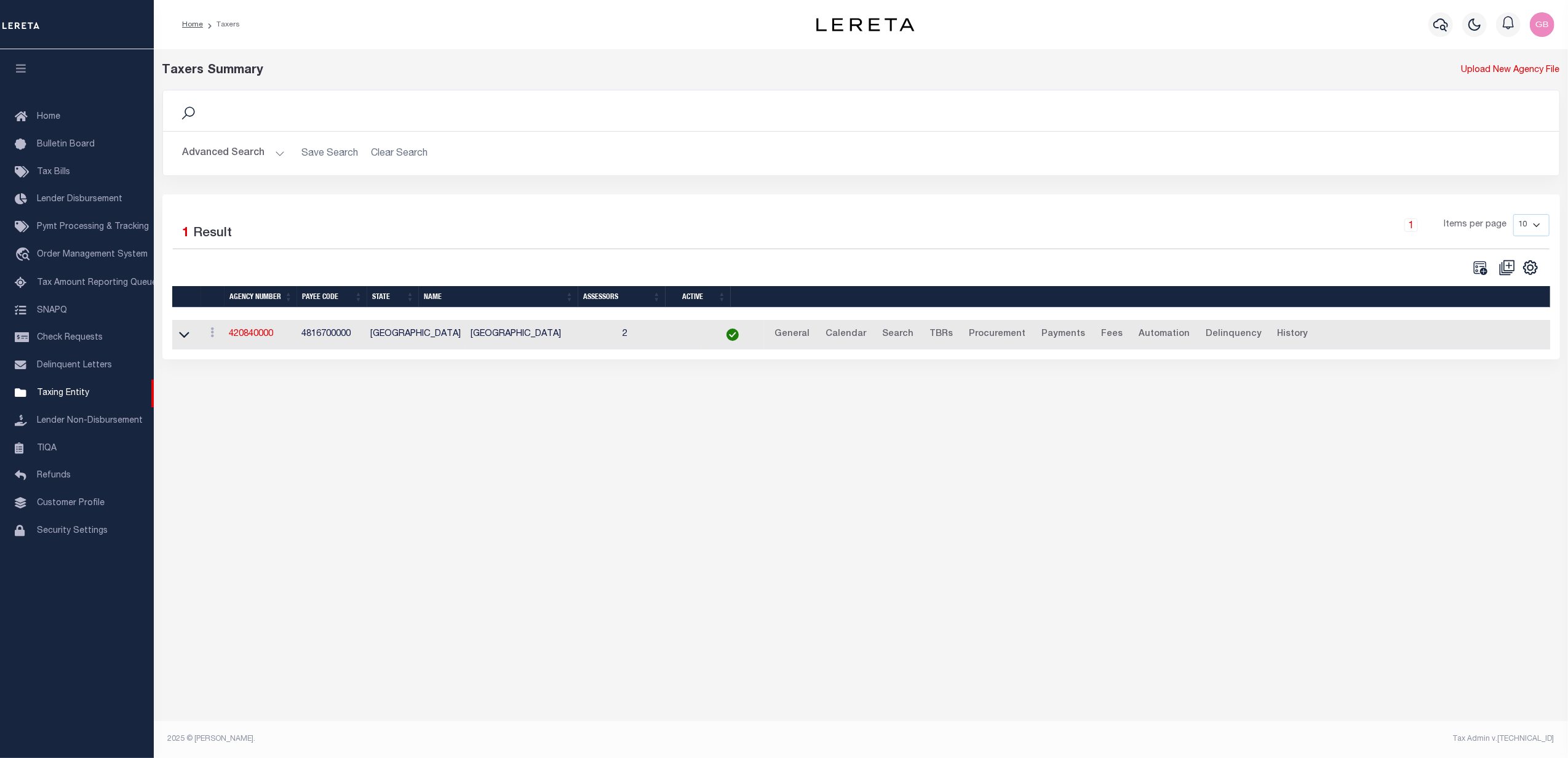
click at [242, 150] on button "Advanced Search" at bounding box center [234, 153] width 102 height 24
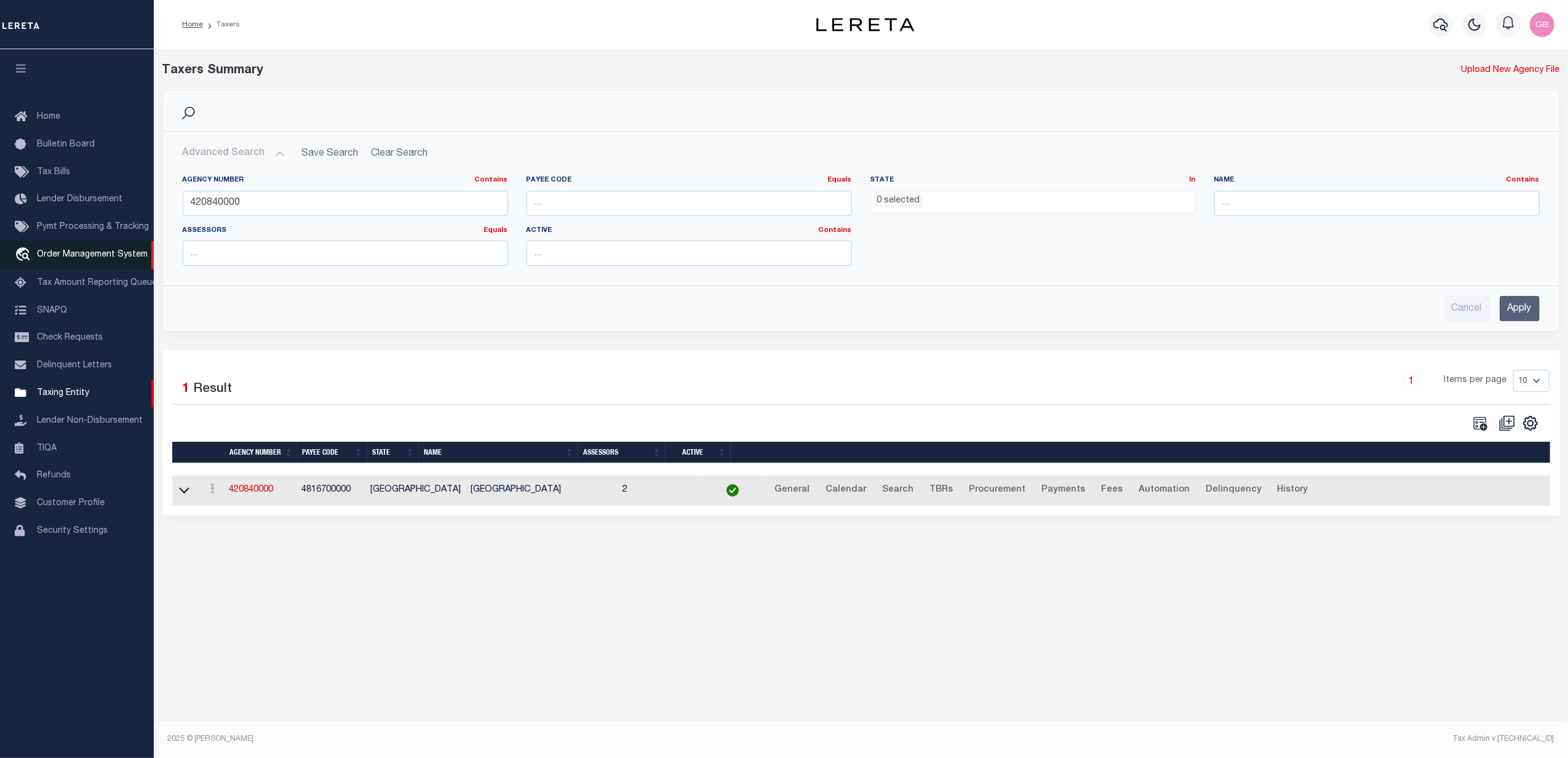
click at [64, 259] on span "Order Management System" at bounding box center [92, 255] width 110 height 9
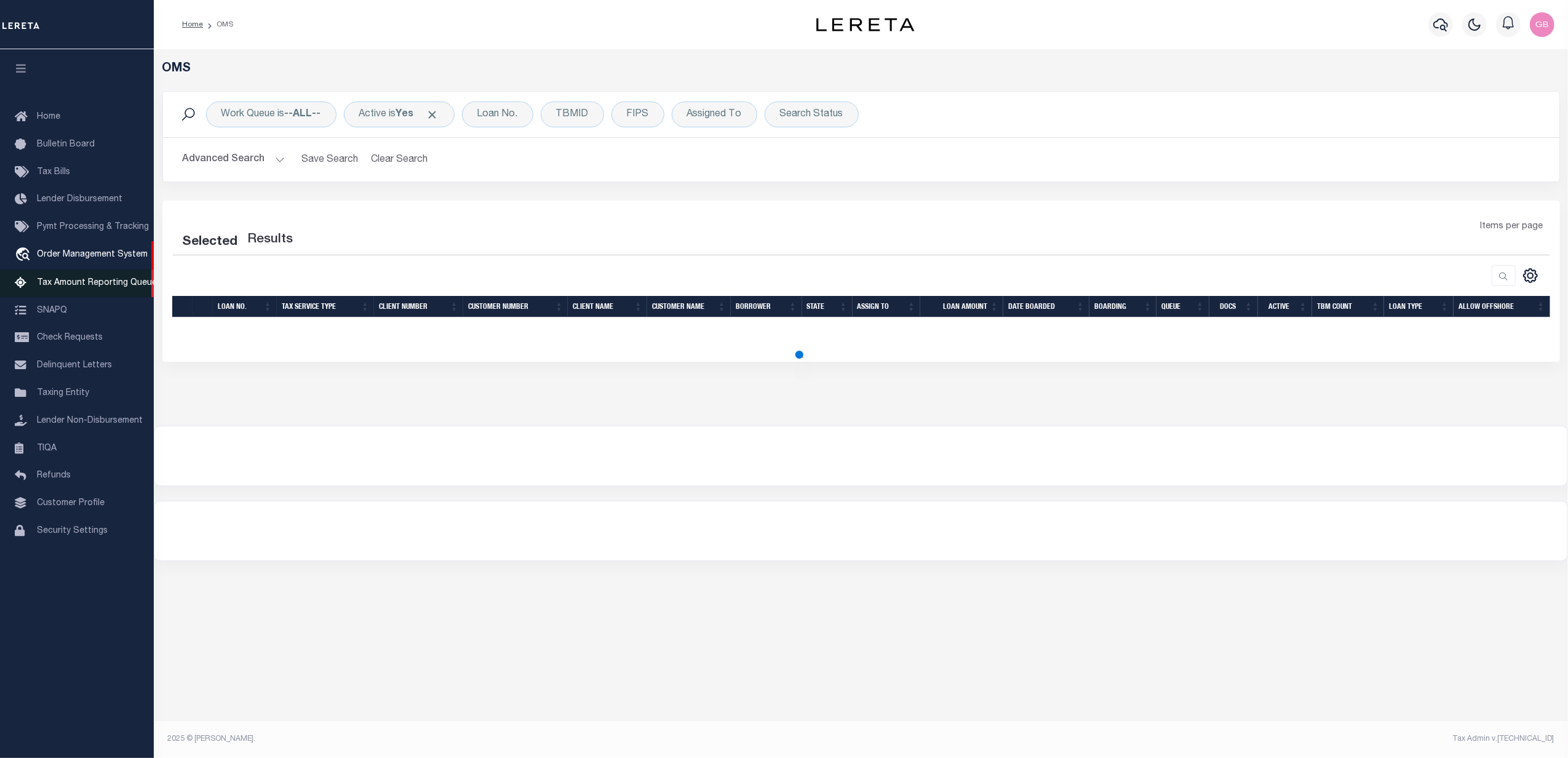
click at [72, 286] on span "Tax Amount Reporting Queue" at bounding box center [97, 283] width 120 height 9
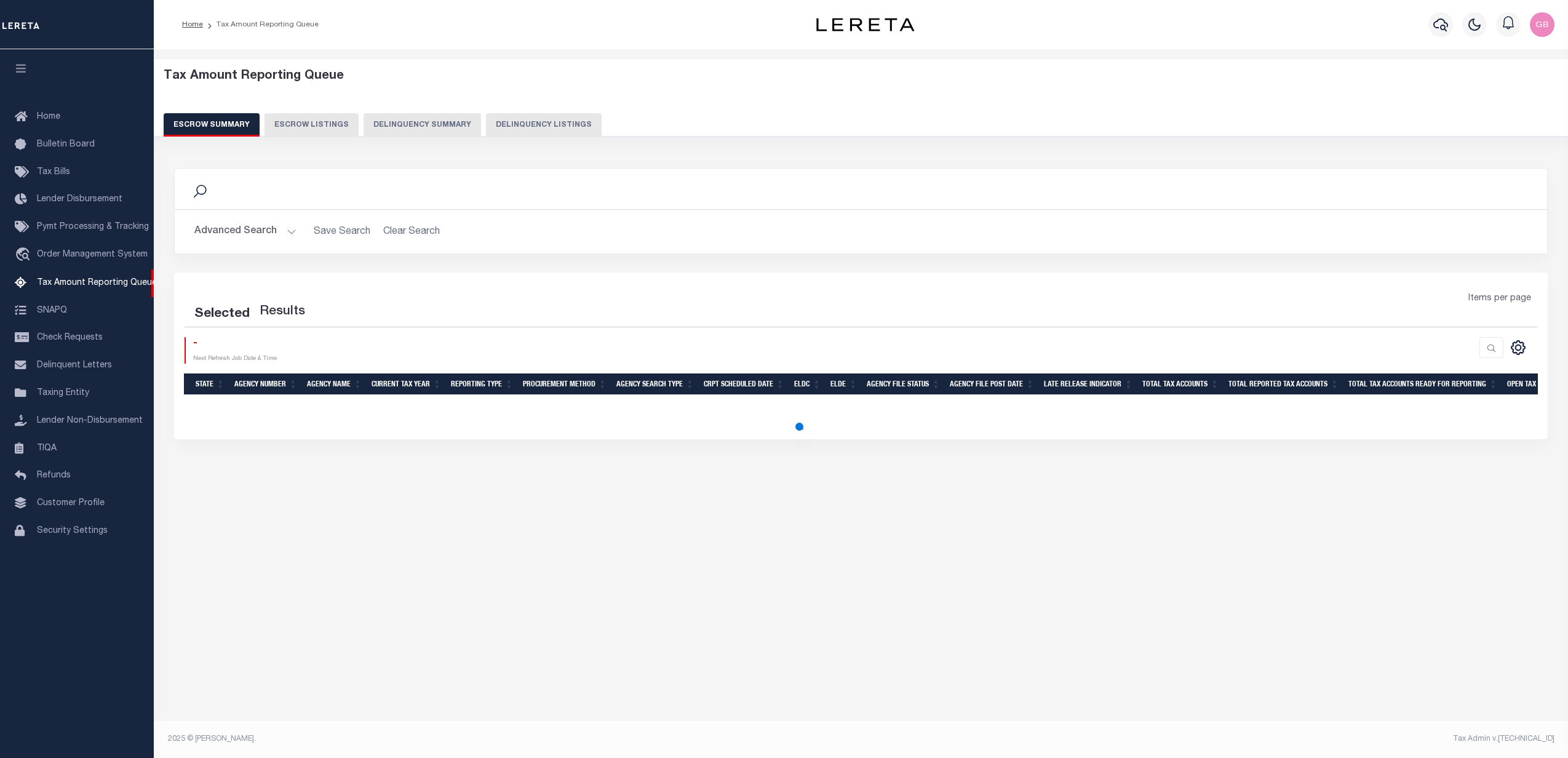
select select "100"
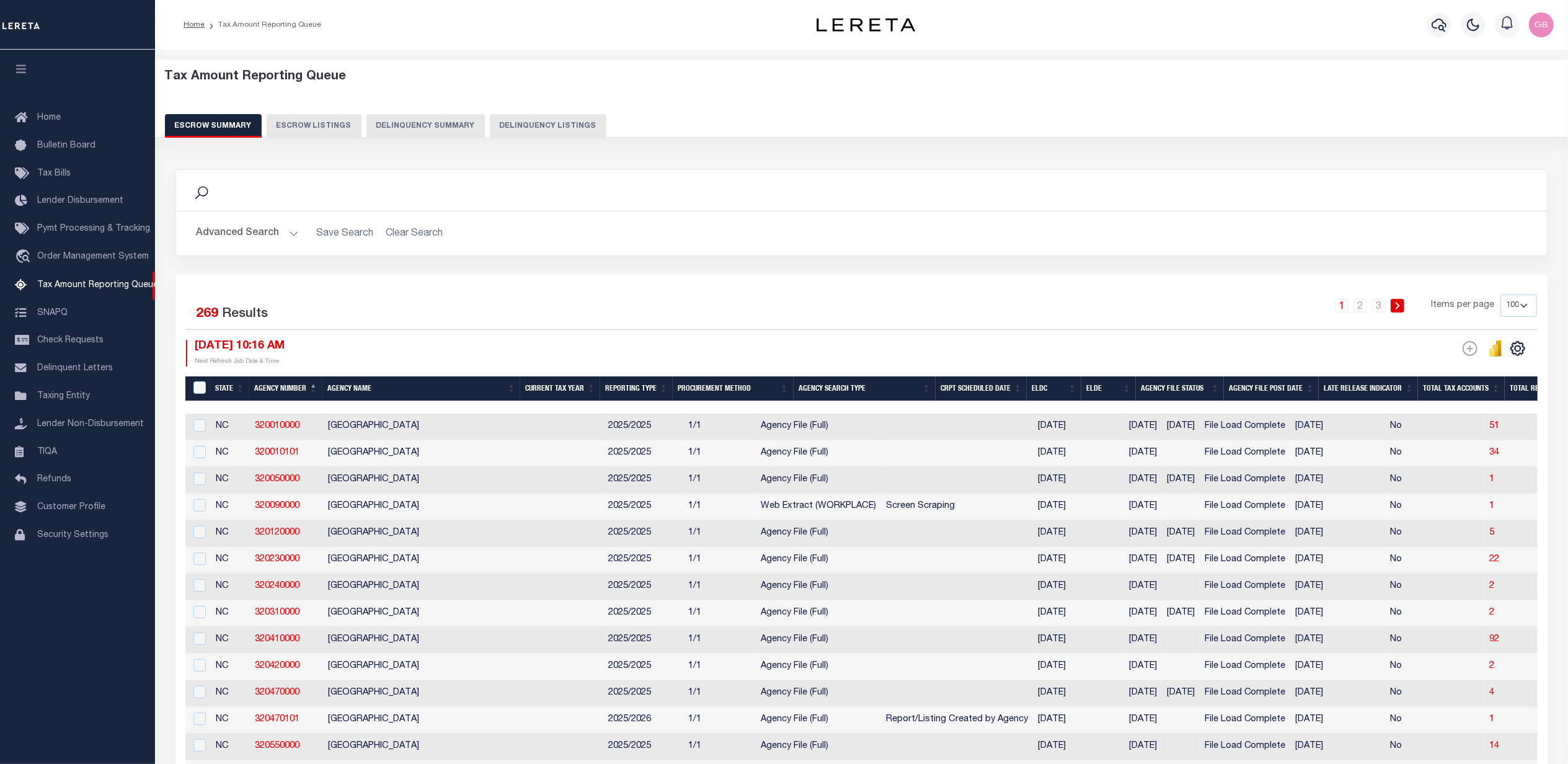
drag, startPoint x: 265, startPoint y: 242, endPoint x: 278, endPoint y: 243, distance: 13.0
click at [265, 242] on button "Advanced Search" at bounding box center [247, 234] width 103 height 24
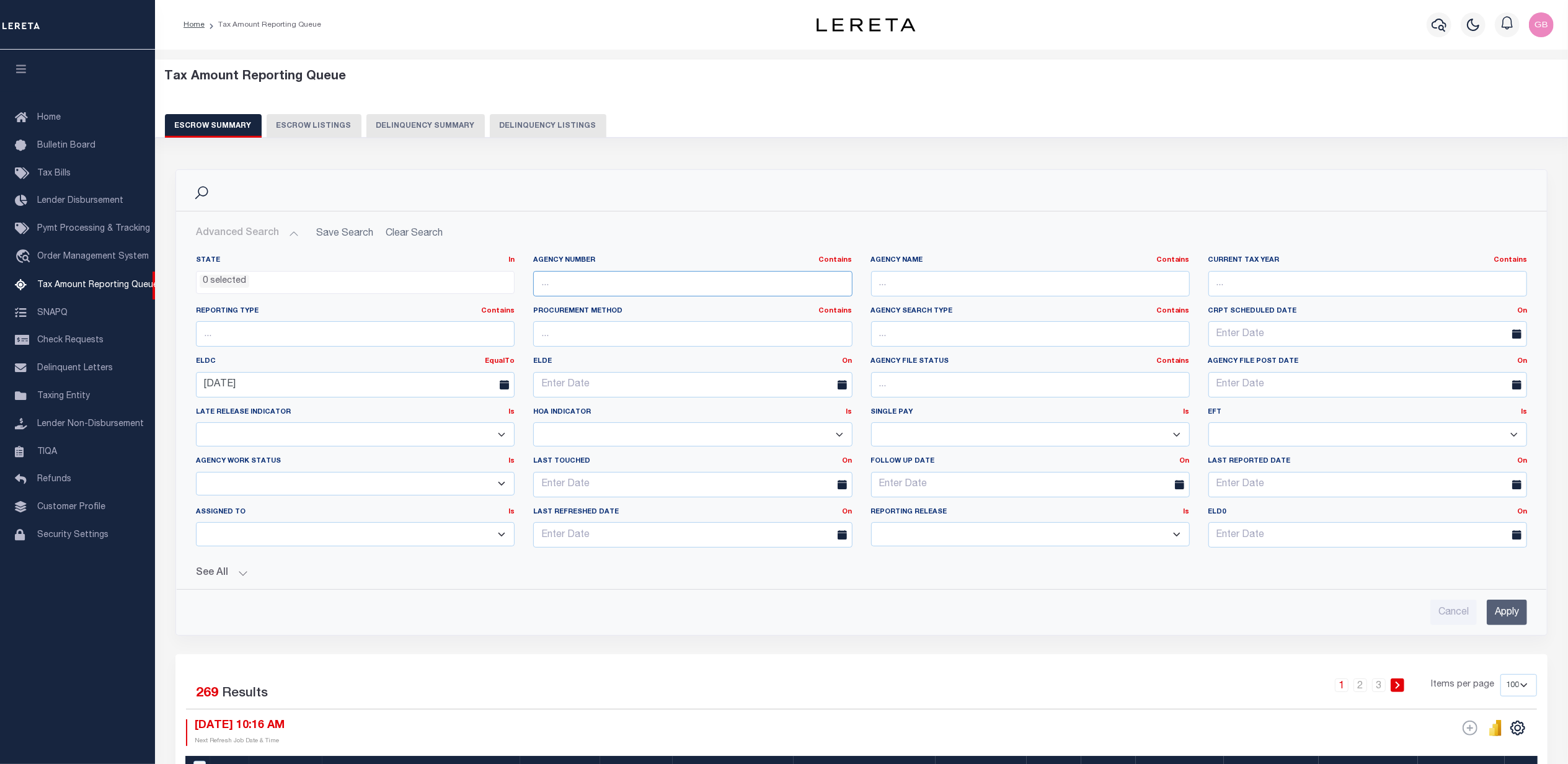
click at [695, 279] on input "text" at bounding box center [693, 284] width 319 height 25
type input "121000000"
drag, startPoint x: 306, startPoint y: 380, endPoint x: 145, endPoint y: 368, distance: 161.4
click at [1285, 539] on input "text" at bounding box center [1368, 535] width 319 height 25
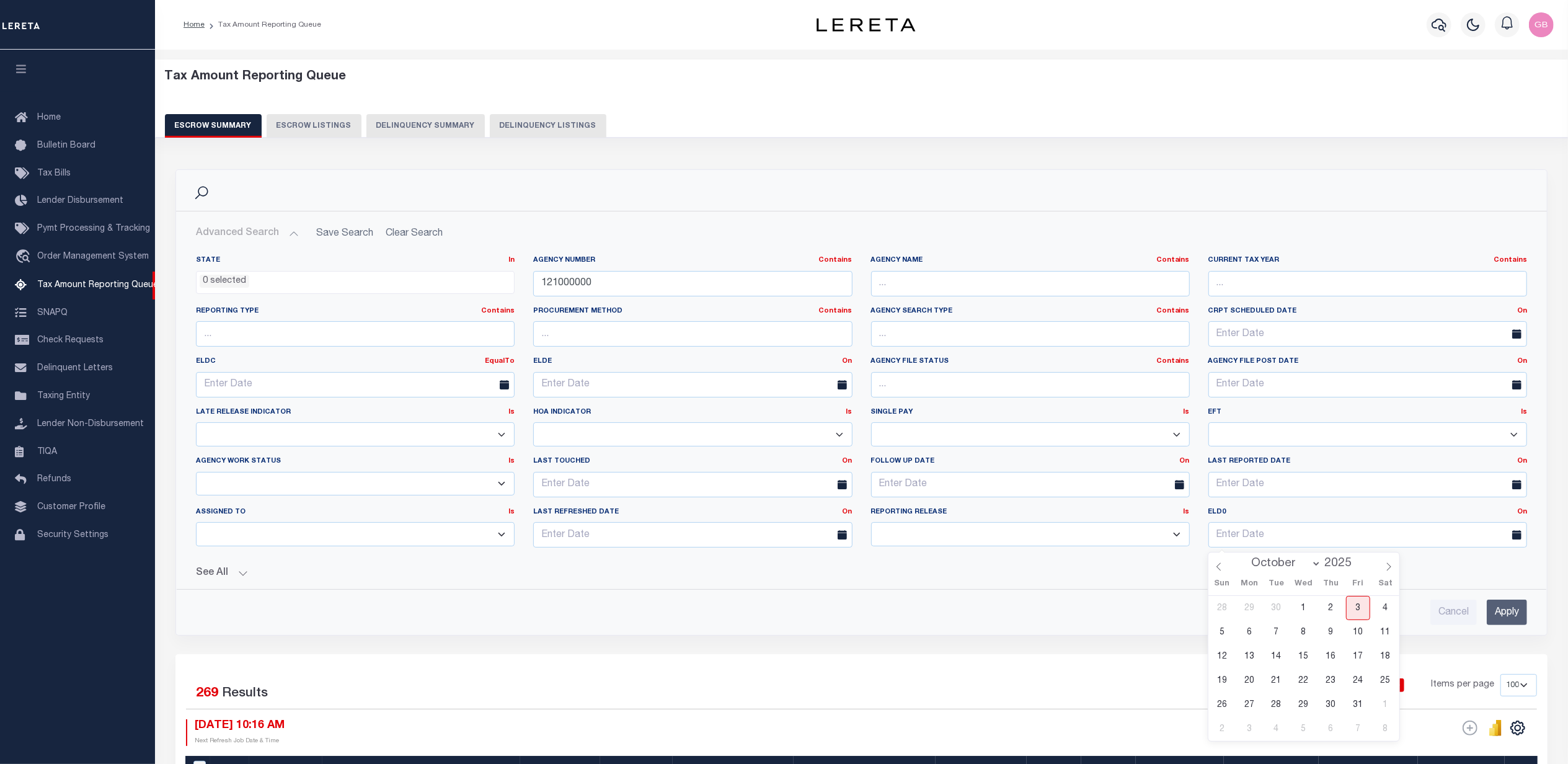
click at [1293, 566] on select "January February March April May June July August September October November De…" at bounding box center [1284, 564] width 76 height 13
select select "7"
click at [1246, 558] on select "January February March April May June July August September October November De…" at bounding box center [1284, 564] width 76 height 13
click at [1360, 703] on span "29" at bounding box center [1358, 705] width 24 height 24
type input "08-29-2025"
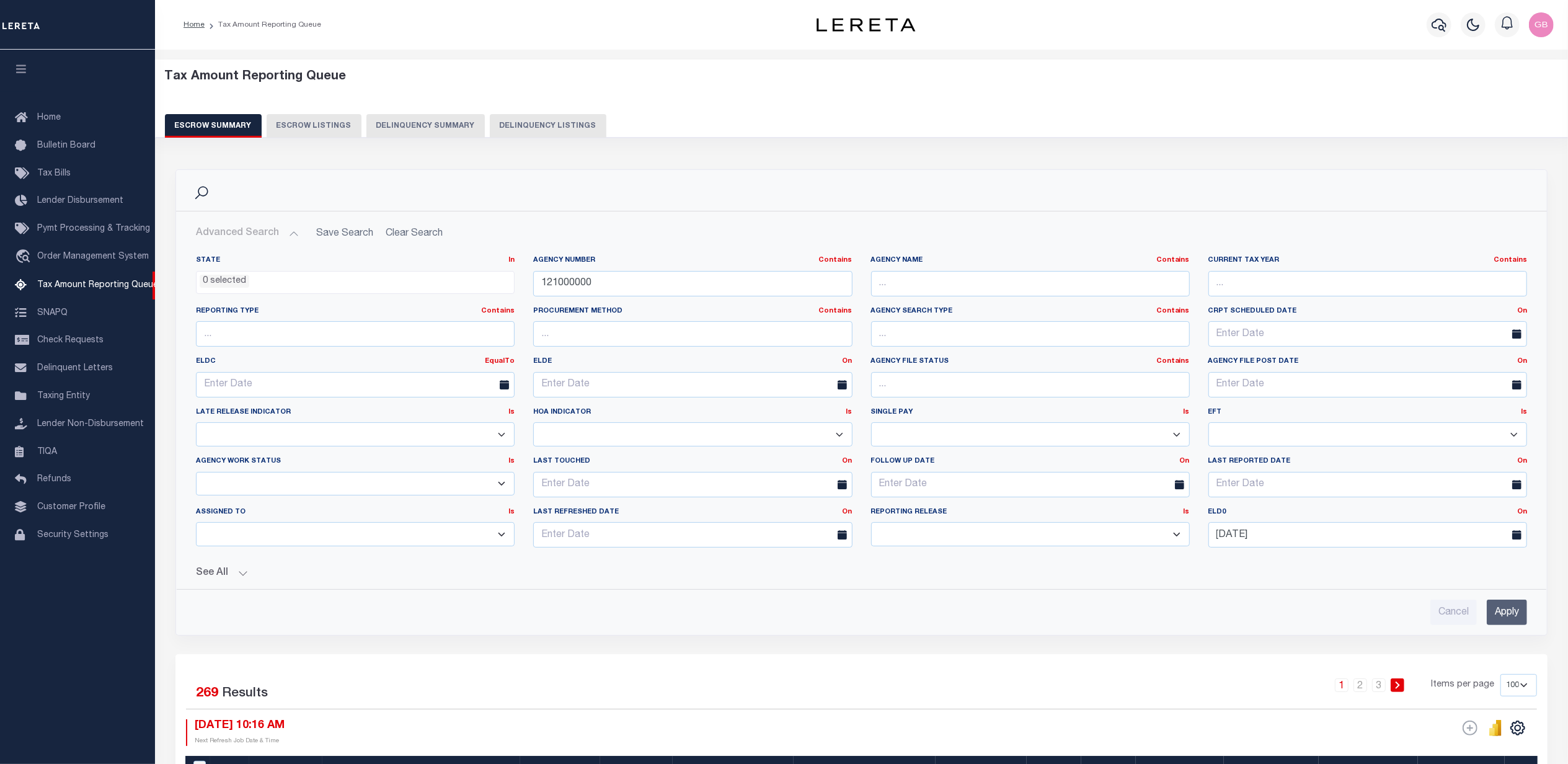
click at [1510, 620] on input "Apply" at bounding box center [1507, 613] width 40 height 25
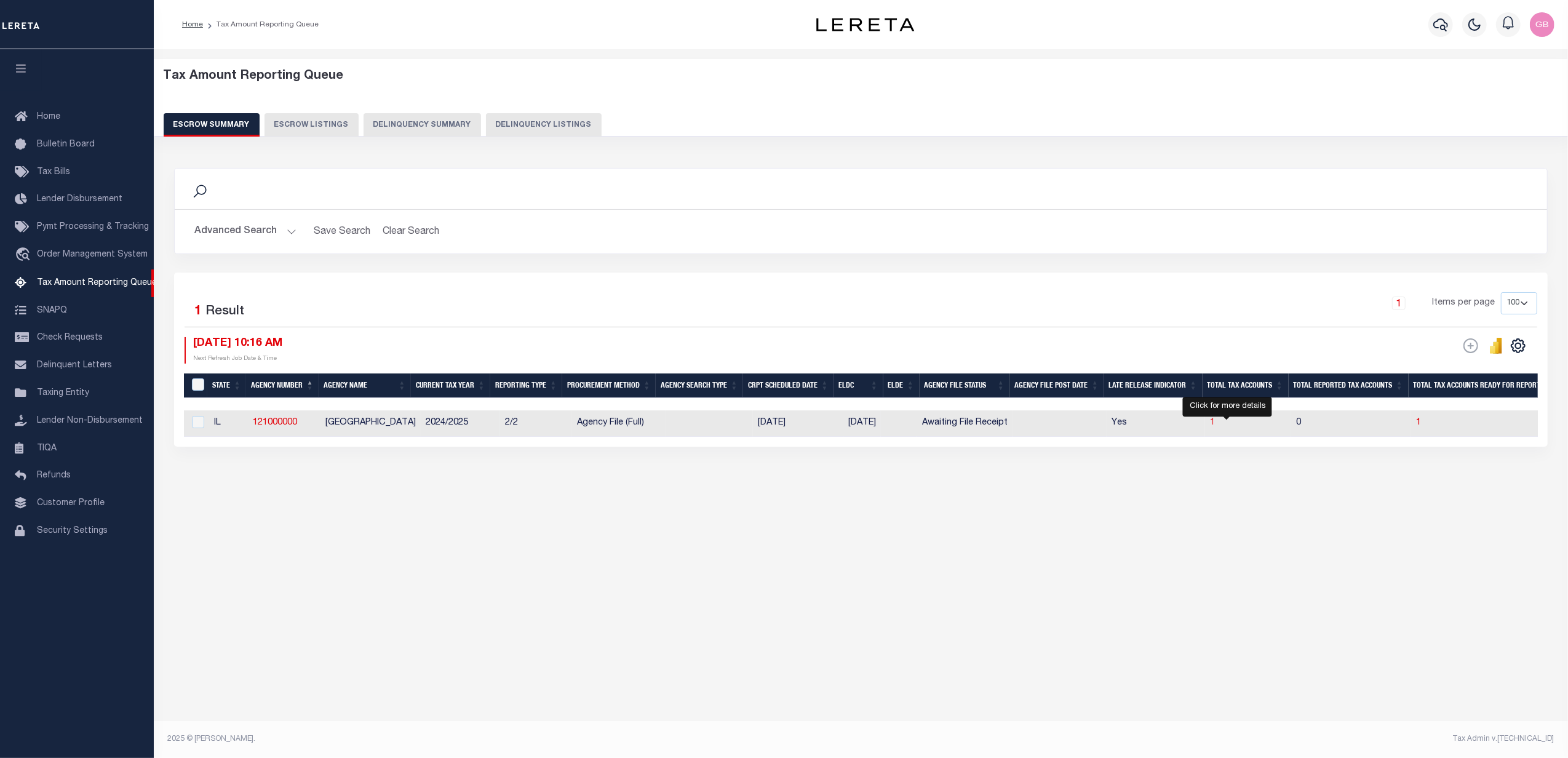
click at [1215, 426] on span "1" at bounding box center [1212, 423] width 5 height 9
select select "100"
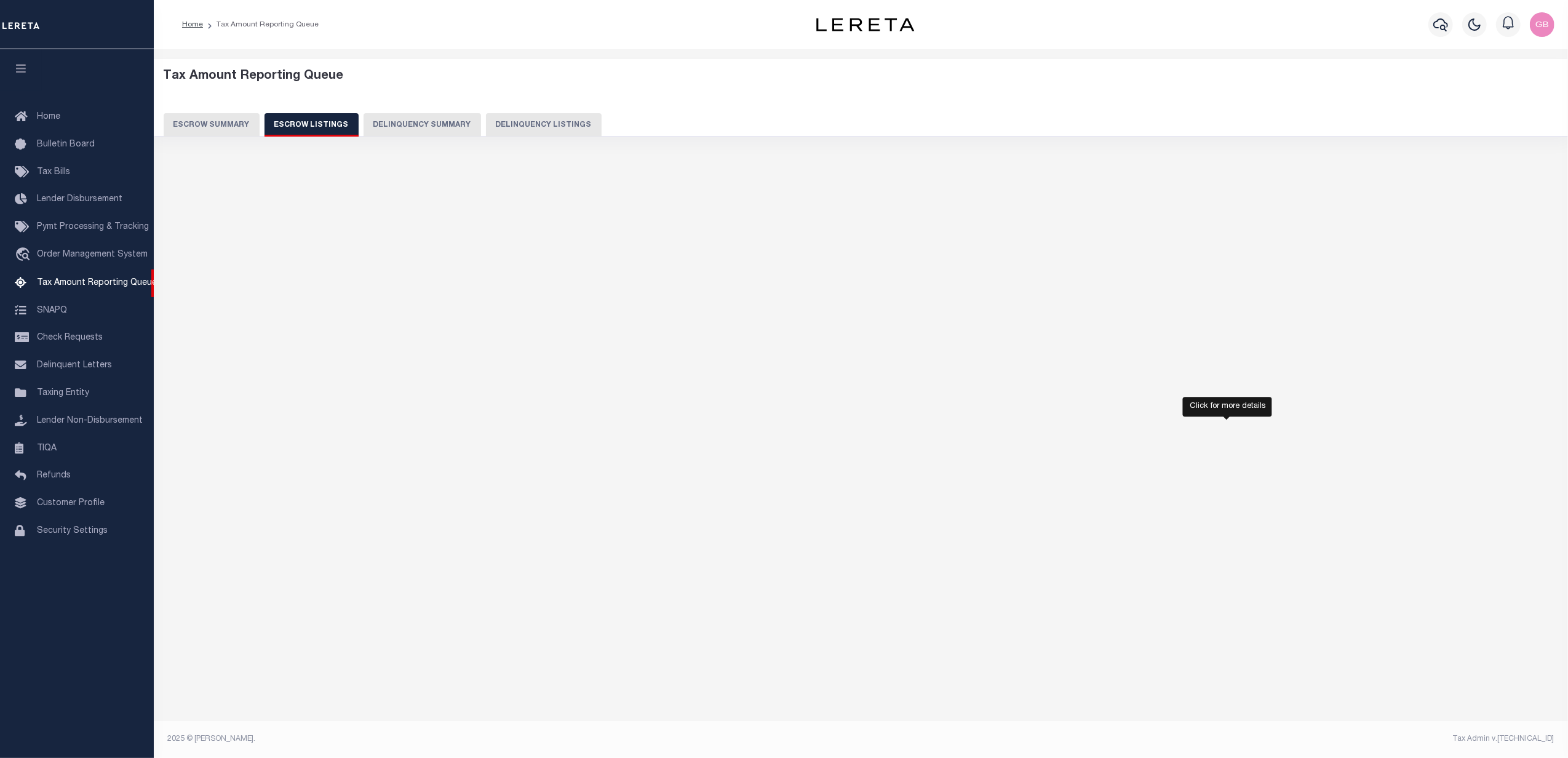
select select "100"
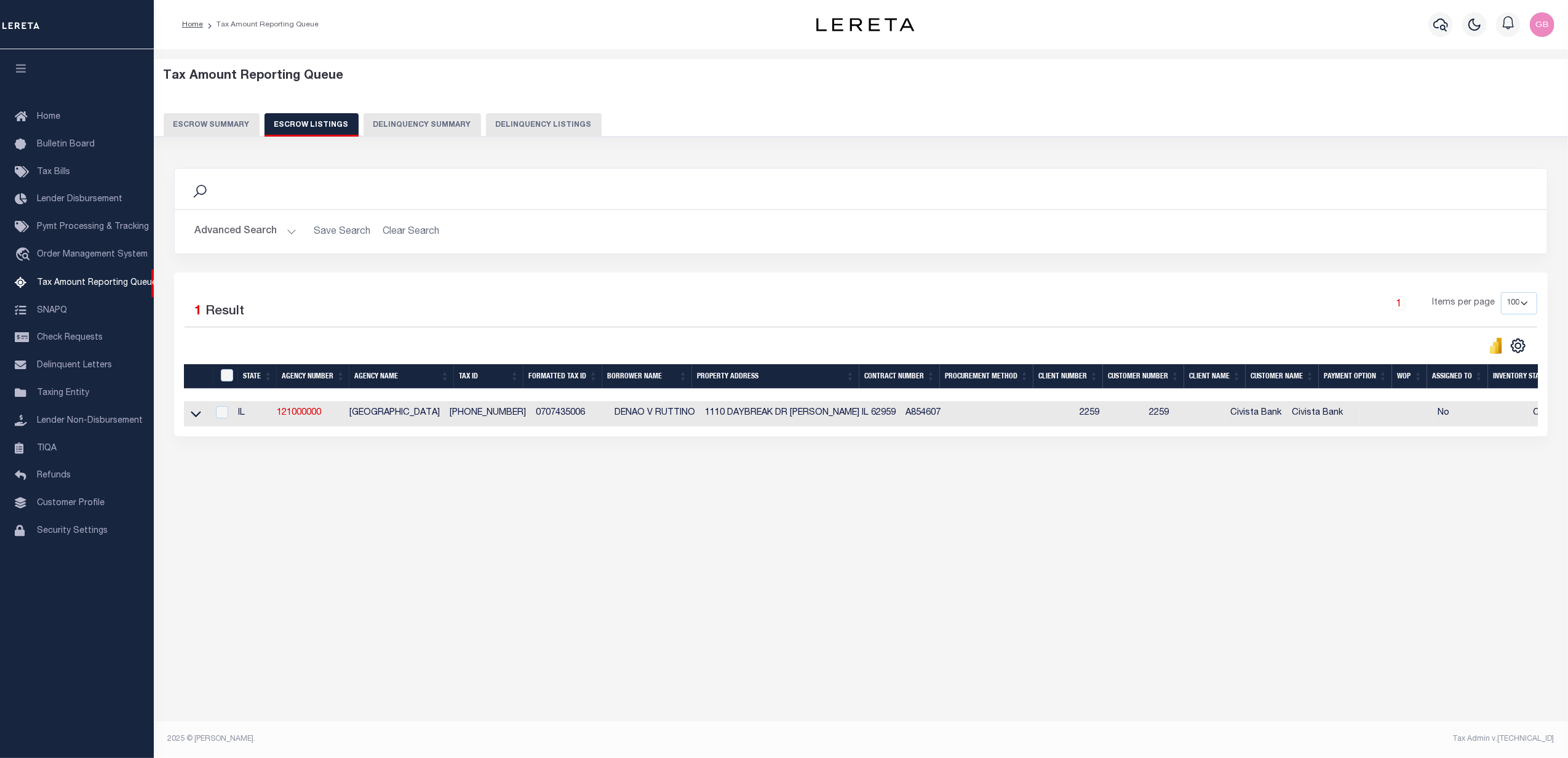
drag, startPoint x: 201, startPoint y: 416, endPoint x: 271, endPoint y: 422, distance: 70.3
click at [200, 416] on link at bounding box center [196, 413] width 14 height 9
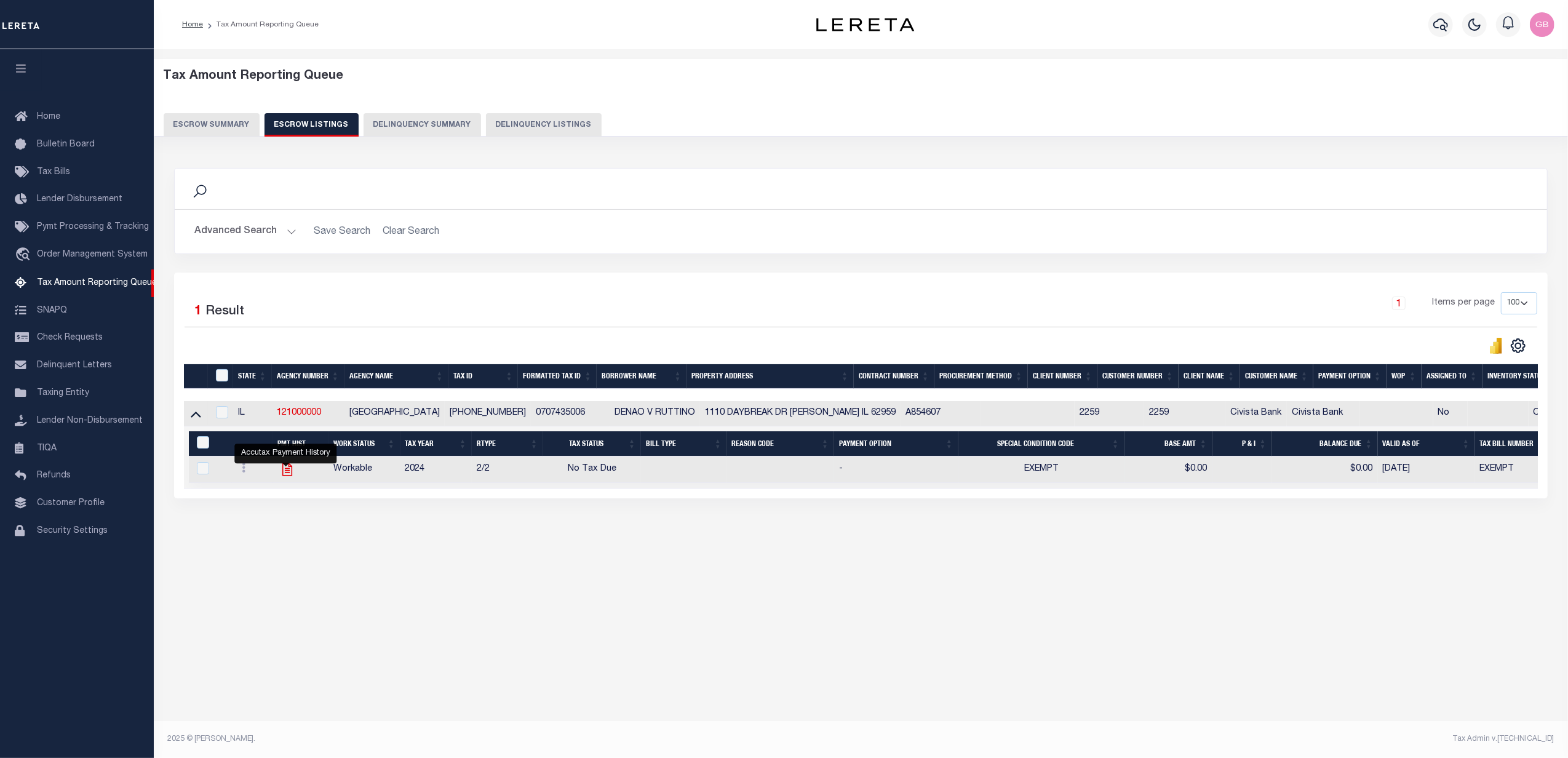
click at [293, 469] on icon "" at bounding box center [287, 469] width 16 height 16
checkbox input "true"
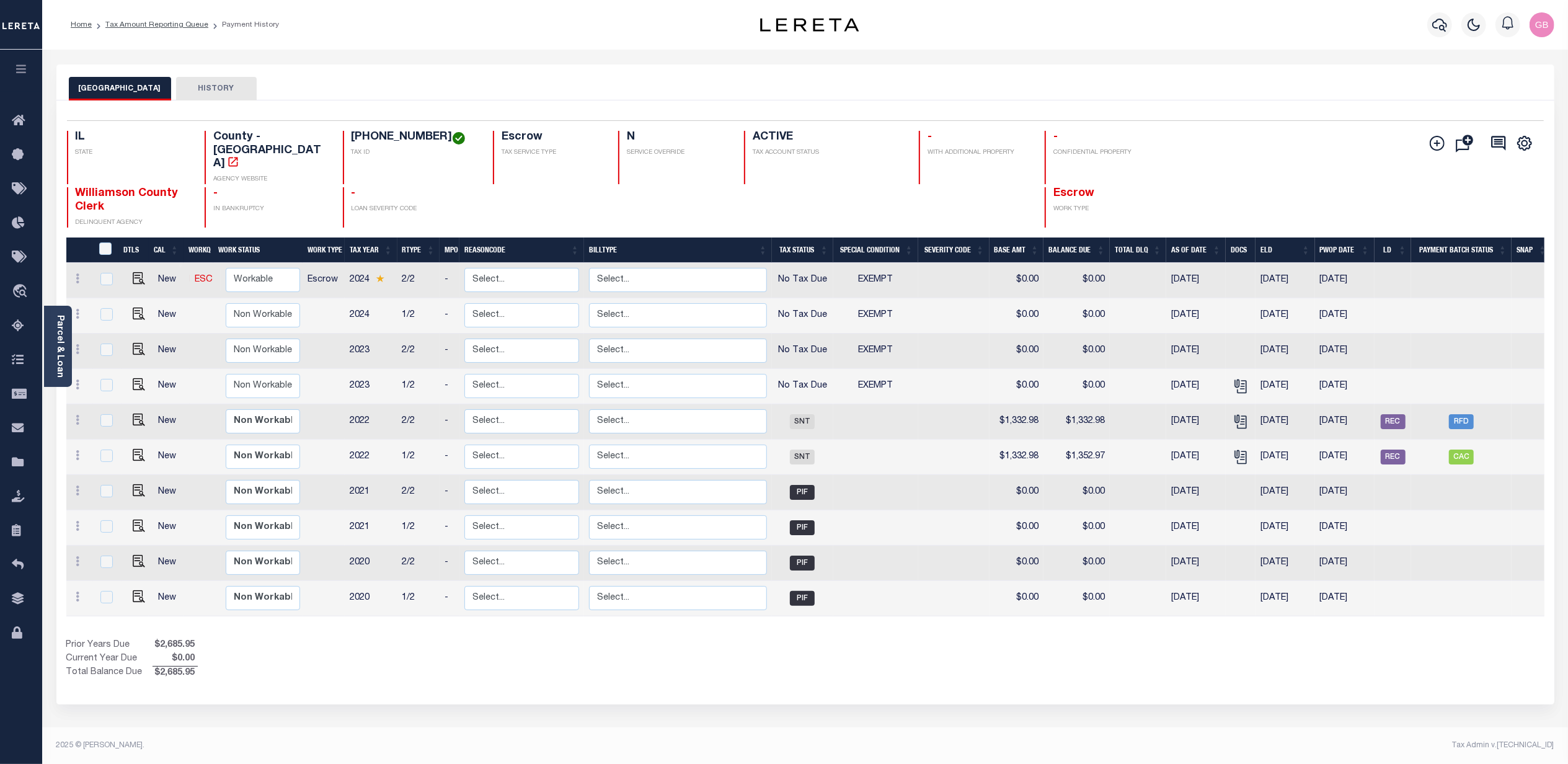
click at [212, 85] on button "HISTORY" at bounding box center [216, 89] width 80 height 23
select select "100"
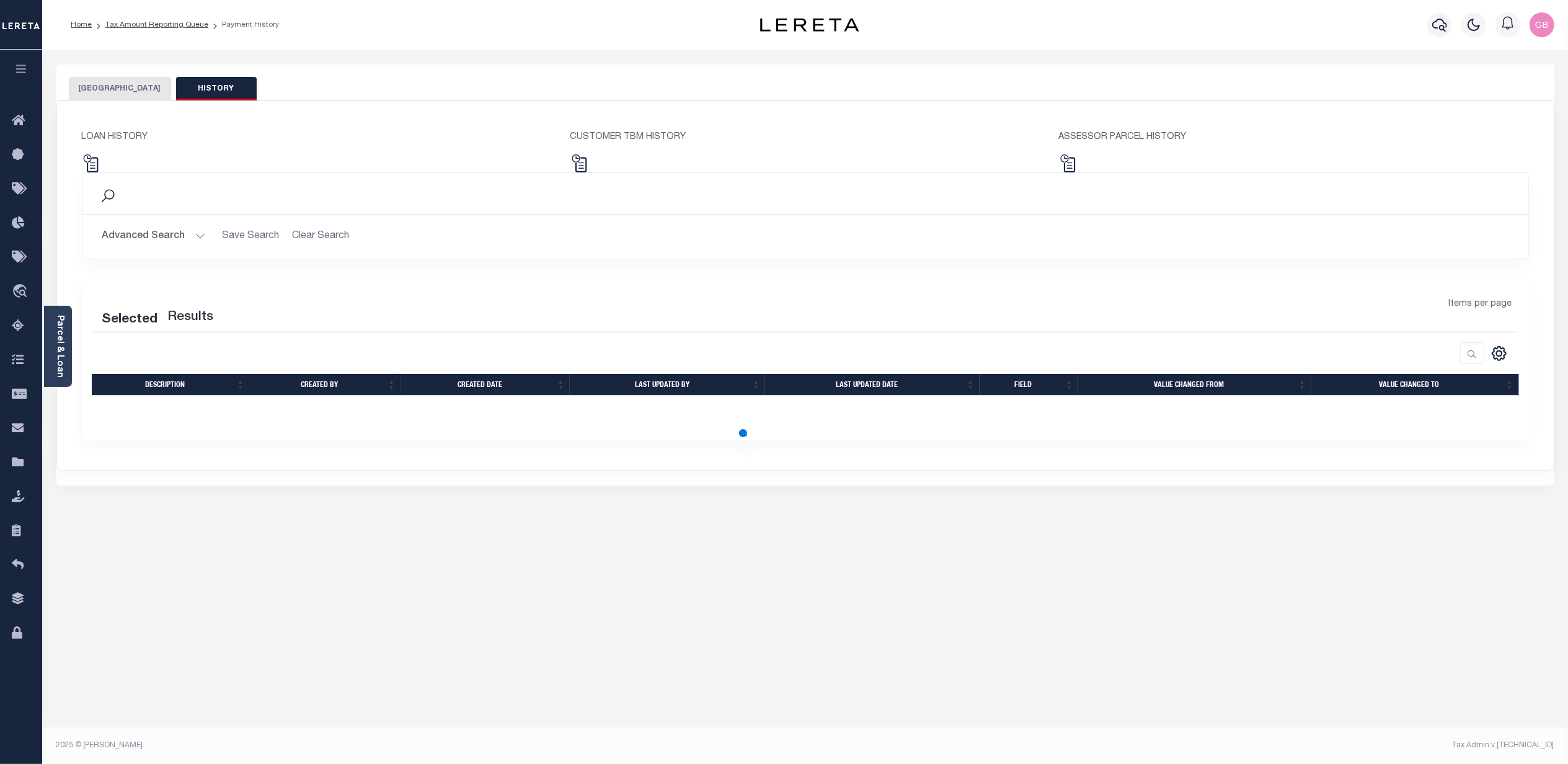
select select "100"
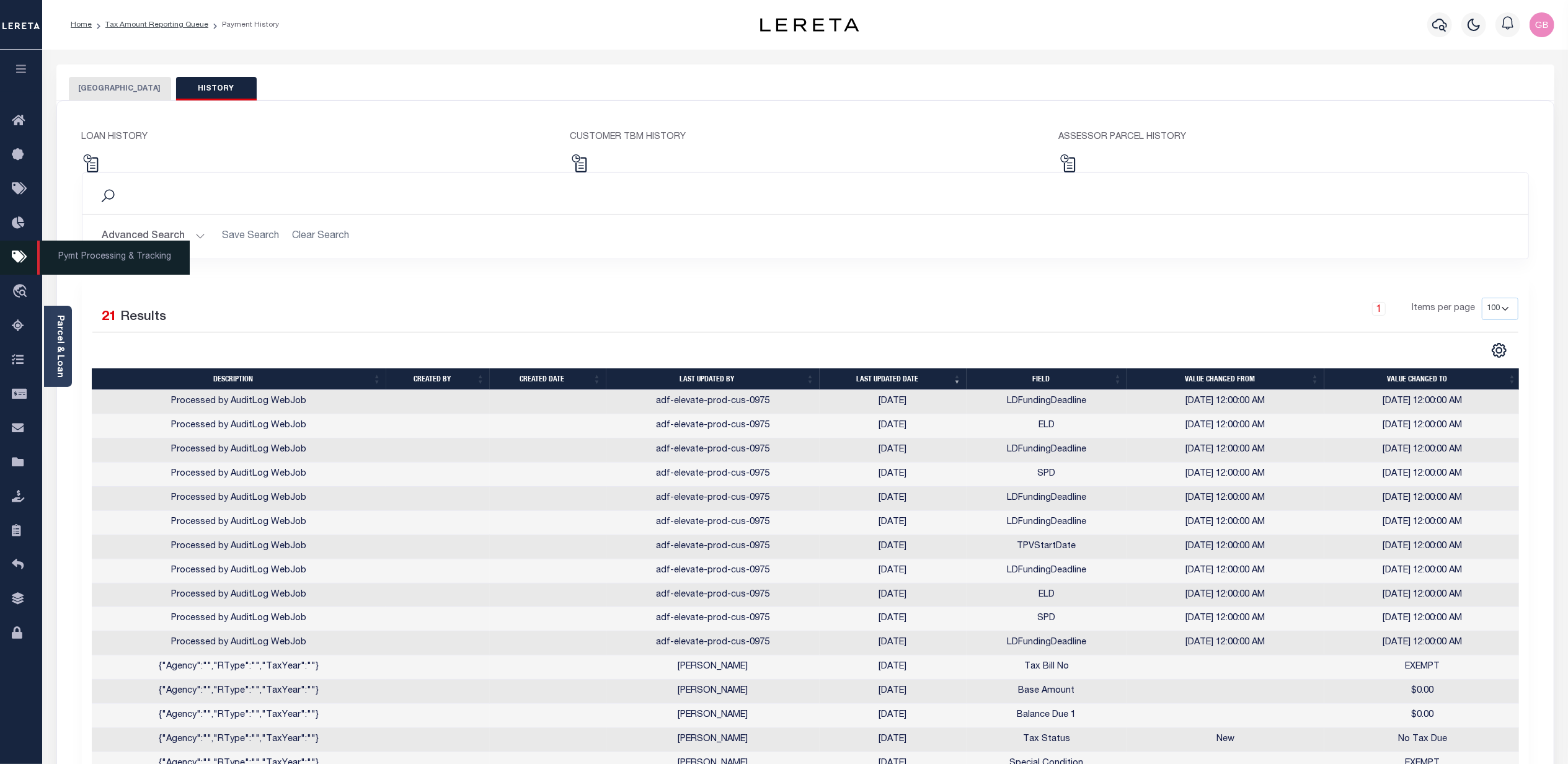
click at [21, 252] on icon at bounding box center [22, 258] width 20 height 15
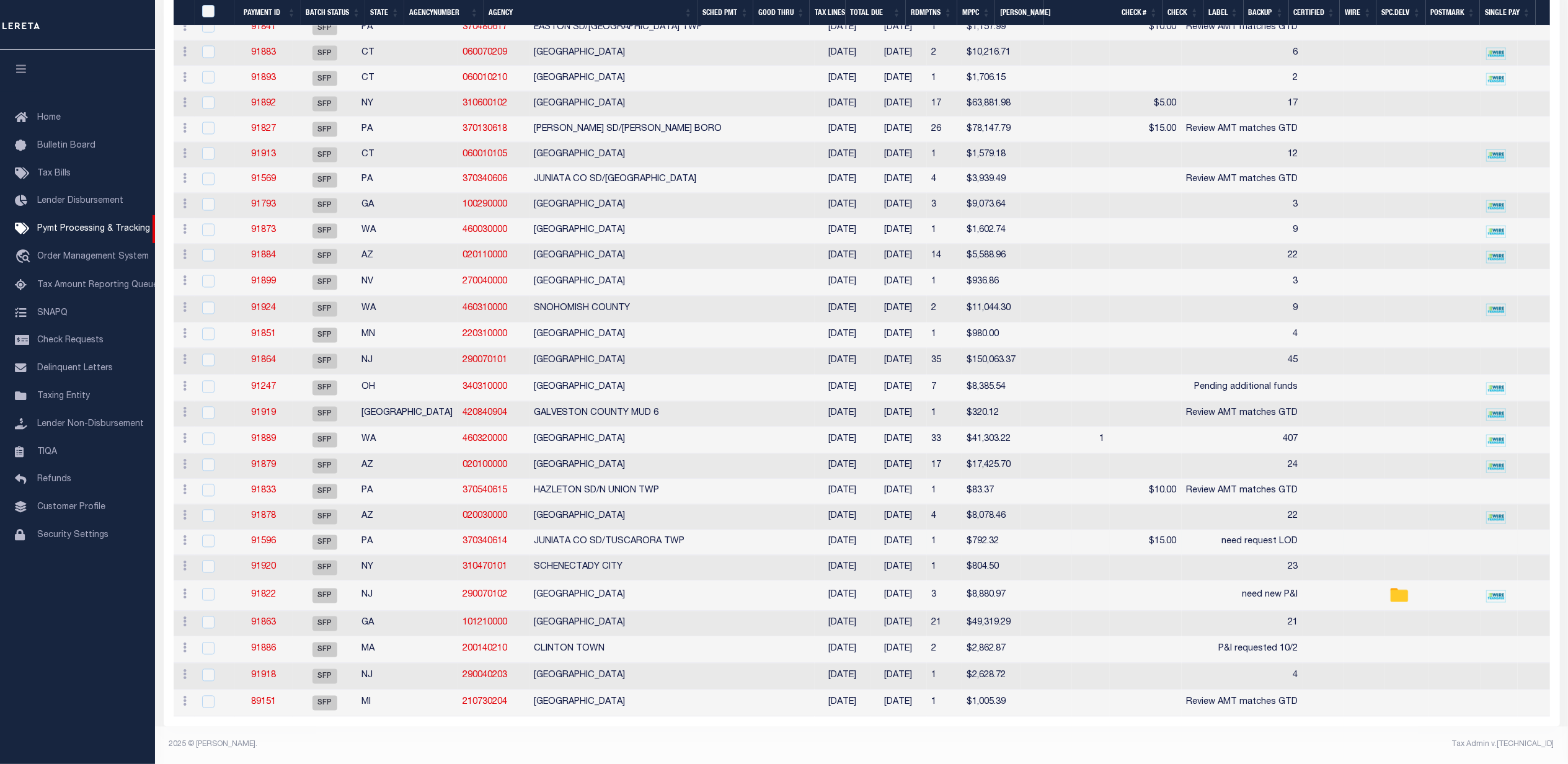
scroll to position [2234, 0]
drag, startPoint x: 1007, startPoint y: 718, endPoint x: 1464, endPoint y: 705, distance: 457.2
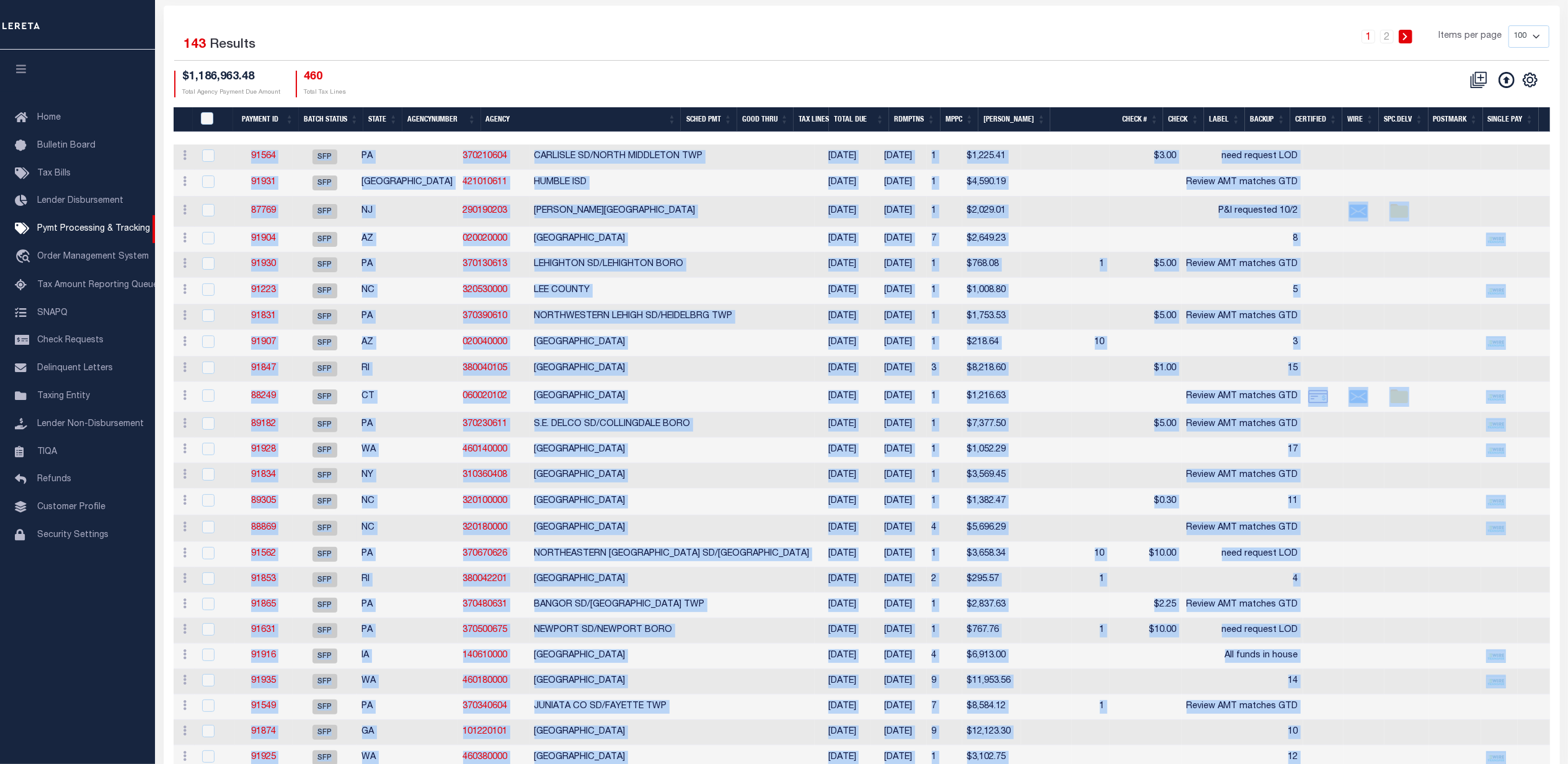
scroll to position [0, 0]
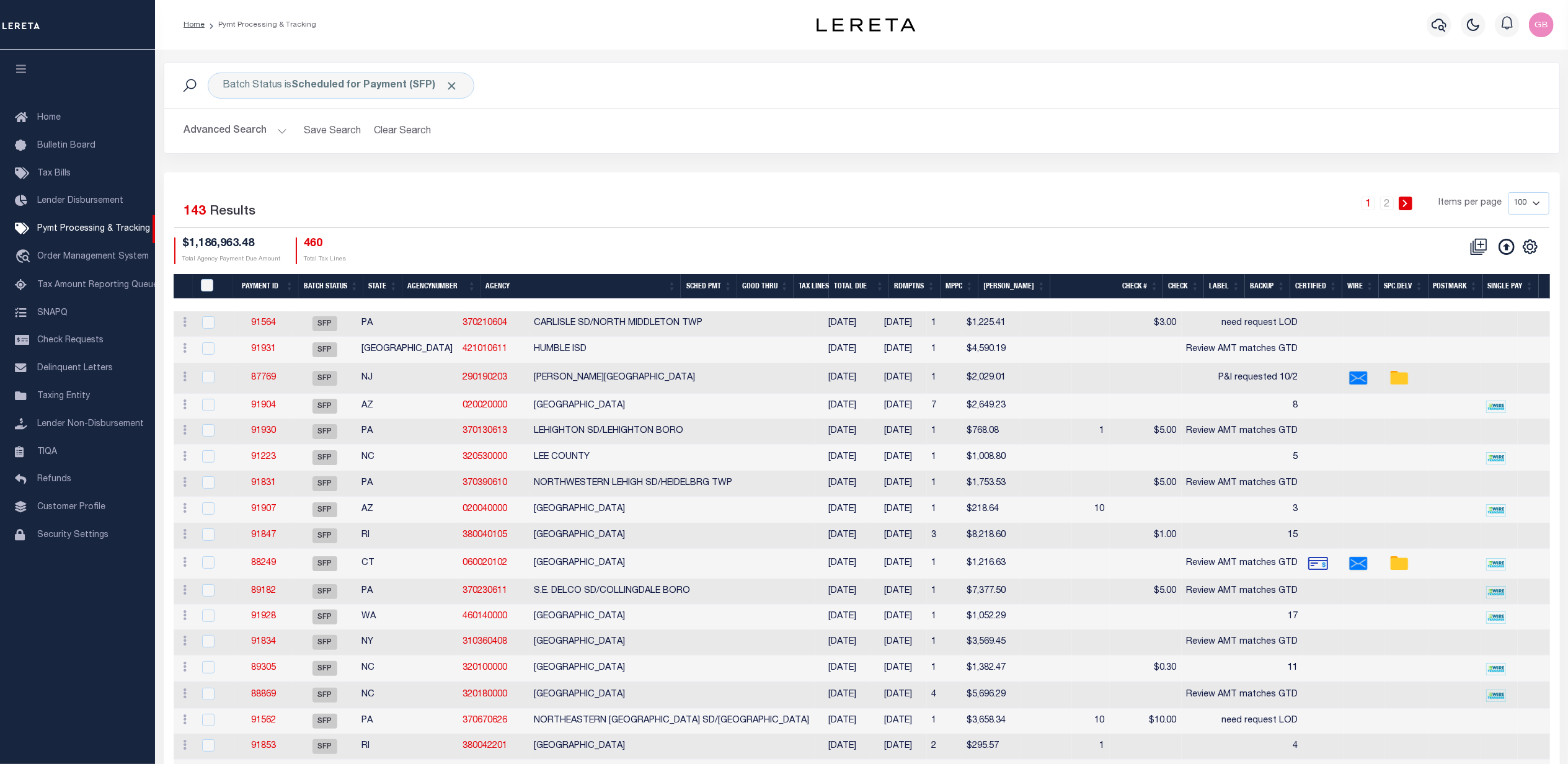
click at [580, 223] on div "1 2 Items per page 100 200 500 1000" at bounding box center [1036, 208] width 1027 height 32
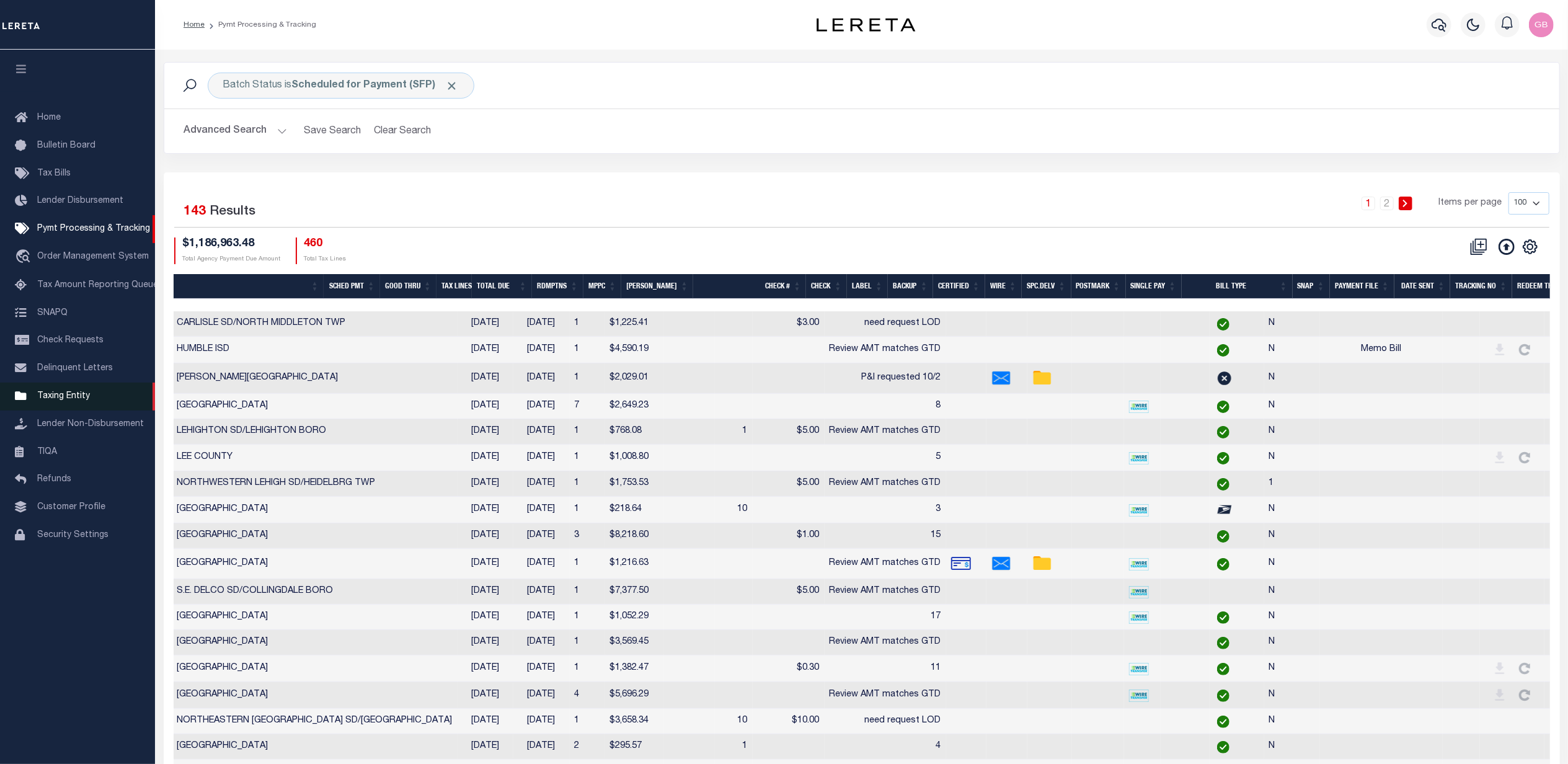
click at [59, 401] on span "Taxing Entity" at bounding box center [63, 396] width 53 height 9
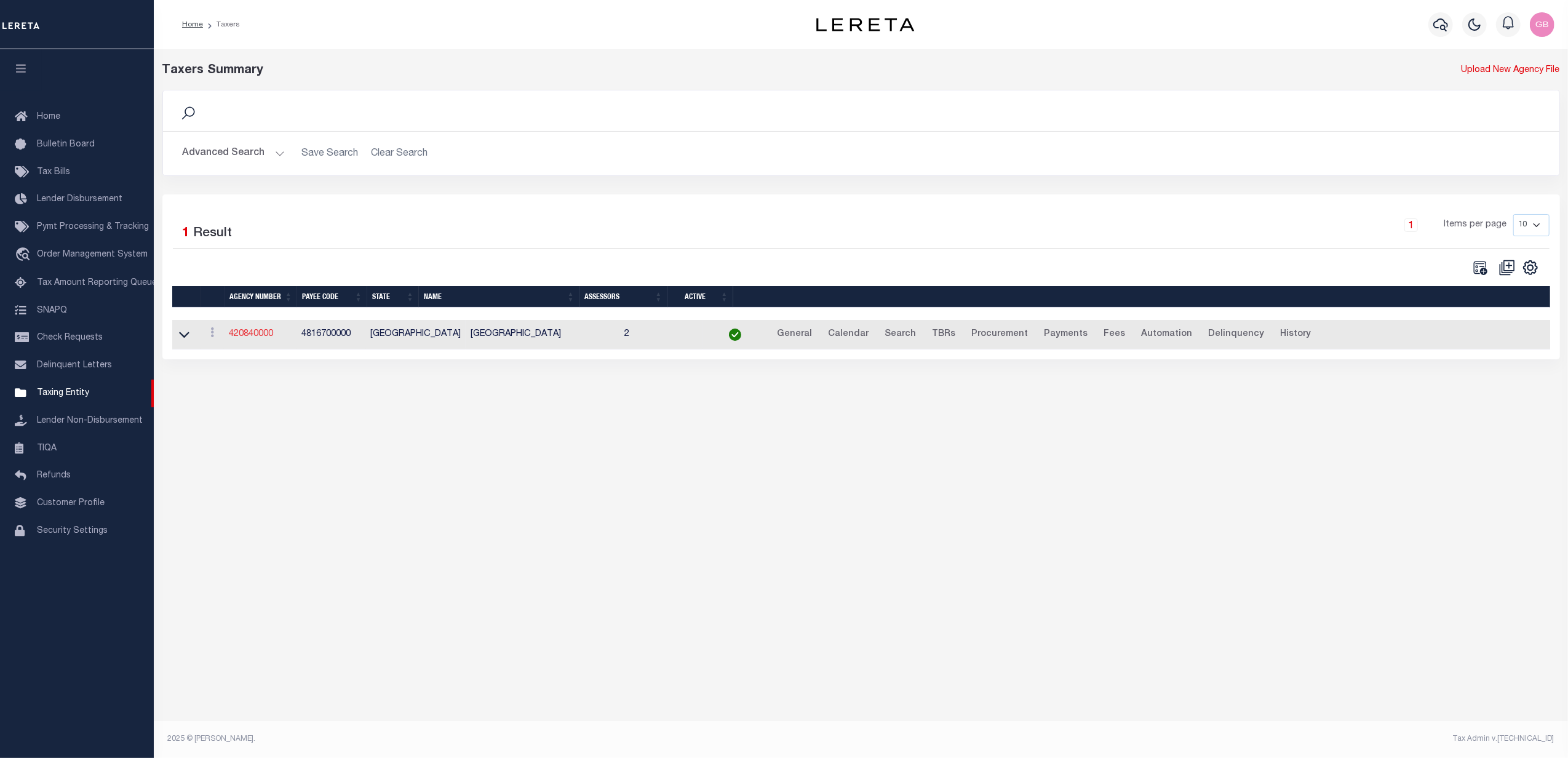
click at [247, 338] on link "420840000" at bounding box center [251, 334] width 45 height 9
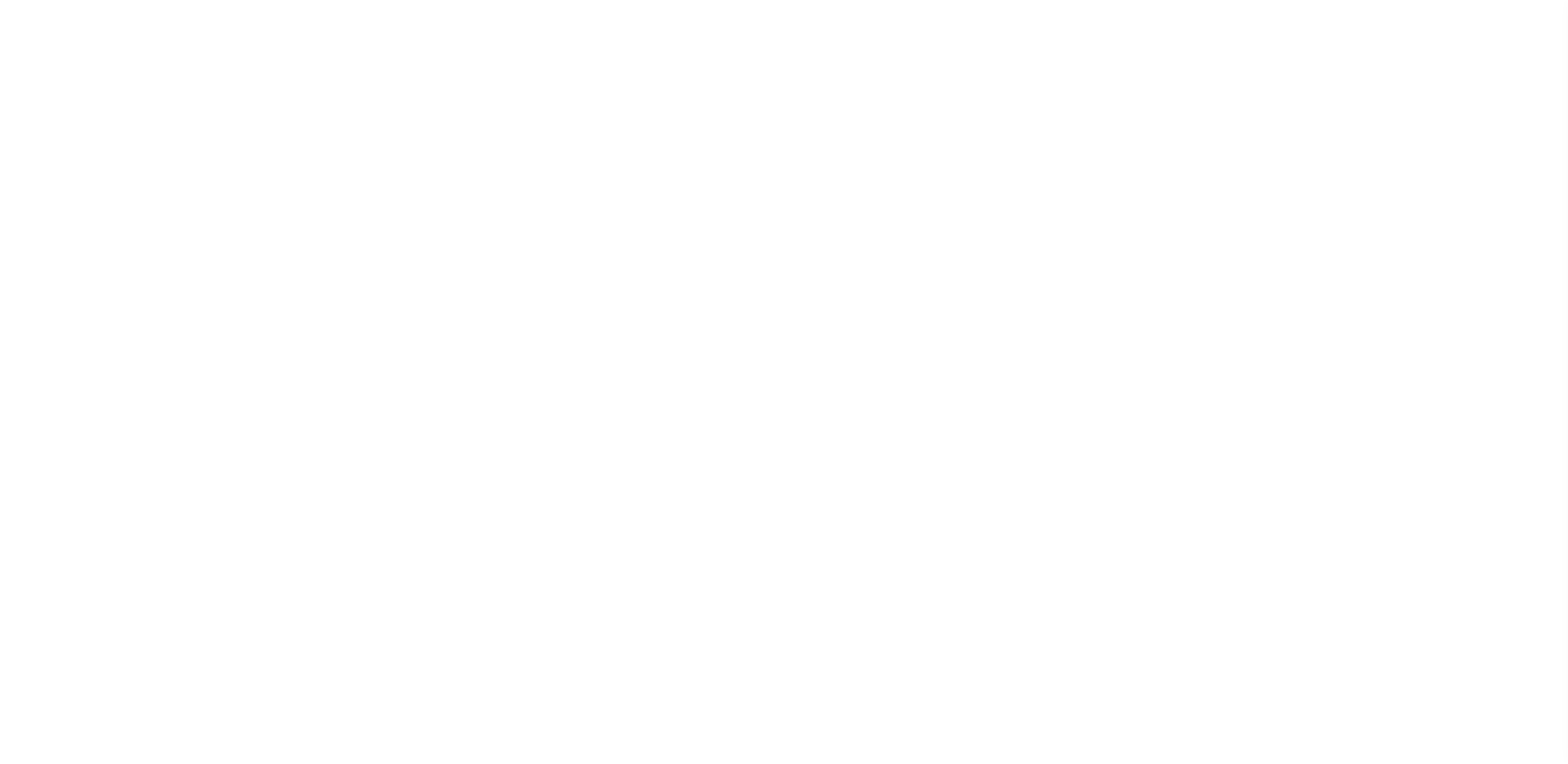
select select
checkbox input "false"
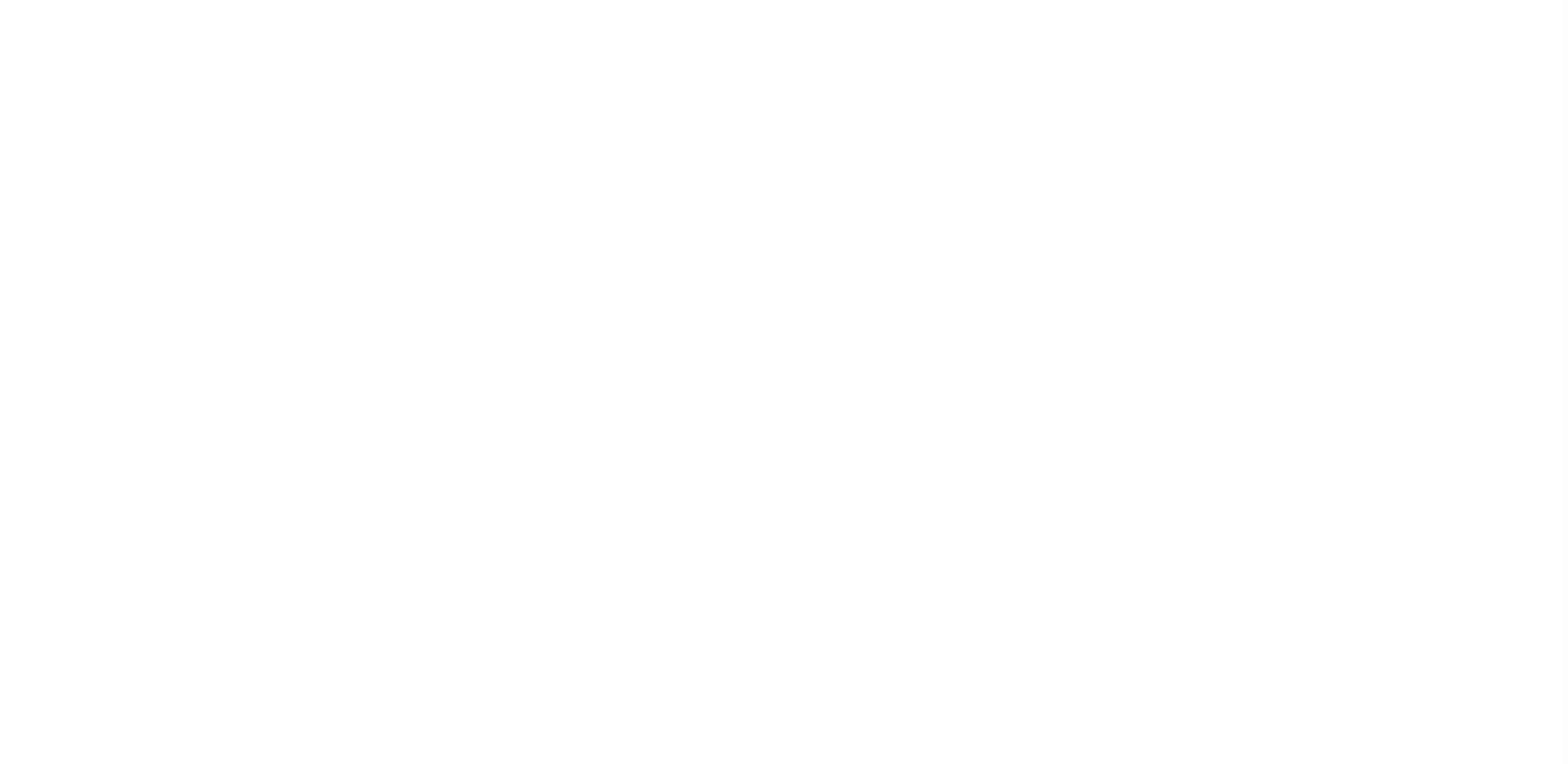
checkbox input "false"
type input "4816700000"
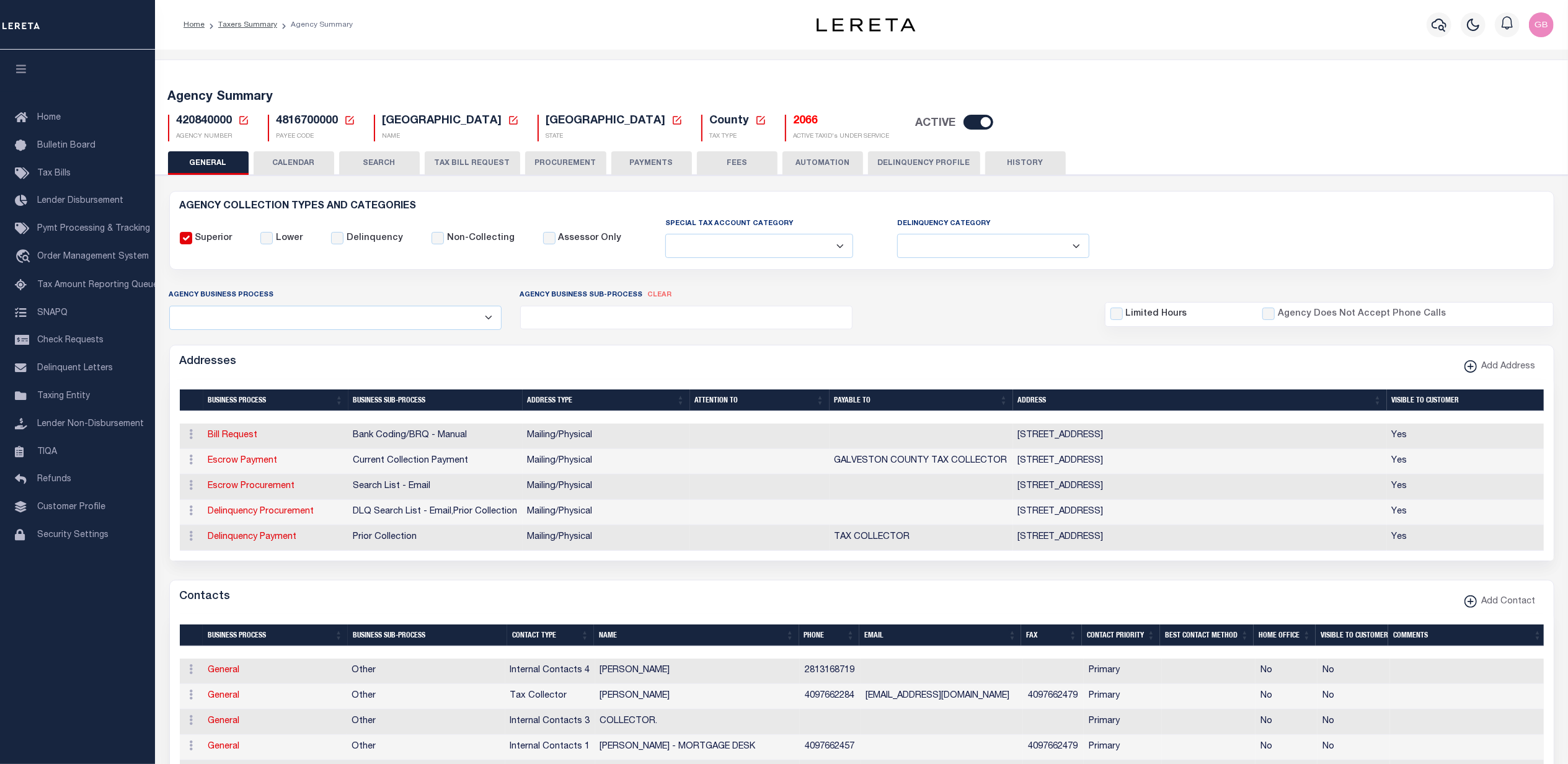
click at [247, 117] on icon at bounding box center [244, 120] width 11 height 11
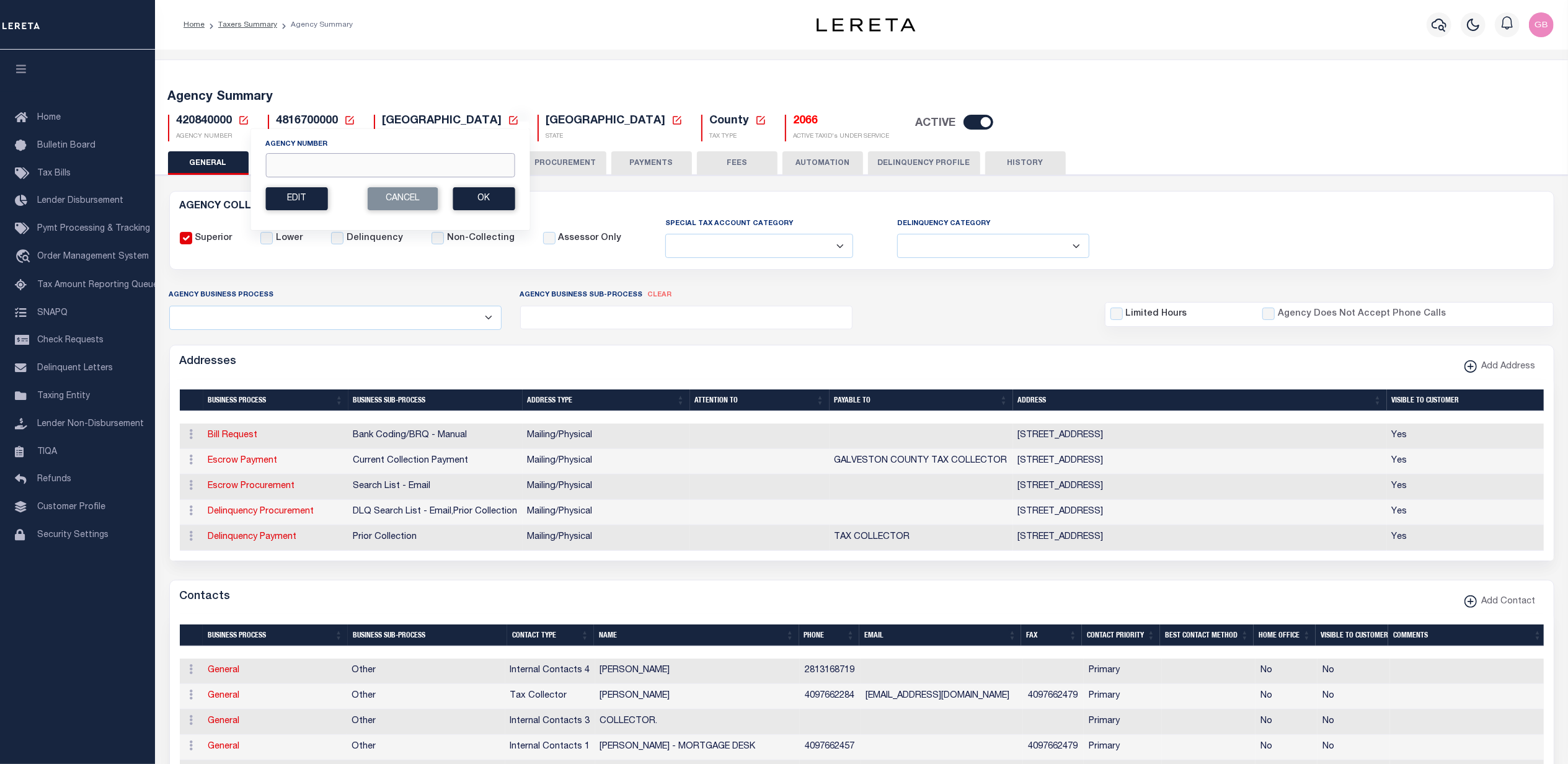
click at [362, 167] on input "Agency Number" at bounding box center [390, 165] width 249 height 24
type input "360150000"
click at [484, 196] on button "Ok" at bounding box center [483, 199] width 62 height 23
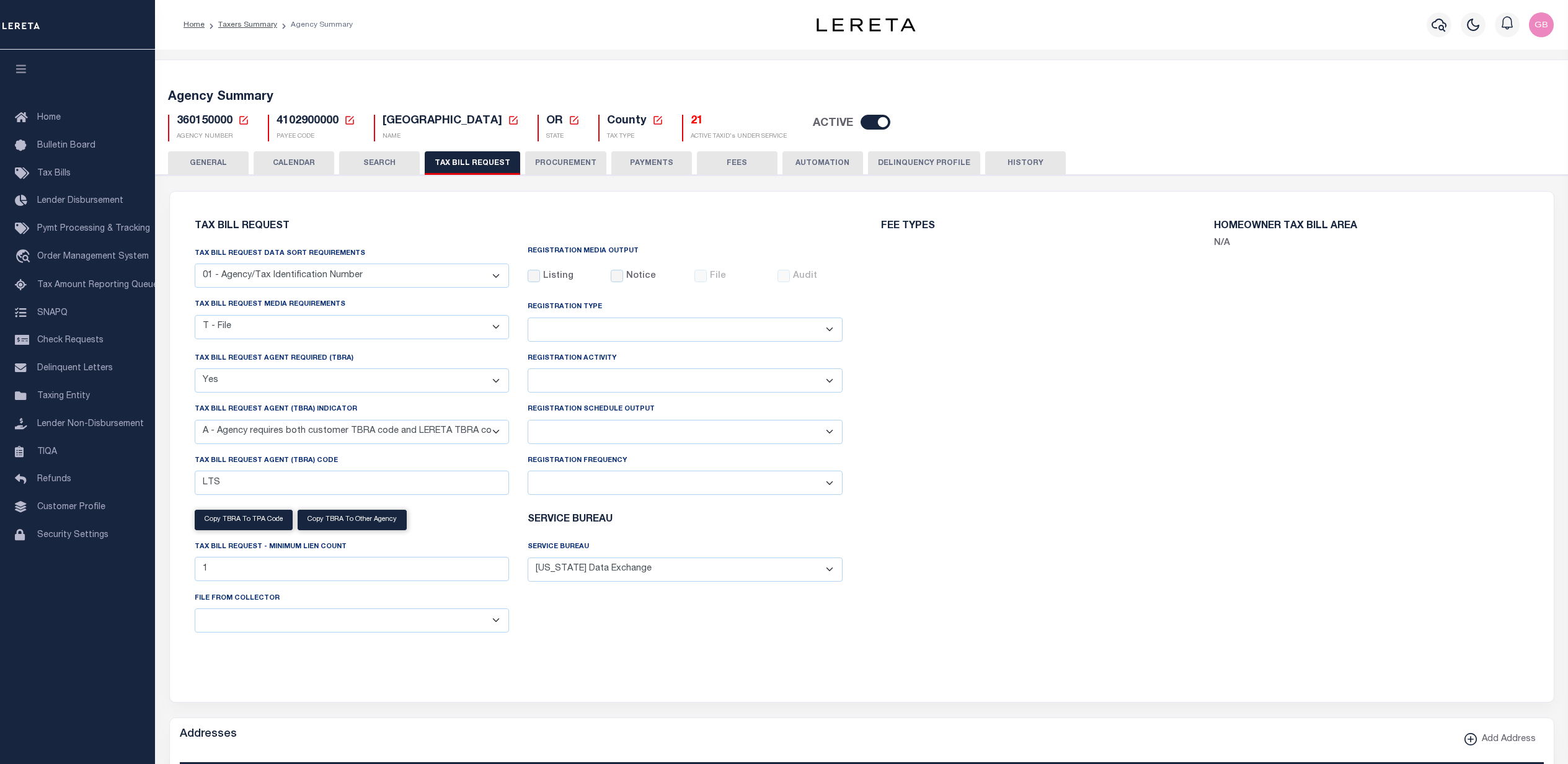
select select "22"
select select "true"
select select "9"
select select
select select "4100743000"
